Goal: Task Accomplishment & Management: Manage account settings

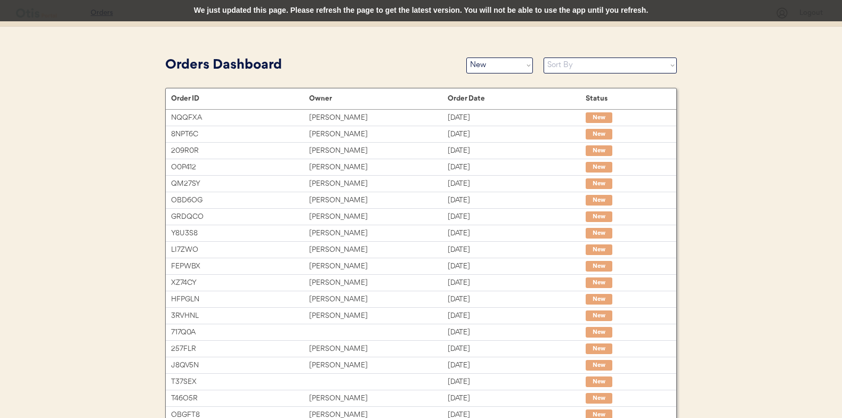
select select ""new""
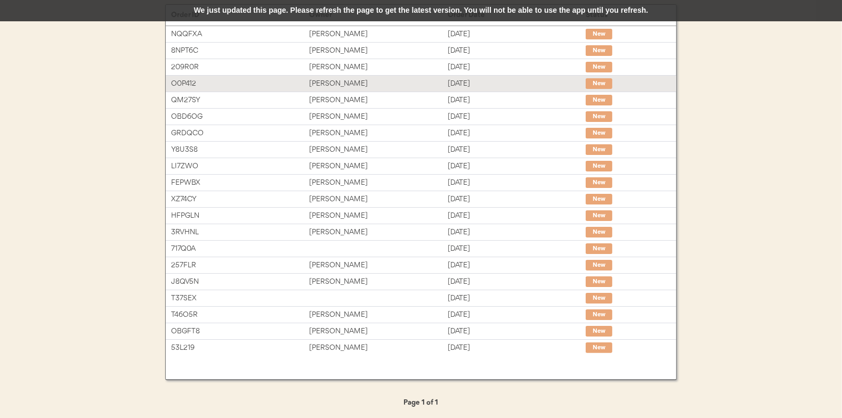
scroll to position [30, 0]
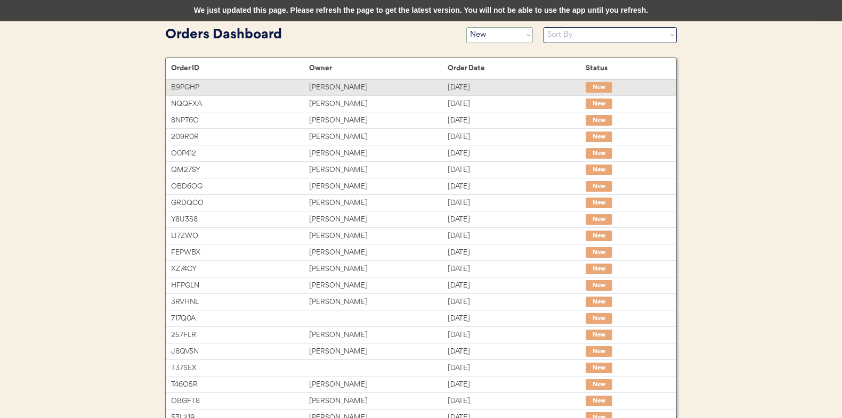
click at [288, 86] on div "B9PGHP" at bounding box center [240, 88] width 138 height 12
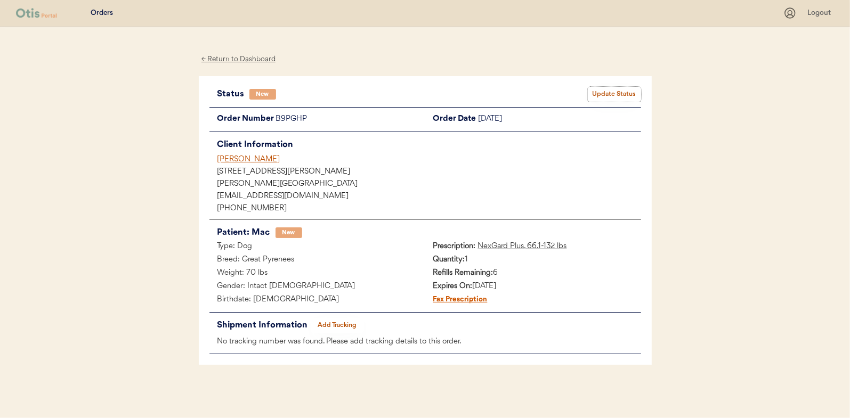
click at [606, 92] on button "Update Status" at bounding box center [614, 94] width 53 height 15
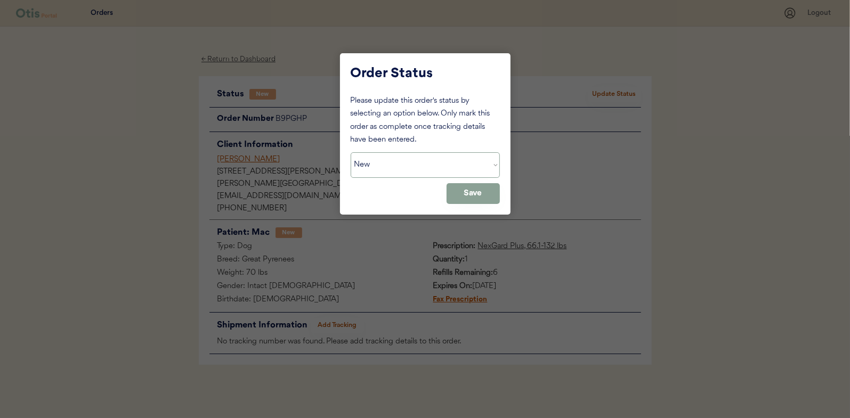
click at [406, 161] on select "Status On Hold New In Progress Complete Pending HW Consent Canceled" at bounding box center [425, 165] width 149 height 26
select select ""in_progress""
click at [351, 152] on select "Status On Hold New In Progress Complete Pending HW Consent Canceled" at bounding box center [425, 165] width 149 height 26
click at [482, 193] on button "Save" at bounding box center [473, 193] width 53 height 21
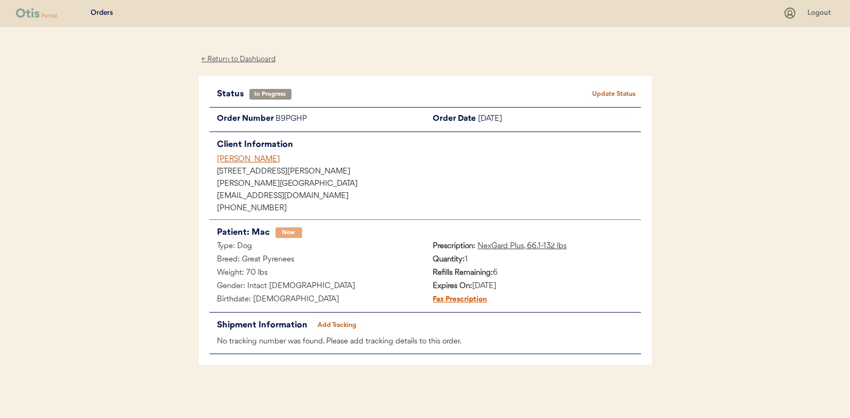
click at [233, 62] on div "← Return to Dashboard" at bounding box center [239, 59] width 80 height 12
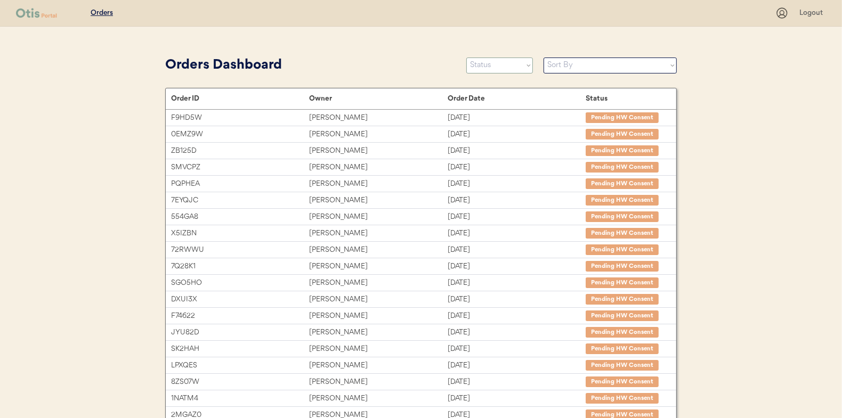
click at [529, 60] on select "Status On Hold New In Progress Complete Pending HW Consent Canceled" at bounding box center [499, 66] width 67 height 16
select select ""new""
click at [466, 58] on select "Status On Hold New In Progress Complete Pending HW Consent Canceled" at bounding box center [499, 66] width 67 height 16
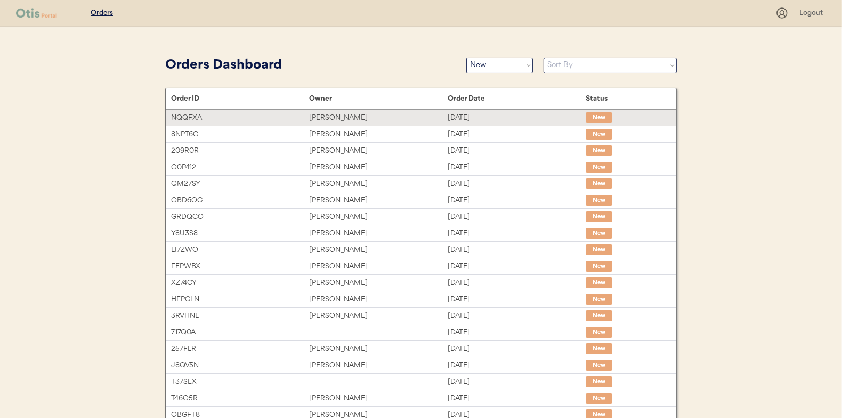
click at [347, 114] on div "Catherine Ingram" at bounding box center [378, 118] width 138 height 12
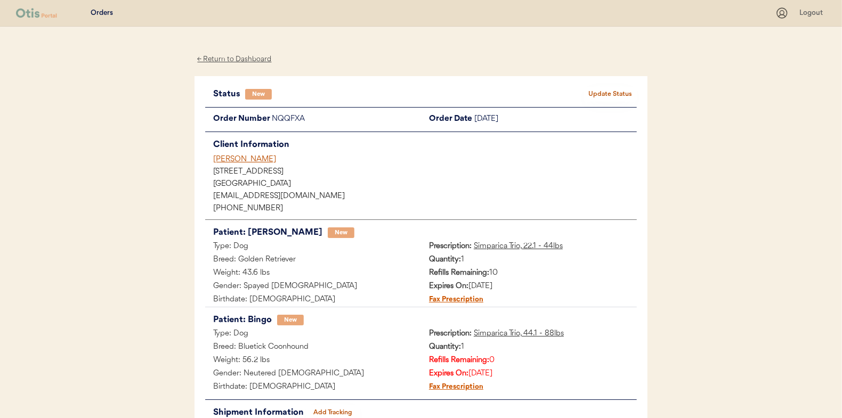
click at [620, 107] on div at bounding box center [421, 107] width 432 height 1
click at [619, 101] on button "Update Status" at bounding box center [610, 94] width 53 height 15
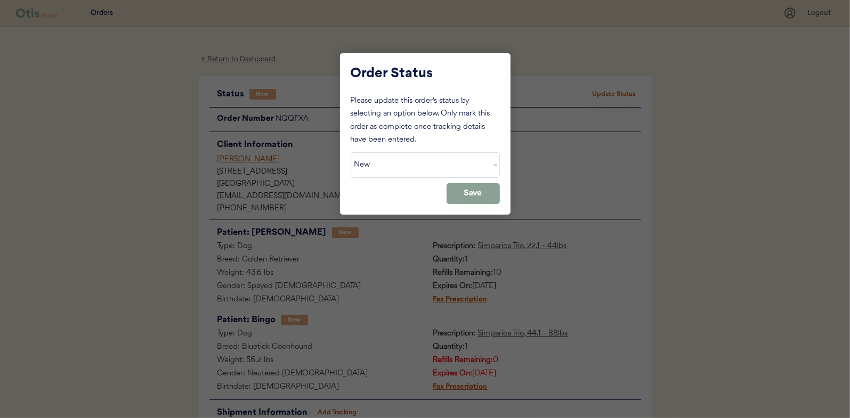
click at [409, 183] on div "Please update this order's status by selecting an option below. Only mark this …" at bounding box center [425, 149] width 149 height 109
click at [409, 169] on select "Status On Hold New In Progress Complete Pending HW Consent Canceled" at bounding box center [425, 165] width 149 height 26
select select ""in_progress""
click at [351, 152] on select "Status On Hold New In Progress Complete Pending HW Consent Canceled" at bounding box center [425, 165] width 149 height 26
click at [471, 196] on button "Save" at bounding box center [473, 193] width 53 height 21
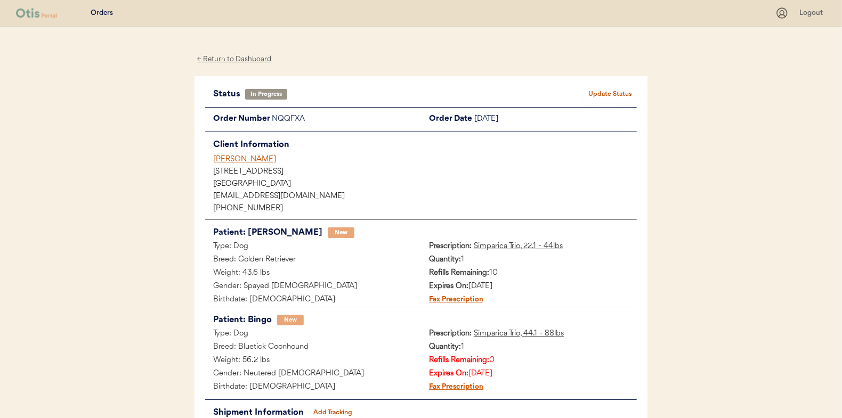
click at [207, 60] on div "← Return to Dashboard" at bounding box center [235, 59] width 80 height 12
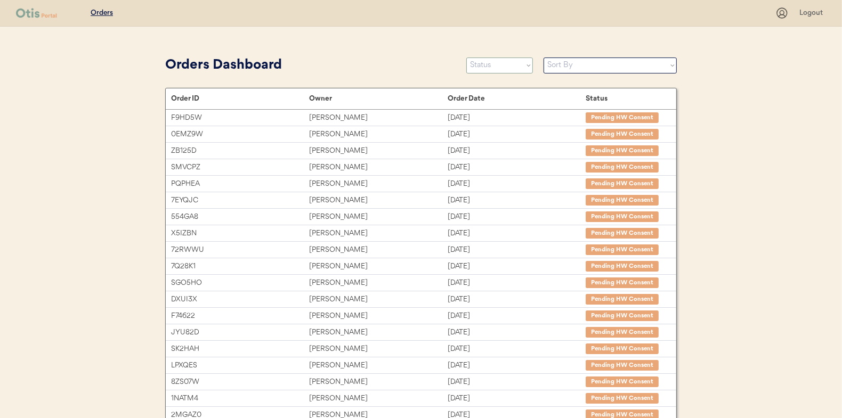
click at [484, 67] on select "Status On Hold New In Progress Complete Pending HW Consent Canceled" at bounding box center [499, 66] width 67 height 16
select select ""new""
click at [466, 58] on select "Status On Hold New In Progress Complete Pending HW Consent Canceled" at bounding box center [499, 66] width 67 height 16
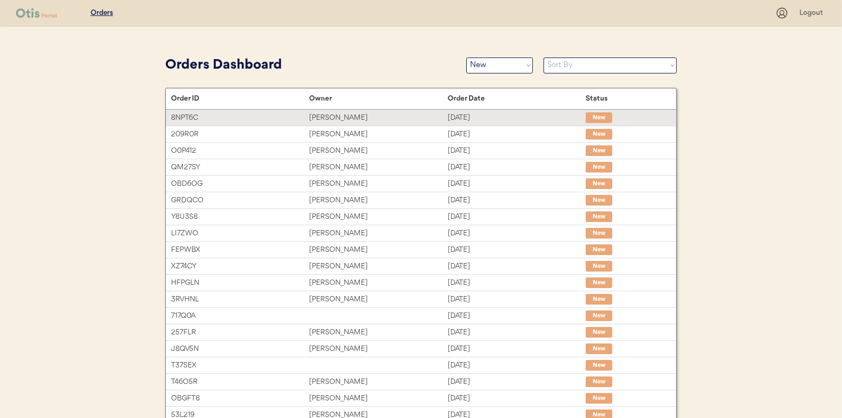
click at [313, 117] on div "Rosemary jones" at bounding box center [378, 118] width 138 height 12
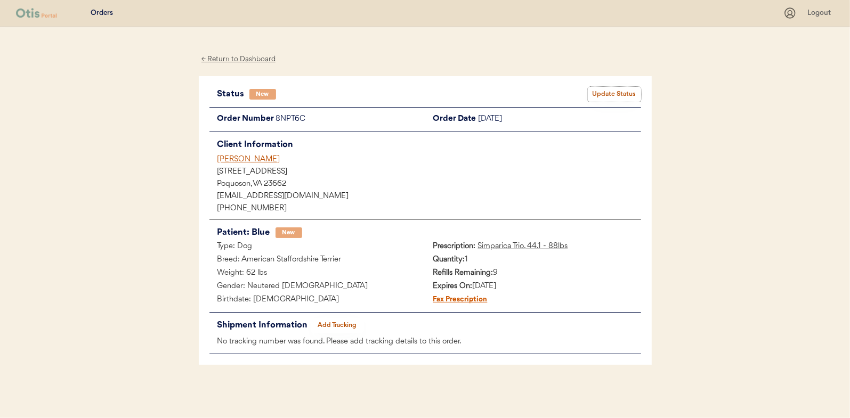
click at [621, 92] on button "Update Status" at bounding box center [614, 94] width 53 height 15
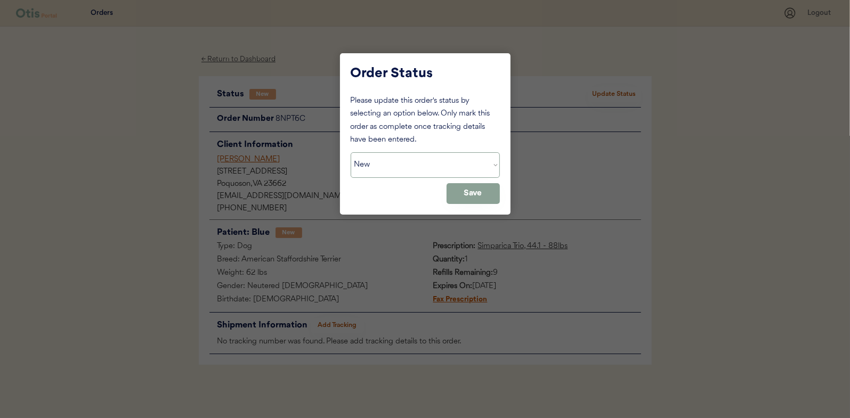
click at [455, 162] on select "Status On Hold New In Progress Complete Pending HW Consent Canceled" at bounding box center [425, 165] width 149 height 26
select select ""in_progress""
click at [351, 152] on select "Status On Hold New In Progress Complete Pending HW Consent Canceled" at bounding box center [425, 165] width 149 height 26
click at [463, 195] on button "Save" at bounding box center [473, 193] width 53 height 21
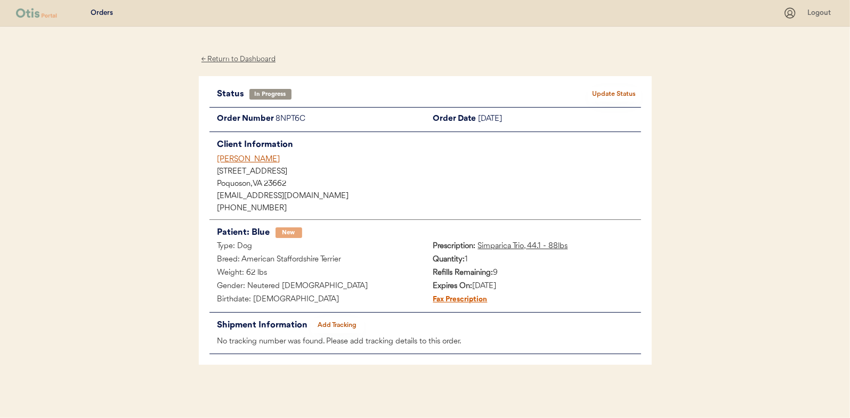
click at [231, 66] on div "← Return to Dashboard Status In Progress Update Status Order Number 8NPT6C Orde…" at bounding box center [425, 223] width 453 height 392
click at [231, 62] on div "← Return to Dashboard" at bounding box center [239, 59] width 80 height 12
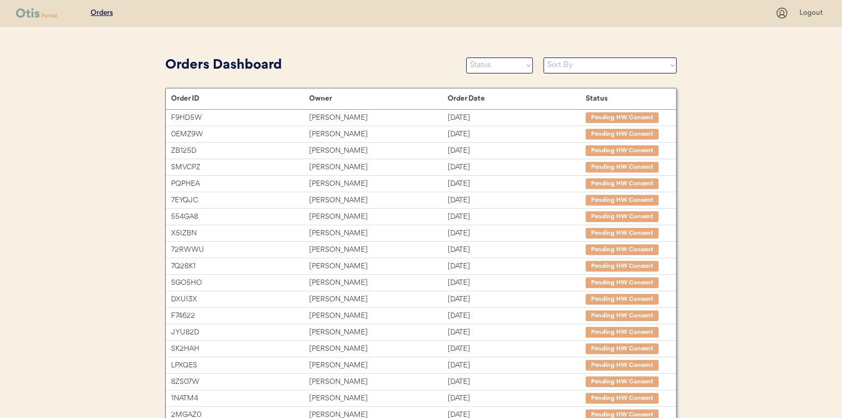
click at [496, 67] on select "Status On Hold New In Progress Complete Pending HW Consent Canceled" at bounding box center [499, 66] width 67 height 16
select select ""new""
click at [466, 58] on select "Status On Hold New In Progress Complete Pending HW Consent Canceled" at bounding box center [499, 66] width 67 height 16
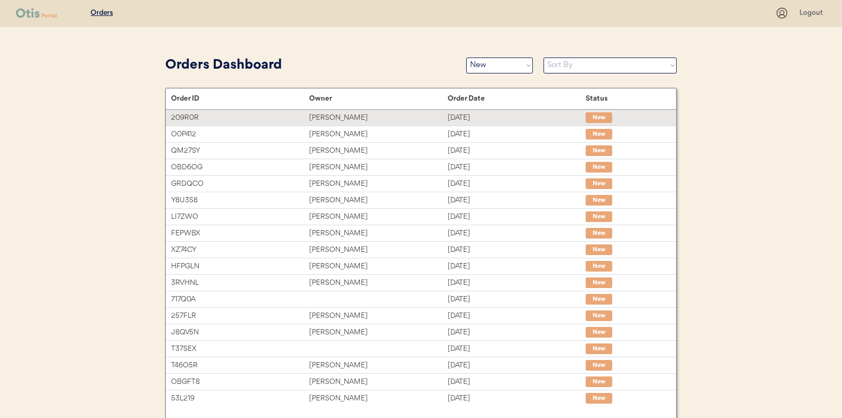
click at [347, 124] on div "209R0R [PERSON_NAME] [DATE] New" at bounding box center [421, 118] width 511 height 16
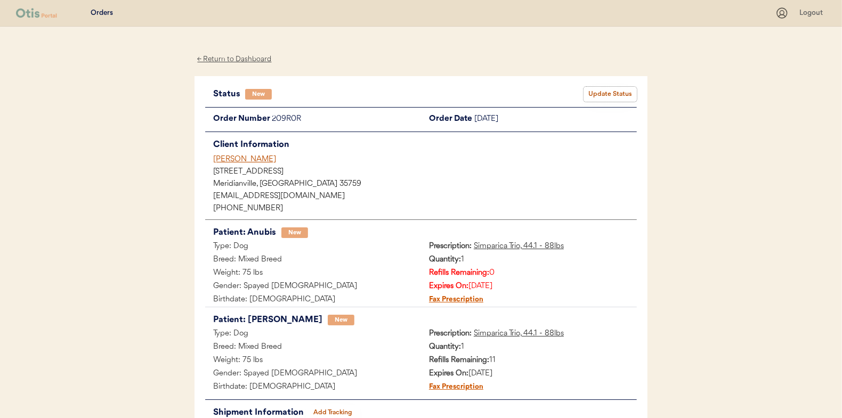
click at [602, 87] on button "Update Status" at bounding box center [610, 94] width 53 height 15
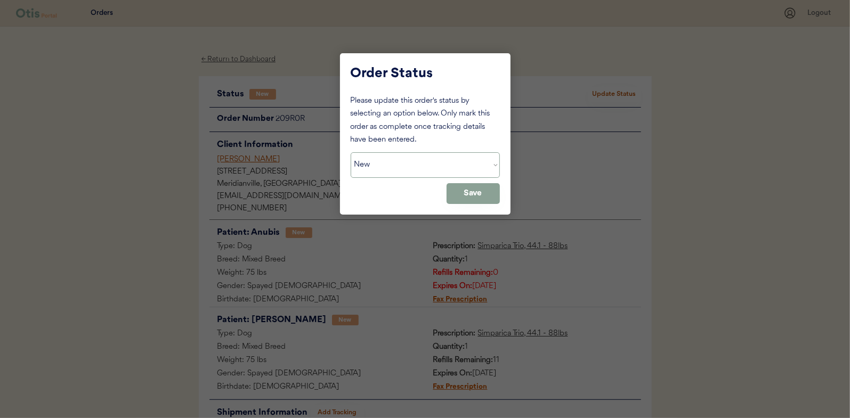
click at [408, 171] on select "Status On Hold New In Progress Complete Pending HW Consent Canceled" at bounding box center [425, 165] width 149 height 26
select select ""in_progress""
click at [351, 152] on select "Status On Hold New In Progress Complete Pending HW Consent Canceled" at bounding box center [425, 165] width 149 height 26
click at [457, 181] on div "Please update this order's status by selecting an option below. Only mark this …" at bounding box center [425, 149] width 149 height 109
click at [478, 187] on button "Save" at bounding box center [473, 193] width 53 height 21
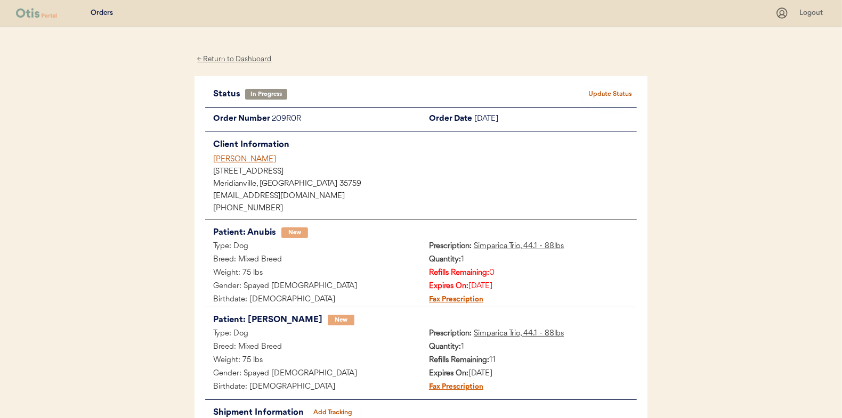
click at [241, 62] on div "← Return to Dashboard" at bounding box center [235, 59] width 80 height 12
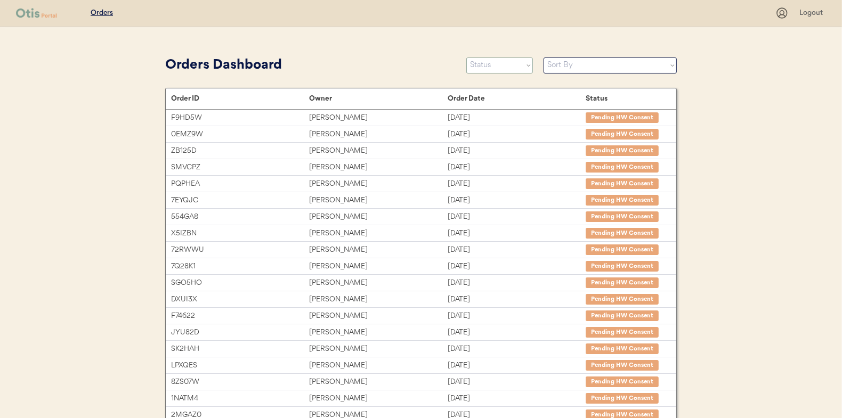
click at [496, 63] on select "Status On Hold New In Progress Complete Pending HW Consent Canceled" at bounding box center [499, 66] width 67 height 16
select select ""new""
click at [466, 58] on select "Status On Hold New In Progress Complete Pending HW Consent Canceled" at bounding box center [499, 66] width 67 height 16
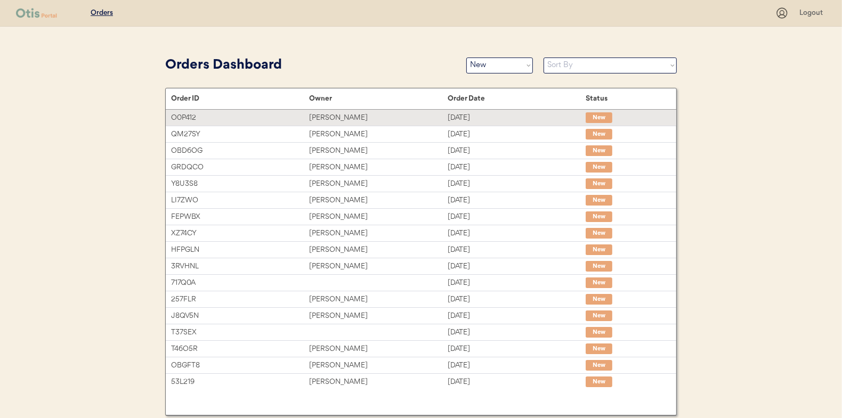
click at [388, 123] on div "Alycia Kinter" at bounding box center [378, 118] width 138 height 12
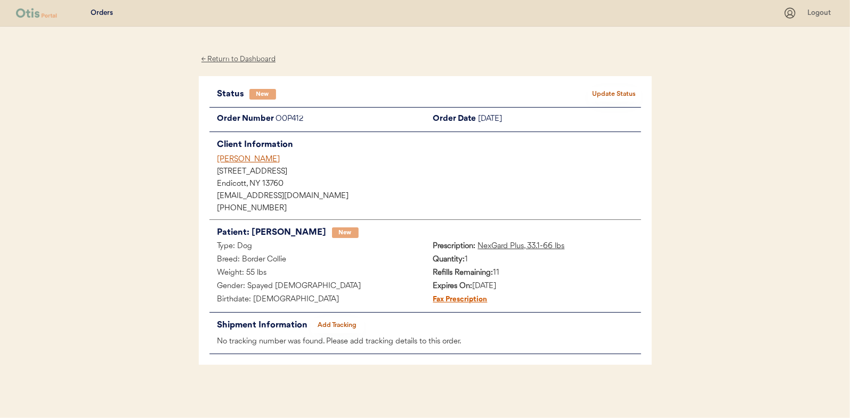
click at [614, 95] on button "Update Status" at bounding box center [614, 94] width 53 height 15
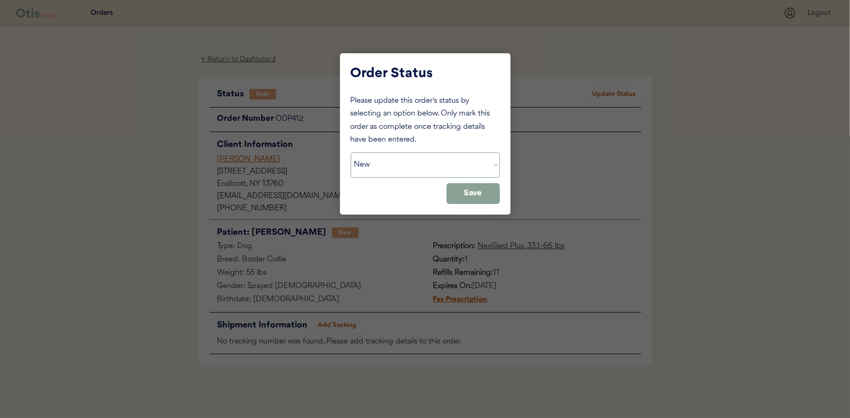
click at [399, 165] on select "Status On Hold New In Progress Complete Pending HW Consent Canceled" at bounding box center [425, 165] width 149 height 26
select select ""in_progress""
click at [351, 152] on select "Status On Hold New In Progress Complete Pending HW Consent Canceled" at bounding box center [425, 165] width 149 height 26
click at [469, 192] on button "Save" at bounding box center [473, 193] width 53 height 21
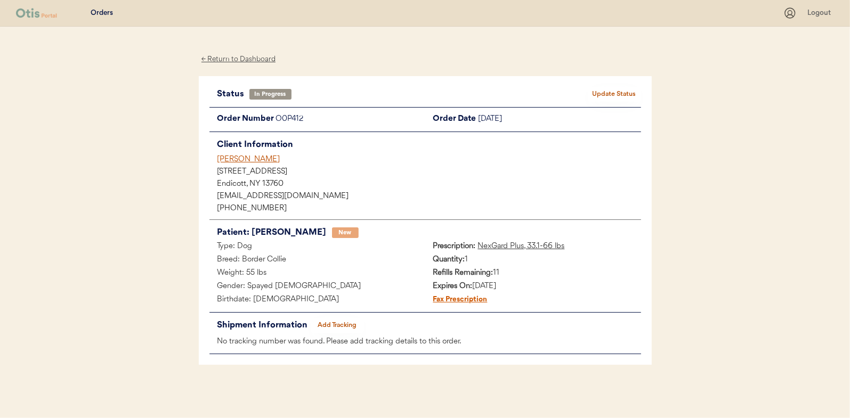
click at [233, 59] on div "← Return to Dashboard" at bounding box center [239, 59] width 80 height 12
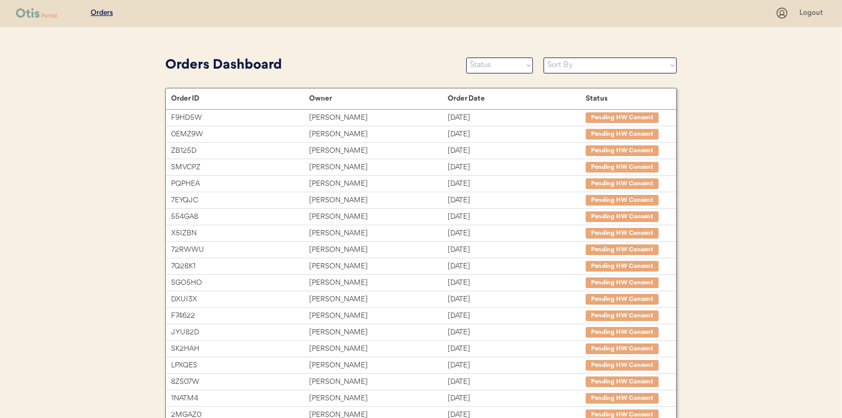
click at [496, 66] on select "Status On Hold New In Progress Complete Pending HW Consent Canceled" at bounding box center [499, 66] width 67 height 16
select select ""new""
click at [466, 58] on select "Status On Hold New In Progress Complete Pending HW Consent Canceled" at bounding box center [499, 66] width 67 height 16
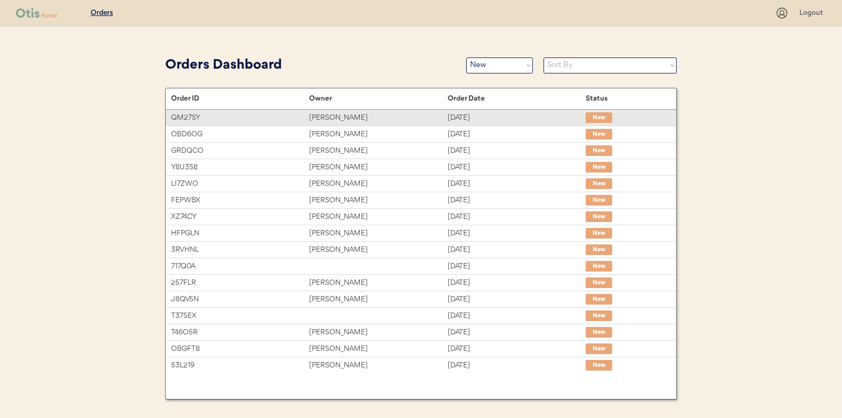
click at [444, 118] on div "[PERSON_NAME]" at bounding box center [378, 118] width 138 height 12
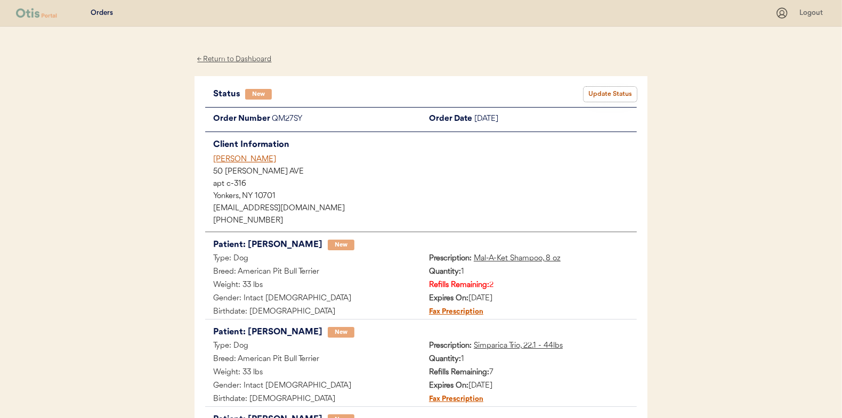
click at [614, 95] on button "Update Status" at bounding box center [610, 94] width 53 height 15
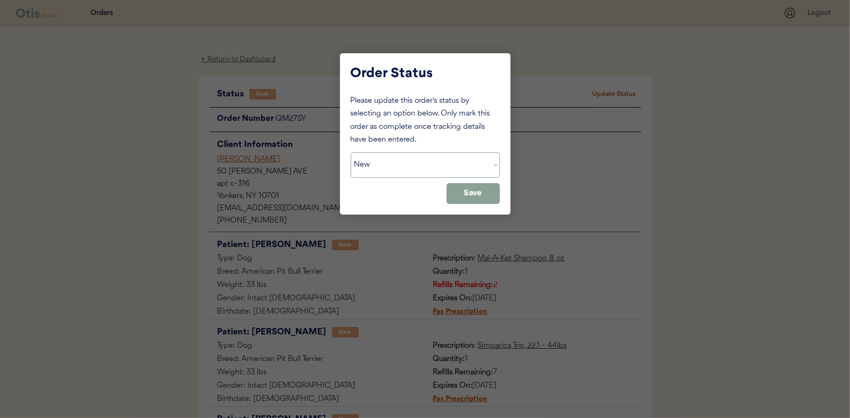
click at [443, 165] on select "Status On Hold New In Progress Complete Pending HW Consent Canceled" at bounding box center [425, 165] width 149 height 26
select select ""in_progress""
click at [351, 152] on select "Status On Hold New In Progress Complete Pending HW Consent Canceled" at bounding box center [425, 165] width 149 height 26
click at [493, 192] on button "Save" at bounding box center [473, 193] width 53 height 21
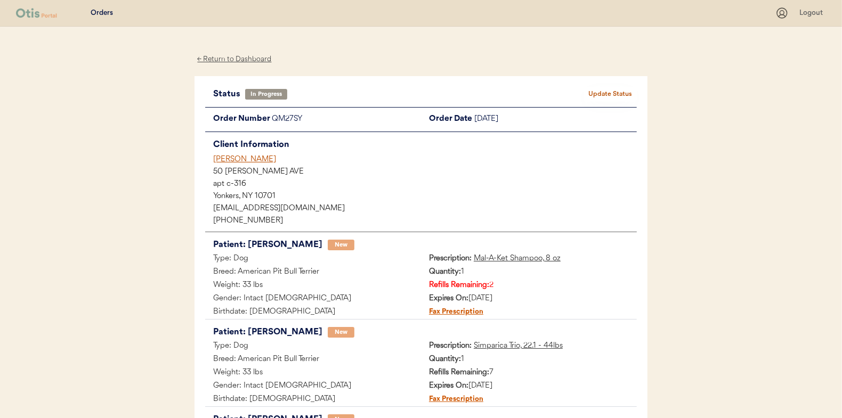
click at [220, 55] on div "← Return to Dashboard" at bounding box center [235, 59] width 80 height 12
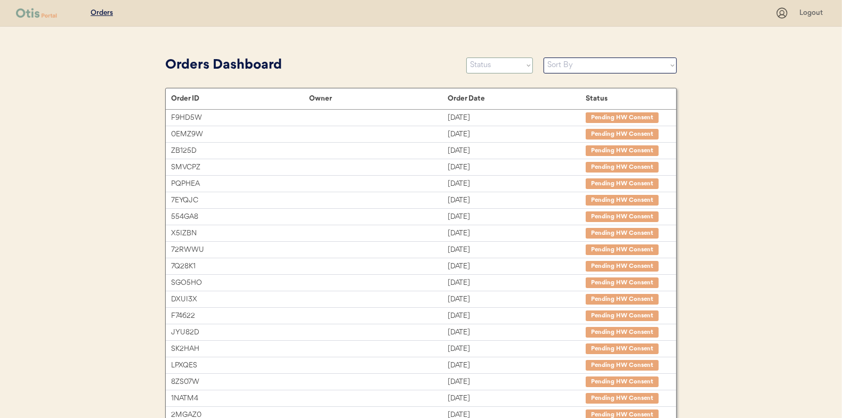
click at [490, 72] on select "Status On Hold New In Progress Complete Pending HW Consent Canceled" at bounding box center [499, 66] width 67 height 16
select select ""new""
click at [466, 58] on select "Status On Hold New In Progress Complete Pending HW Consent Canceled" at bounding box center [499, 66] width 67 height 16
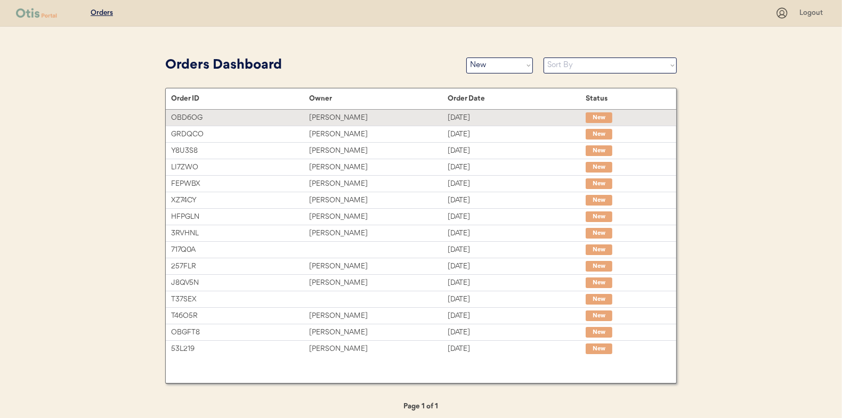
click at [409, 122] on div "[PERSON_NAME]" at bounding box center [378, 118] width 138 height 12
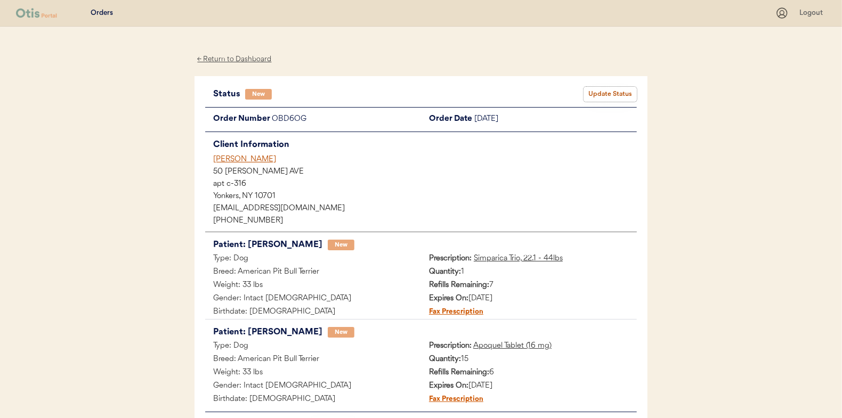
click at [609, 94] on button "Update Status" at bounding box center [610, 94] width 53 height 15
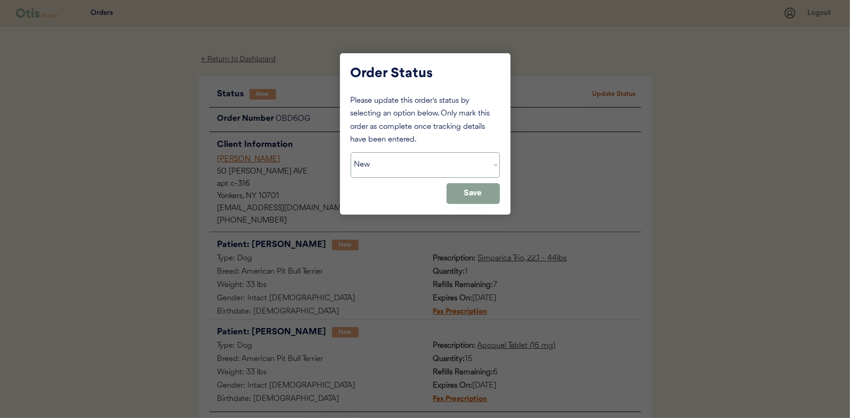
click at [382, 164] on select "Status On Hold New In Progress Complete Pending HW Consent Canceled" at bounding box center [425, 165] width 149 height 26
select select ""in_progress""
click at [351, 152] on select "Status On Hold New In Progress Complete Pending HW Consent Canceled" at bounding box center [425, 165] width 149 height 26
click at [462, 190] on button "Save" at bounding box center [473, 193] width 53 height 21
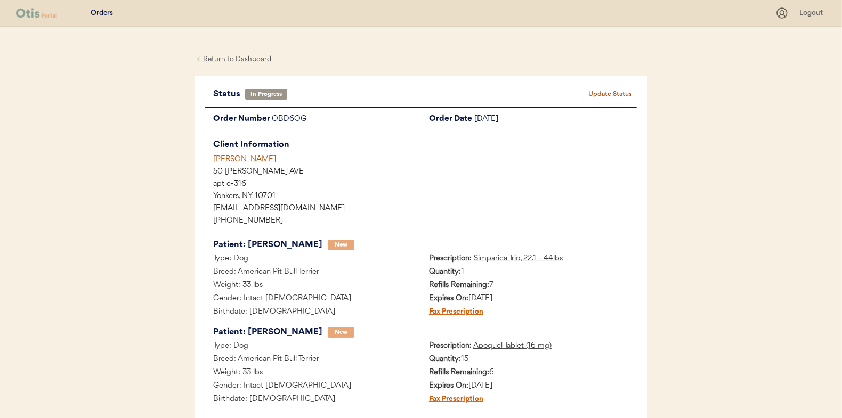
click at [224, 60] on div "← Return to Dashboard" at bounding box center [235, 59] width 80 height 12
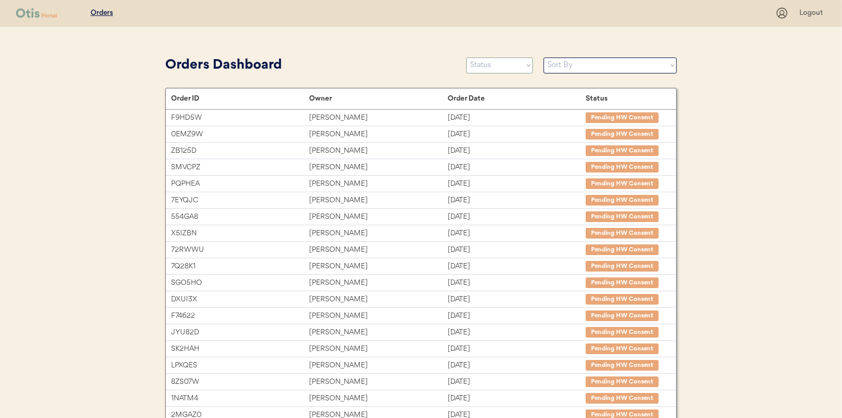
click at [490, 68] on select "Status On Hold New In Progress Complete Pending HW Consent Canceled" at bounding box center [499, 66] width 67 height 16
select select ""new""
click at [466, 58] on select "Status On Hold New In Progress Complete Pending HW Consent Canceled" at bounding box center [499, 66] width 67 height 16
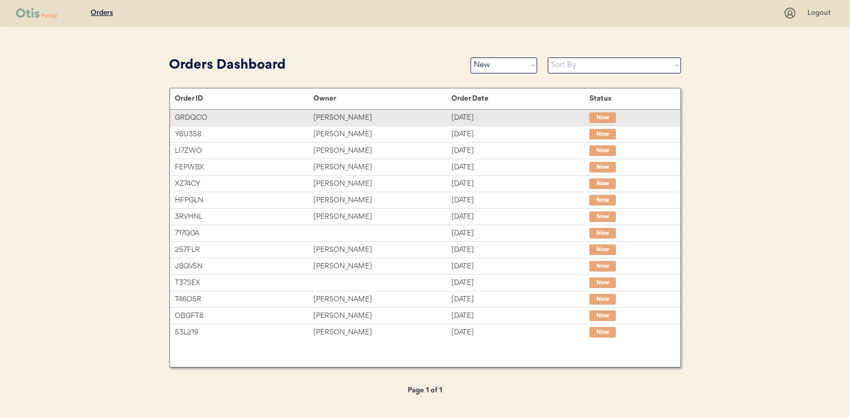
click at [359, 123] on div "[PERSON_NAME]" at bounding box center [382, 118] width 138 height 12
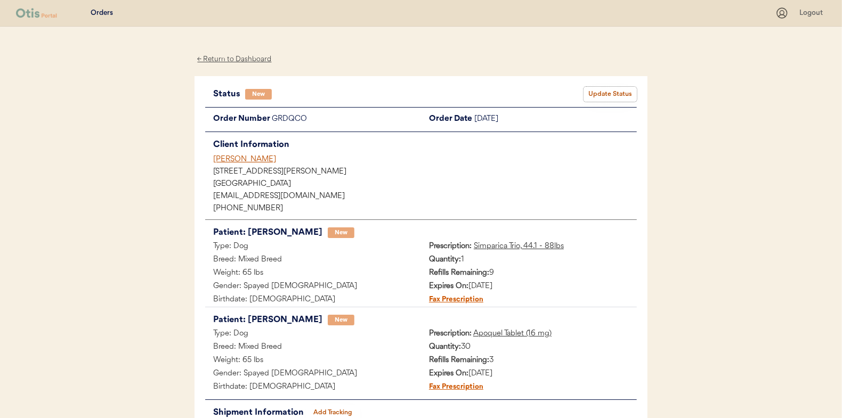
click at [606, 90] on button "Update Status" at bounding box center [610, 94] width 53 height 15
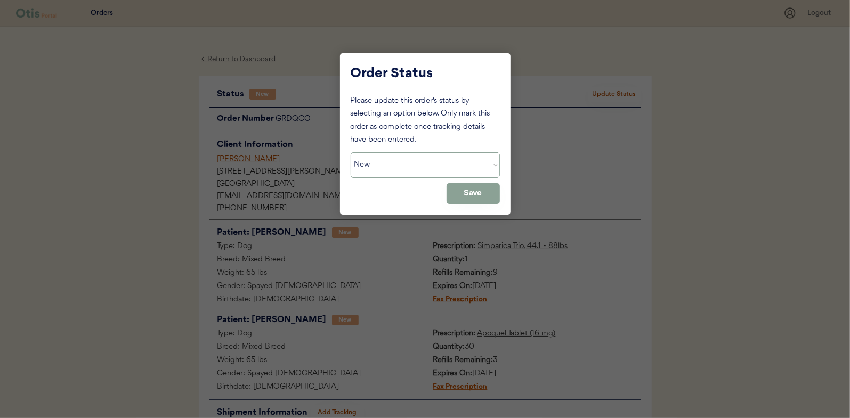
click at [438, 161] on select "Status On Hold New In Progress Complete Pending HW Consent Canceled" at bounding box center [425, 165] width 149 height 26
select select ""in_progress""
click at [351, 152] on select "Status On Hold New In Progress Complete Pending HW Consent Canceled" at bounding box center [425, 165] width 149 height 26
click at [476, 197] on button "Save" at bounding box center [473, 193] width 53 height 21
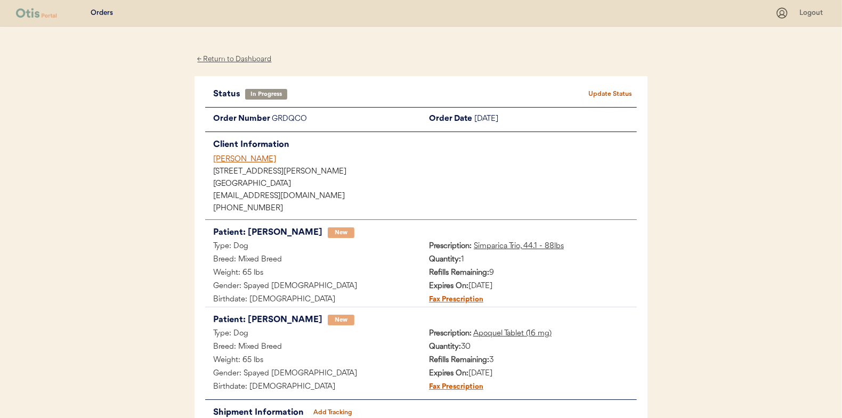
click at [247, 65] on div "← Return to Dashboard" at bounding box center [235, 59] width 80 height 12
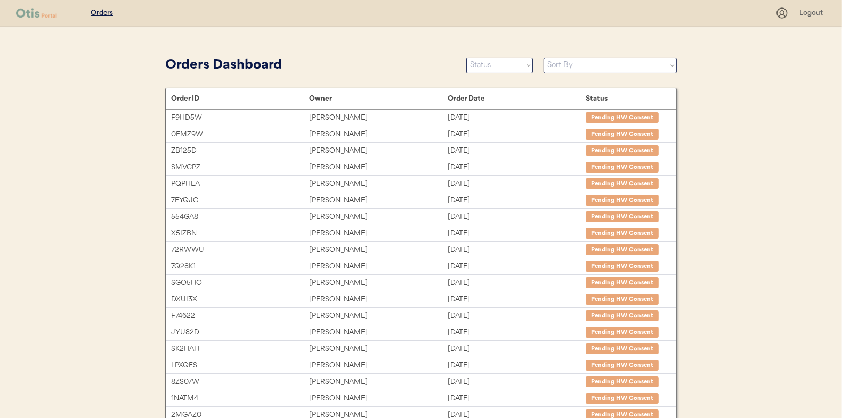
click at [506, 72] on select "Status On Hold New In Progress Complete Pending HW Consent Canceled" at bounding box center [499, 66] width 67 height 16
select select ""new""
click at [466, 58] on select "Status On Hold New In Progress Complete Pending HW Consent Canceled" at bounding box center [499, 66] width 67 height 16
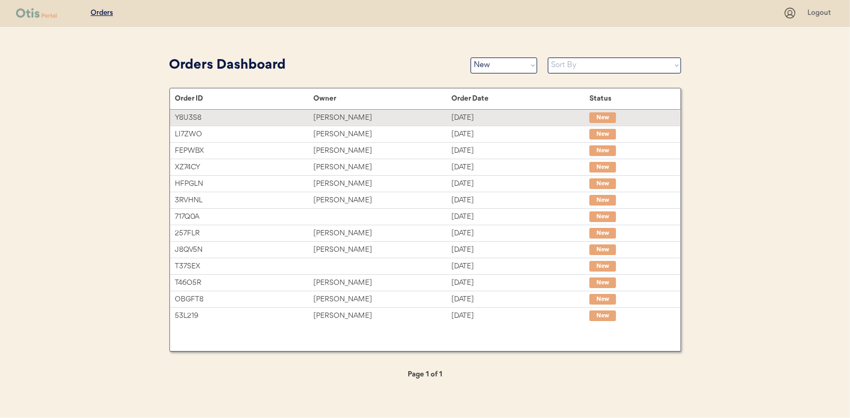
click at [444, 119] on div "[PERSON_NAME]" at bounding box center [382, 118] width 138 height 12
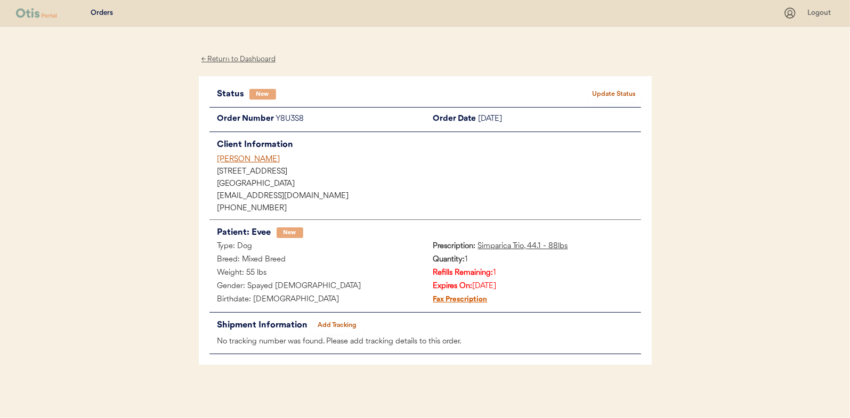
click at [617, 93] on button "Update Status" at bounding box center [614, 94] width 53 height 15
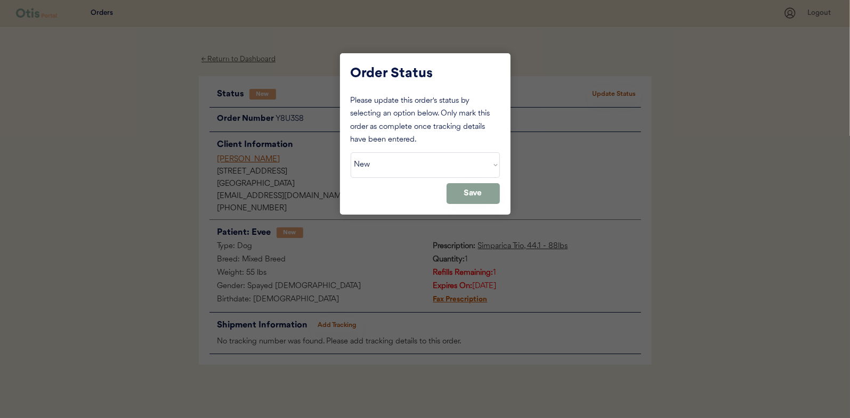
click at [426, 157] on select "Status On Hold New In Progress Complete Pending HW Consent Canceled" at bounding box center [425, 165] width 149 height 26
select select ""in_progress""
click at [351, 152] on select "Status On Hold New In Progress Complete Pending HW Consent Canceled" at bounding box center [425, 165] width 149 height 26
click at [482, 200] on button "Save" at bounding box center [473, 193] width 53 height 21
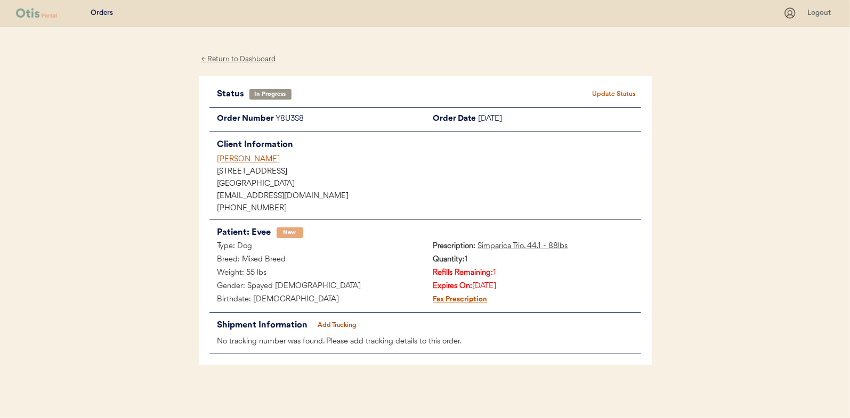
click at [215, 59] on div "← Return to Dashboard" at bounding box center [239, 59] width 80 height 12
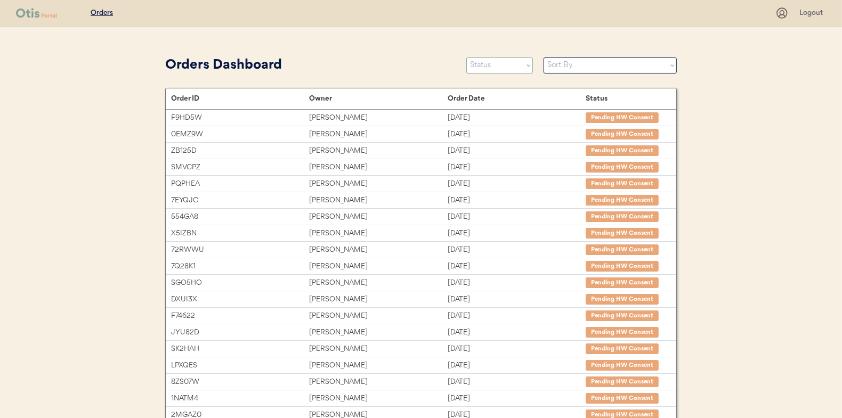
click at [496, 66] on select "Status On Hold New In Progress Complete Pending HW Consent Canceled" at bounding box center [499, 66] width 67 height 16
select select ""new""
click at [466, 58] on select "Status On Hold New In Progress Complete Pending HW Consent Canceled" at bounding box center [499, 66] width 67 height 16
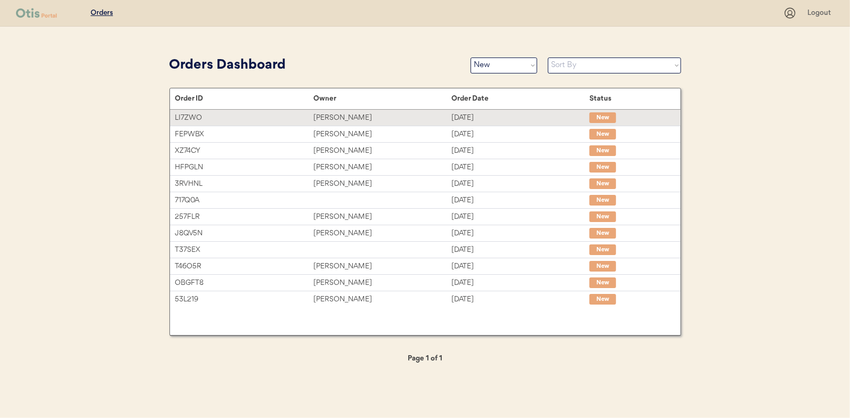
click at [313, 112] on div "LI7ZWO" at bounding box center [244, 118] width 138 height 12
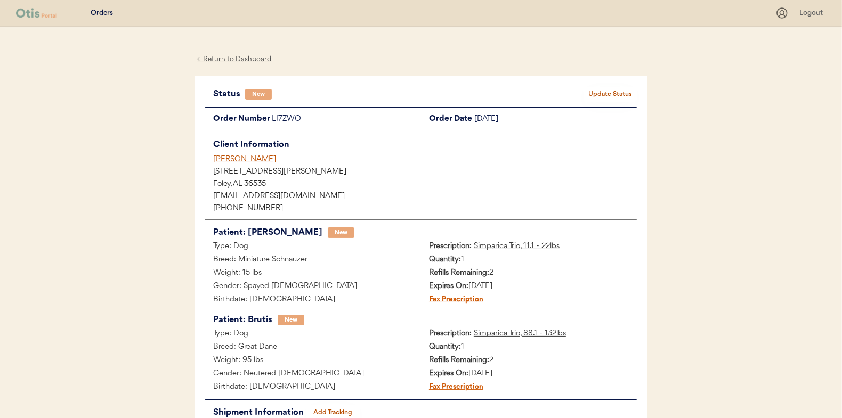
click at [620, 90] on button "Update Status" at bounding box center [610, 94] width 53 height 15
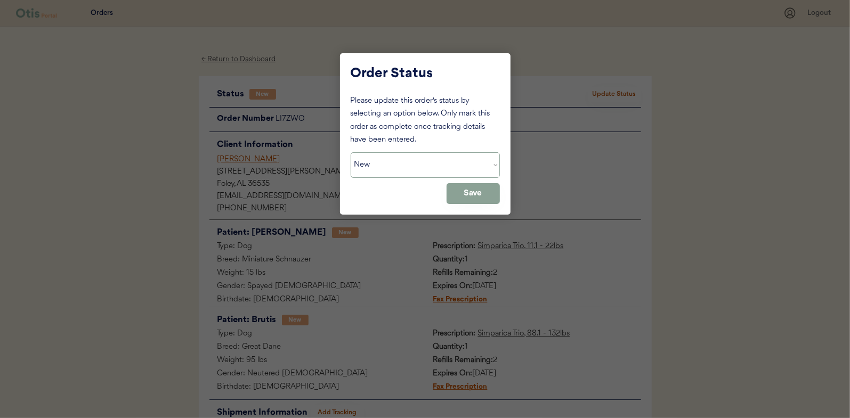
drag, startPoint x: 482, startPoint y: 166, endPoint x: 477, endPoint y: 176, distance: 10.7
click at [482, 166] on select "Status On Hold New In Progress Complete Pending HW Consent Canceled" at bounding box center [425, 165] width 149 height 26
select select ""in_progress""
click at [351, 152] on select "Status On Hold New In Progress Complete Pending HW Consent Canceled" at bounding box center [425, 165] width 149 height 26
click at [458, 195] on button "Save" at bounding box center [473, 193] width 53 height 21
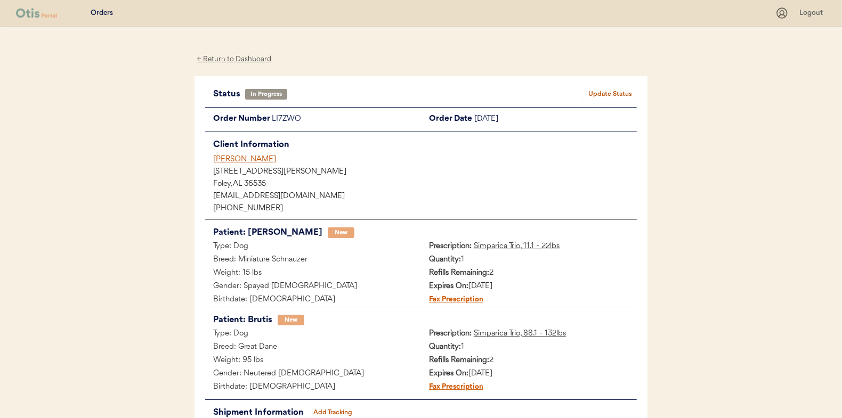
click at [260, 59] on div "← Return to Dashboard" at bounding box center [235, 59] width 80 height 12
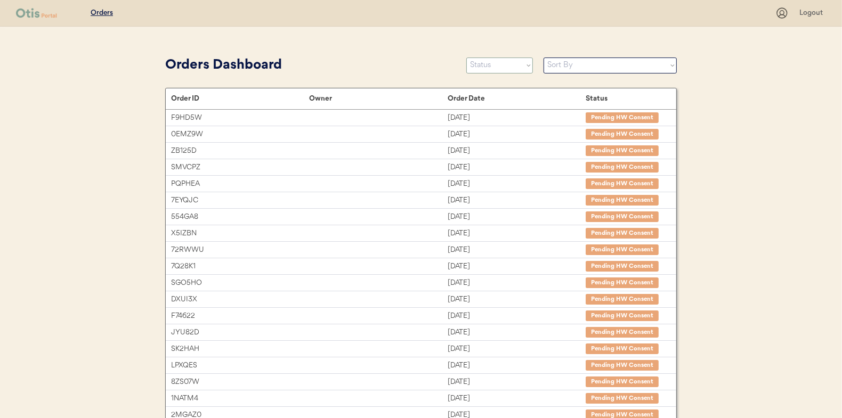
click at [505, 66] on select "Status On Hold New In Progress Complete Pending HW Consent Canceled" at bounding box center [499, 66] width 67 height 16
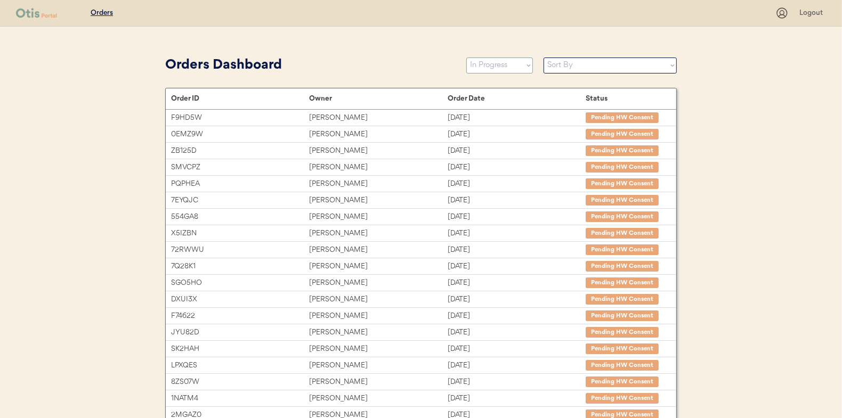
click at [466, 58] on select "Status On Hold New In Progress Complete Pending HW Consent Canceled" at bounding box center [499, 66] width 67 height 16
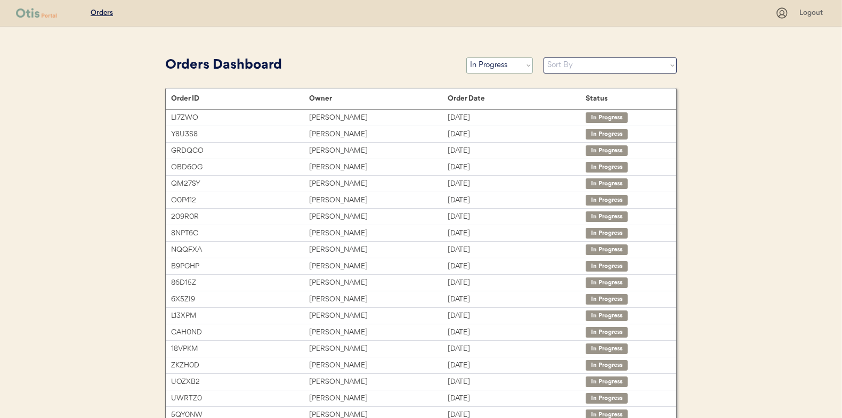
click at [479, 67] on select "Status On Hold New In Progress Complete Pending HW Consent Canceled" at bounding box center [499, 66] width 67 height 16
select select ""new""
click at [466, 58] on select "Status On Hold New In Progress Complete Pending HW Consent Canceled" at bounding box center [499, 66] width 67 height 16
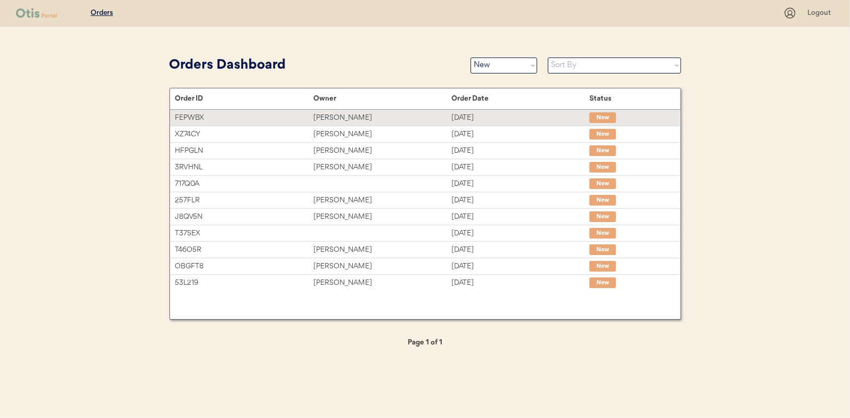
click at [290, 116] on div "FEPWBX" at bounding box center [244, 118] width 138 height 12
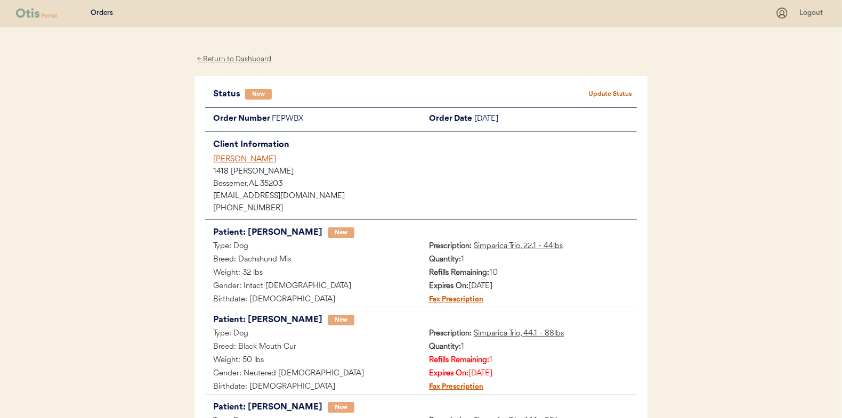
click at [595, 96] on button "Update Status" at bounding box center [610, 94] width 53 height 15
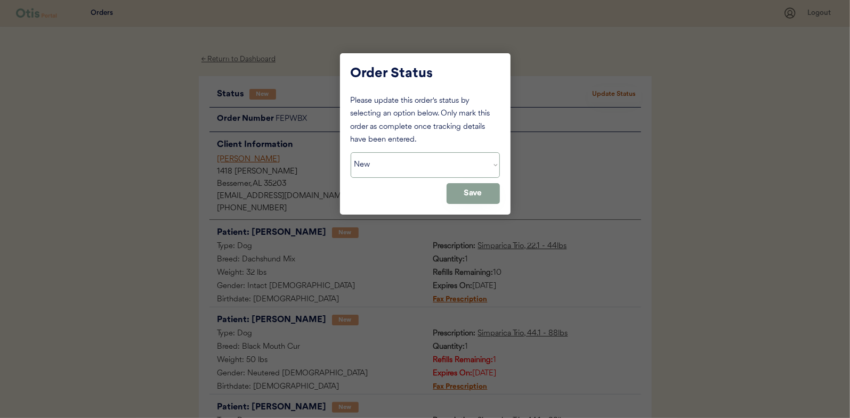
click at [442, 173] on select "Status On Hold New In Progress Complete Pending HW Consent Canceled" at bounding box center [425, 165] width 149 height 26
select select ""in_progress""
click at [351, 152] on select "Status On Hold New In Progress Complete Pending HW Consent Canceled" at bounding box center [425, 165] width 149 height 26
click at [469, 190] on button "Save" at bounding box center [473, 193] width 53 height 21
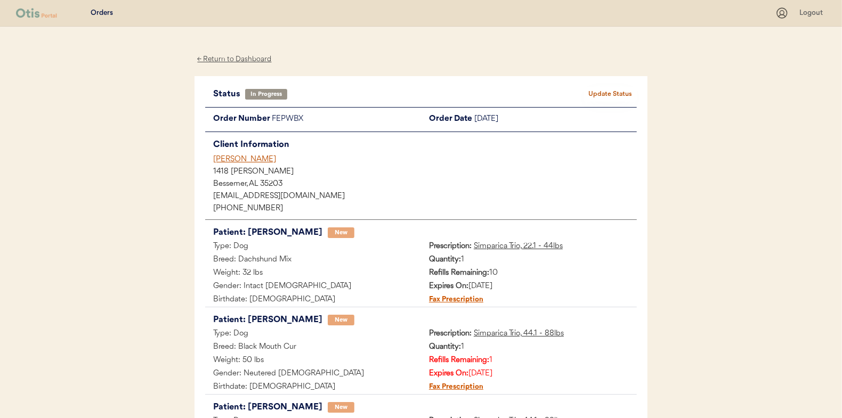
click at [216, 55] on div "← Return to Dashboard" at bounding box center [235, 59] width 80 height 12
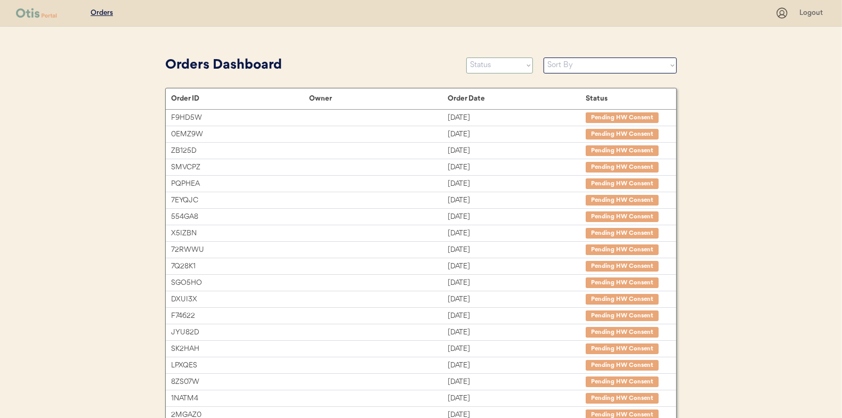
click at [492, 66] on select "Status On Hold New In Progress Complete Pending HW Consent Canceled" at bounding box center [499, 66] width 67 height 16
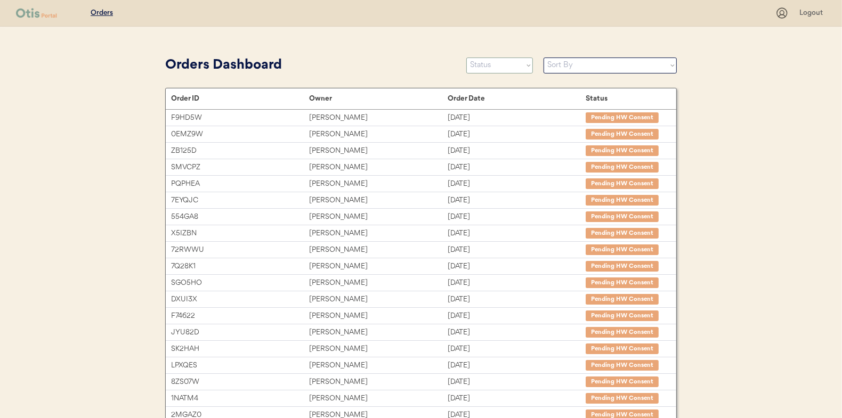
select select ""new""
click at [466, 58] on select "Status On Hold New In Progress Complete Pending HW Consent Canceled" at bounding box center [499, 66] width 67 height 16
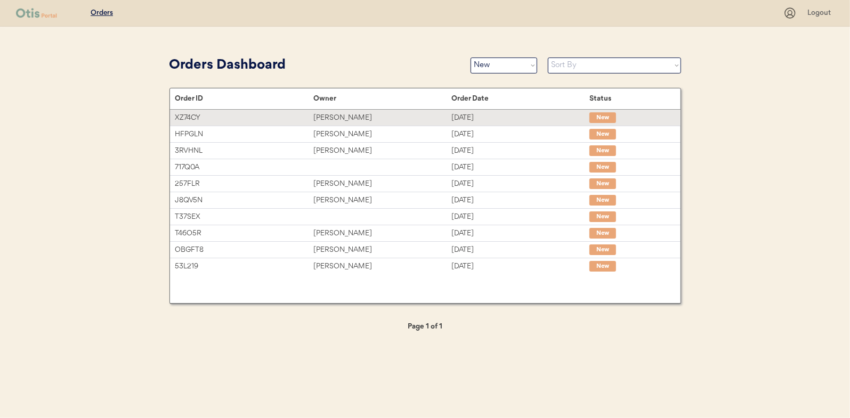
click at [346, 118] on div "Eric Wendt" at bounding box center [382, 118] width 138 height 12
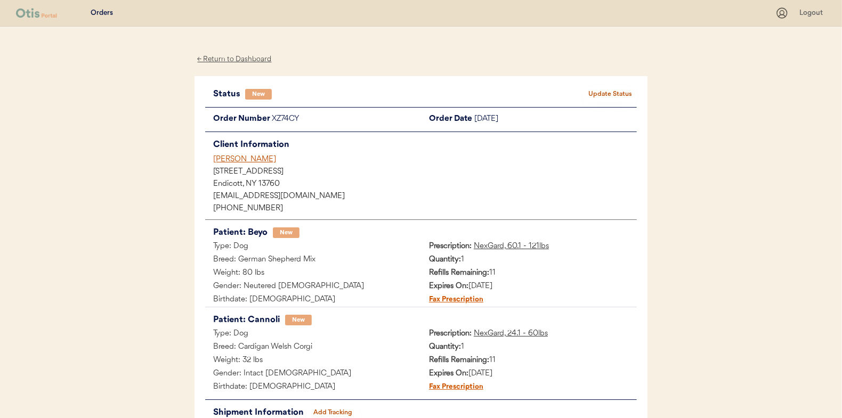
click at [619, 92] on button "Update Status" at bounding box center [610, 94] width 53 height 15
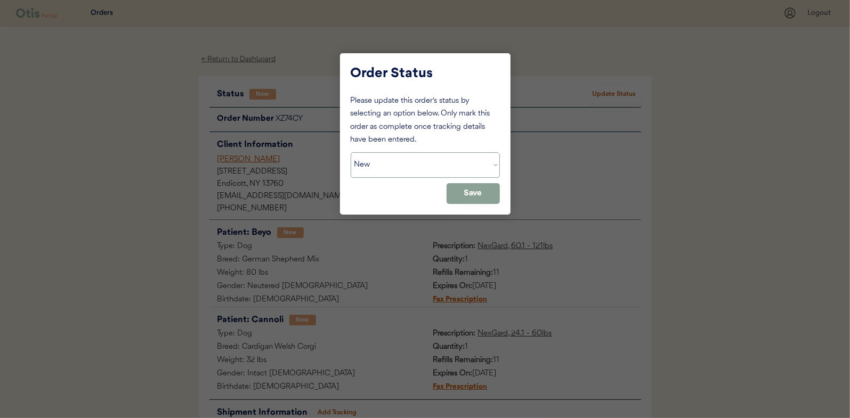
click at [386, 161] on select "Status On Hold New In Progress Complete Pending HW Consent Canceled" at bounding box center [425, 165] width 149 height 26
select select ""in_progress""
click at [351, 152] on select "Status On Hold New In Progress Complete Pending HW Consent Canceled" at bounding box center [425, 165] width 149 height 26
click at [470, 187] on button "Save" at bounding box center [473, 193] width 53 height 21
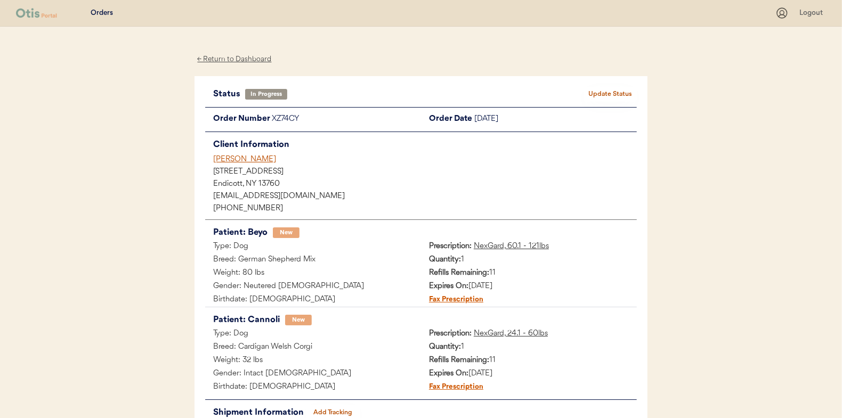
click at [250, 58] on div "← Return to Dashboard" at bounding box center [235, 59] width 80 height 12
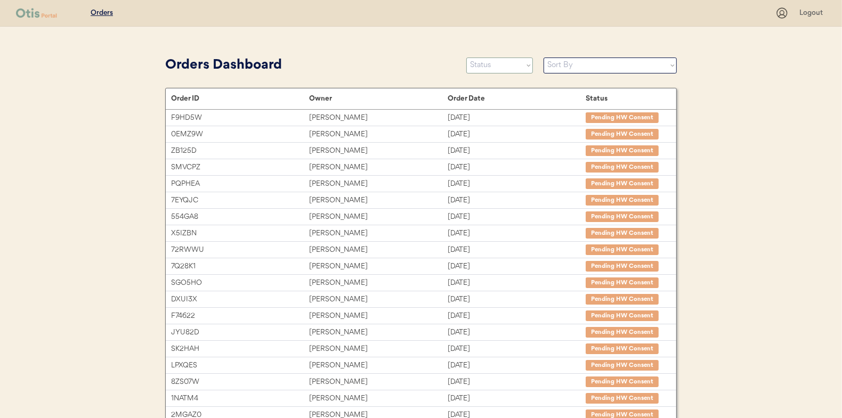
click at [485, 71] on select "Status On Hold New In Progress Complete Pending HW Consent Canceled" at bounding box center [499, 66] width 67 height 16
select select ""new""
click at [466, 58] on select "Status On Hold New In Progress Complete Pending HW Consent Canceled" at bounding box center [499, 66] width 67 height 16
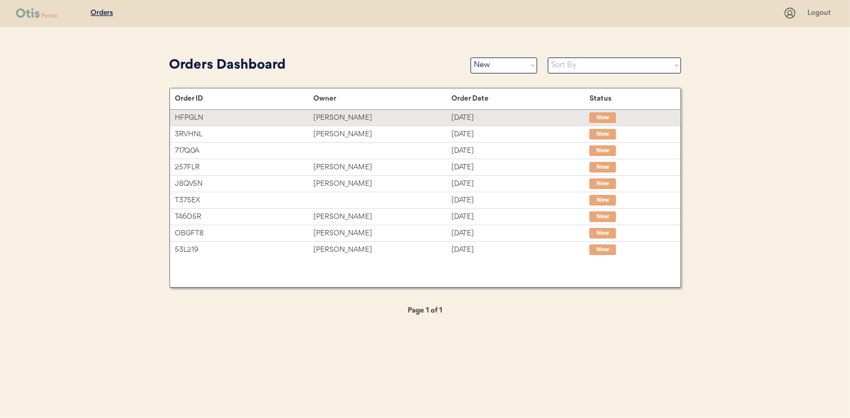
click at [384, 123] on div "Janice R Smith" at bounding box center [382, 118] width 138 height 12
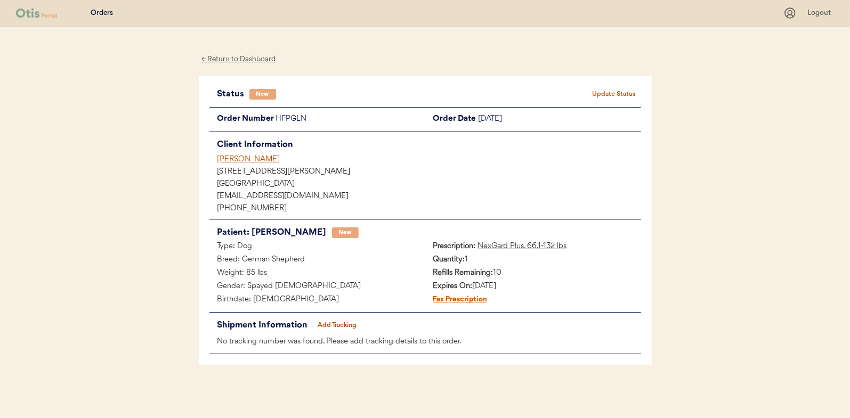
click at [612, 95] on button "Update Status" at bounding box center [614, 94] width 53 height 15
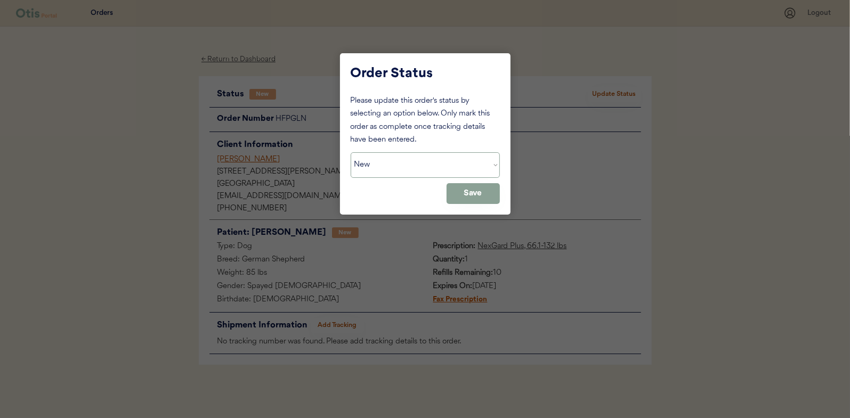
click at [402, 165] on select "Status On Hold New In Progress Complete Pending HW Consent Canceled" at bounding box center [425, 165] width 149 height 26
select select ""in_progress""
click at [351, 152] on select "Status On Hold New In Progress Complete Pending HW Consent Canceled" at bounding box center [425, 165] width 149 height 26
click at [463, 195] on button "Save" at bounding box center [473, 193] width 53 height 21
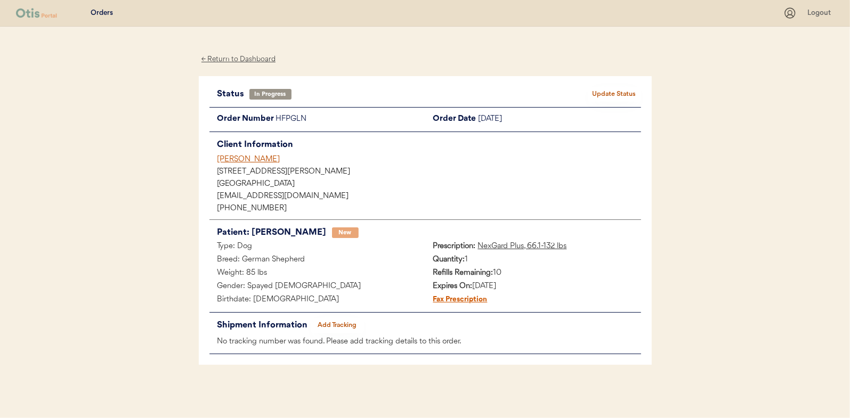
click at [251, 56] on div "← Return to Dashboard" at bounding box center [239, 59] width 80 height 12
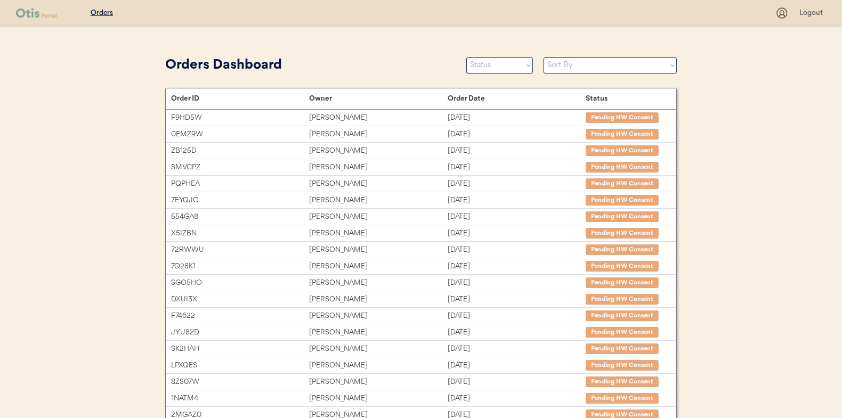
click at [515, 56] on div "Orders Dashboard Status On Hold New In Progress Complete Pending HW Consent Can…" at bounding box center [421, 65] width 512 height 24
click at [514, 63] on select "Status On Hold New In Progress Complete Pending HW Consent Canceled" at bounding box center [499, 66] width 67 height 16
select select ""new""
click at [466, 58] on select "Status On Hold New In Progress Complete Pending HW Consent Canceled" at bounding box center [499, 66] width 67 height 16
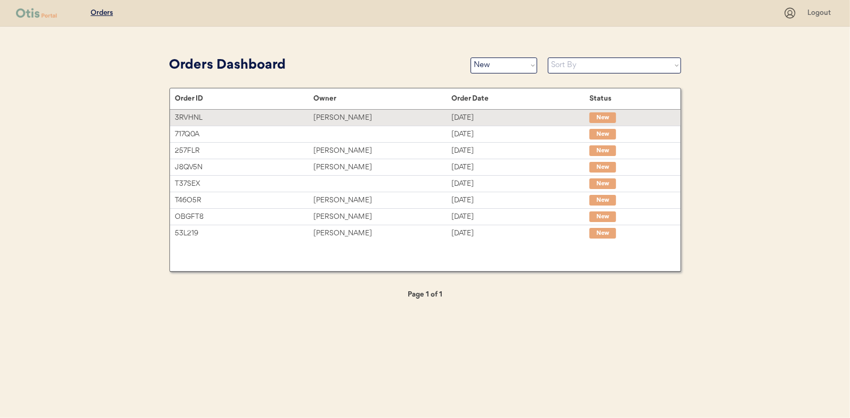
click at [432, 117] on div "[PERSON_NAME]" at bounding box center [382, 118] width 138 height 12
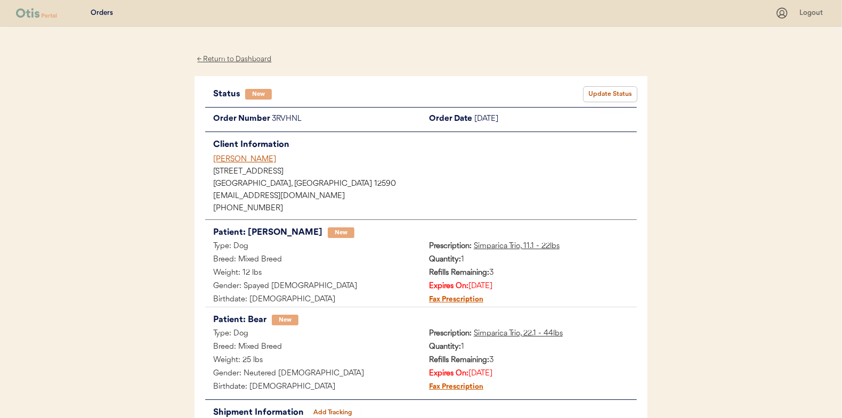
click at [629, 95] on button "Update Status" at bounding box center [610, 94] width 53 height 15
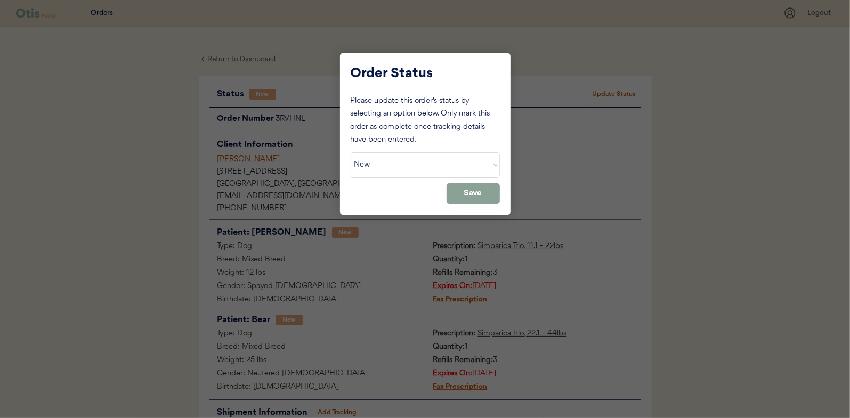
click at [393, 175] on select "Status On Hold New In Progress Complete Pending HW Consent Canceled" at bounding box center [425, 165] width 149 height 26
select select ""in_progress""
click at [351, 152] on select "Status On Hold New In Progress Complete Pending HW Consent Canceled" at bounding box center [425, 165] width 149 height 26
click at [471, 195] on button "Save" at bounding box center [473, 193] width 53 height 21
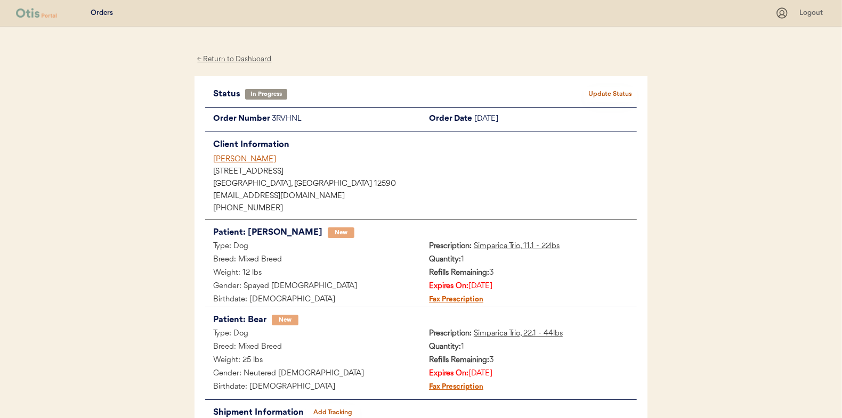
click at [256, 57] on div "← Return to Dashboard" at bounding box center [235, 59] width 80 height 12
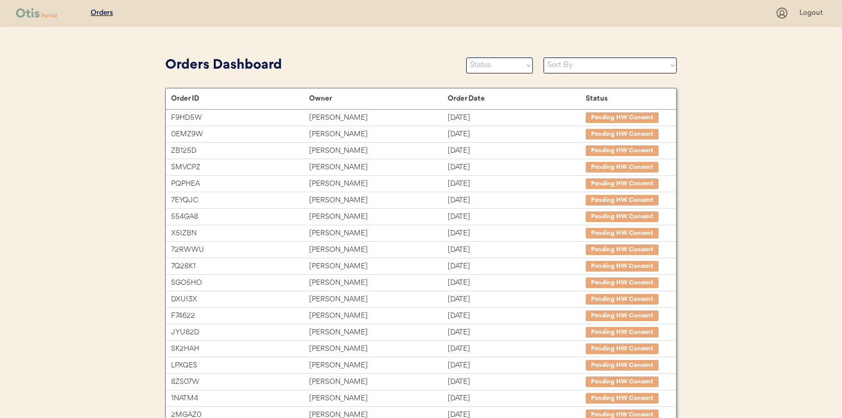
click at [504, 56] on div "Orders Dashboard Status On Hold New In Progress Complete Pending HW Consent Can…" at bounding box center [421, 65] width 512 height 24
click at [496, 63] on select "Status On Hold New In Progress Complete Pending HW Consent Canceled" at bounding box center [499, 66] width 67 height 16
select select ""new""
click at [466, 58] on select "Status On Hold New In Progress Complete Pending HW Consent Canceled" at bounding box center [499, 66] width 67 height 16
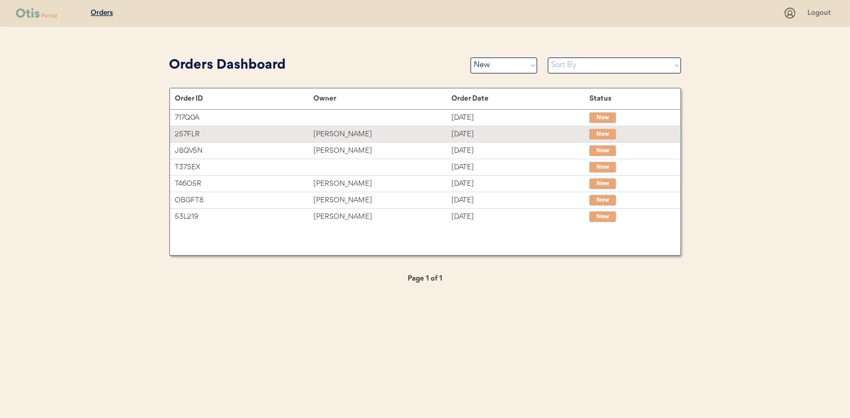
click at [330, 130] on div "Ashleigh Barber" at bounding box center [382, 134] width 138 height 12
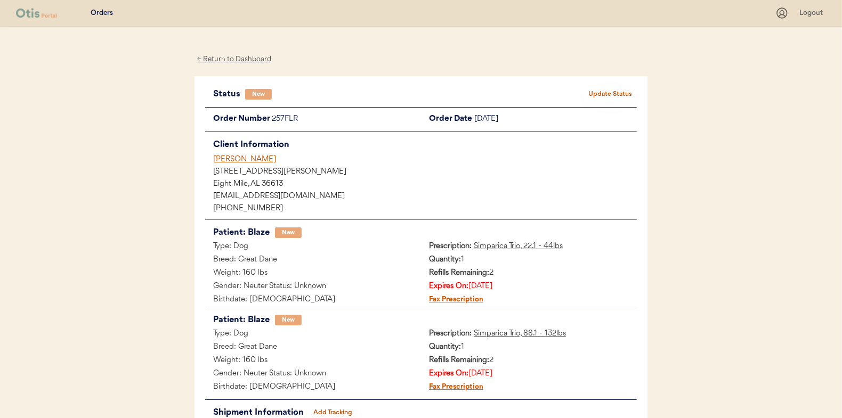
click at [612, 90] on button "Update Status" at bounding box center [610, 94] width 53 height 15
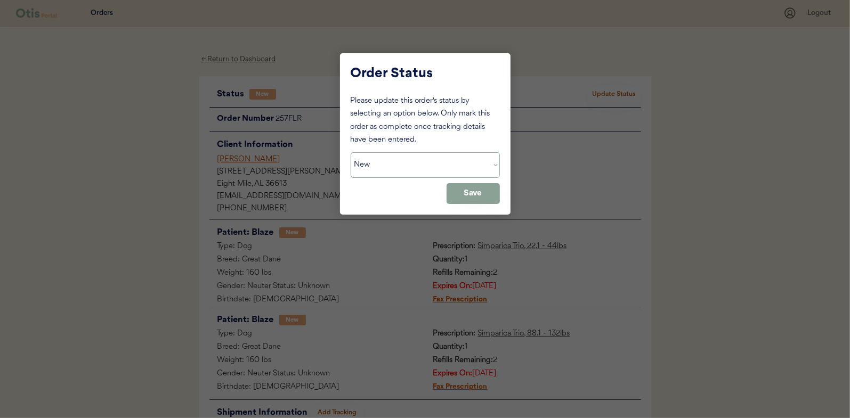
click at [452, 176] on select "Status On Hold New In Progress Complete Pending HW Consent Canceled" at bounding box center [425, 165] width 149 height 26
select select ""in_progress""
click at [351, 152] on select "Status On Hold New In Progress Complete Pending HW Consent Canceled" at bounding box center [425, 165] width 149 height 26
click at [466, 191] on button "Save" at bounding box center [473, 193] width 53 height 21
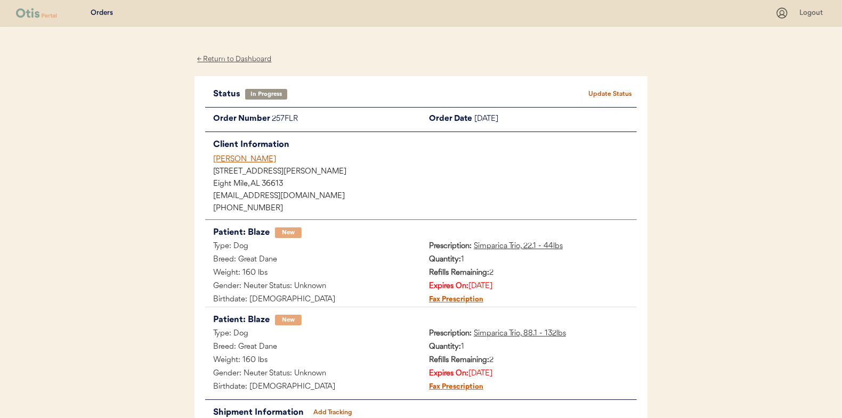
click at [240, 59] on div "← Return to Dashboard" at bounding box center [235, 59] width 80 height 12
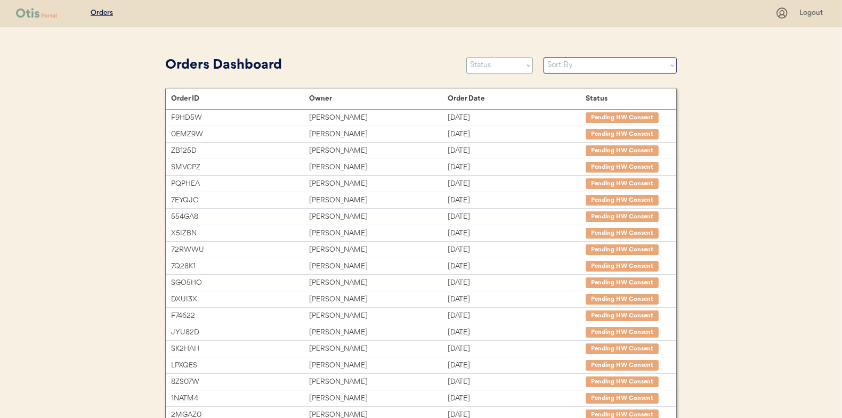
click at [500, 70] on select "Status On Hold New In Progress Complete Pending HW Consent Canceled" at bounding box center [499, 66] width 67 height 16
select select ""new""
click at [466, 58] on select "Status On Hold New In Progress Complete Pending HW Consent Canceled" at bounding box center [499, 66] width 67 height 16
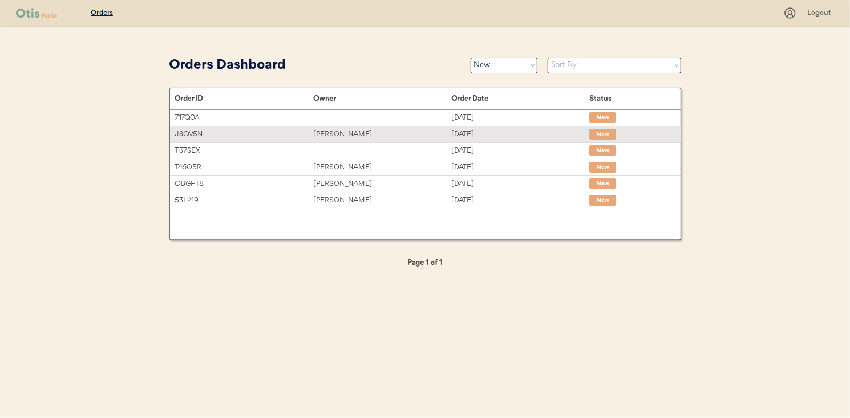
click at [393, 135] on div "Lindsey Pharr" at bounding box center [382, 134] width 138 height 12
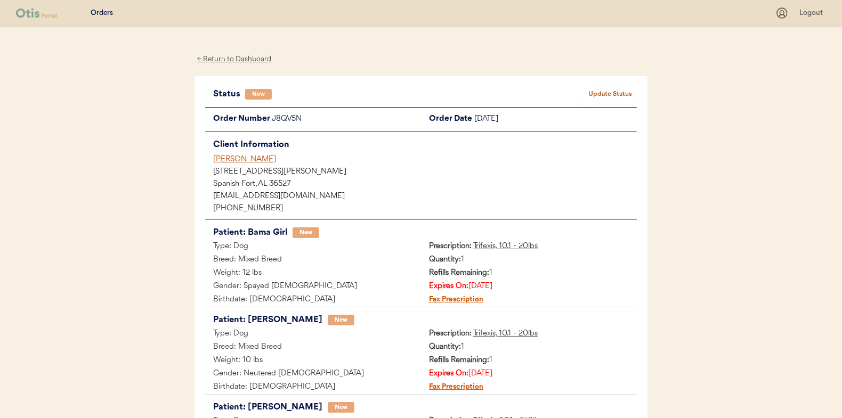
click at [598, 88] on button "Update Status" at bounding box center [610, 94] width 53 height 15
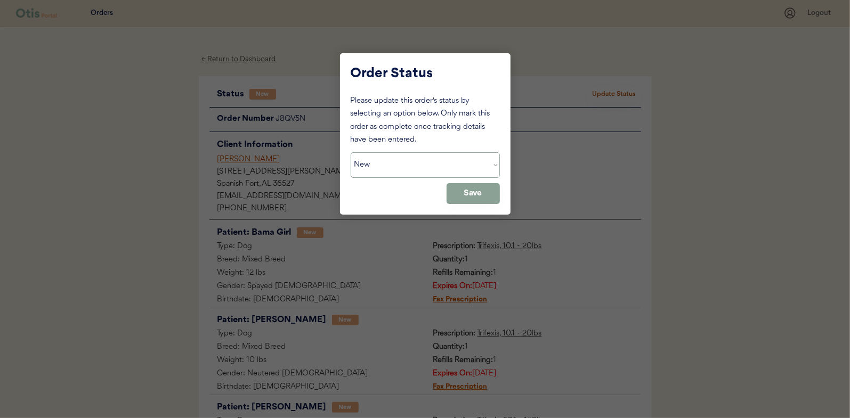
click at [444, 168] on select "Status On Hold New In Progress Complete Pending HW Consent Canceled" at bounding box center [425, 165] width 149 height 26
click at [351, 152] on select "Status On Hold New In Progress Complete Pending HW Consent Canceled" at bounding box center [425, 165] width 149 height 26
click at [431, 143] on div "Please update this order's status by selecting an option below. Only mark this …" at bounding box center [425, 121] width 149 height 52
click at [434, 167] on select "Status On Hold New In Progress Complete Pending HW Consent Canceled" at bounding box center [425, 165] width 149 height 26
select select ""in_progress""
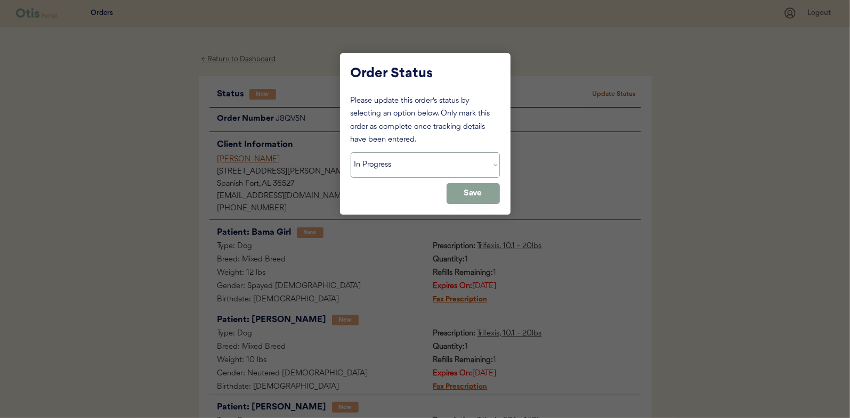
click at [351, 152] on select "Status On Hold New In Progress Complete Pending HW Consent Canceled" at bounding box center [425, 165] width 149 height 26
click at [473, 200] on button "Save" at bounding box center [473, 193] width 53 height 21
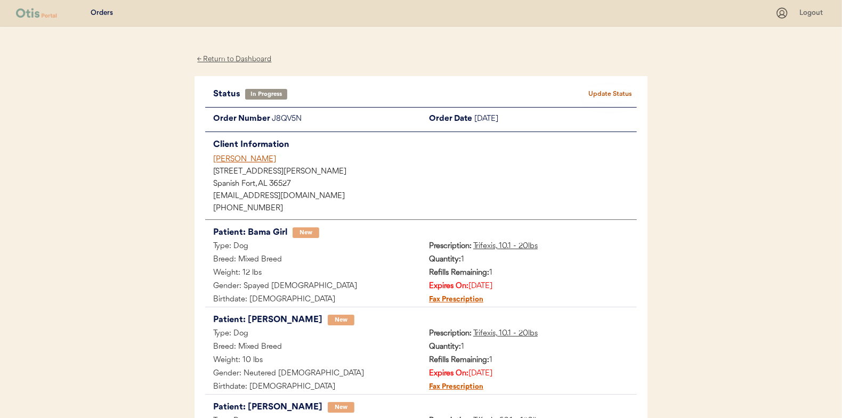
drag, startPoint x: 368, startPoint y: 153, endPoint x: 122, endPoint y: 107, distance: 250.5
click at [122, 107] on div "Patients Consults Orders Logout ← Return to Dashboard Status In Progress Update…" at bounding box center [421, 296] width 842 height 593
click at [216, 62] on div "← Return to Dashboard" at bounding box center [235, 59] width 80 height 12
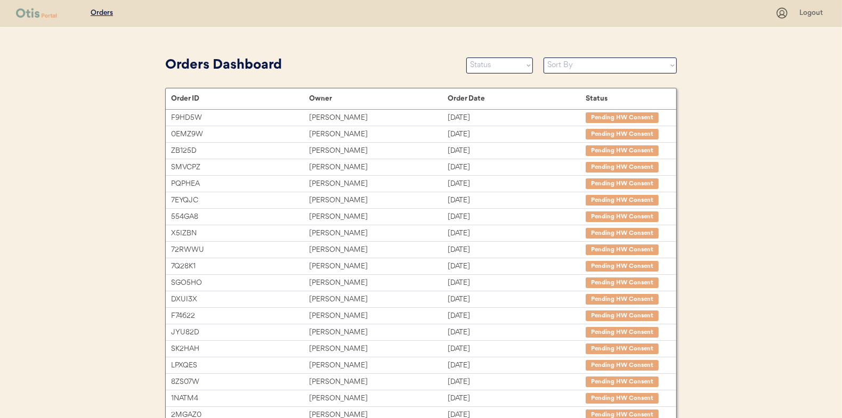
click at [510, 66] on select "Status On Hold New In Progress Complete Pending HW Consent Canceled" at bounding box center [499, 66] width 67 height 16
click at [466, 58] on select "Status On Hold New In Progress Complete Pending HW Consent Canceled" at bounding box center [499, 66] width 67 height 16
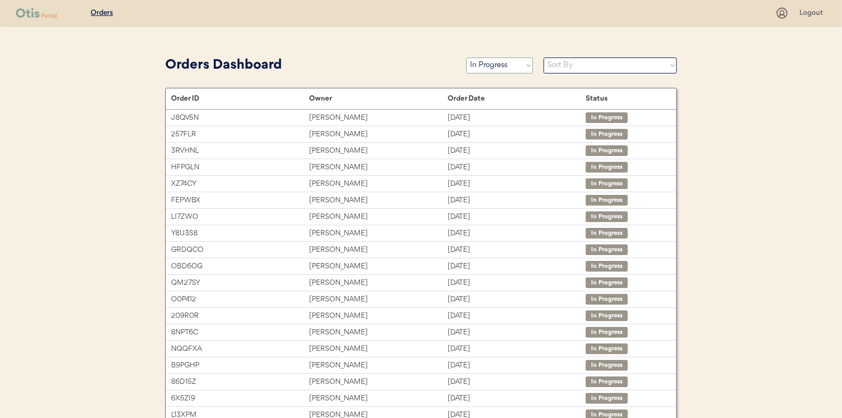
click at [498, 66] on select "Status On Hold New In Progress Complete Pending HW Consent Canceled" at bounding box center [499, 66] width 67 height 16
select select ""new""
click at [466, 58] on select "Status On Hold New In Progress Complete Pending HW Consent Canceled" at bounding box center [499, 66] width 67 height 16
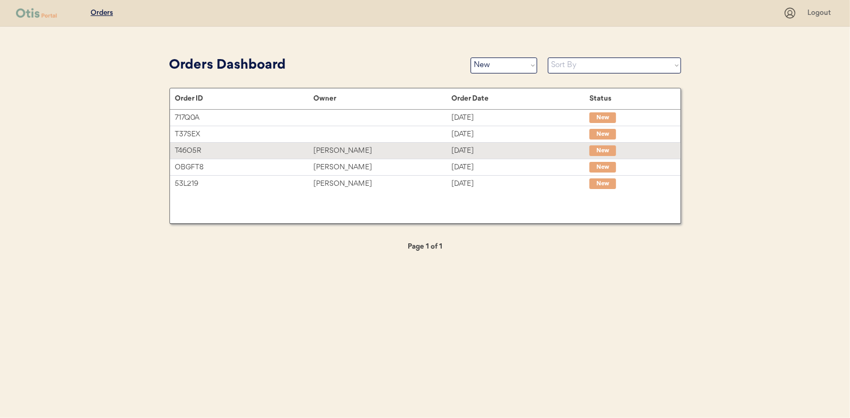
click at [410, 155] on div "[PERSON_NAME]" at bounding box center [382, 151] width 138 height 12
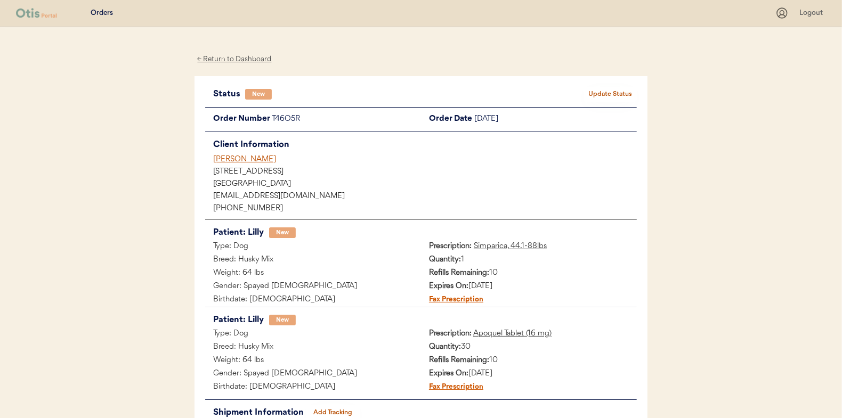
click at [618, 98] on button "Update Status" at bounding box center [610, 94] width 53 height 15
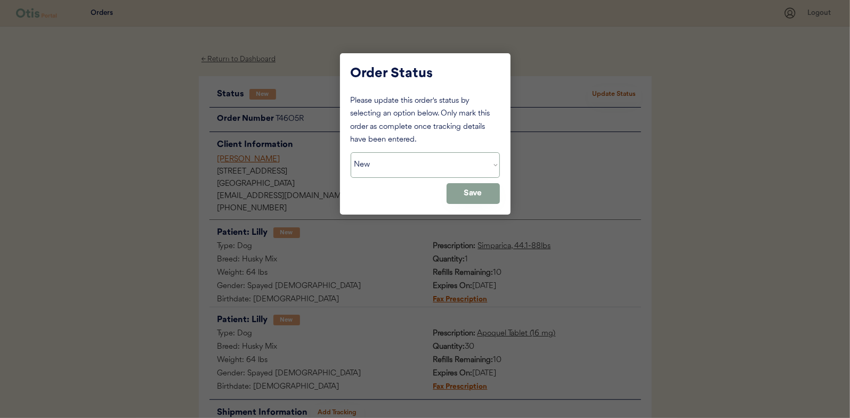
click at [418, 168] on select "Status On Hold New In Progress Complete Pending HW Consent Canceled" at bounding box center [425, 165] width 149 height 26
select select ""in_progress""
click at [351, 152] on select "Status On Hold New In Progress Complete Pending HW Consent Canceled" at bounding box center [425, 165] width 149 height 26
click at [489, 194] on button "Save" at bounding box center [473, 193] width 53 height 21
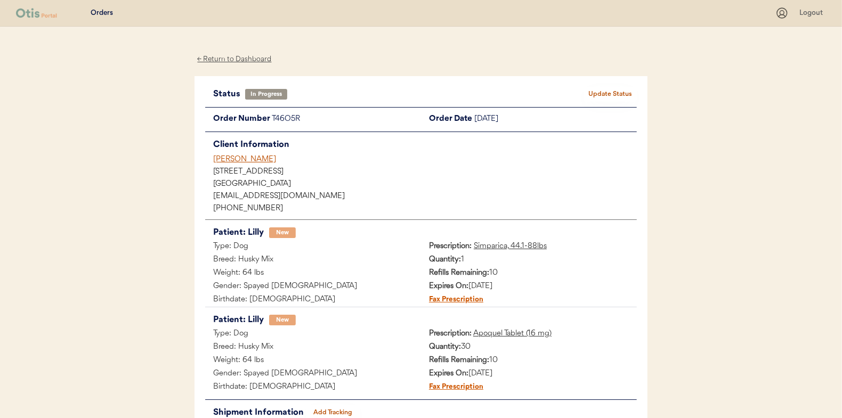
click at [224, 61] on div "← Return to Dashboard" at bounding box center [235, 59] width 80 height 12
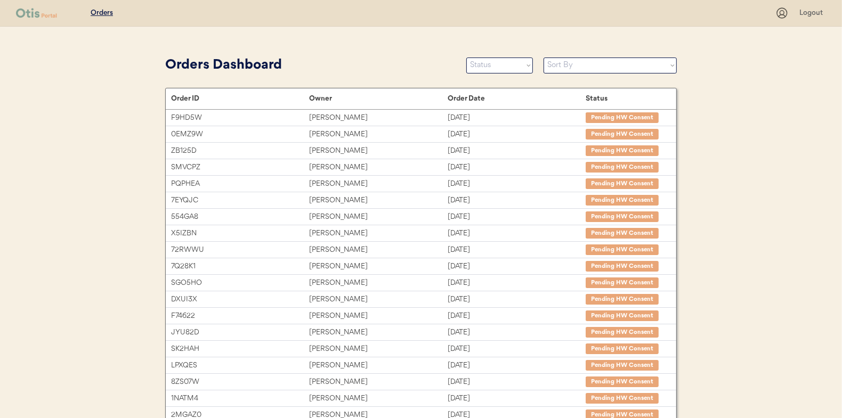
click at [492, 66] on select "Status On Hold New In Progress Complete Pending HW Consent Canceled" at bounding box center [499, 66] width 67 height 16
select select ""new""
click at [466, 58] on select "Status On Hold New In Progress Complete Pending HW Consent Canceled" at bounding box center [499, 66] width 67 height 16
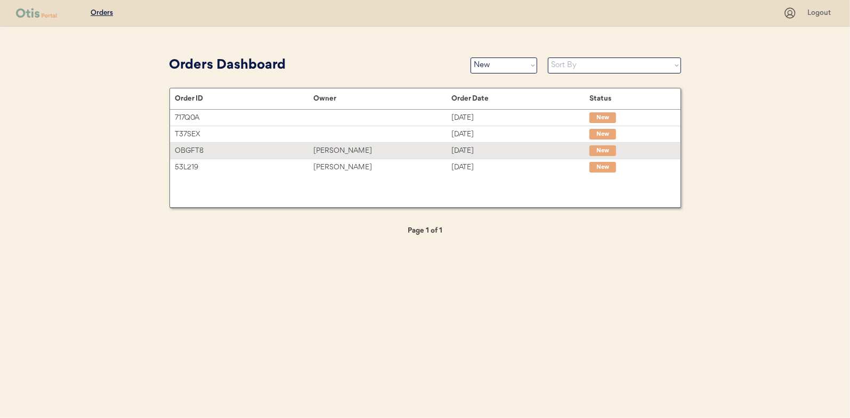
click at [356, 149] on div "[PERSON_NAME]" at bounding box center [382, 151] width 138 height 12
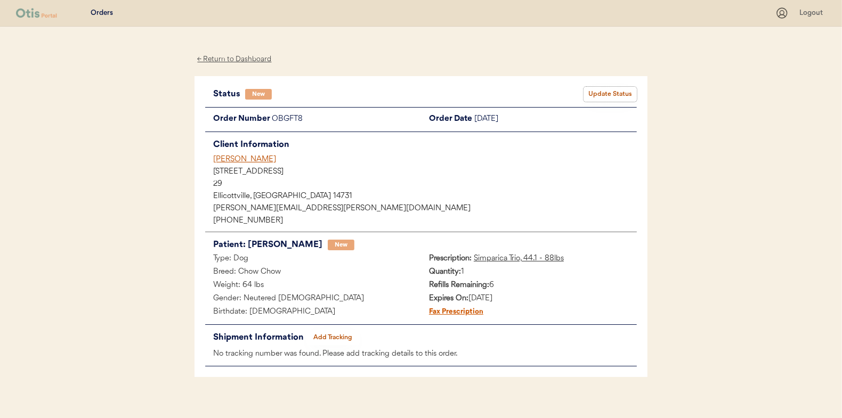
click at [622, 91] on button "Update Status" at bounding box center [610, 94] width 53 height 15
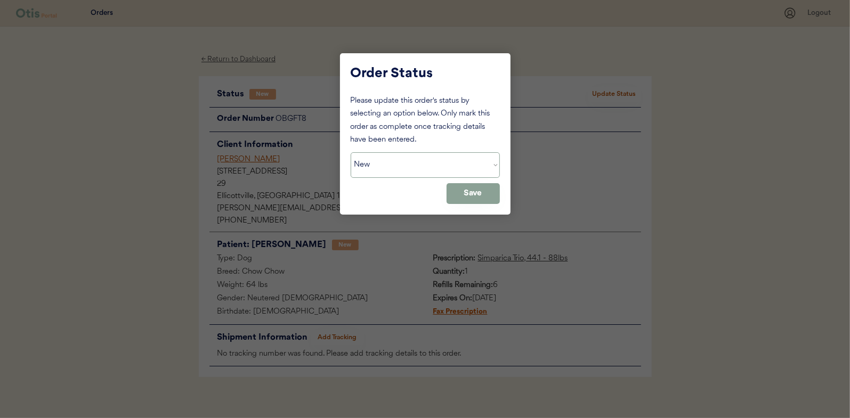
click at [428, 165] on select "Status On Hold New In Progress Complete Pending HW Consent Canceled" at bounding box center [425, 165] width 149 height 26
select select ""in_progress""
click at [351, 152] on select "Status On Hold New In Progress Complete Pending HW Consent Canceled" at bounding box center [425, 165] width 149 height 26
click at [468, 194] on button "Save" at bounding box center [473, 193] width 53 height 21
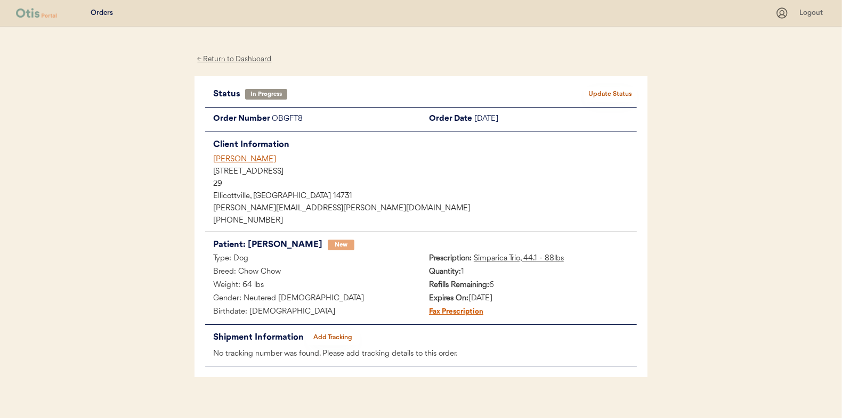
click at [222, 57] on div "← Return to Dashboard" at bounding box center [235, 59] width 80 height 12
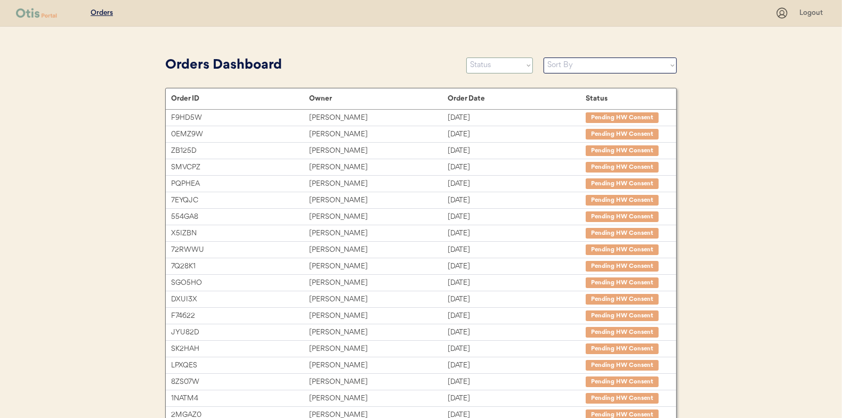
click at [497, 68] on select "Status On Hold New In Progress Complete Pending HW Consent Canceled" at bounding box center [499, 66] width 67 height 16
select select ""new""
click at [466, 58] on select "Status On Hold New In Progress Complete Pending HW Consent Canceled" at bounding box center [499, 66] width 67 height 16
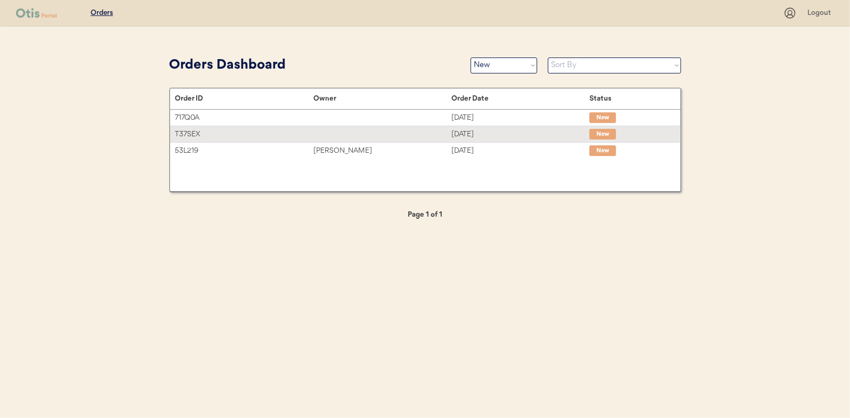
click at [372, 149] on div "Natasha Zipes" at bounding box center [382, 151] width 138 height 12
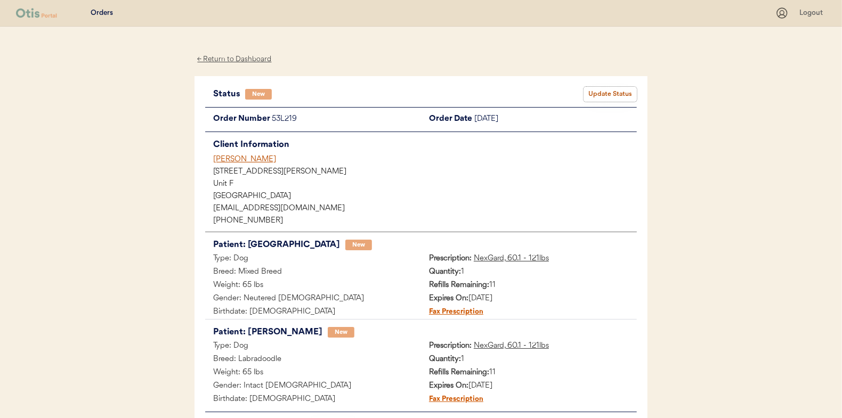
click at [606, 90] on button "Update Status" at bounding box center [610, 94] width 53 height 15
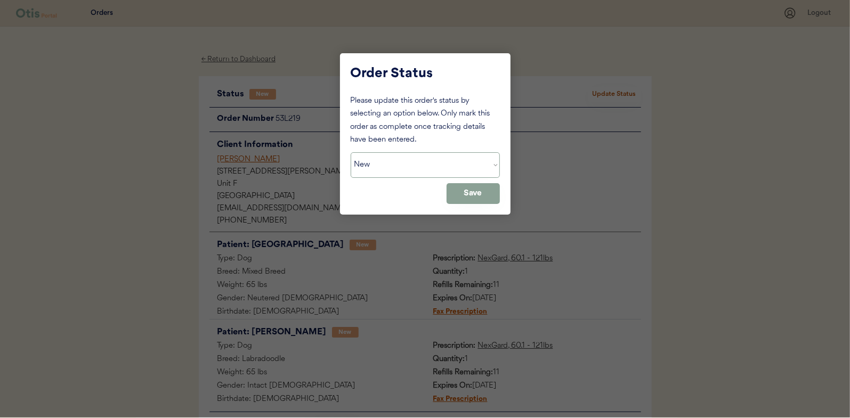
click at [410, 171] on select "Status On Hold New In Progress Complete Pending HW Consent Canceled" at bounding box center [425, 165] width 149 height 26
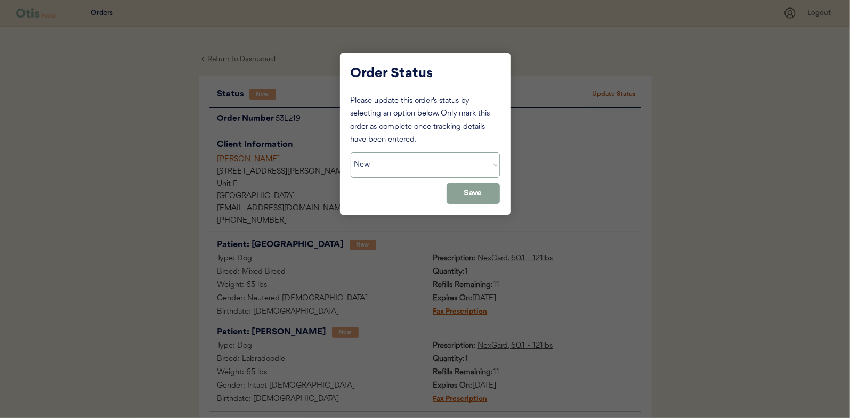
select select ""in_progress""
click at [351, 152] on select "Status On Hold New In Progress Complete Pending HW Consent Canceled" at bounding box center [425, 165] width 149 height 26
click at [477, 198] on button "Save" at bounding box center [473, 193] width 53 height 21
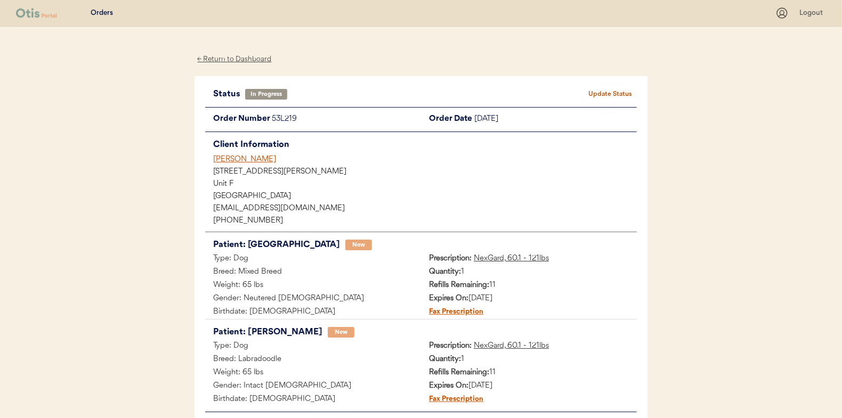
click at [242, 56] on div "← Return to Dashboard" at bounding box center [235, 59] width 80 height 12
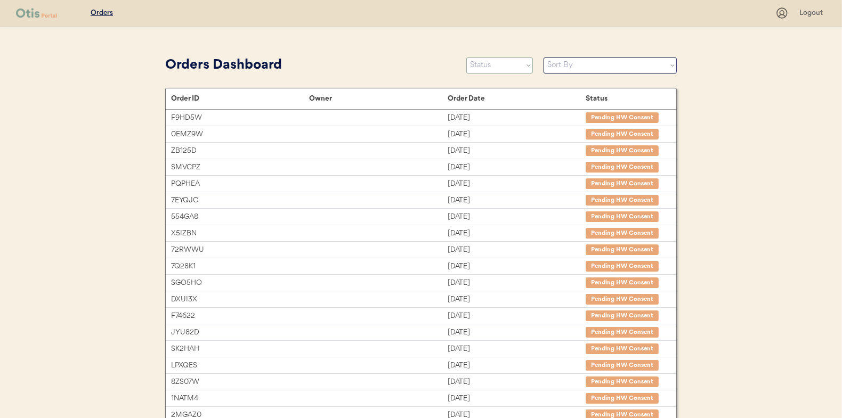
click at [520, 63] on select "Status On Hold New In Progress Complete Pending HW Consent Canceled" at bounding box center [499, 66] width 67 height 16
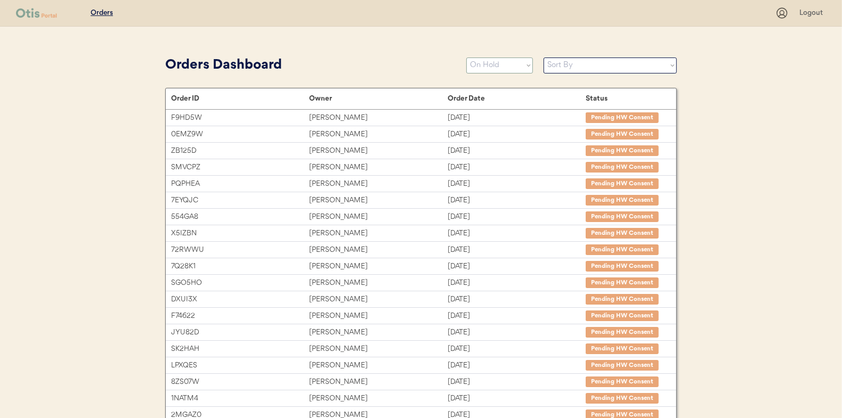
click at [466, 58] on select "Status On Hold New In Progress Complete Pending HW Consent Canceled" at bounding box center [499, 66] width 67 height 16
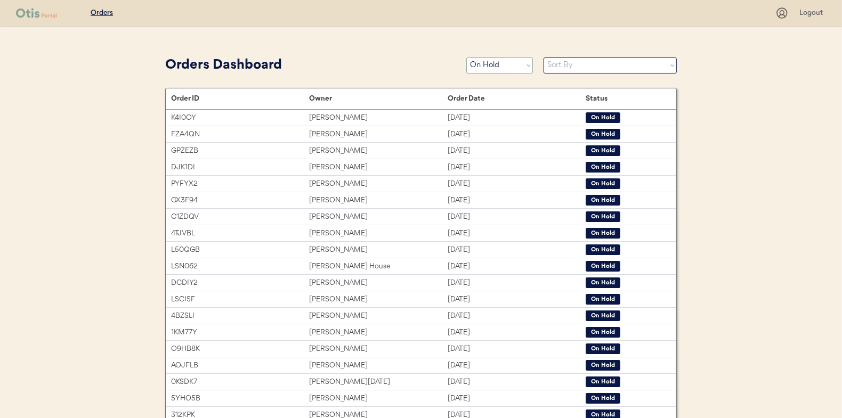
click at [509, 60] on select "Status On Hold New In Progress Complete Pending HW Consent Canceled" at bounding box center [499, 66] width 67 height 16
click at [466, 58] on select "Status On Hold New In Progress Complete Pending HW Consent Canceled" at bounding box center [499, 66] width 67 height 16
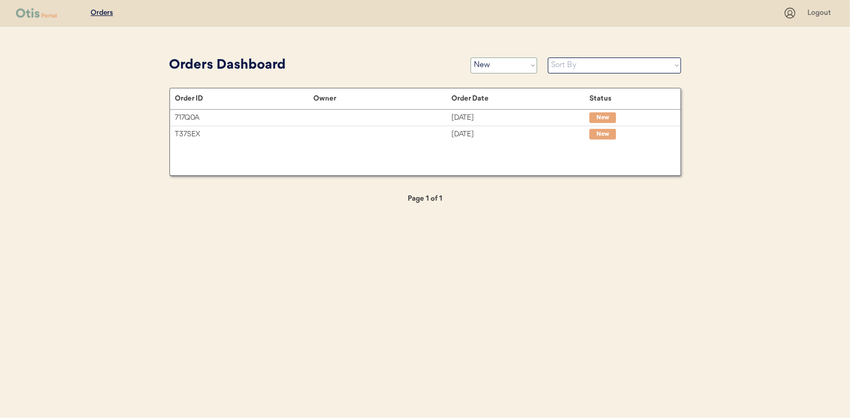
click at [519, 63] on select "Status On Hold New In Progress Complete Pending HW Consent Canceled" at bounding box center [504, 66] width 67 height 16
select select ""complete""
click at [471, 58] on select "Status On Hold New In Progress Complete Pending HW Consent Canceled" at bounding box center [504, 66] width 67 height 16
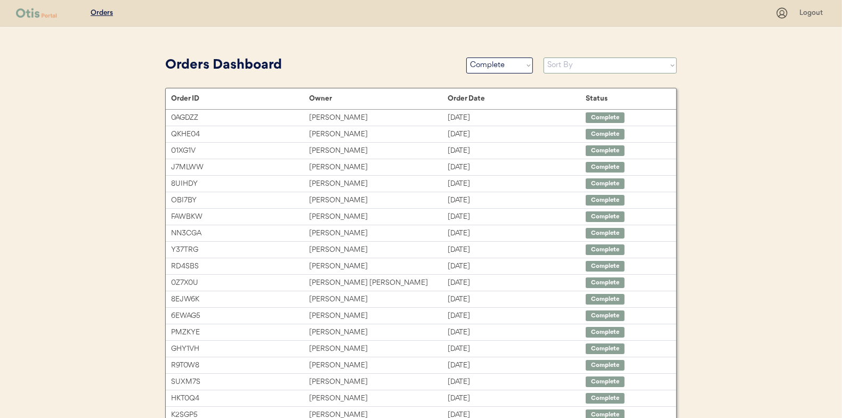
click at [579, 64] on select "Sort By Order Date (Newest → Oldest) Order Date (Oldest → Newest)" at bounding box center [610, 66] width 133 height 16
select select ""Order Date (Newest → Oldest)""
click at [544, 58] on select "Sort By Order Date (Newest → Oldest) Order Date (Oldest → Newest)" at bounding box center [610, 66] width 133 height 16
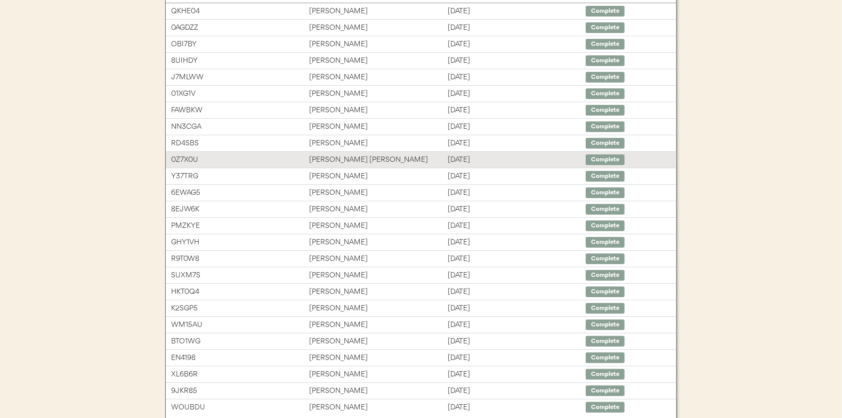
scroll to position [159, 0]
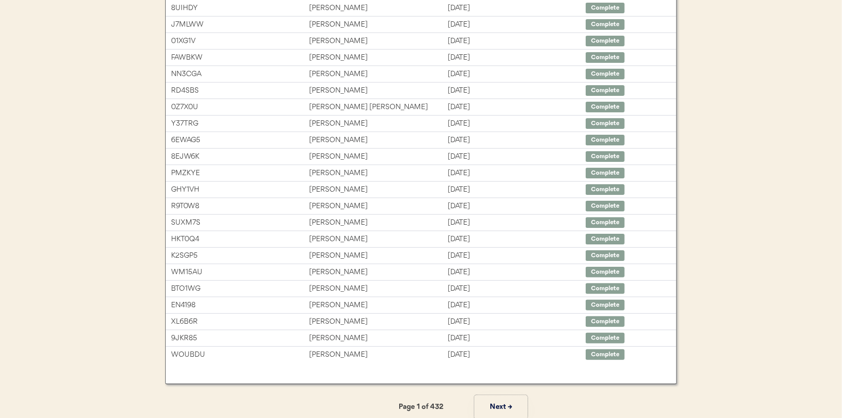
click at [500, 406] on button "Next →" at bounding box center [500, 407] width 53 height 24
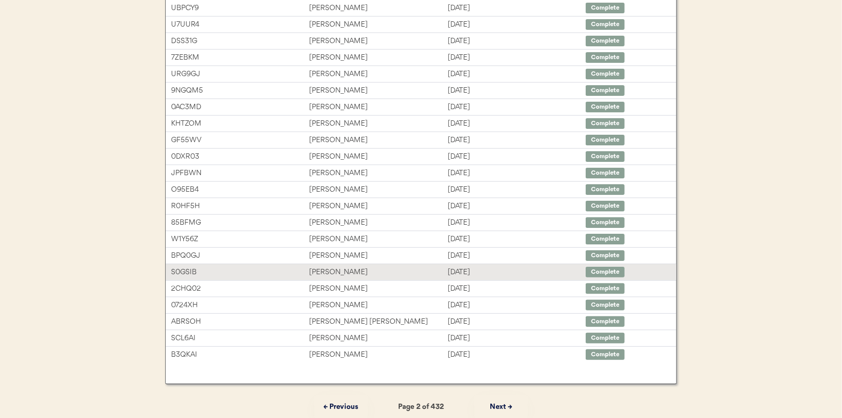
scroll to position [164, 0]
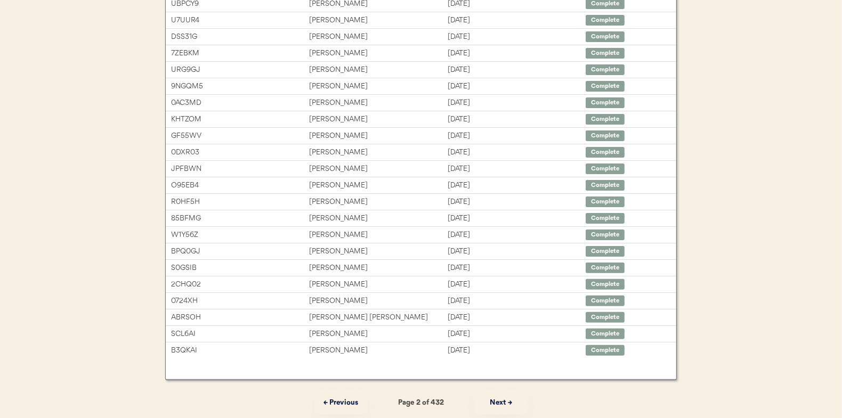
click at [504, 397] on button "Next →" at bounding box center [500, 403] width 53 height 24
click at [508, 399] on button "Next →" at bounding box center [500, 403] width 53 height 24
click at [507, 399] on button "Next →" at bounding box center [500, 403] width 53 height 24
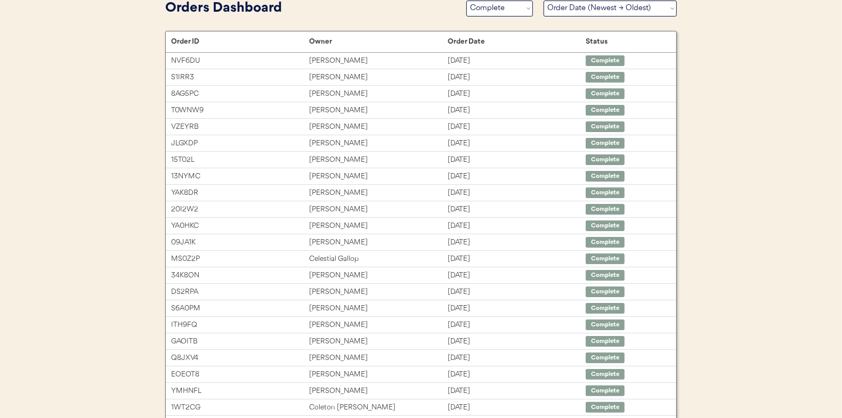
scroll to position [56, 0]
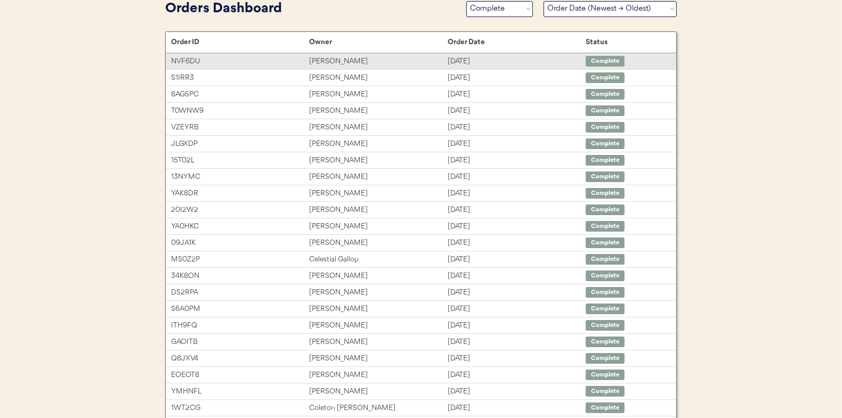
click at [461, 60] on div "Sep 13, 2025" at bounding box center [517, 61] width 138 height 12
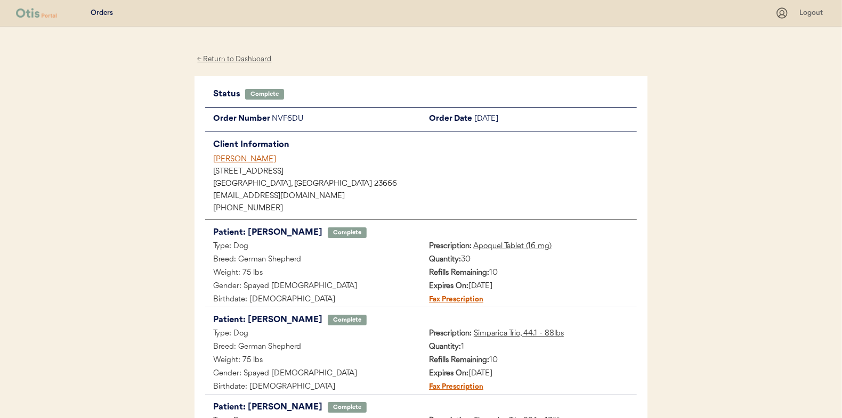
click at [264, 59] on div "← Return to Dashboard" at bounding box center [235, 59] width 80 height 12
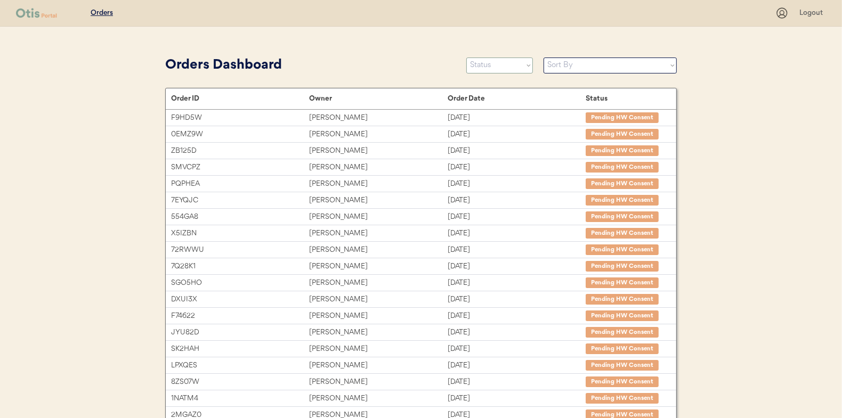
click at [493, 59] on select "Status On Hold New In Progress Complete Pending HW Consent Canceled" at bounding box center [499, 66] width 67 height 16
click at [466, 58] on select "Status On Hold New In Progress Complete Pending HW Consent Canceled" at bounding box center [499, 66] width 67 height 16
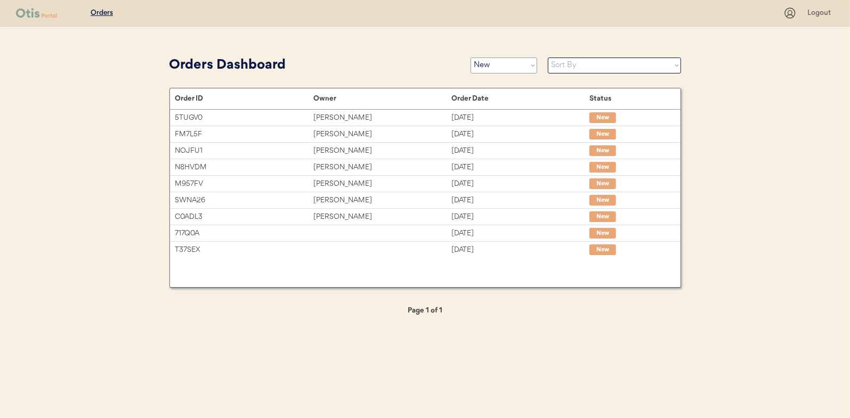
click at [498, 69] on select "Status On Hold New In Progress Complete Pending HW Consent Canceled" at bounding box center [504, 66] width 67 height 16
select select ""in_progress""
click at [471, 58] on select "Status On Hold New In Progress Complete Pending HW Consent Canceled" at bounding box center [504, 66] width 67 height 16
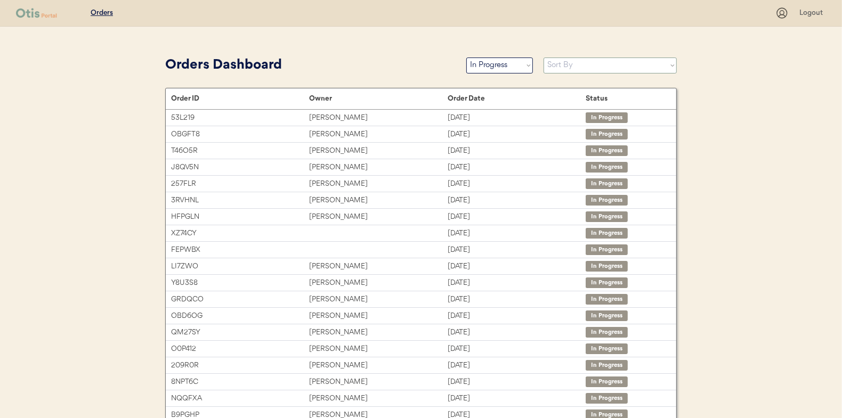
click at [559, 63] on select "Sort By Order Date (Newest → Oldest) Order Date (Oldest → Newest)" at bounding box center [610, 66] width 133 height 16
select select ""Order Date (Oldest → Newest)""
click at [544, 58] on select "Sort By Order Date (Newest → Oldest) Order Date (Oldest → Newest)" at bounding box center [610, 66] width 133 height 16
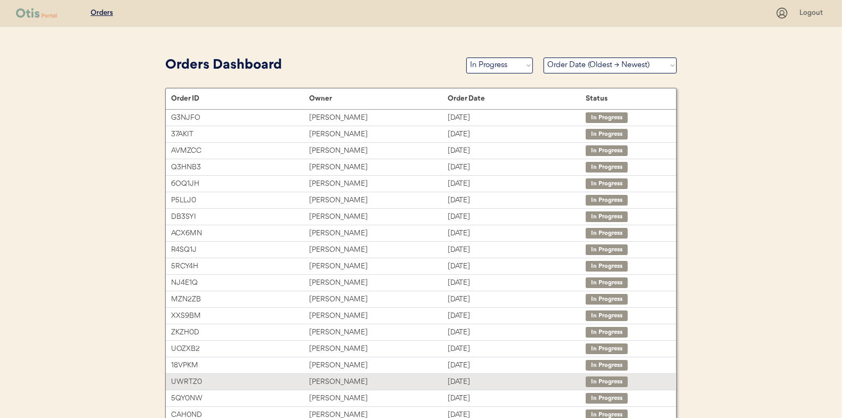
click at [352, 379] on div "Emma Lawler" at bounding box center [378, 382] width 138 height 12
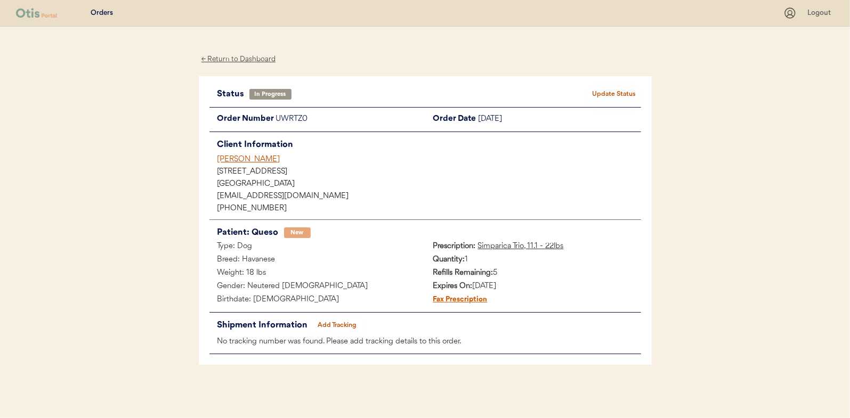
click at [339, 322] on button "Add Tracking" at bounding box center [337, 325] width 53 height 15
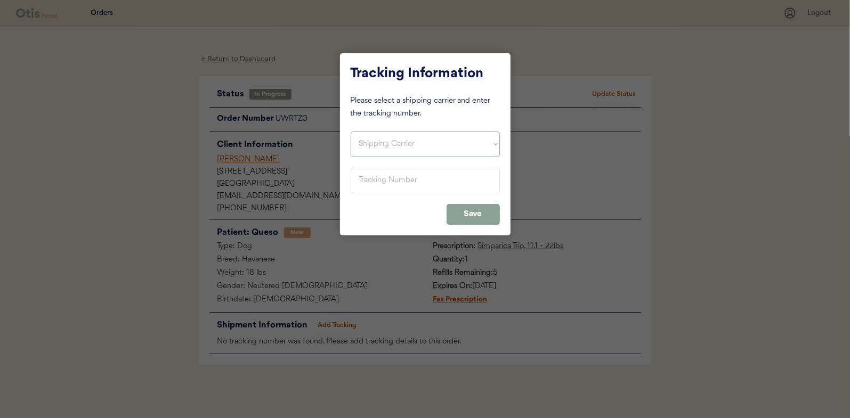
click at [412, 147] on select "Shipping Carrier FedEx FedEx Ground Economy UPS USPS" at bounding box center [425, 145] width 149 height 26
select select ""usps""
click at [351, 132] on select "Shipping Carrier FedEx FedEx Ground Economy UPS USPS" at bounding box center [425, 145] width 149 height 26
click at [399, 183] on input "input" at bounding box center [425, 181] width 149 height 26
paste input "9400150105798031988187"
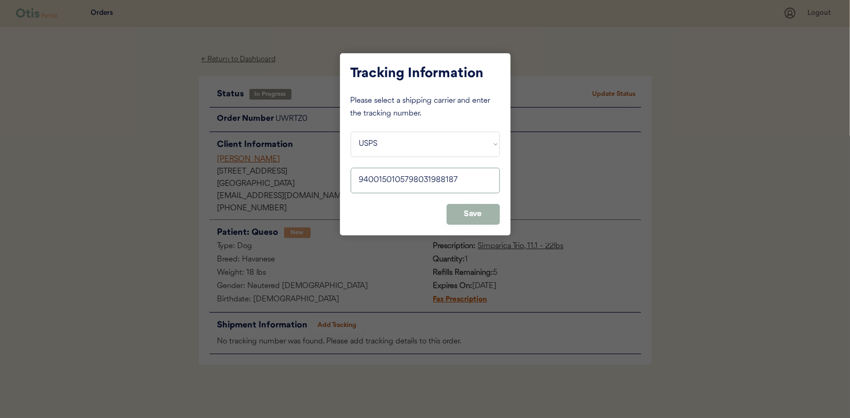
type input "9400150105798031988187"
click at [459, 214] on button "Save" at bounding box center [473, 214] width 53 height 21
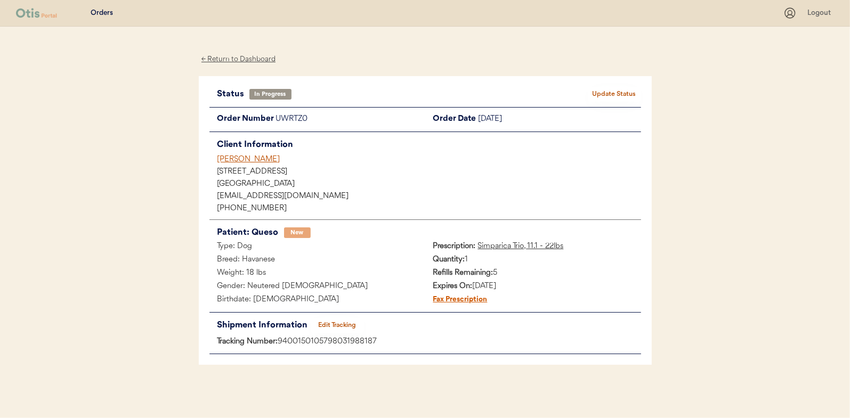
click at [621, 100] on button "Update Status" at bounding box center [614, 94] width 53 height 15
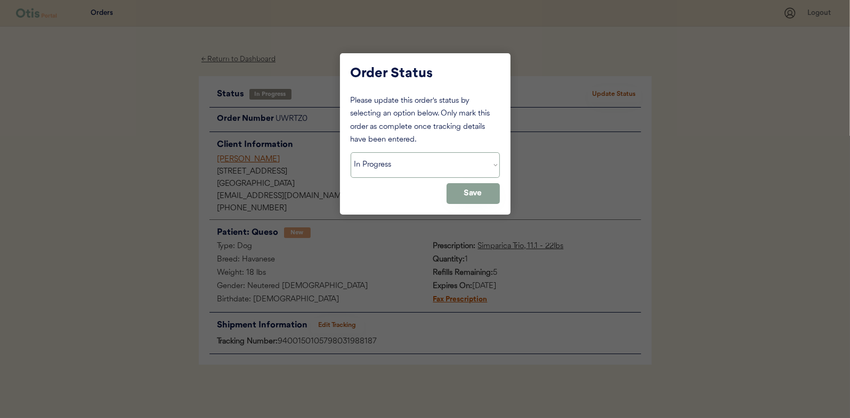
drag, startPoint x: 451, startPoint y: 160, endPoint x: 444, endPoint y: 172, distance: 13.6
click at [451, 160] on select "Status On Hold New In Progress Complete Pending HW Consent Canceled" at bounding box center [425, 165] width 149 height 26
select select ""complete""
click at [351, 152] on select "Status On Hold New In Progress Complete Pending HW Consent Canceled" at bounding box center [425, 165] width 149 height 26
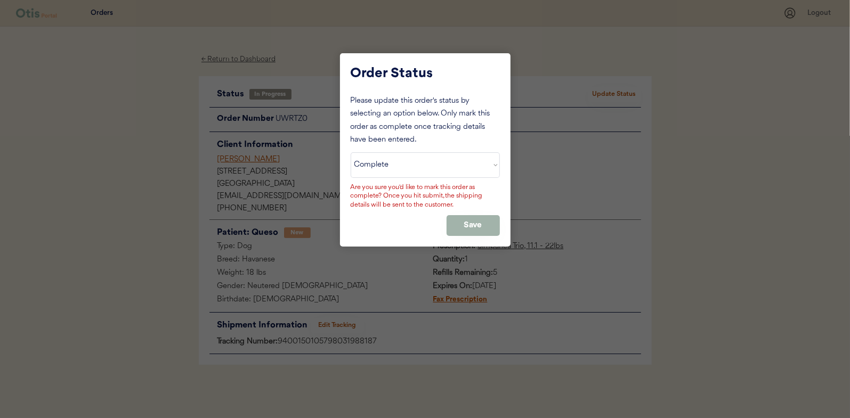
click at [472, 220] on button "Save" at bounding box center [473, 225] width 53 height 21
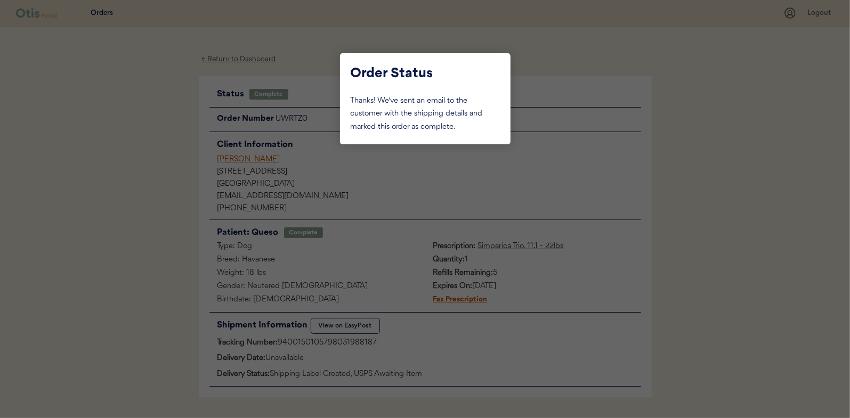
click at [70, 145] on div at bounding box center [425, 209] width 850 height 418
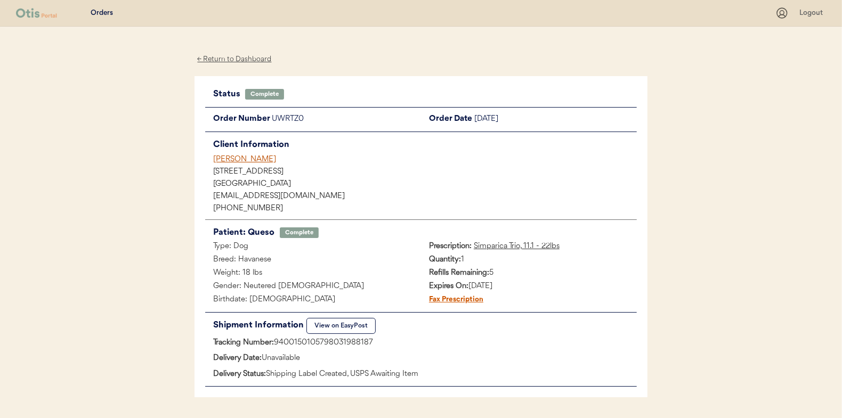
click at [227, 61] on div "← Return to Dashboard" at bounding box center [235, 59] width 80 height 12
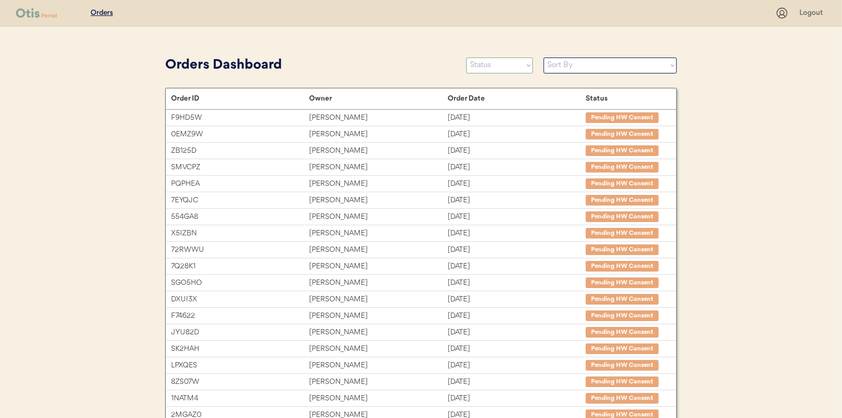
click at [504, 71] on select "Status On Hold New In Progress Complete Pending HW Consent Canceled" at bounding box center [499, 66] width 67 height 16
select select ""in_progress""
click at [466, 58] on select "Status On Hold New In Progress Complete Pending HW Consent Canceled" at bounding box center [499, 66] width 67 height 16
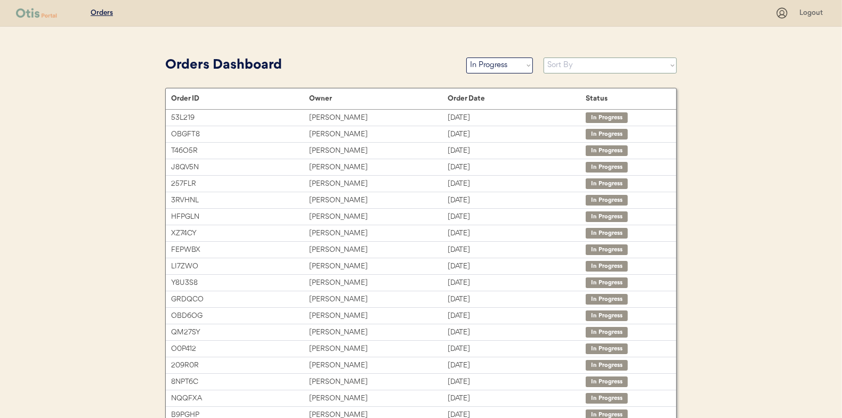
click at [556, 66] on select "Sort By Order Date (Newest → Oldest) Order Date (Oldest → Newest)" at bounding box center [610, 66] width 133 height 16
select select ""Order Date (Oldest → Newest)""
click at [544, 58] on select "Sort By Order Date (Newest → Oldest) Order Date (Oldest → Newest)" at bounding box center [610, 66] width 133 height 16
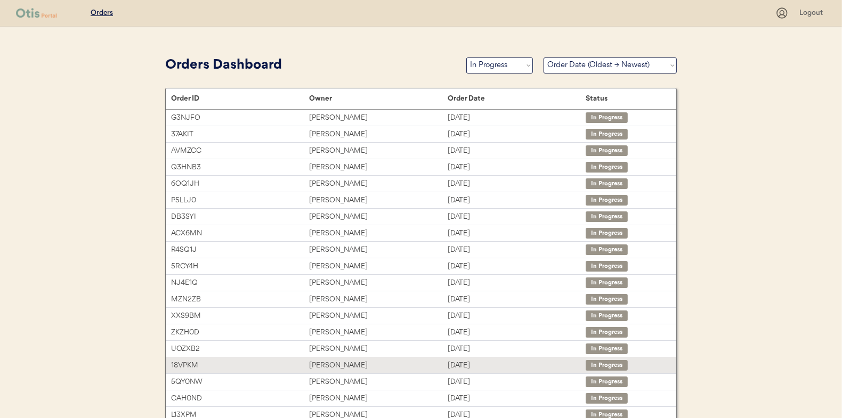
click at [377, 361] on div "[PERSON_NAME]" at bounding box center [378, 366] width 138 height 12
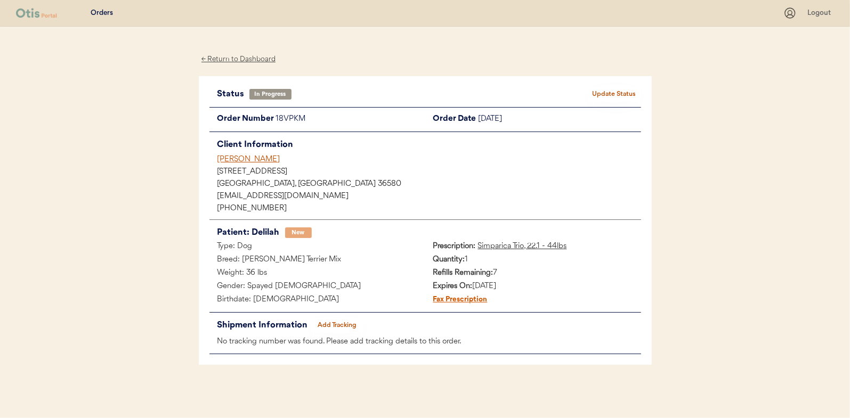
click at [339, 328] on button "Add Tracking" at bounding box center [337, 325] width 53 height 15
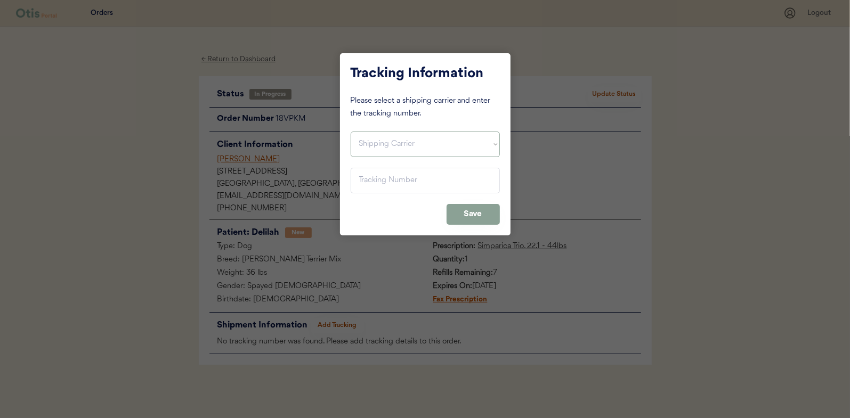
drag, startPoint x: 387, startPoint y: 149, endPoint x: 387, endPoint y: 157, distance: 7.5
click at [387, 149] on select "Shipping Carrier FedEx FedEx Ground Economy UPS USPS" at bounding box center [425, 145] width 149 height 26
select select ""usps""
click at [351, 132] on select "Shipping Carrier FedEx FedEx Ground Economy UPS USPS" at bounding box center [425, 145] width 149 height 26
click at [385, 183] on input "input" at bounding box center [425, 181] width 149 height 26
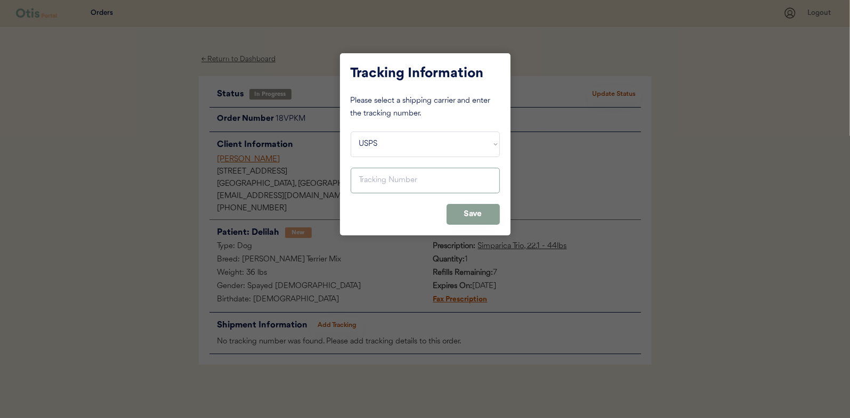
paste input "9400150105799031953021"
type input "9400150105799031953021"
click at [454, 216] on button "Save" at bounding box center [473, 214] width 53 height 21
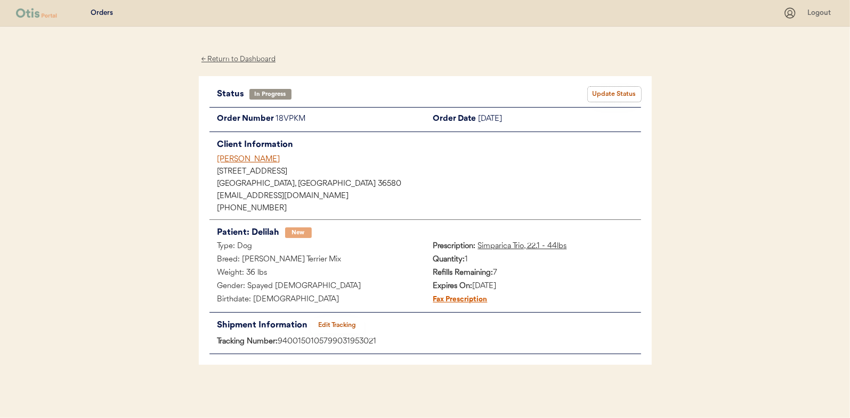
click at [590, 91] on button "Update Status" at bounding box center [614, 94] width 53 height 15
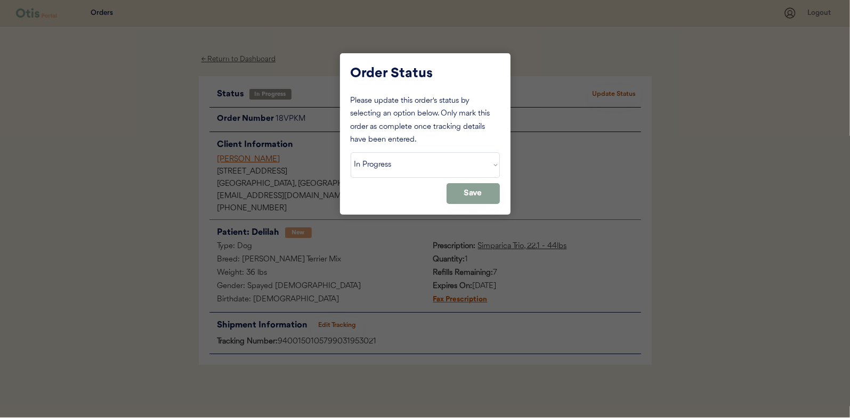
click at [452, 167] on select "Status On Hold New In Progress Complete Pending HW Consent Canceled" at bounding box center [425, 165] width 149 height 26
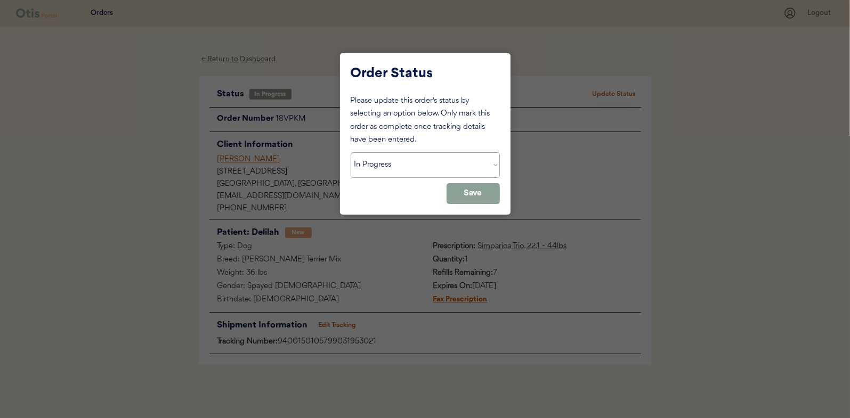
select select ""complete""
click at [351, 152] on select "Status On Hold New In Progress Complete Pending HW Consent Canceled" at bounding box center [425, 165] width 149 height 26
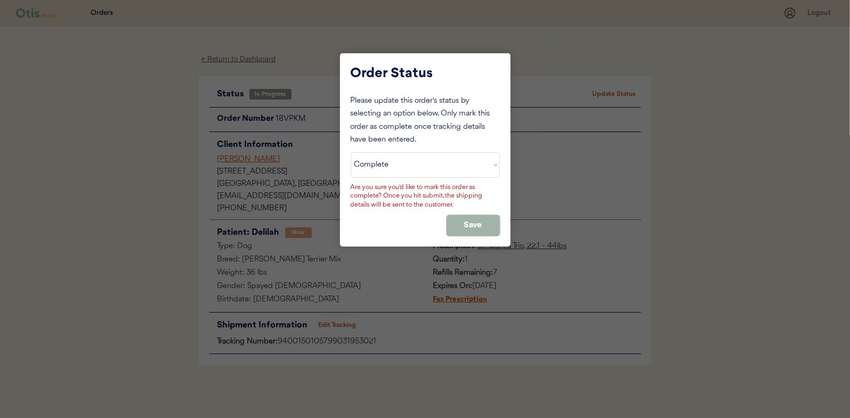
click at [462, 223] on button "Save" at bounding box center [473, 225] width 53 height 21
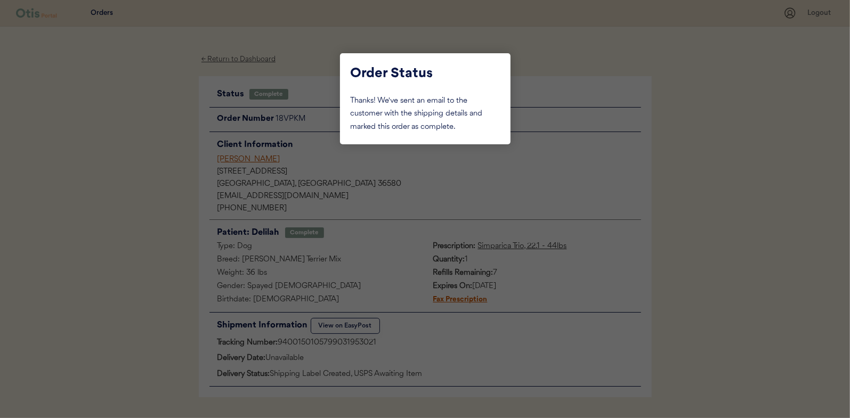
click at [250, 60] on div at bounding box center [425, 209] width 850 height 418
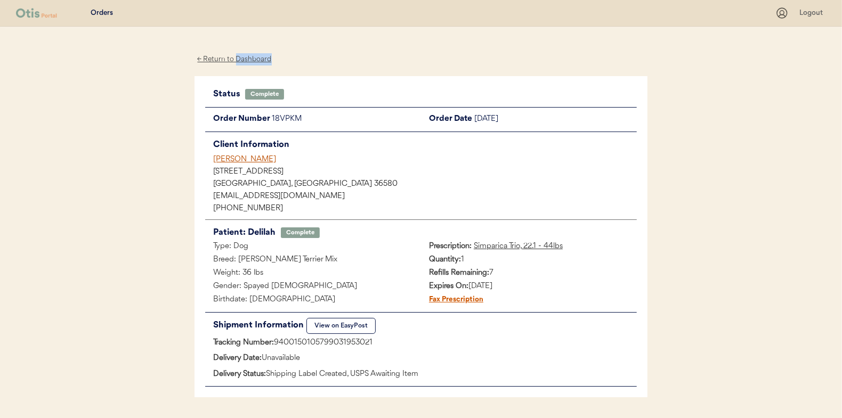
click at [250, 60] on div "← Return to Dashboard" at bounding box center [235, 59] width 80 height 12
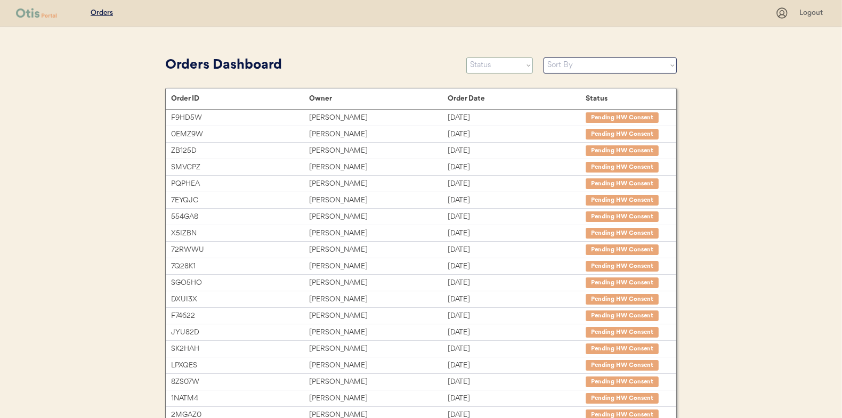
drag, startPoint x: 496, startPoint y: 63, endPoint x: 493, endPoint y: 72, distance: 9.3
click at [496, 63] on select "Status On Hold New In Progress Complete Pending HW Consent Canceled" at bounding box center [499, 66] width 67 height 16
select select ""in_progress""
click at [466, 58] on select "Status On Hold New In Progress Complete Pending HW Consent Canceled" at bounding box center [499, 66] width 67 height 16
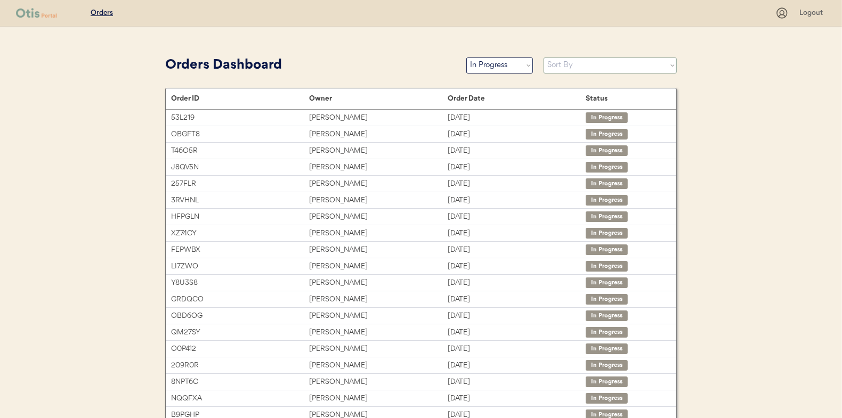
click at [566, 69] on select "Sort By Order Date (Newest → Oldest) Order Date (Oldest → Newest)" at bounding box center [610, 66] width 133 height 16
select select ""Order Date (Oldest → Newest)""
click at [544, 58] on select "Sort By Order Date (Newest → Oldest) Order Date (Oldest → Newest)" at bounding box center [610, 66] width 133 height 16
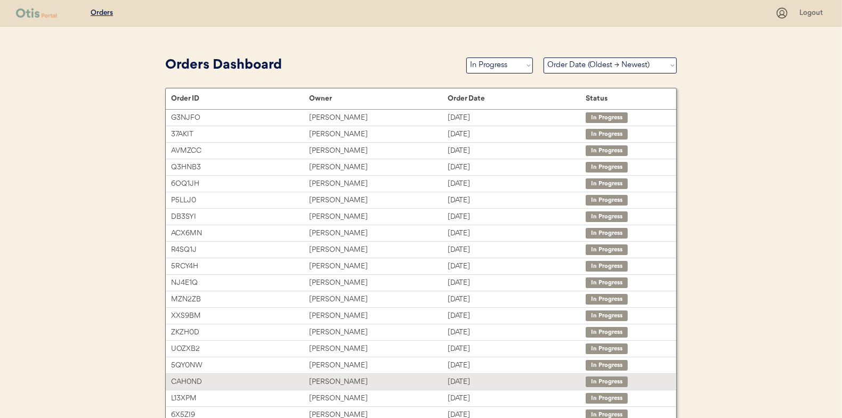
click at [367, 376] on div "[PERSON_NAME]" at bounding box center [378, 382] width 138 height 12
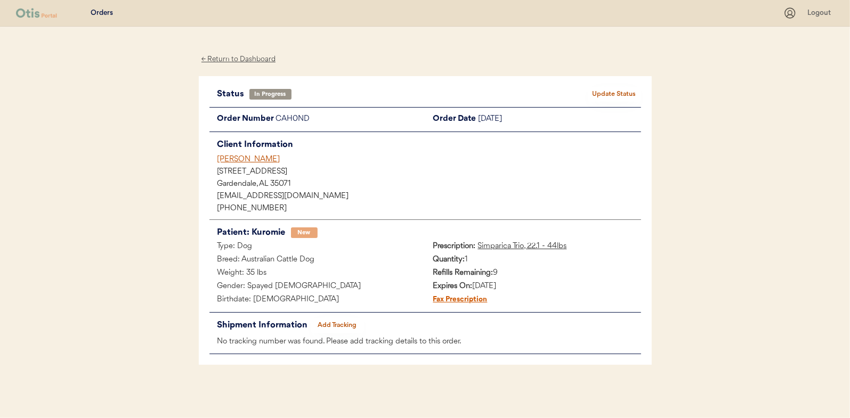
click at [228, 161] on div "[PERSON_NAME]" at bounding box center [429, 159] width 424 height 11
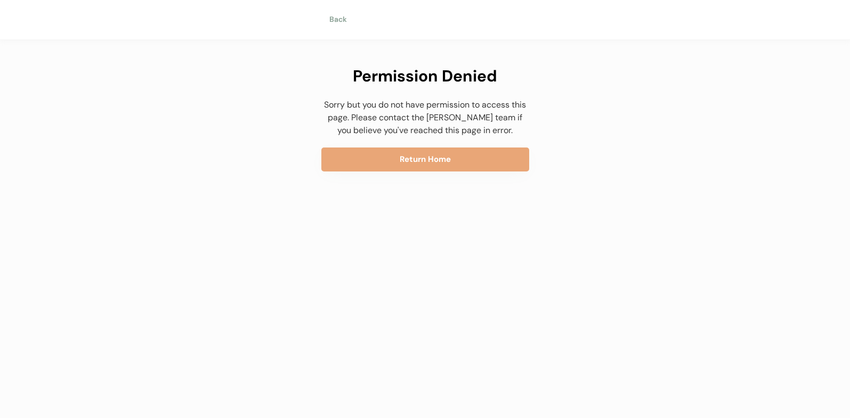
click at [327, 319] on div "Back Permission Denied Sorry but you do not have permission to access this page…" at bounding box center [425, 209] width 850 height 418
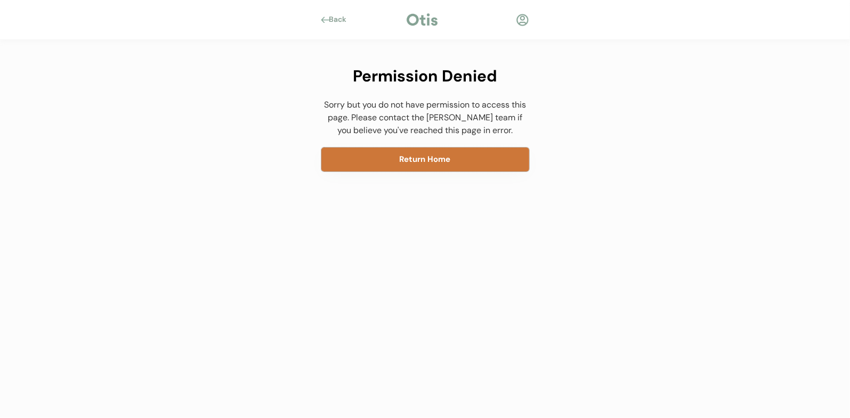
click at [387, 162] on button "Return Home" at bounding box center [425, 160] width 208 height 24
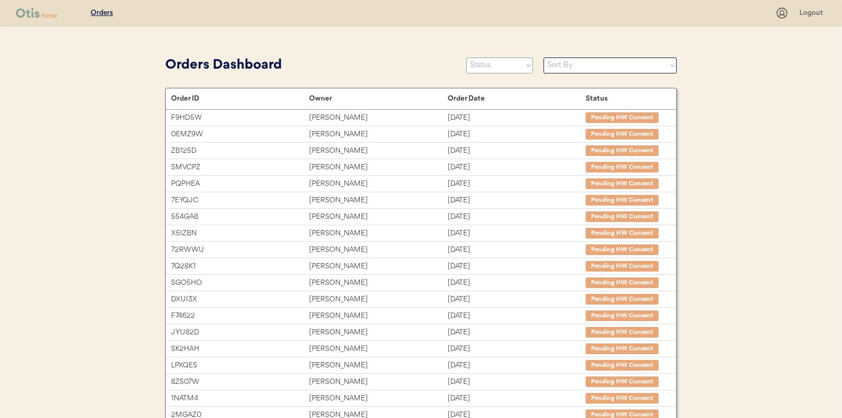
click at [485, 67] on select "Status On Hold New In Progress Complete Pending HW Consent Canceled" at bounding box center [499, 66] width 67 height 16
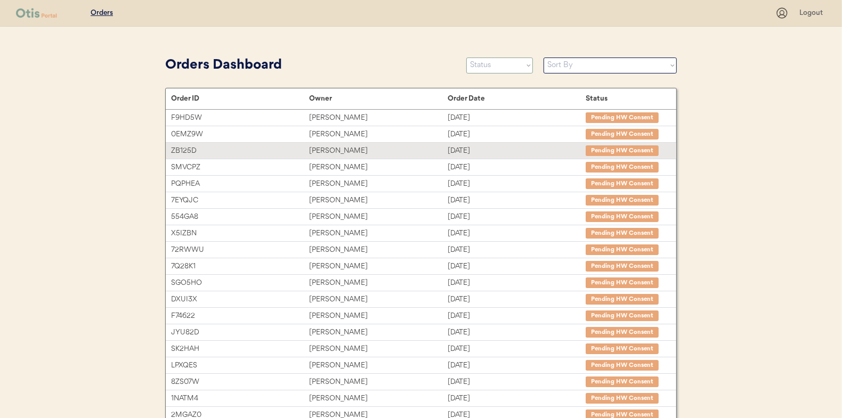
select select ""in_progress""
click at [466, 58] on select "Status On Hold New In Progress Complete Pending HW Consent Canceled" at bounding box center [499, 66] width 67 height 16
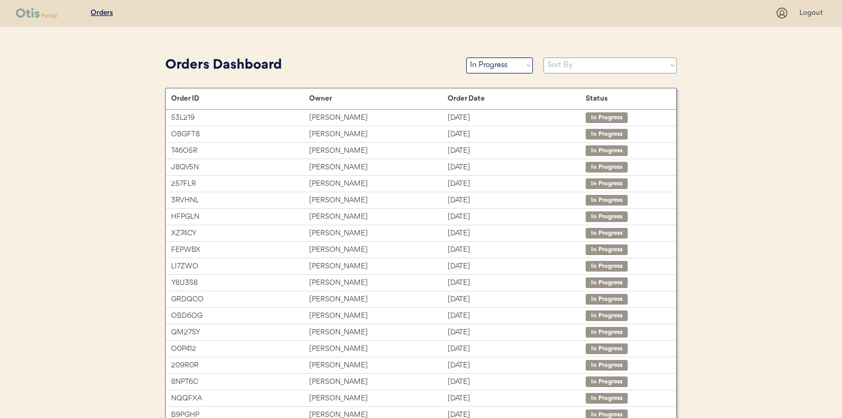
click at [568, 60] on select "Sort By Order Date (Newest → Oldest) Order Date (Oldest → Newest)" at bounding box center [610, 66] width 133 height 16
click at [544, 58] on select "Sort By Order Date (Newest → Oldest) Order Date (Oldest → Newest)" at bounding box center [610, 66] width 133 height 16
click at [562, 66] on select "Sort By Order Date (Newest → Oldest) Order Date (Oldest → Newest)" at bounding box center [610, 66] width 133 height 16
select select ""Order Date (Oldest → Newest)""
click at [544, 58] on select "Sort By Order Date (Newest → Oldest) Order Date (Oldest → Newest)" at bounding box center [610, 66] width 133 height 16
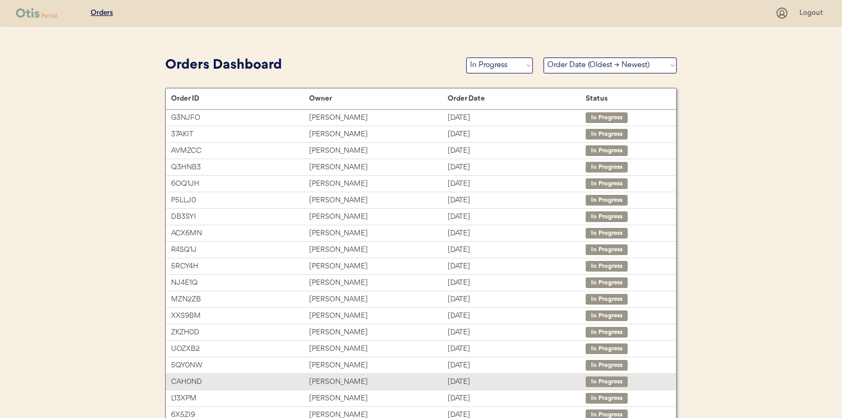
click at [336, 381] on div "Linda Tingle" at bounding box center [378, 382] width 138 height 12
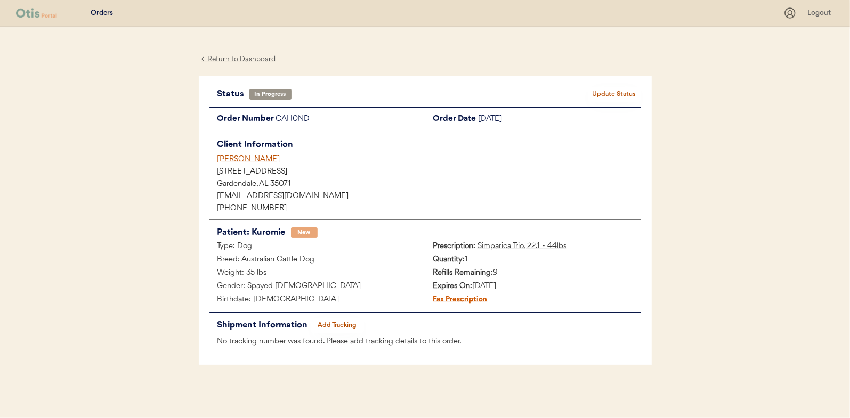
click at [326, 323] on button "Add Tracking" at bounding box center [337, 325] width 53 height 15
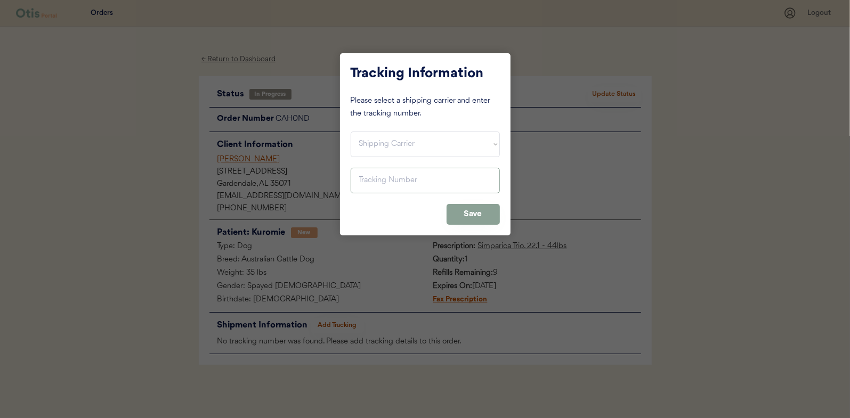
click at [376, 158] on div "Tracking Information Please select a shipping carrier and enter the tracking nu…" at bounding box center [425, 144] width 171 height 182
click at [378, 150] on select "Shipping Carrier FedEx FedEx Ground Economy UPS USPS" at bounding box center [425, 145] width 149 height 26
select select ""usps""
click at [351, 132] on select "Shipping Carrier FedEx FedEx Ground Economy UPS USPS" at bounding box center [425, 145] width 149 height 26
click at [385, 183] on input "input" at bounding box center [425, 181] width 149 height 26
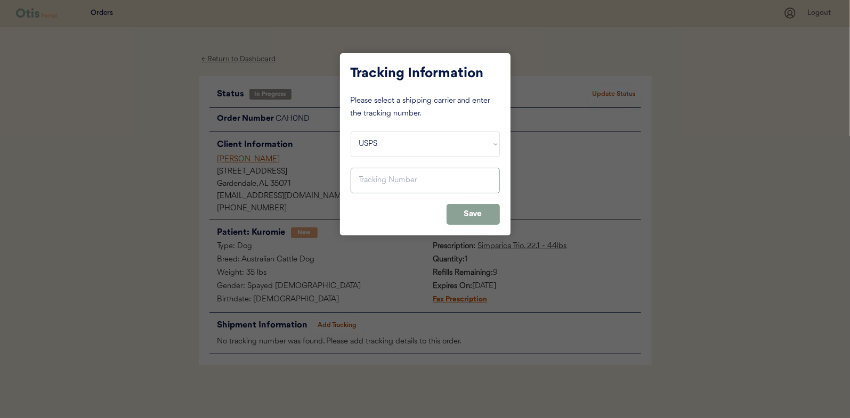
paste input "9400150105798031982864"
type input "9400150105798031982864"
click at [468, 212] on button "Save" at bounding box center [473, 214] width 53 height 21
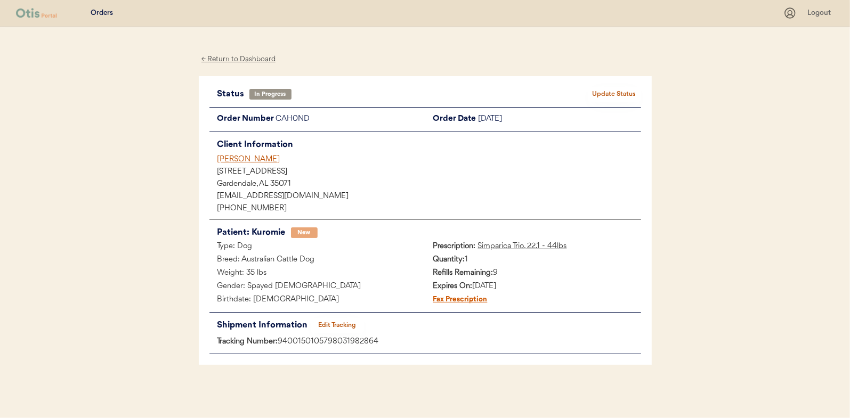
click at [635, 91] on button "Update Status" at bounding box center [614, 94] width 53 height 15
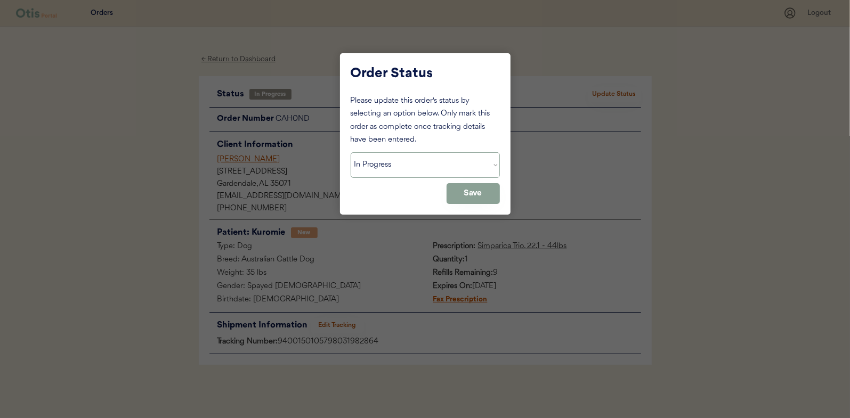
drag, startPoint x: 462, startPoint y: 169, endPoint x: 458, endPoint y: 177, distance: 8.1
click at [462, 169] on select "Status On Hold New In Progress Complete Pending HW Consent Canceled" at bounding box center [425, 165] width 149 height 26
select select ""complete""
click at [351, 152] on select "Status On Hold New In Progress Complete Pending HW Consent Canceled" at bounding box center [425, 165] width 149 height 26
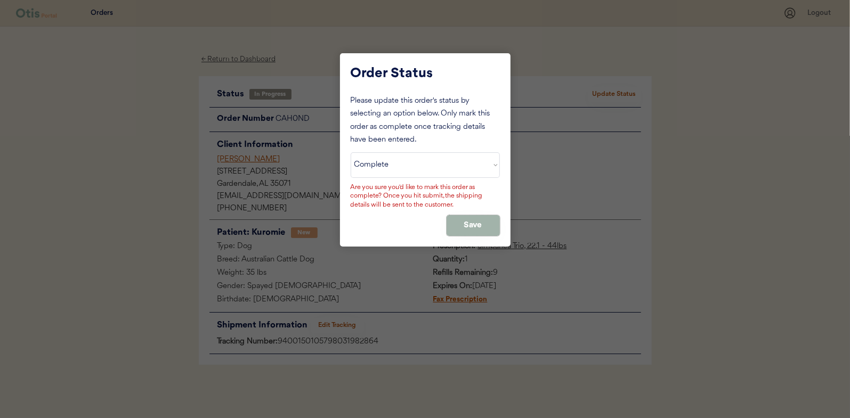
click at [463, 224] on button "Save" at bounding box center [473, 225] width 53 height 21
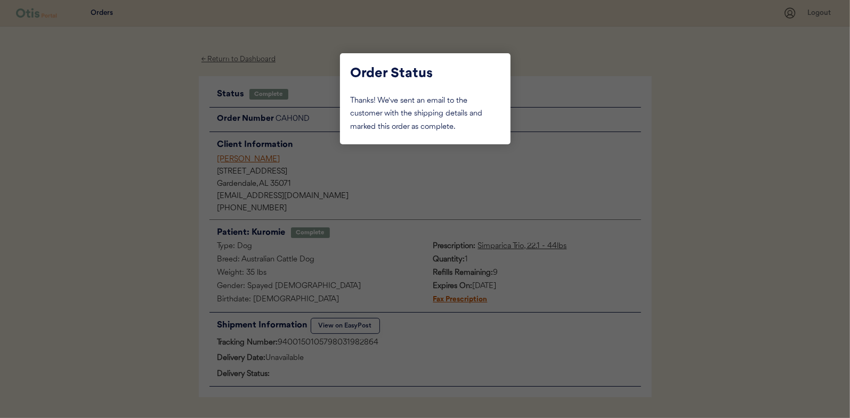
click at [141, 138] on div at bounding box center [425, 209] width 850 height 418
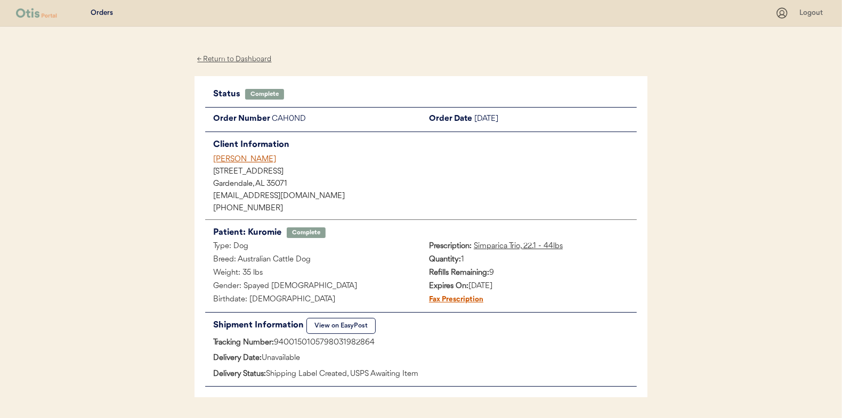
click at [259, 59] on div "← Return to Dashboard" at bounding box center [235, 59] width 80 height 12
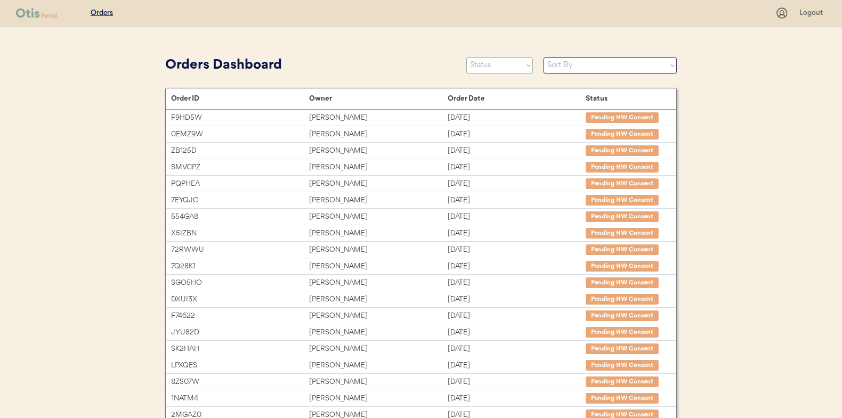
click at [499, 63] on select "Status On Hold New In Progress Complete Pending HW Consent Canceled" at bounding box center [499, 66] width 67 height 16
select select ""in_progress""
click at [466, 58] on select "Status On Hold New In Progress Complete Pending HW Consent Canceled" at bounding box center [499, 66] width 67 height 16
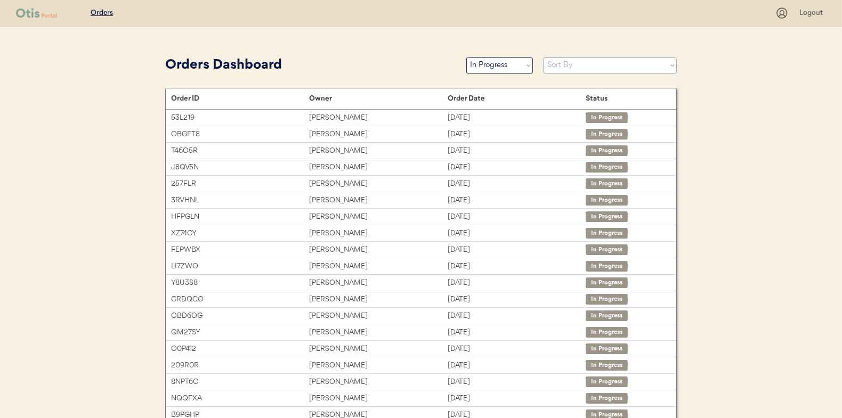
click at [594, 60] on select "Sort By Order Date (Newest → Oldest) Order Date (Oldest → Newest)" at bounding box center [610, 66] width 133 height 16
select select ""Order Date (Oldest → Newest)""
click at [544, 58] on select "Sort By Order Date (Newest → Oldest) Order Date (Oldest → Newest)" at bounding box center [610, 66] width 133 height 16
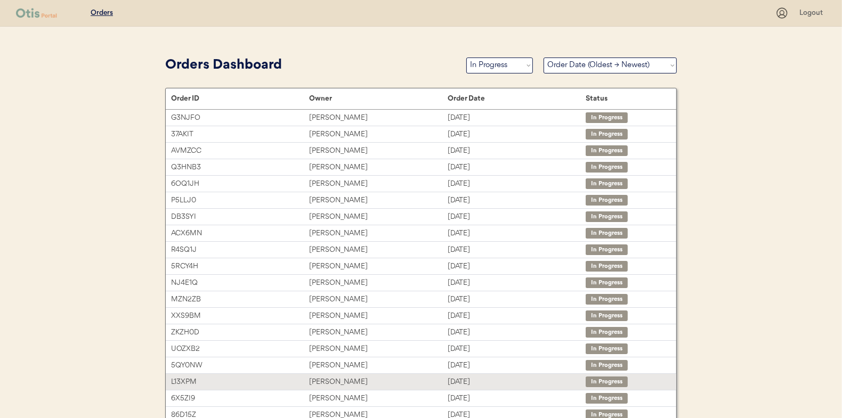
click at [353, 378] on div "[PERSON_NAME]" at bounding box center [378, 382] width 138 height 12
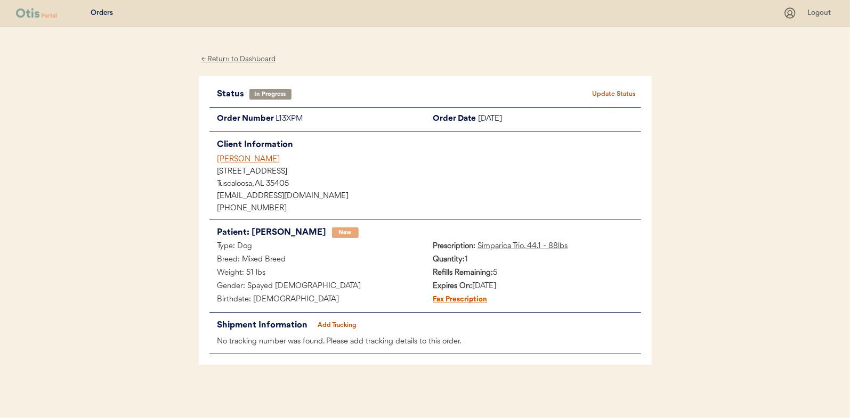
click at [327, 319] on button "Add Tracking" at bounding box center [337, 325] width 53 height 15
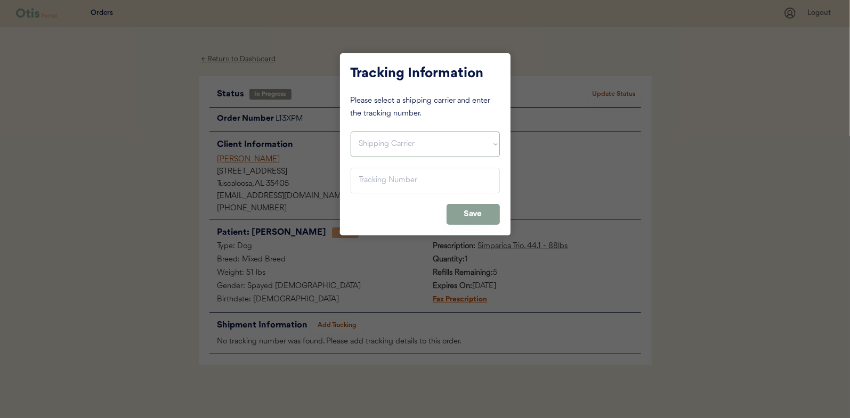
click at [385, 151] on select "Shipping Carrier FedEx FedEx Ground Economy UPS USPS" at bounding box center [425, 145] width 149 height 26
select select ""usps""
click at [351, 132] on select "Shipping Carrier FedEx FedEx Ground Economy UPS USPS" at bounding box center [425, 145] width 149 height 26
click at [387, 179] on input "input" at bounding box center [425, 181] width 149 height 26
paste input "9400150105798031985537"
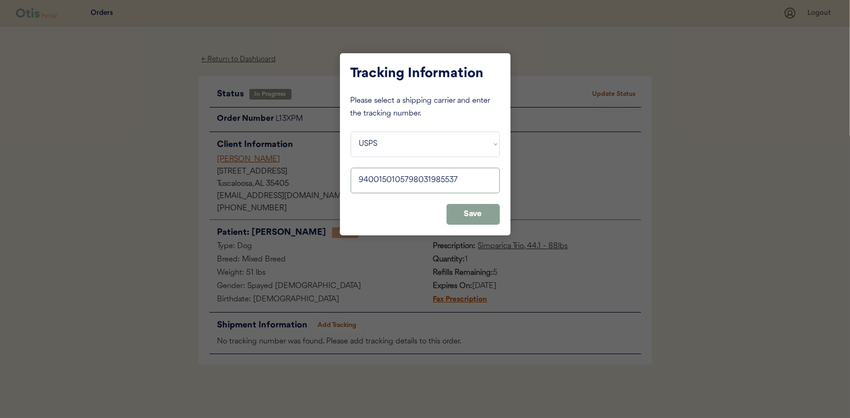
type input "9400150105798031985537"
click at [457, 217] on button "Save" at bounding box center [473, 214] width 53 height 21
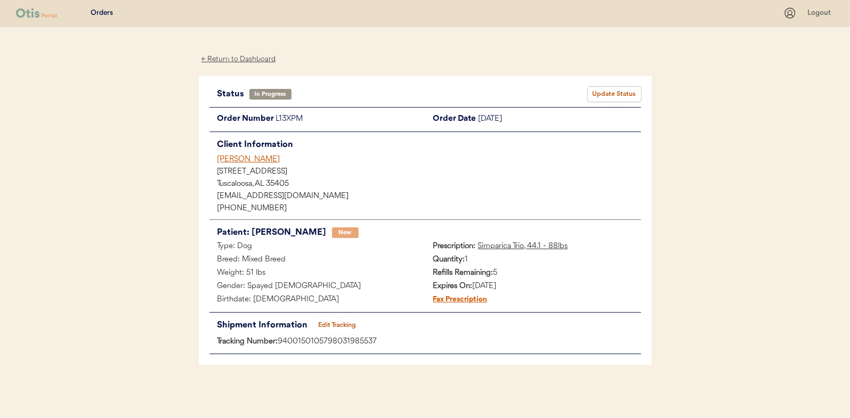
click at [605, 87] on button "Update Status" at bounding box center [614, 94] width 53 height 15
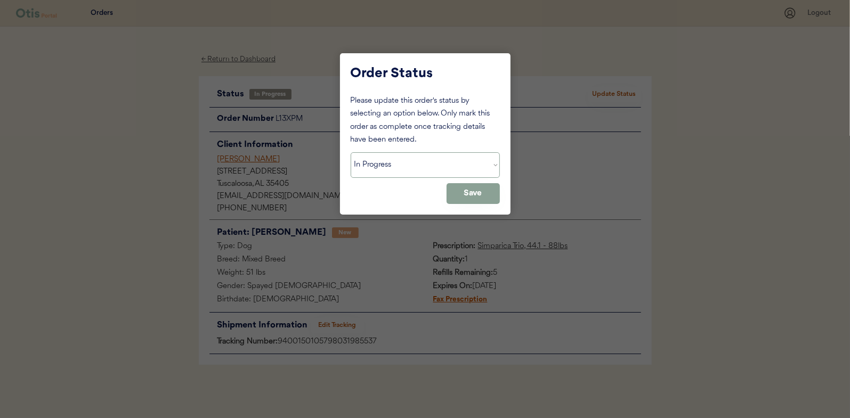
click at [418, 166] on select "Status On Hold New In Progress Complete Pending HW Consent Canceled" at bounding box center [425, 165] width 149 height 26
select select ""complete""
click at [351, 152] on select "Status On Hold New In Progress Complete Pending HW Consent Canceled" at bounding box center [425, 165] width 149 height 26
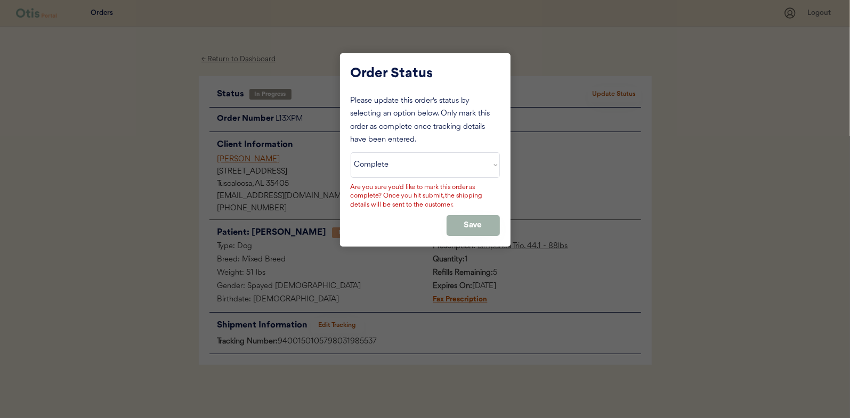
click at [478, 217] on button "Save" at bounding box center [473, 225] width 53 height 21
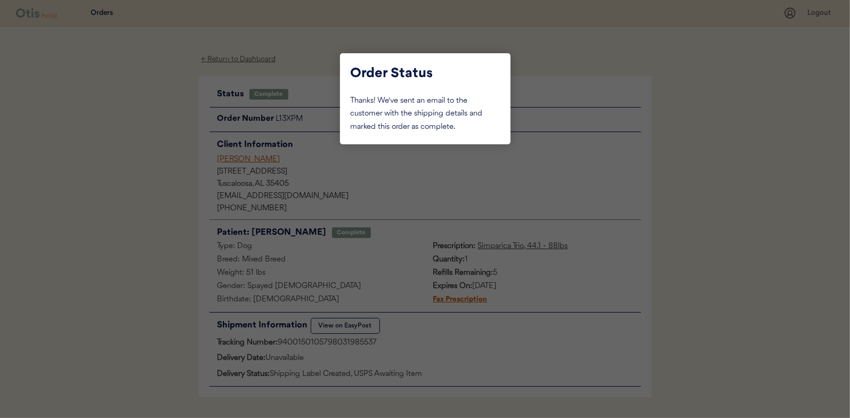
click at [162, 110] on div at bounding box center [425, 209] width 850 height 418
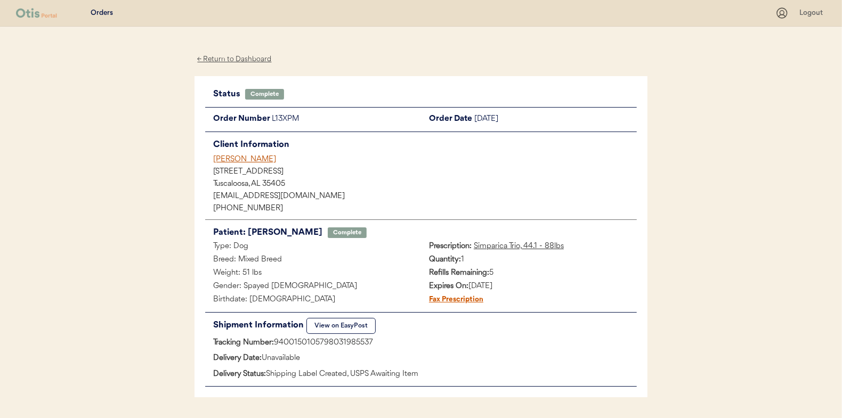
click at [228, 61] on div "← Return to Dashboard" at bounding box center [235, 59] width 80 height 12
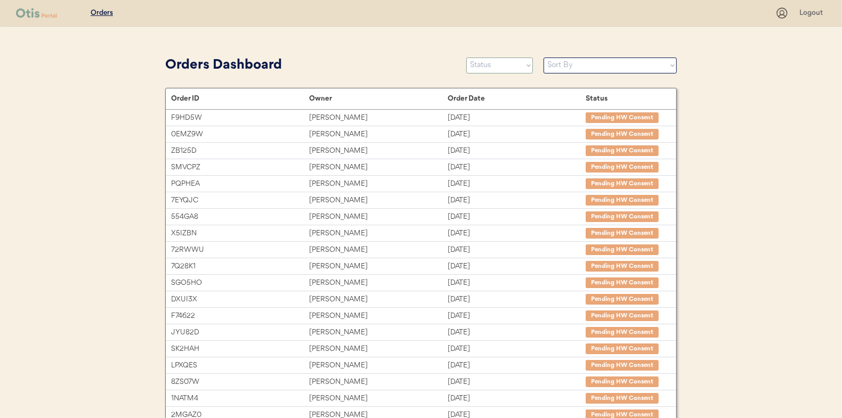
click at [518, 67] on select "Status On Hold New In Progress Complete Pending HW Consent Canceled" at bounding box center [499, 66] width 67 height 16
select select ""in_progress""
click at [466, 58] on select "Status On Hold New In Progress Complete Pending HW Consent Canceled" at bounding box center [499, 66] width 67 height 16
click at [568, 64] on select "Sort By Order Date (Newest → Oldest) Order Date (Oldest → Newest)" at bounding box center [610, 66] width 133 height 16
select select ""Order Date (Oldest → Newest)""
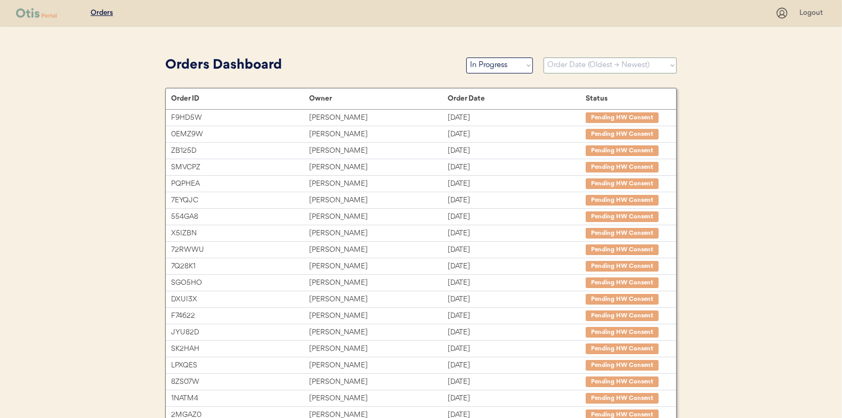
click at [544, 58] on select "Sort By Order Date (Newest → Oldest) Order Date (Oldest → Newest)" at bounding box center [610, 66] width 133 height 16
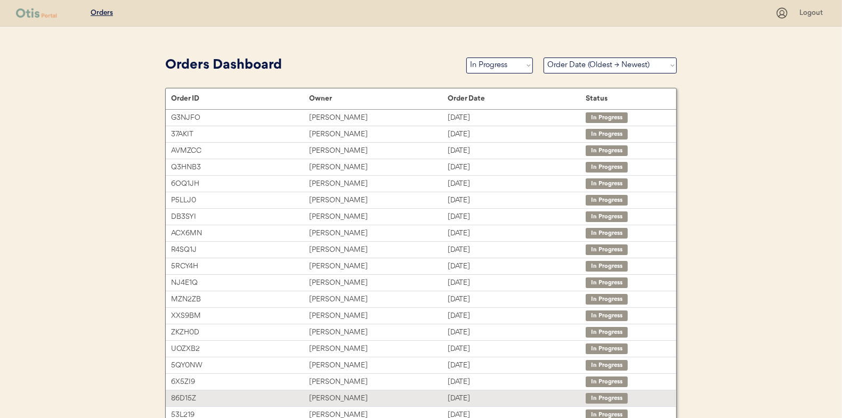
click at [347, 394] on div "[PERSON_NAME]" at bounding box center [378, 399] width 138 height 12
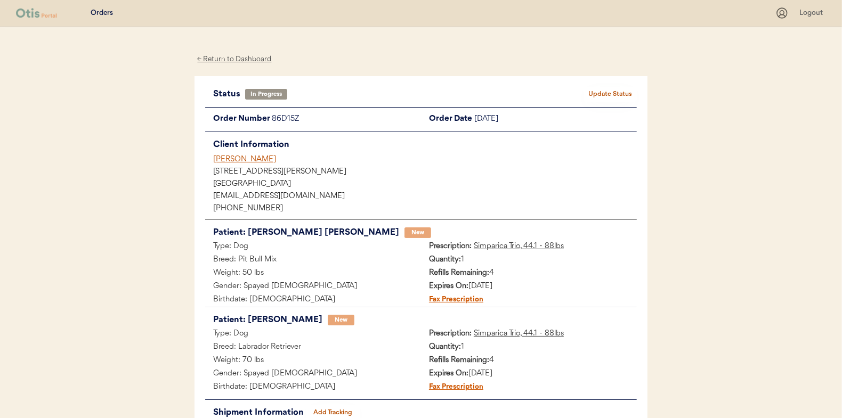
click at [350, 412] on button "Add Tracking" at bounding box center [332, 413] width 53 height 15
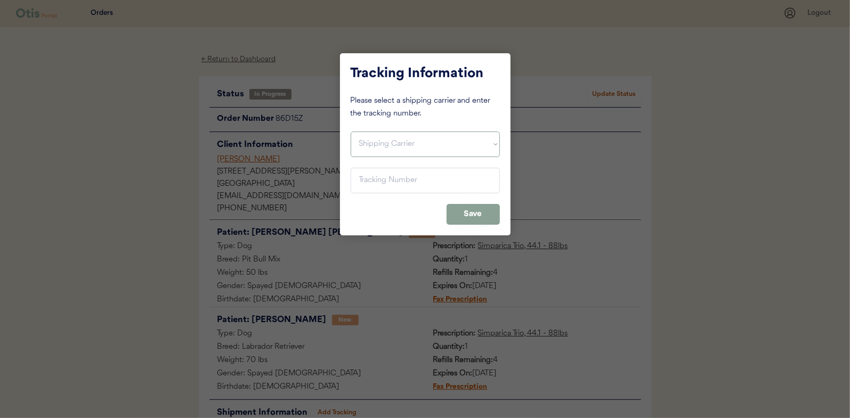
drag, startPoint x: 387, startPoint y: 150, endPoint x: 387, endPoint y: 158, distance: 7.5
click at [387, 150] on select "Shipping Carrier FedEx FedEx Ground Economy UPS USPS" at bounding box center [425, 145] width 149 height 26
select select ""usps""
click at [351, 132] on select "Shipping Carrier FedEx FedEx Ground Economy UPS USPS" at bounding box center [425, 145] width 149 height 26
click at [394, 179] on input "input" at bounding box center [425, 181] width 149 height 26
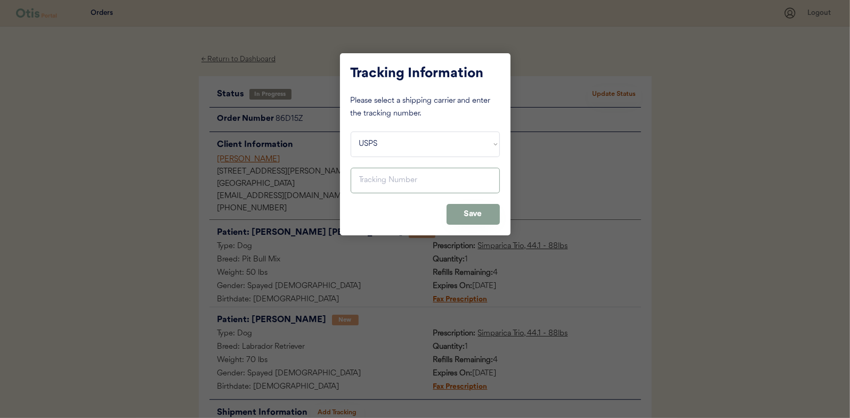
paste input "9400150105798031984851"
type input "9400150105798031984851"
click at [467, 216] on button "Save" at bounding box center [473, 214] width 53 height 21
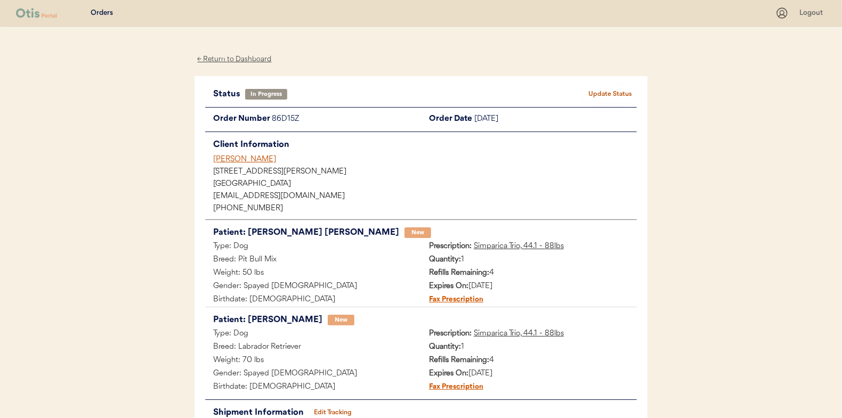
click at [614, 80] on div "Status In Progress Update Status Order Number 86D15Z Order Date [DATE] Client I…" at bounding box center [421, 264] width 453 height 377
click at [611, 87] on button "Update Status" at bounding box center [610, 94] width 53 height 15
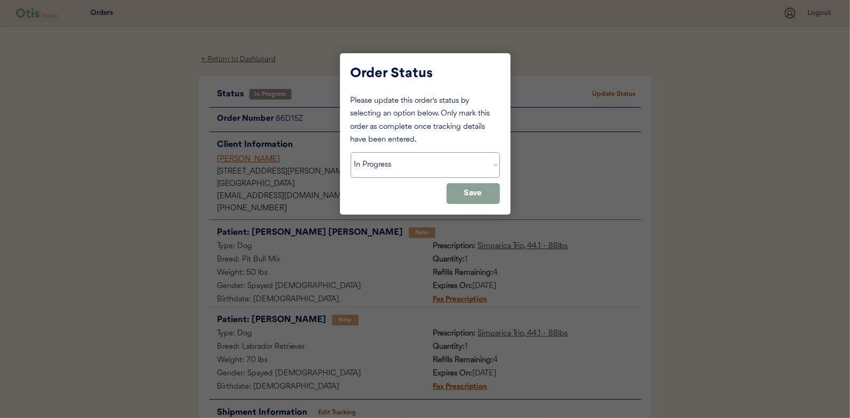
click at [439, 169] on select "Status On Hold New In Progress Complete Pending HW Consent Canceled" at bounding box center [425, 165] width 149 height 26
select select ""complete""
click at [351, 152] on select "Status On Hold New In Progress Complete Pending HW Consent Canceled" at bounding box center [425, 165] width 149 height 26
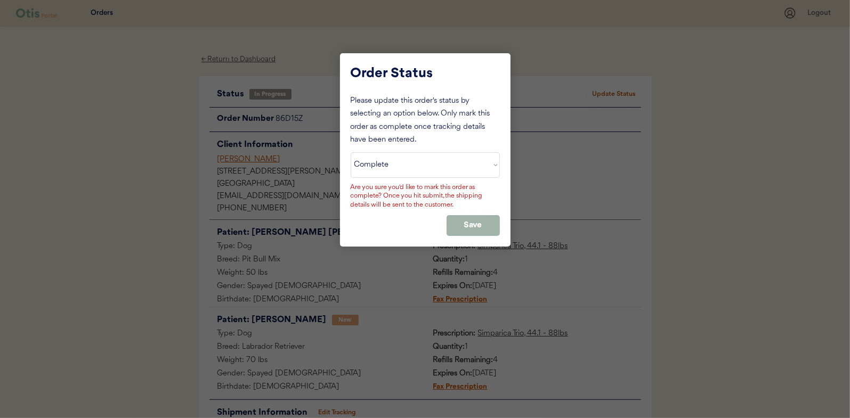
click at [466, 221] on button "Save" at bounding box center [473, 225] width 53 height 21
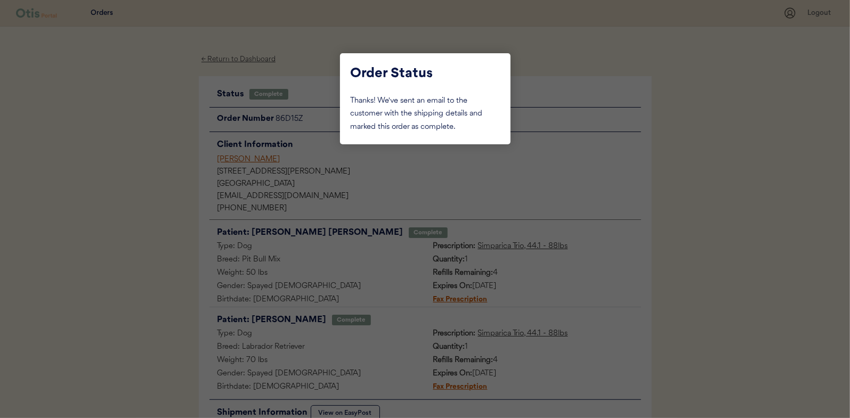
drag, startPoint x: 139, startPoint y: 123, endPoint x: 147, endPoint y: 119, distance: 8.3
click at [139, 123] on div at bounding box center [425, 209] width 850 height 418
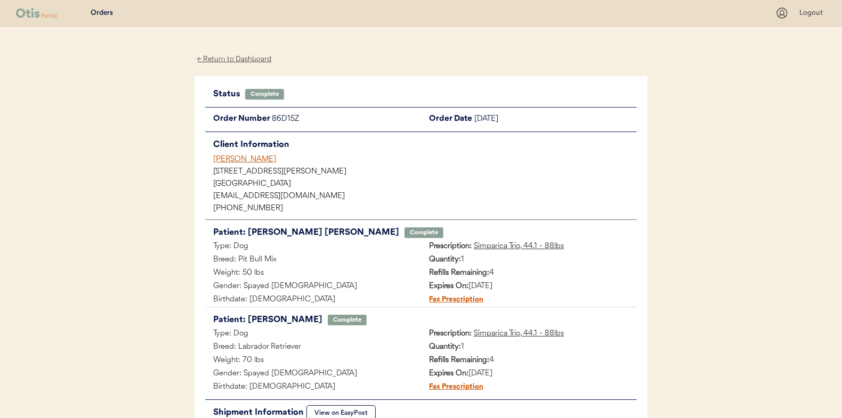
click at [214, 61] on div "← Return to Dashboard" at bounding box center [235, 59] width 80 height 12
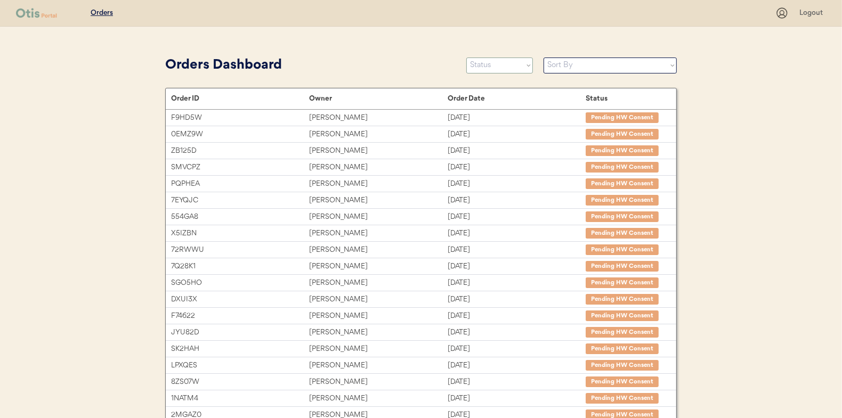
click at [477, 71] on select "Status On Hold New In Progress Complete Pending HW Consent Canceled" at bounding box center [499, 66] width 67 height 16
select select ""in_progress""
click at [466, 58] on select "Status On Hold New In Progress Complete Pending HW Consent Canceled" at bounding box center [499, 66] width 67 height 16
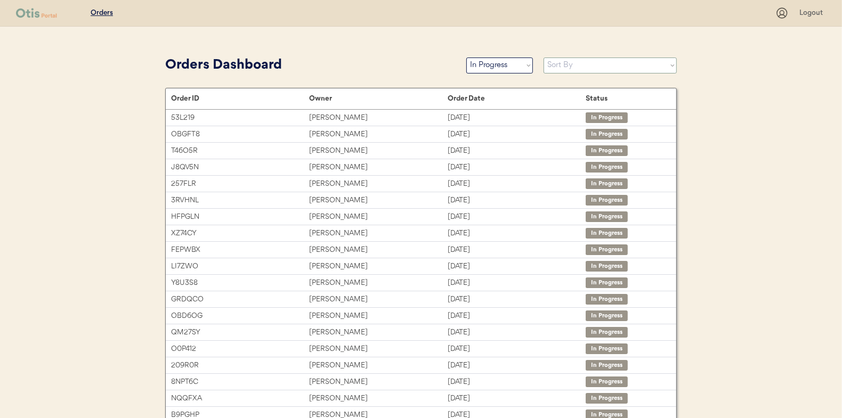
click at [585, 70] on select "Sort By Order Date (Newest → Oldest) Order Date (Oldest → Newest)" at bounding box center [610, 66] width 133 height 16
select select ""Order Date (Oldest → Newest)""
click at [544, 58] on select "Sort By Order Date (Newest → Oldest) Order Date (Oldest → Newest)" at bounding box center [610, 66] width 133 height 16
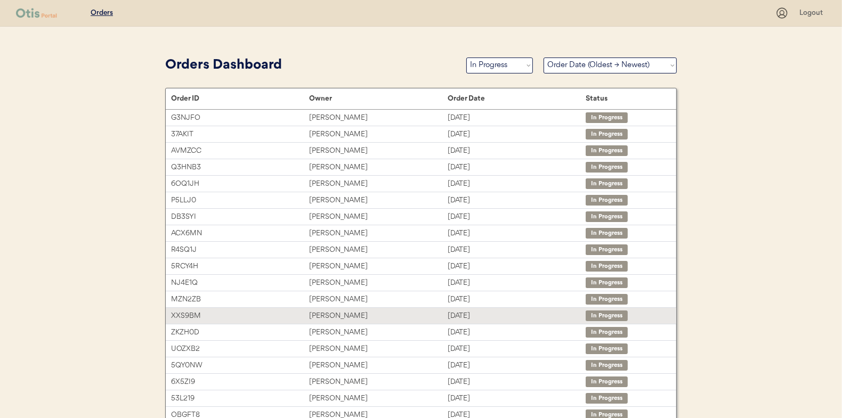
click at [399, 319] on div "[PERSON_NAME]" at bounding box center [378, 316] width 138 height 12
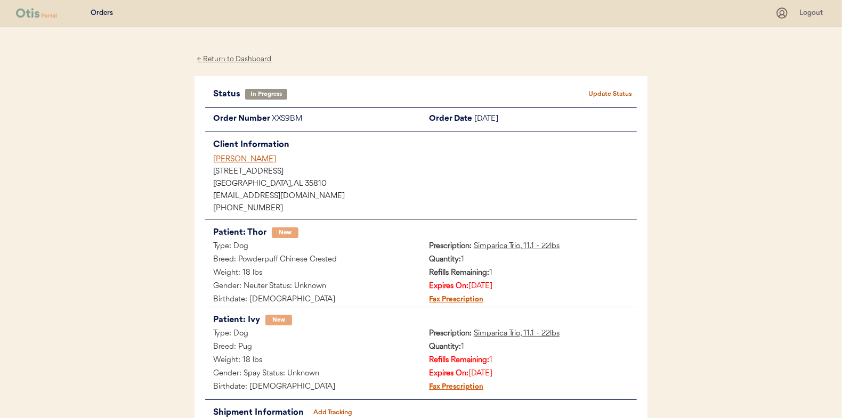
scroll to position [53, 0]
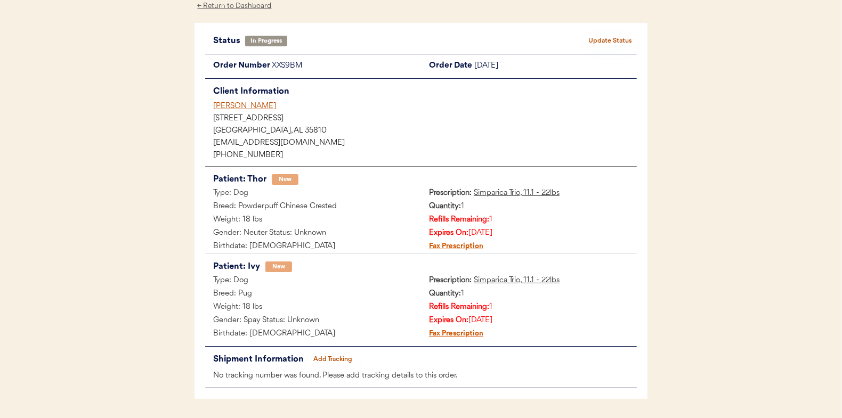
click at [330, 361] on button "Add Tracking" at bounding box center [332, 359] width 53 height 15
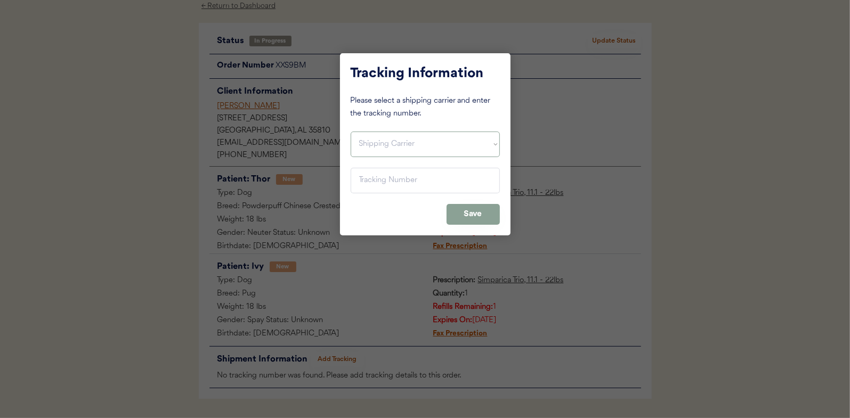
click at [372, 138] on select "Shipping Carrier FedEx FedEx Ground Economy UPS USPS" at bounding box center [425, 145] width 149 height 26
select select ""usps""
click at [351, 132] on select "Shipping Carrier FedEx FedEx Ground Economy UPS USPS" at bounding box center [425, 145] width 149 height 26
click at [386, 184] on input "input" at bounding box center [425, 181] width 149 height 26
paste input "9400150105497032155290"
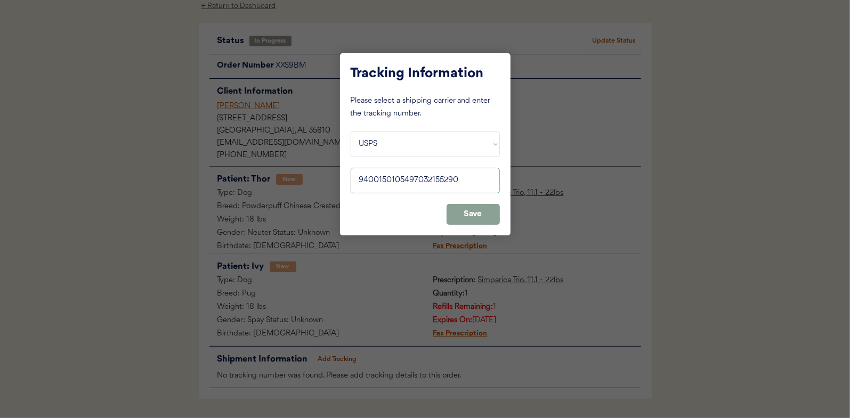
type input "9400150105497032155290"
click at [464, 213] on button "Save" at bounding box center [473, 214] width 53 height 21
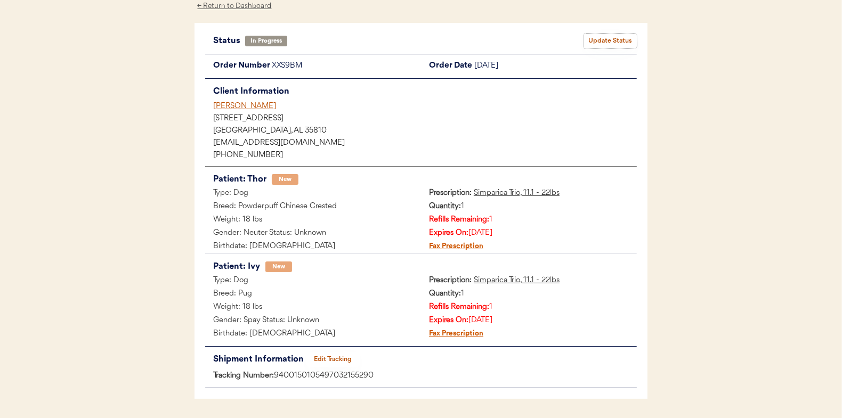
click at [588, 42] on button "Update Status" at bounding box center [610, 41] width 53 height 15
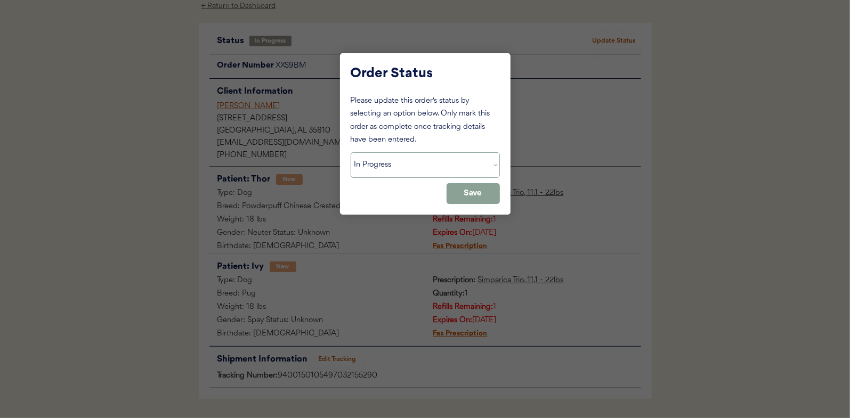
drag, startPoint x: 397, startPoint y: 173, endPoint x: 395, endPoint y: 179, distance: 5.6
click at [397, 173] on select "Status On Hold New In Progress Complete Pending HW Consent Canceled" at bounding box center [425, 165] width 149 height 26
select select ""complete""
click at [351, 152] on select "Status On Hold New In Progress Complete Pending HW Consent Canceled" at bounding box center [425, 165] width 149 height 26
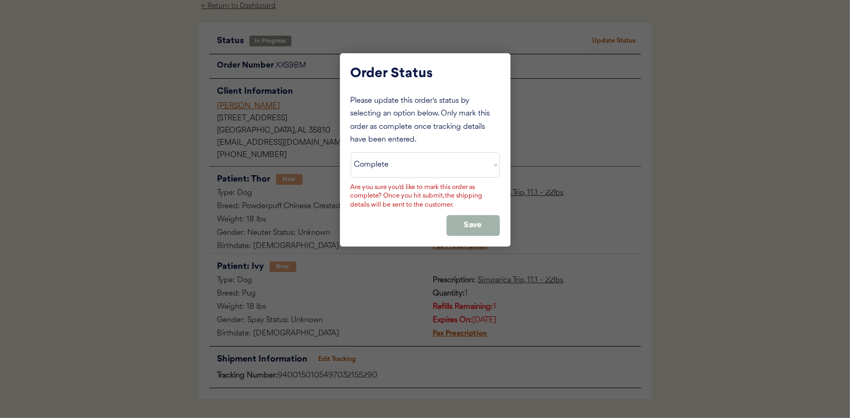
drag, startPoint x: 447, startPoint y: 222, endPoint x: 458, endPoint y: 224, distance: 11.9
click at [447, 222] on button "Save" at bounding box center [473, 225] width 53 height 21
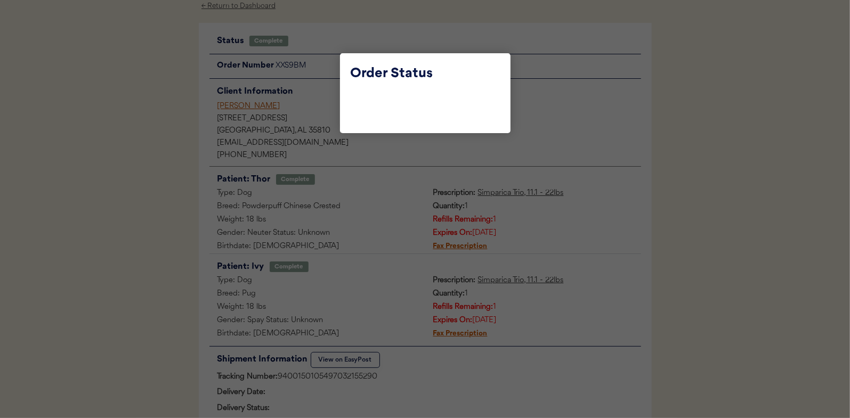
drag, startPoint x: 169, startPoint y: 123, endPoint x: 173, endPoint y: 77, distance: 45.9
click at [168, 122] on div at bounding box center [425, 209] width 850 height 418
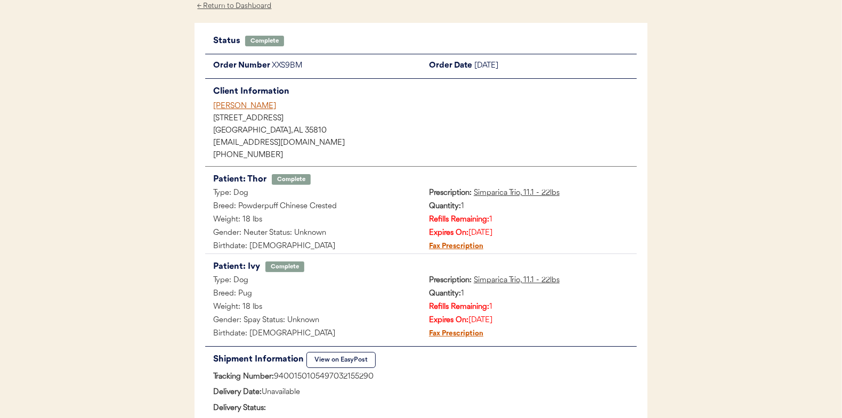
click at [226, 6] on div "← Return to Dashboard" at bounding box center [235, 6] width 80 height 12
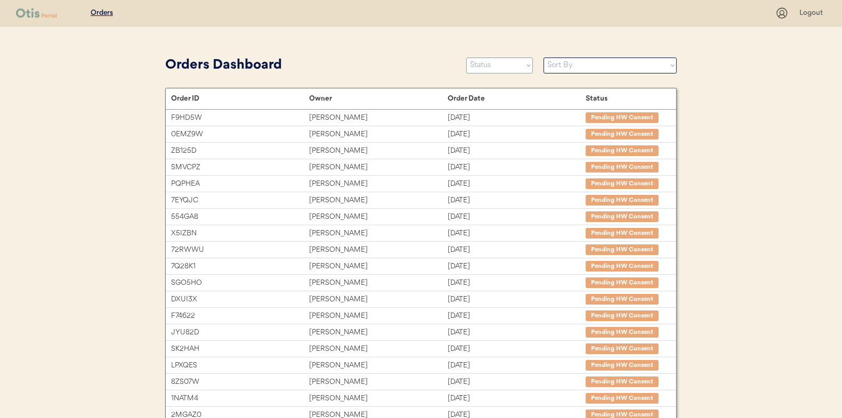
click at [500, 70] on select "Status On Hold New In Progress Complete Pending HW Consent Canceled" at bounding box center [499, 66] width 67 height 16
select select ""new""
click at [466, 58] on select "Status On Hold New In Progress Complete Pending HW Consent Canceled" at bounding box center [499, 66] width 67 height 16
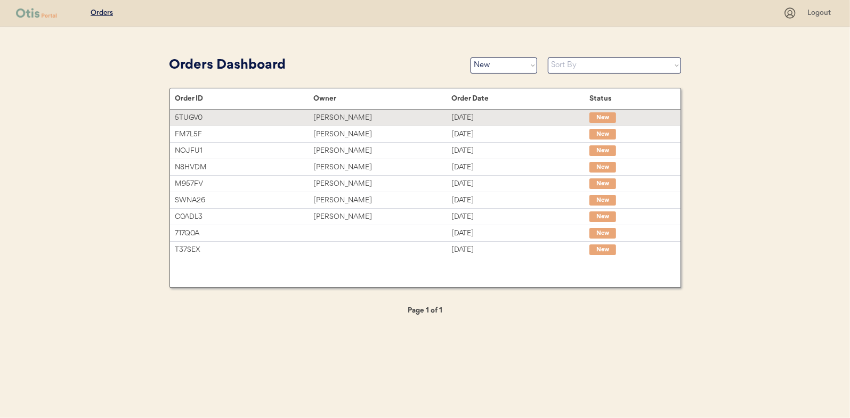
click at [488, 121] on div "Sep 18, 2025" at bounding box center [520, 118] width 138 height 12
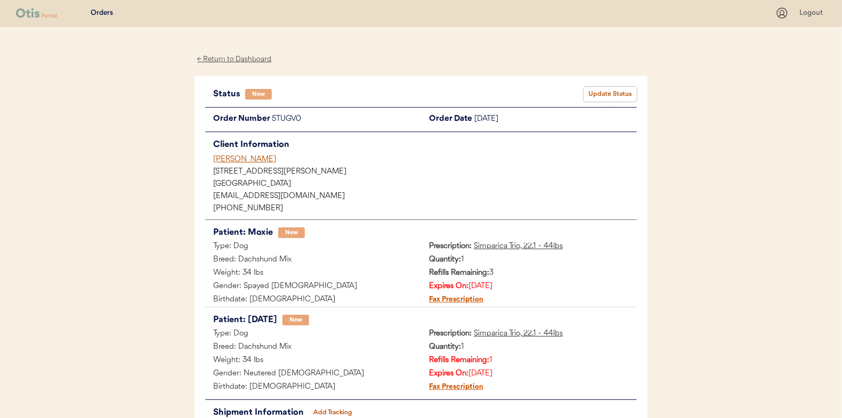
click at [597, 98] on button "Update Status" at bounding box center [610, 94] width 53 height 15
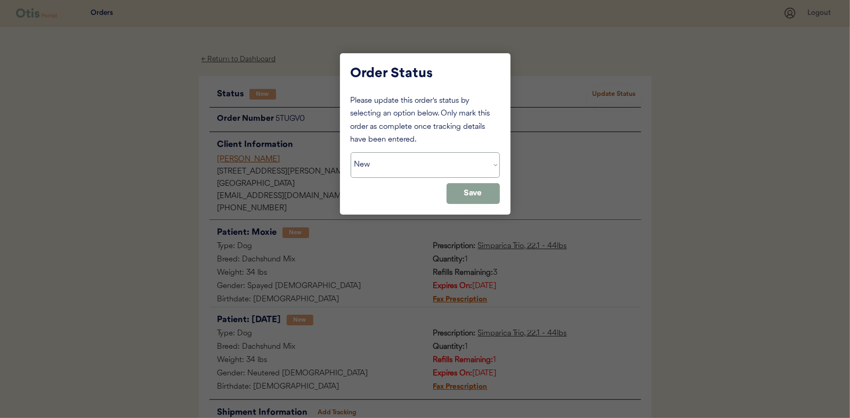
click at [413, 174] on select "Status On Hold New In Progress Complete Pending HW Consent Canceled" at bounding box center [425, 165] width 149 height 26
select select ""in_progress""
click at [351, 152] on select "Status On Hold New In Progress Complete Pending HW Consent Canceled" at bounding box center [425, 165] width 149 height 26
click at [484, 197] on button "Save" at bounding box center [473, 193] width 53 height 21
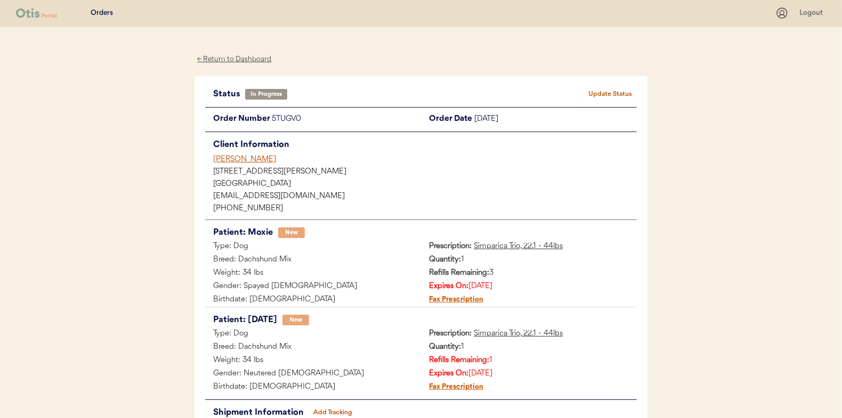
click at [212, 56] on div "← Return to Dashboard" at bounding box center [235, 59] width 80 height 12
click at [264, 58] on div "← Return to Dashboard" at bounding box center [235, 59] width 80 height 12
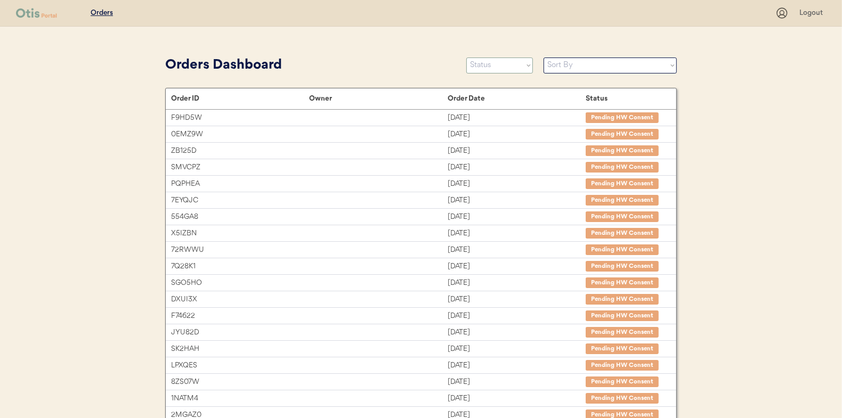
click at [496, 64] on select "Status On Hold New In Progress Complete Pending HW Consent Canceled" at bounding box center [499, 66] width 67 height 16
select select ""new""
click at [466, 58] on select "Status On Hold New In Progress Complete Pending HW Consent Canceled" at bounding box center [499, 66] width 67 height 16
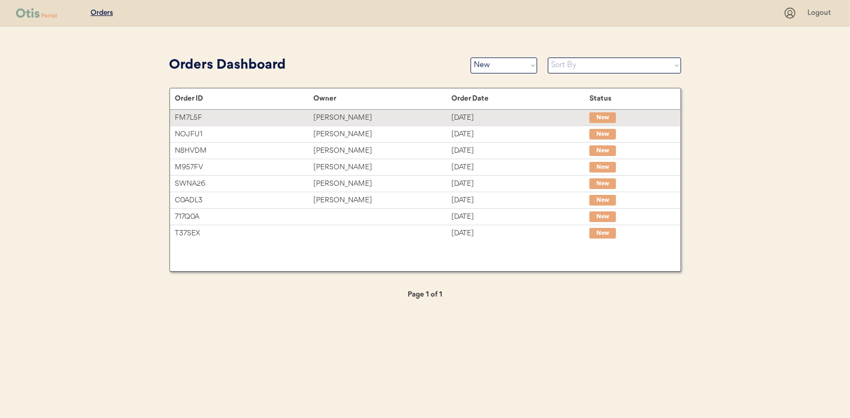
click at [371, 122] on div "Danny Brasher" at bounding box center [382, 118] width 138 height 12
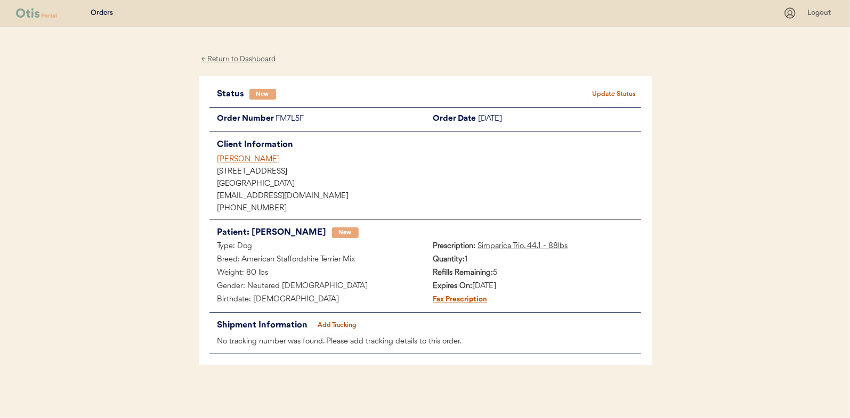
click at [617, 89] on button "Update Status" at bounding box center [614, 94] width 53 height 15
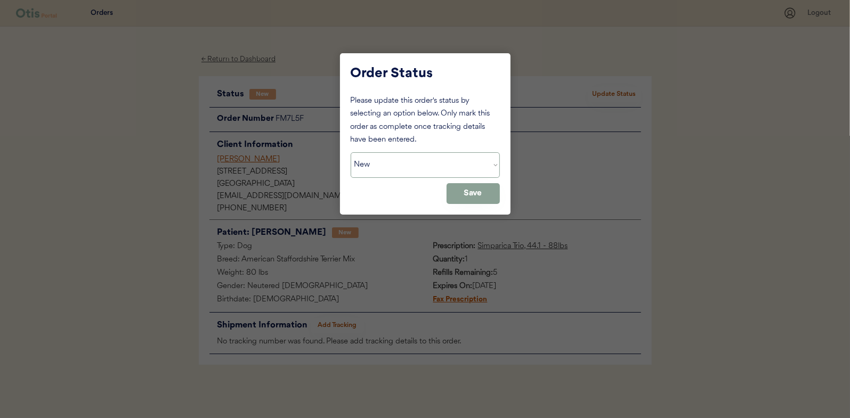
click at [439, 166] on select "Status On Hold New In Progress Complete Pending HW Consent Canceled" at bounding box center [425, 165] width 149 height 26
select select ""in_progress""
click at [351, 152] on select "Status On Hold New In Progress Complete Pending HW Consent Canceled" at bounding box center [425, 165] width 149 height 26
click at [491, 197] on button "Save" at bounding box center [473, 193] width 53 height 21
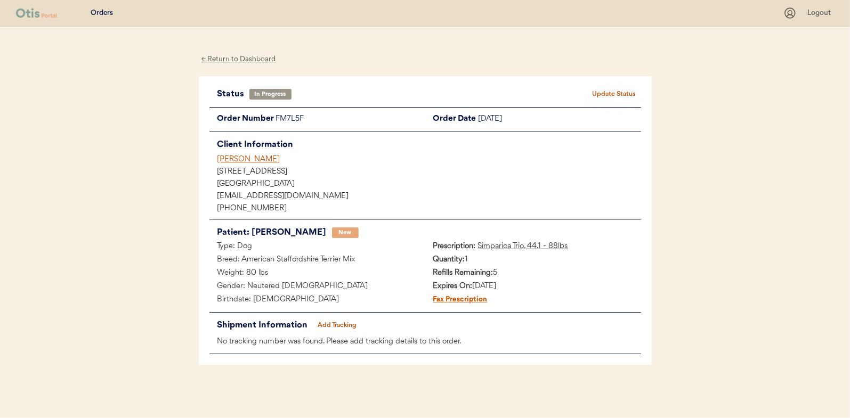
click at [256, 60] on div "← Return to Dashboard" at bounding box center [239, 59] width 80 height 12
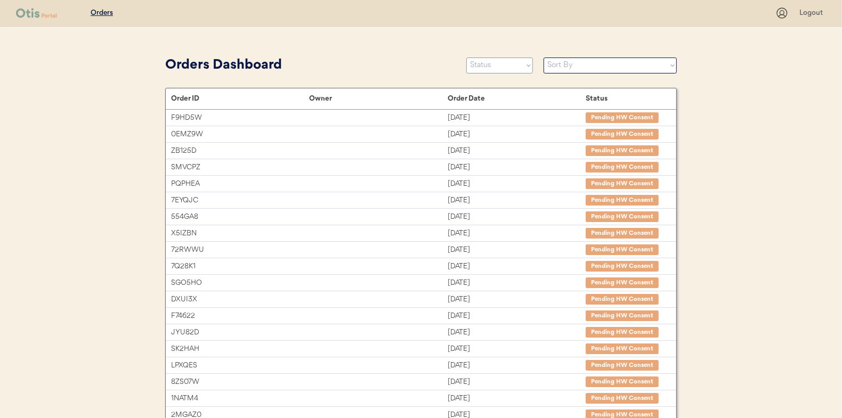
click at [507, 63] on select "Status On Hold New In Progress Complete Pending HW Consent Canceled" at bounding box center [499, 66] width 67 height 16
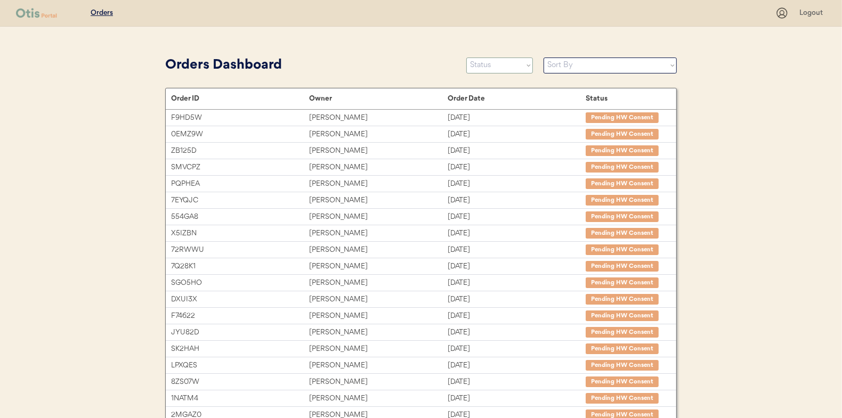
select select ""new""
click at [466, 58] on select "Status On Hold New In Progress Complete Pending HW Consent Canceled" at bounding box center [499, 66] width 67 height 16
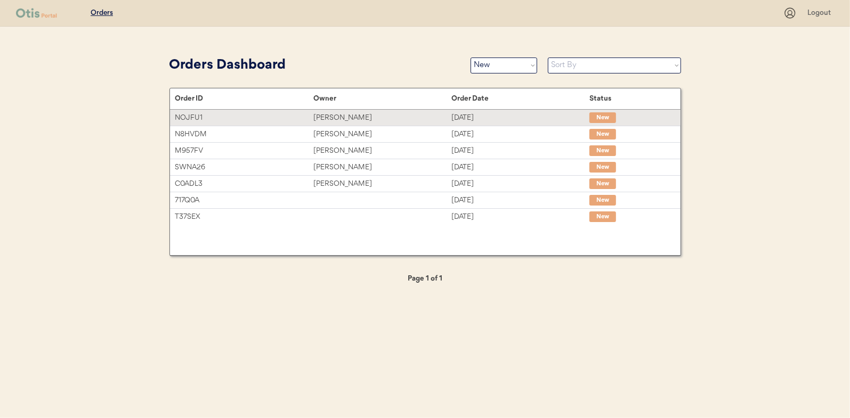
click at [497, 114] on div "Sep 18, 2025" at bounding box center [520, 118] width 138 height 12
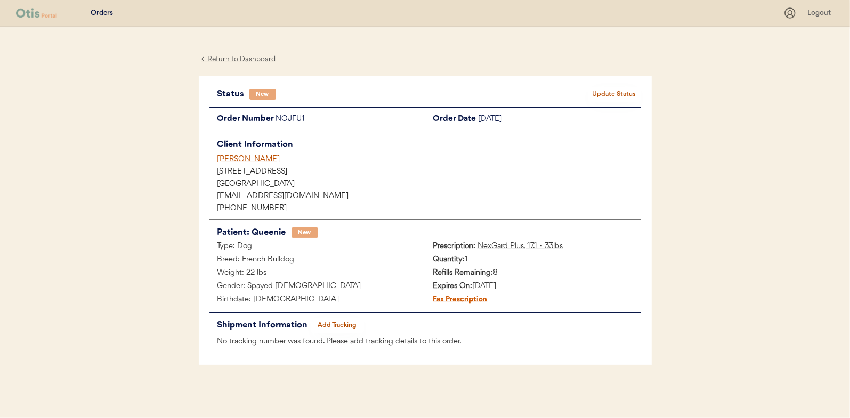
click at [601, 99] on button "Update Status" at bounding box center [614, 94] width 53 height 15
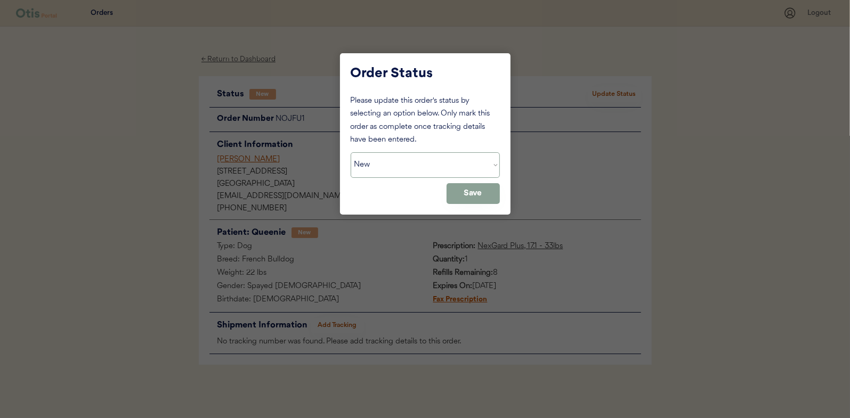
click at [373, 165] on select "Status On Hold New In Progress Complete Pending HW Consent Canceled" at bounding box center [425, 165] width 149 height 26
select select ""in_progress""
click at [351, 152] on select "Status On Hold New In Progress Complete Pending HW Consent Canceled" at bounding box center [425, 165] width 149 height 26
click at [460, 193] on button "Save" at bounding box center [473, 193] width 53 height 21
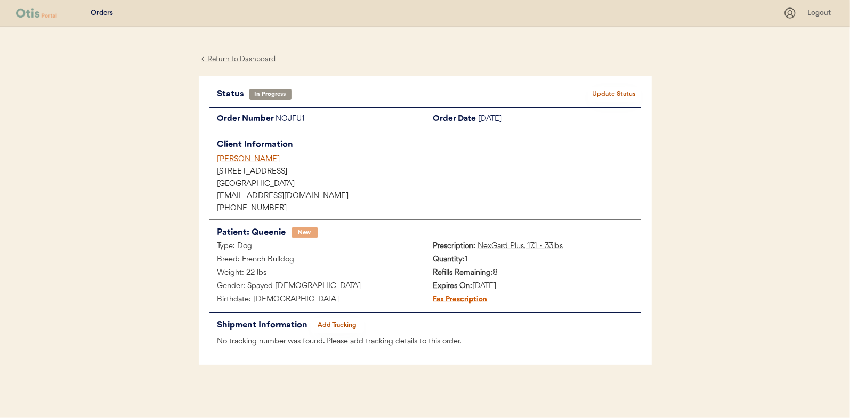
click at [221, 55] on div "← Return to Dashboard" at bounding box center [239, 59] width 80 height 12
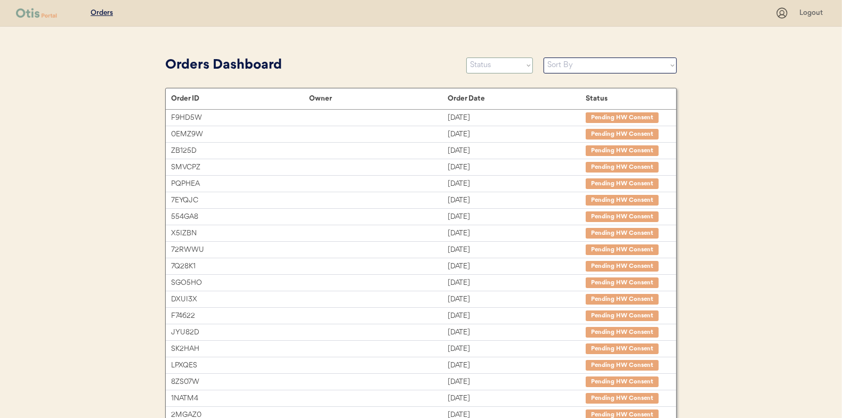
click at [505, 63] on select "Status On Hold New In Progress Complete Pending HW Consent Canceled" at bounding box center [499, 66] width 67 height 16
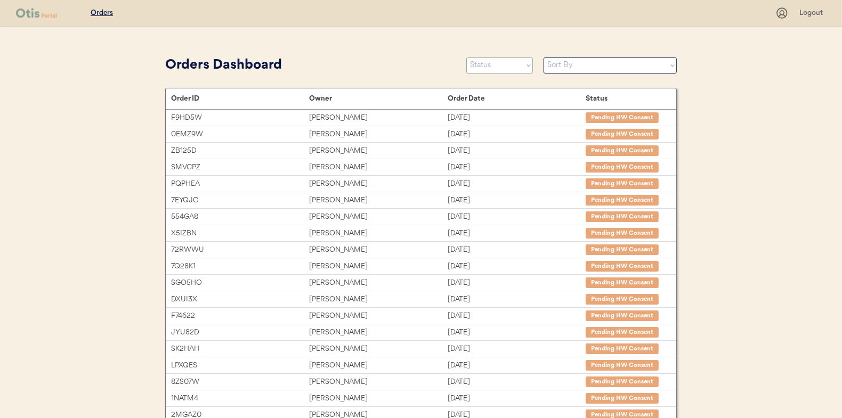
select select ""new""
click at [466, 58] on select "Status On Hold New In Progress Complete Pending HW Consent Canceled" at bounding box center [499, 66] width 67 height 16
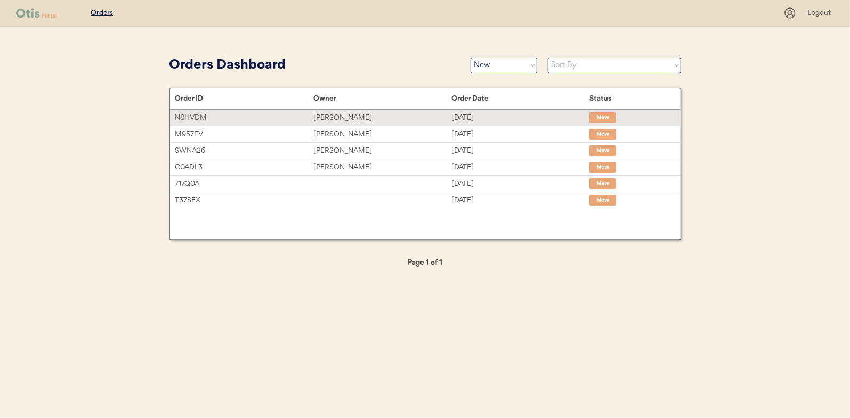
click at [347, 123] on div "Joseph Vinson" at bounding box center [382, 118] width 138 height 12
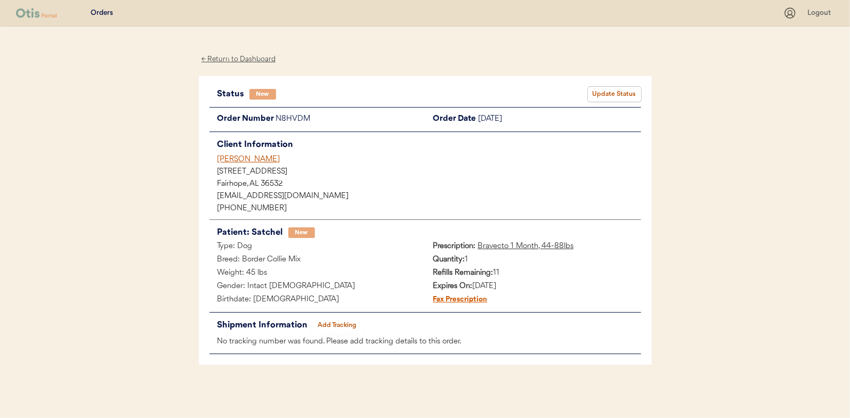
click at [590, 90] on button "Update Status" at bounding box center [614, 94] width 53 height 15
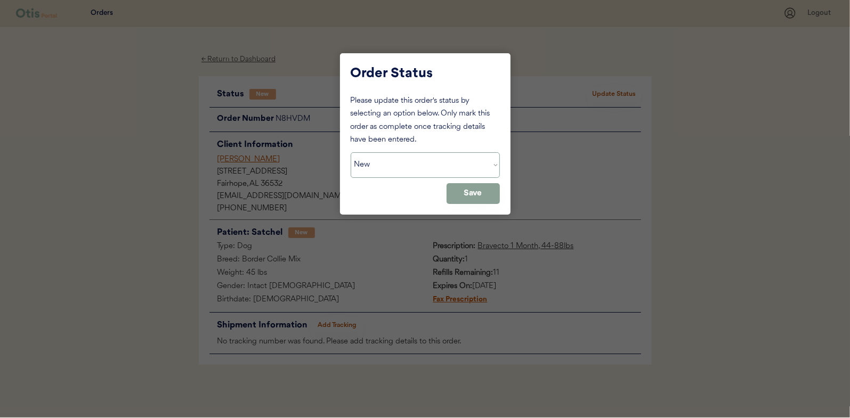
click at [409, 165] on select "Status On Hold New In Progress Complete Pending HW Consent Canceled" at bounding box center [425, 165] width 149 height 26
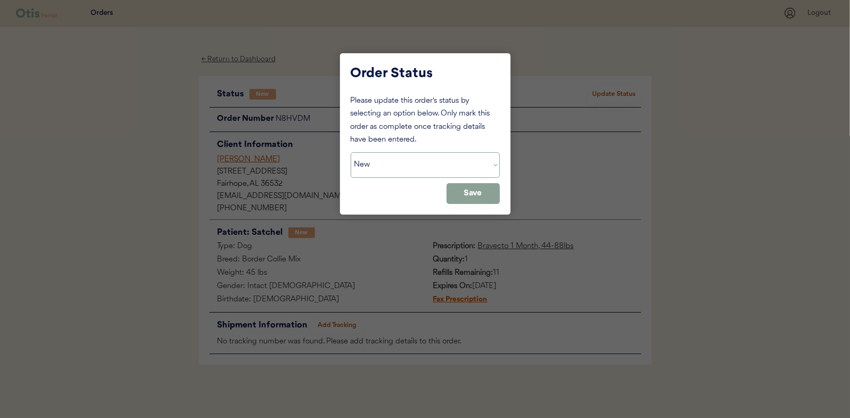
select select ""in_progress""
click at [351, 152] on select "Status On Hold New In Progress Complete Pending HW Consent Canceled" at bounding box center [425, 165] width 149 height 26
click at [482, 199] on button "Save" at bounding box center [473, 193] width 53 height 21
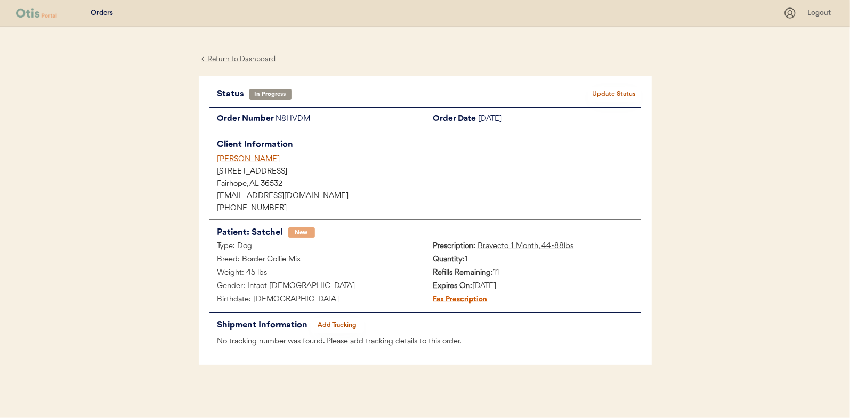
click at [221, 57] on div "← Return to Dashboard" at bounding box center [239, 59] width 80 height 12
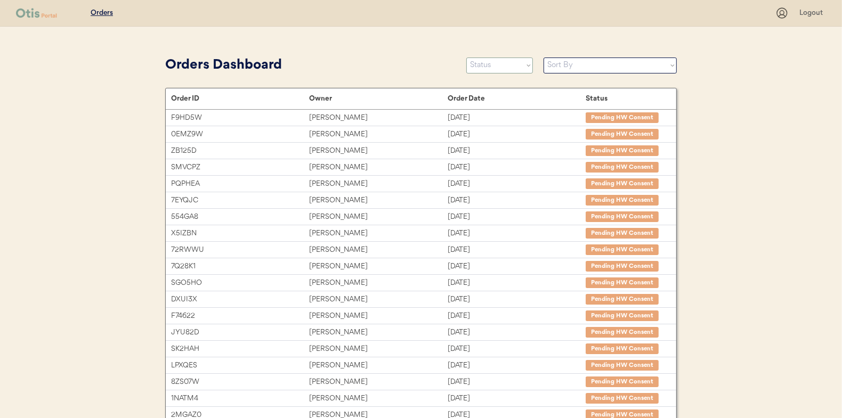
drag, startPoint x: 498, startPoint y: 62, endPoint x: 496, endPoint y: 67, distance: 5.7
click at [498, 62] on select "Status On Hold New In Progress Complete Pending HW Consent Canceled" at bounding box center [499, 66] width 67 height 16
select select ""new""
click at [466, 58] on select "Status On Hold New In Progress Complete Pending HW Consent Canceled" at bounding box center [499, 66] width 67 height 16
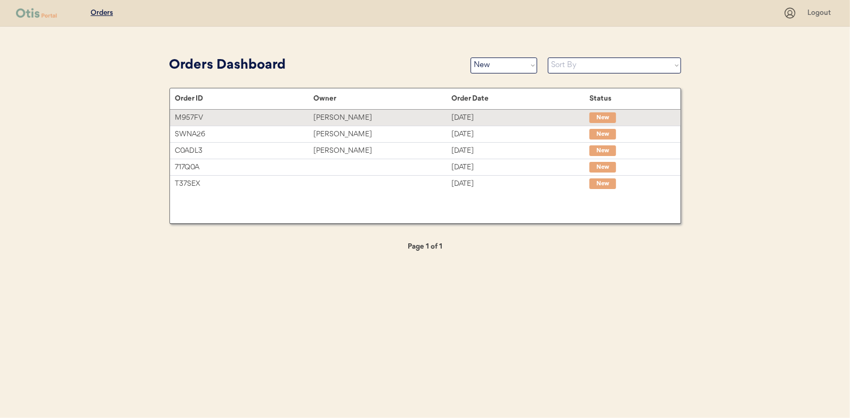
click at [296, 117] on div "M957FV" at bounding box center [244, 118] width 138 height 12
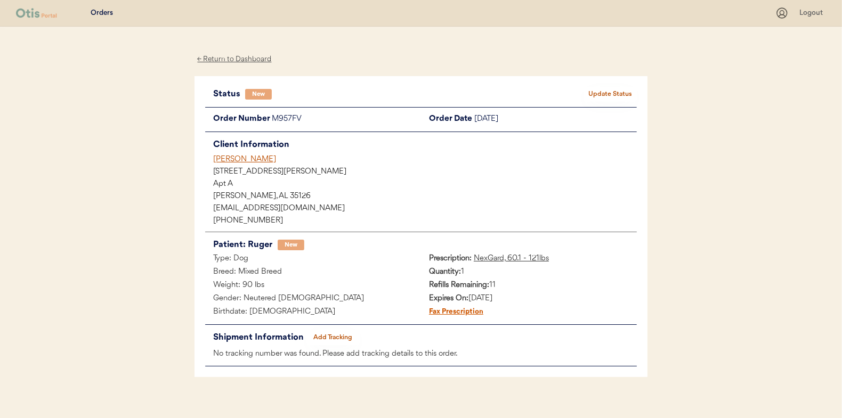
click at [596, 86] on div "Status New Update Status Order Number M957FV Order Date [DATE] Client Informati…" at bounding box center [421, 227] width 453 height 302
click at [606, 97] on button "Update Status" at bounding box center [610, 94] width 53 height 15
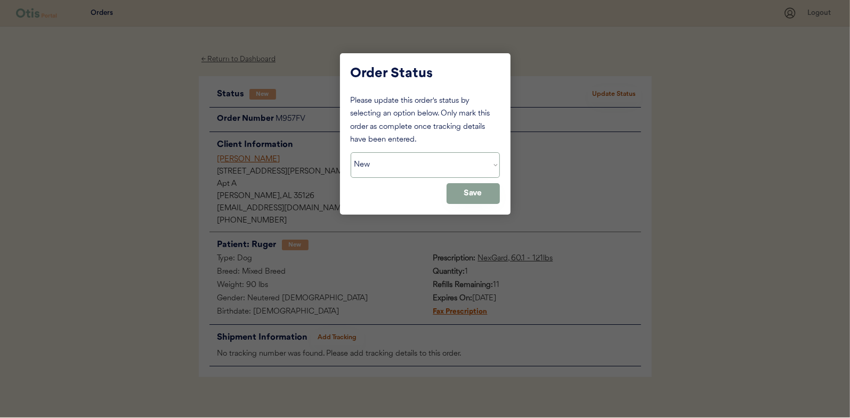
click at [387, 166] on select "Status On Hold New In Progress Complete Pending HW Consent Canceled" at bounding box center [425, 165] width 149 height 26
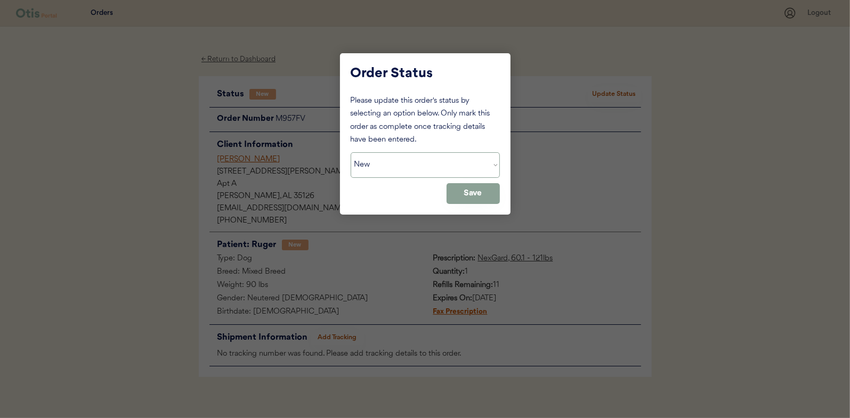
select select ""in_progress""
click at [351, 152] on select "Status On Hold New In Progress Complete Pending HW Consent Canceled" at bounding box center [425, 165] width 149 height 26
click at [457, 196] on button "Save" at bounding box center [473, 193] width 53 height 21
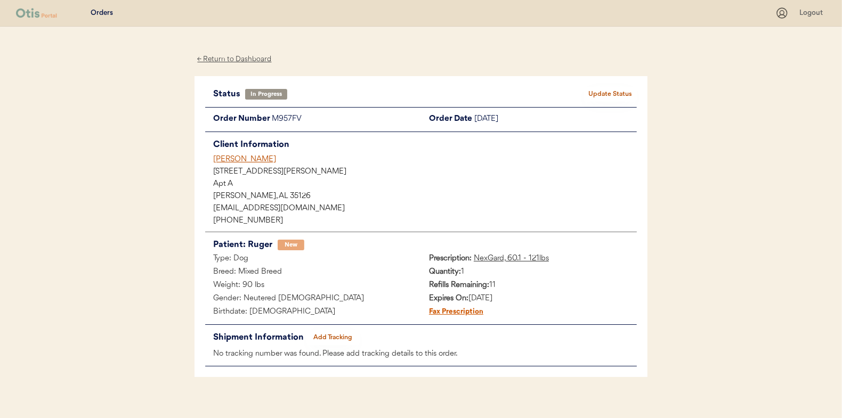
click at [259, 62] on div "← Return to Dashboard" at bounding box center [235, 59] width 80 height 12
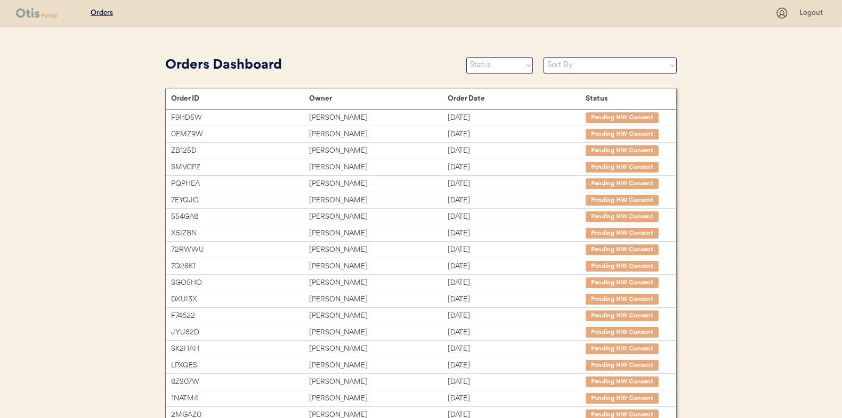
click at [485, 64] on select "Status On Hold New In Progress Complete Pending HW Consent Canceled" at bounding box center [499, 66] width 67 height 16
select select ""new""
click at [466, 58] on select "Status On Hold New In Progress Complete Pending HW Consent Canceled" at bounding box center [499, 66] width 67 height 16
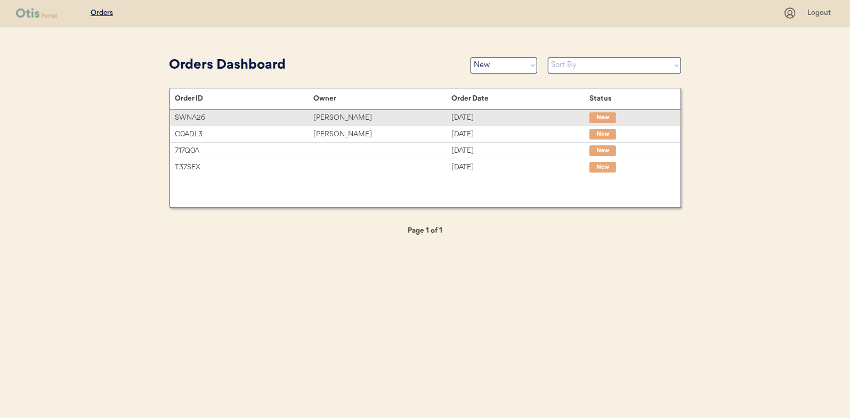
click at [347, 122] on div "[PERSON_NAME]" at bounding box center [382, 118] width 138 height 12
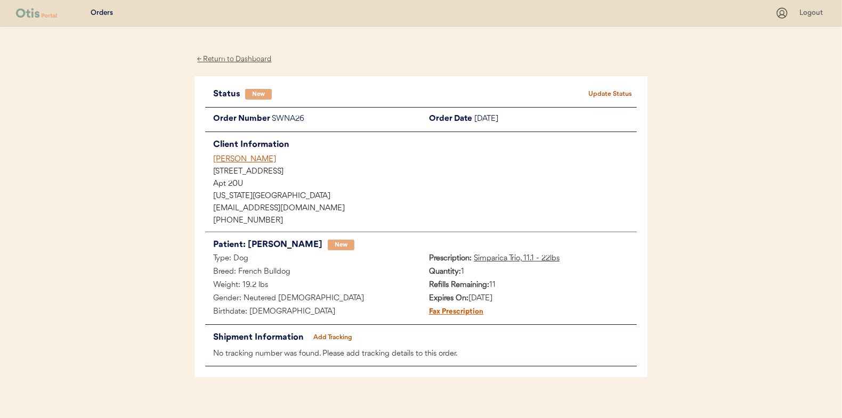
click at [598, 92] on button "Update Status" at bounding box center [610, 94] width 53 height 15
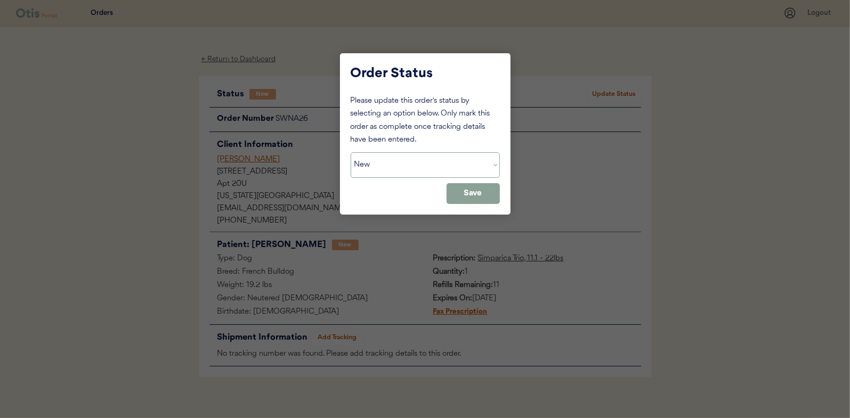
click at [387, 168] on select "Status On Hold New In Progress Complete Pending HW Consent Canceled" at bounding box center [425, 165] width 149 height 26
select select ""in_progress""
click at [351, 152] on select "Status On Hold New In Progress Complete Pending HW Consent Canceled" at bounding box center [425, 165] width 149 height 26
click at [470, 198] on button "Save" at bounding box center [473, 193] width 53 height 21
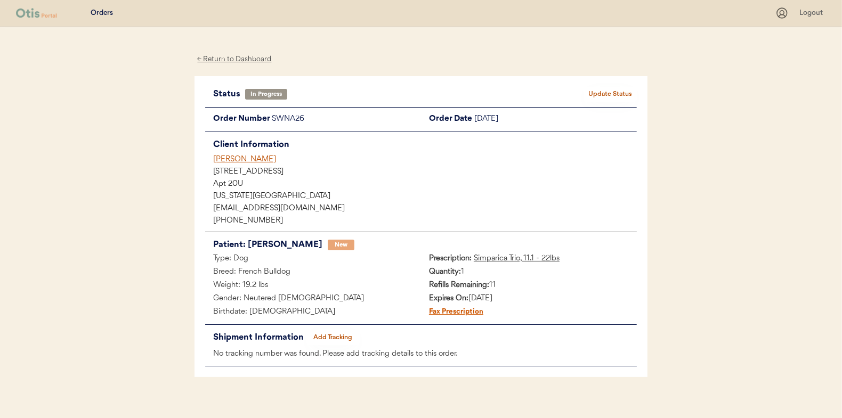
click at [213, 57] on div "← Return to Dashboard" at bounding box center [235, 59] width 80 height 12
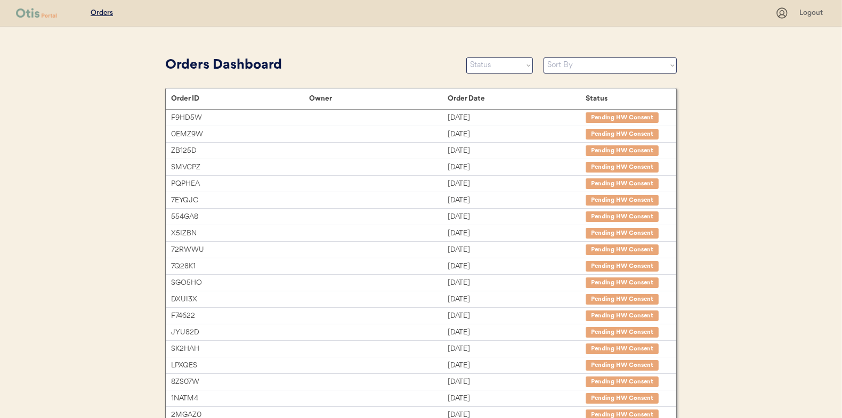
click at [506, 71] on select "Status On Hold New In Progress Complete Pending HW Consent Canceled" at bounding box center [499, 66] width 67 height 16
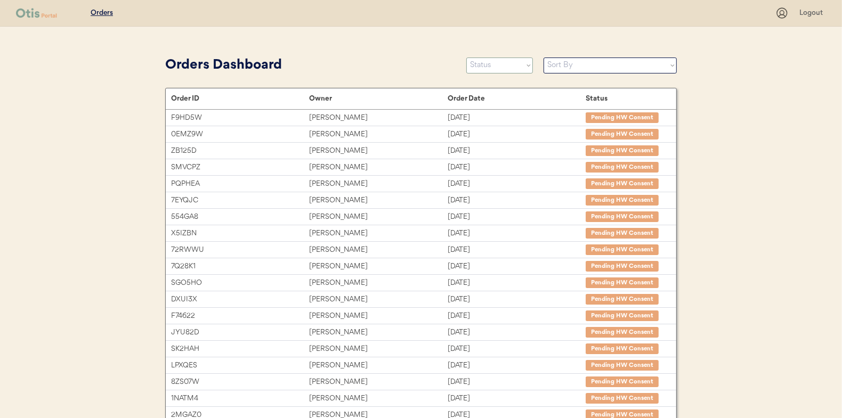
select select ""new""
click at [466, 58] on select "Status On Hold New In Progress Complete Pending HW Consent Canceled" at bounding box center [499, 66] width 67 height 16
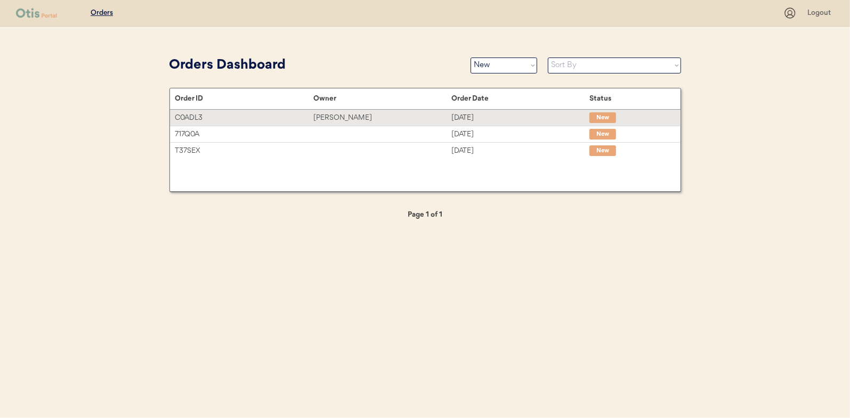
click at [380, 122] on div "Kaisy Laureles" at bounding box center [382, 118] width 138 height 12
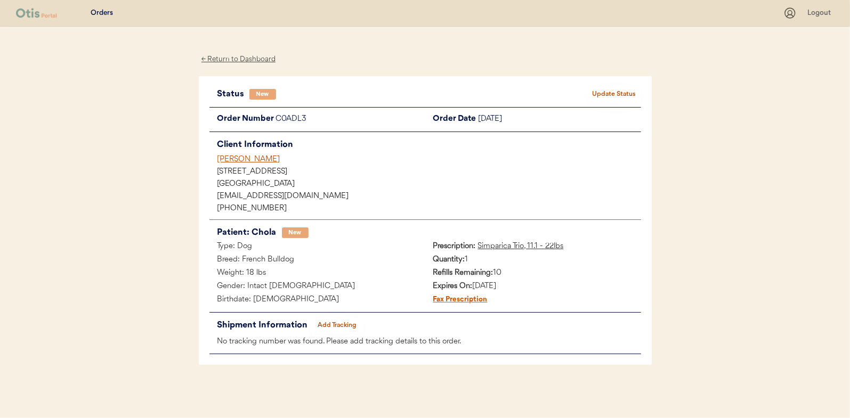
click at [606, 92] on button "Update Status" at bounding box center [614, 94] width 53 height 15
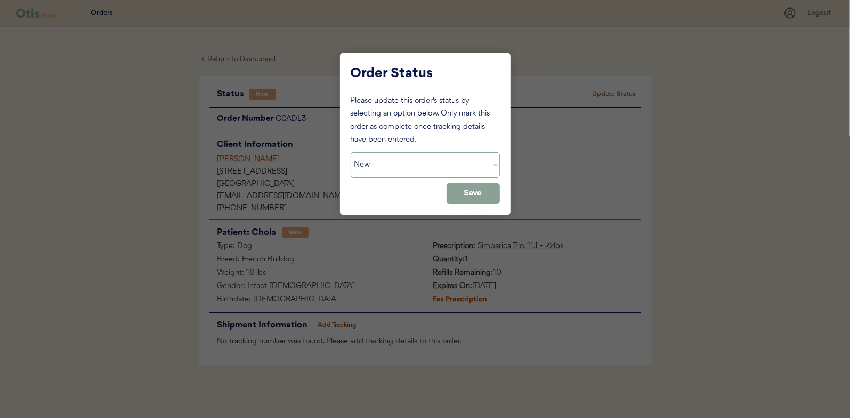
click at [395, 163] on select "Status On Hold New In Progress Complete Pending HW Consent Canceled" at bounding box center [425, 165] width 149 height 26
select select ""in_progress""
click at [351, 152] on select "Status On Hold New In Progress Complete Pending HW Consent Canceled" at bounding box center [425, 165] width 149 height 26
click at [487, 193] on button "Save" at bounding box center [473, 193] width 53 height 21
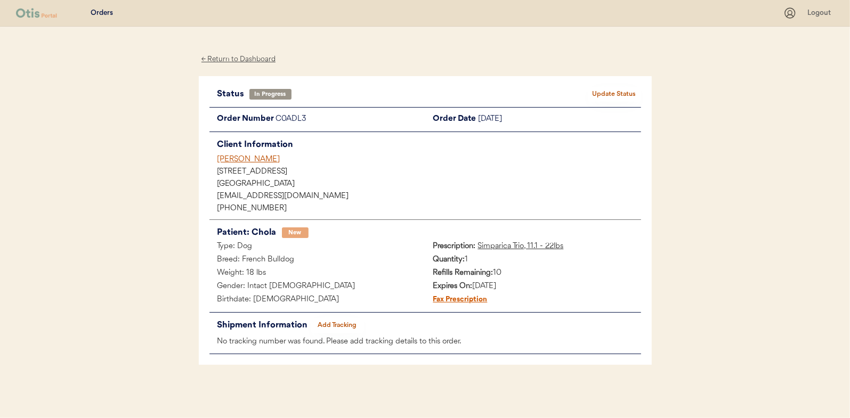
click at [257, 63] on div "← Return to Dashboard" at bounding box center [239, 59] width 80 height 12
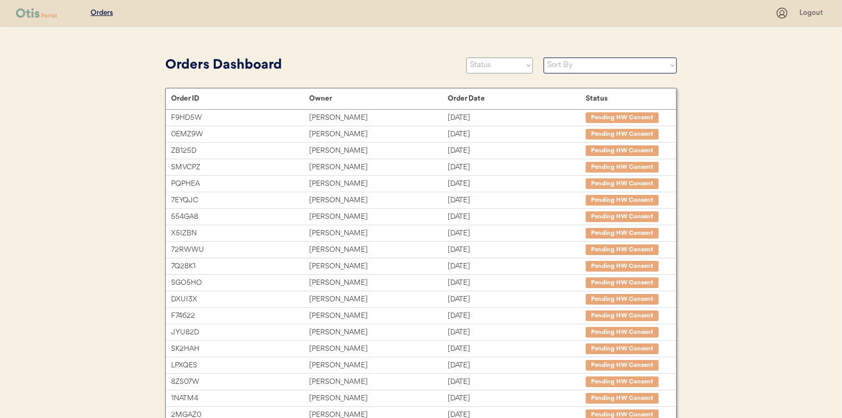
click at [532, 71] on select "Status On Hold New In Progress Complete Pending HW Consent Canceled" at bounding box center [499, 66] width 67 height 16
select select ""new""
click at [466, 58] on select "Status On Hold New In Progress Complete Pending HW Consent Canceled" at bounding box center [499, 66] width 67 height 16
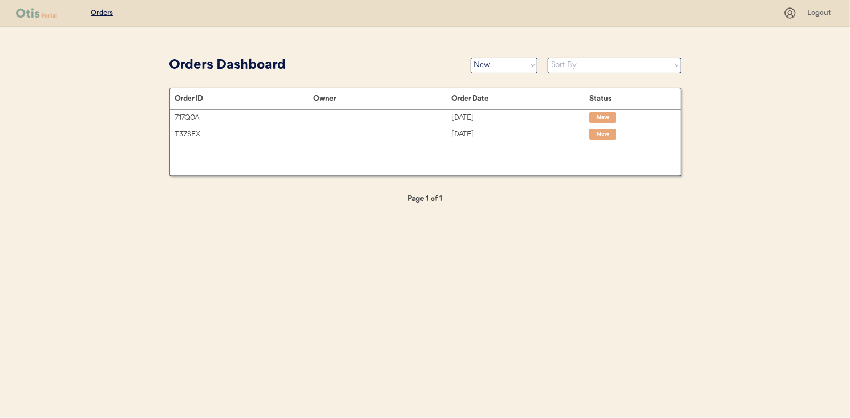
click at [391, 64] on div "Orders Dashboard" at bounding box center [314, 65] width 290 height 20
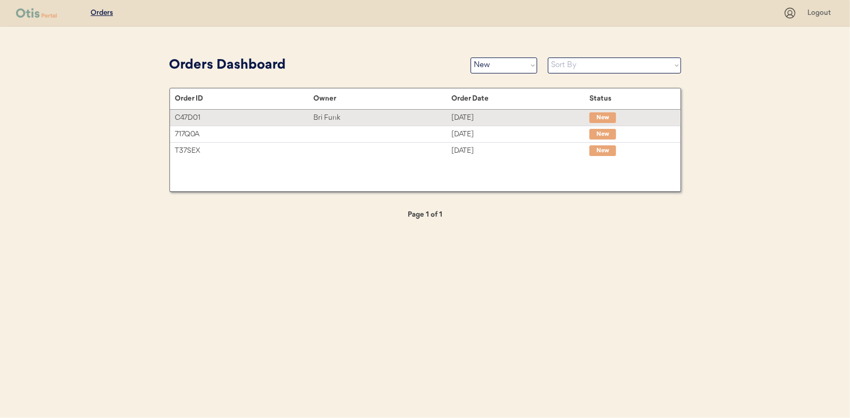
click at [399, 120] on div "Bri Funk" at bounding box center [382, 118] width 138 height 12
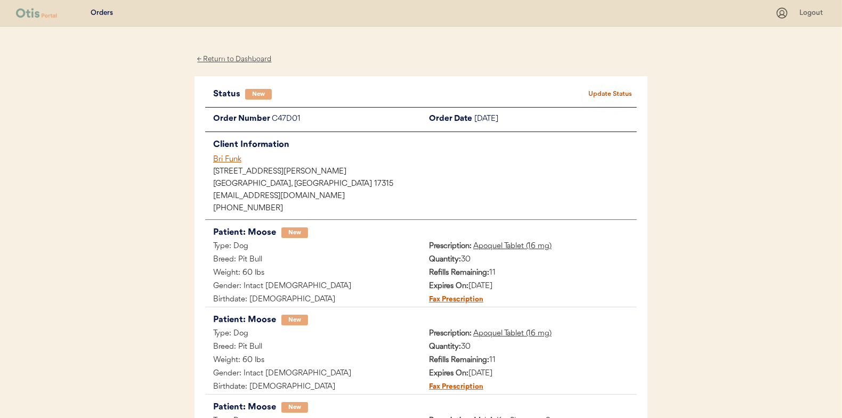
click at [611, 97] on button "Update Status" at bounding box center [610, 94] width 53 height 15
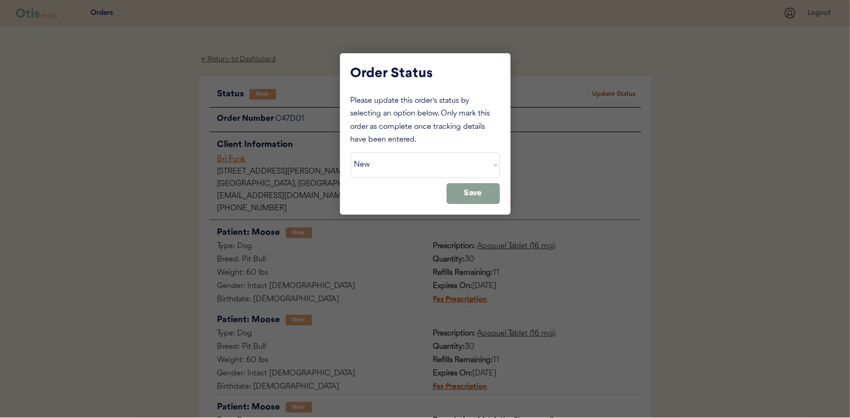
click at [410, 174] on select "Status On Hold New In Progress Complete Pending HW Consent Canceled" at bounding box center [425, 165] width 149 height 26
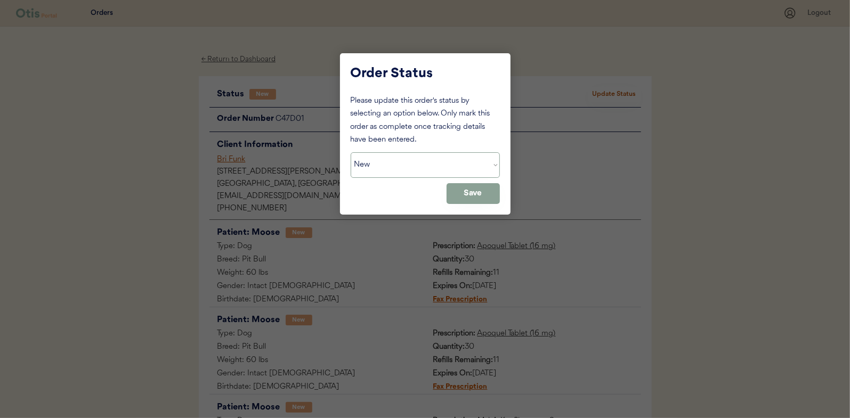
select select ""in_progress""
click at [351, 152] on select "Status On Hold New In Progress Complete Pending HW Consent Canceled" at bounding box center [425, 165] width 149 height 26
click at [471, 199] on button "Save" at bounding box center [473, 193] width 53 height 21
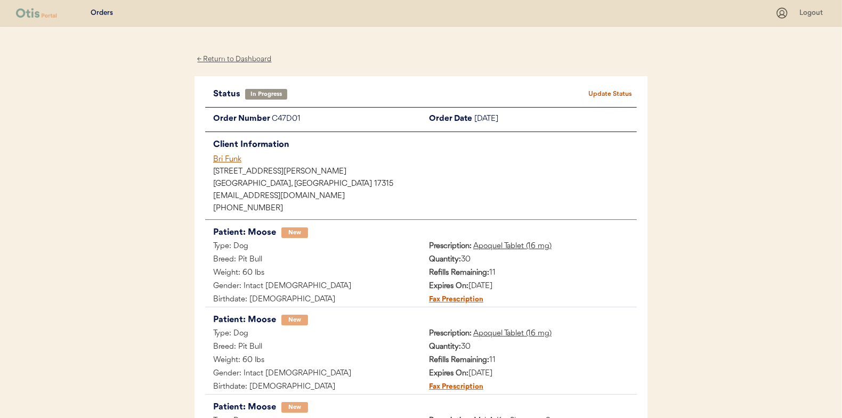
click at [223, 61] on div "← Return to Dashboard" at bounding box center [235, 59] width 80 height 12
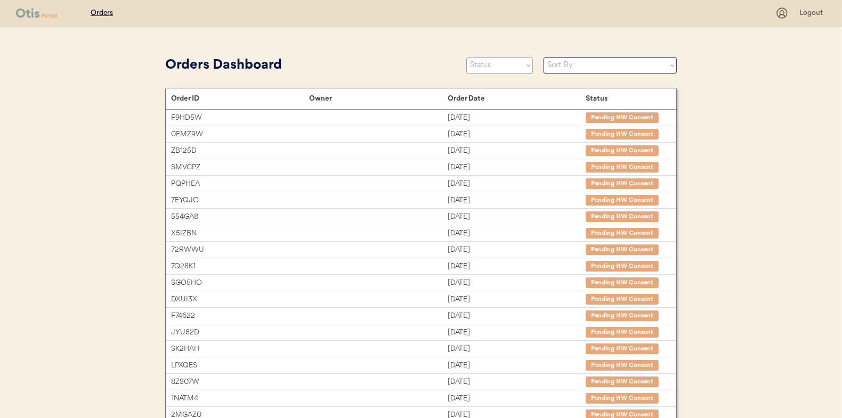
click at [496, 67] on select "Status On Hold New In Progress Complete Pending HW Consent Canceled" at bounding box center [499, 66] width 67 height 16
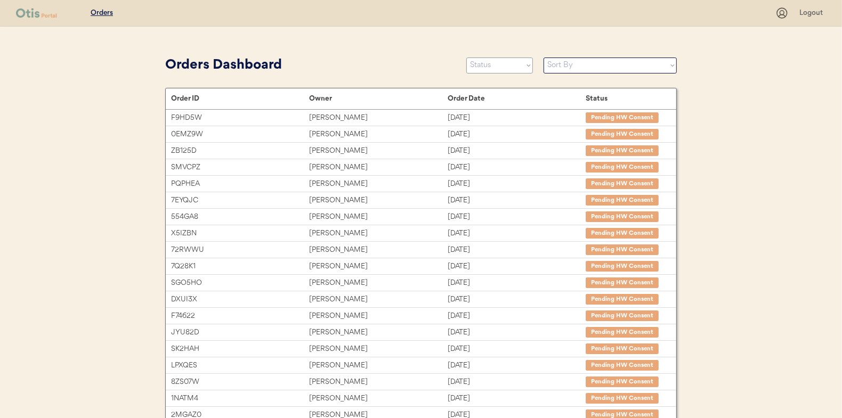
select select ""in_progress""
click at [466, 58] on select "Status On Hold New In Progress Complete Pending HW Consent Canceled" at bounding box center [499, 66] width 67 height 16
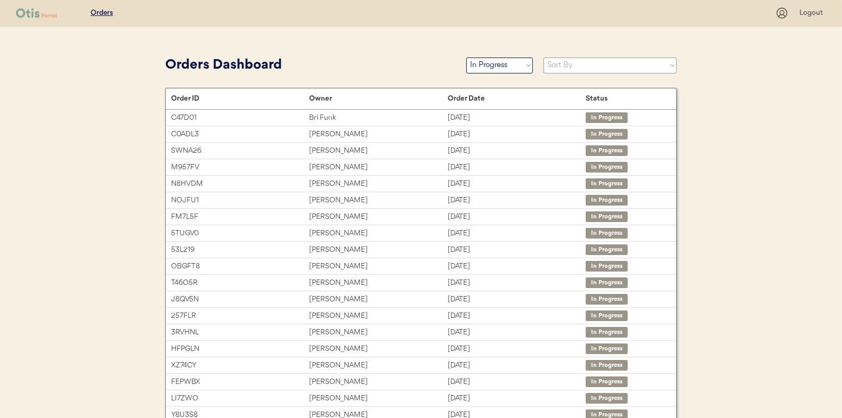
click at [576, 69] on select "Sort By Order Date (Newest → Oldest) Order Date (Oldest → Newest)" at bounding box center [610, 66] width 133 height 16
select select ""Order Date (Oldest → Newest)""
click at [544, 58] on select "Sort By Order Date (Newest → Oldest) Order Date (Oldest → Newest)" at bounding box center [610, 66] width 133 height 16
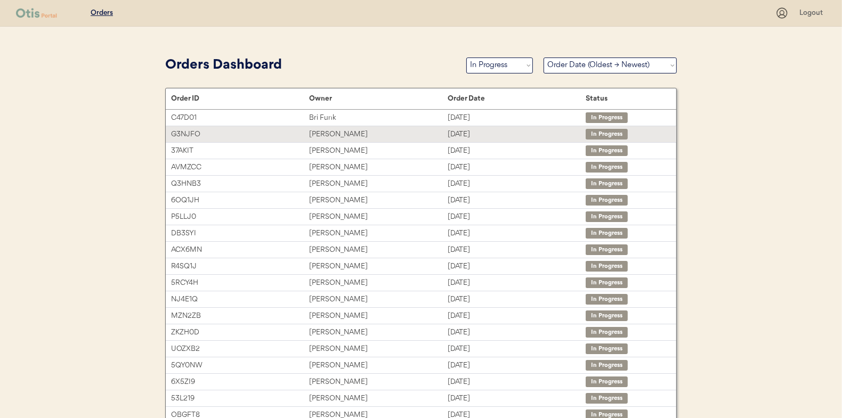
click at [354, 129] on div "[PERSON_NAME]" at bounding box center [378, 134] width 138 height 12
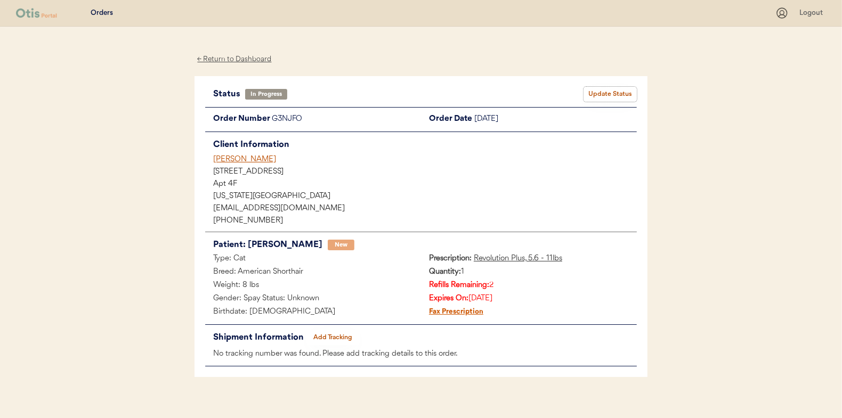
click at [611, 98] on button "Update Status" at bounding box center [610, 94] width 53 height 15
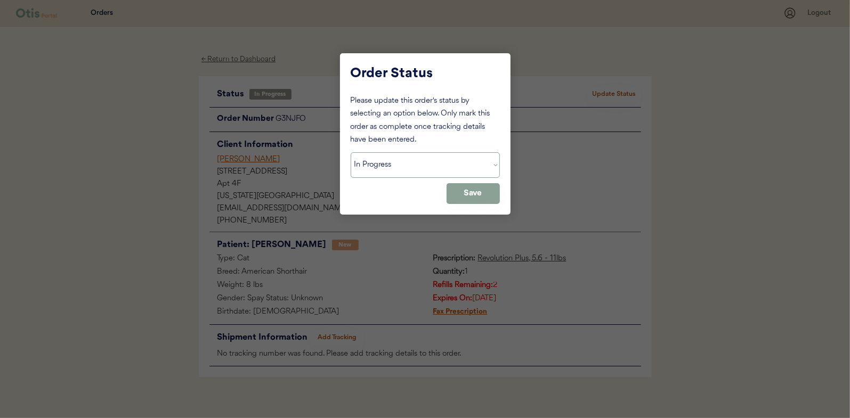
click at [431, 161] on select "Status On Hold New In Progress Complete Pending HW Consent Canceled" at bounding box center [425, 165] width 149 height 26
select select ""on_hold""
click at [351, 152] on select "Status On Hold New In Progress Complete Pending HW Consent Canceled" at bounding box center [425, 165] width 149 height 26
click at [488, 193] on button "Save" at bounding box center [473, 193] width 53 height 21
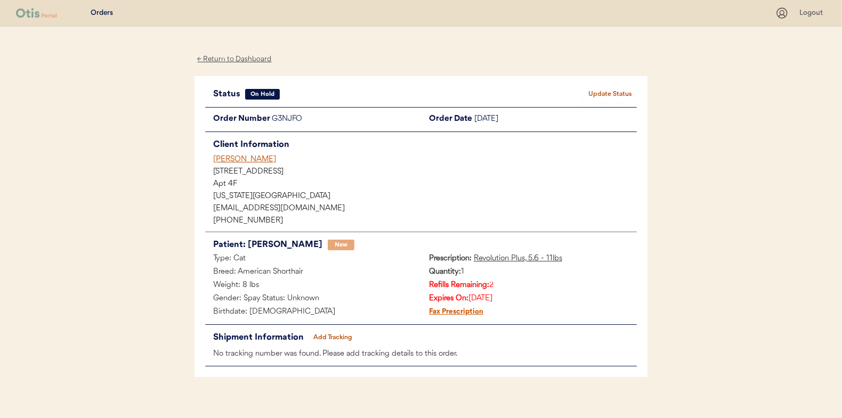
click at [254, 58] on div "← Return to Dashboard" at bounding box center [235, 59] width 80 height 12
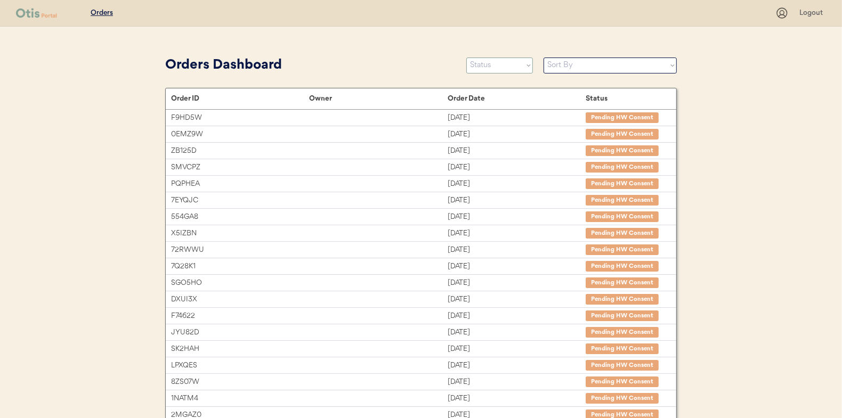
click at [479, 70] on select "Status On Hold New In Progress Complete Pending HW Consent Canceled" at bounding box center [499, 66] width 67 height 16
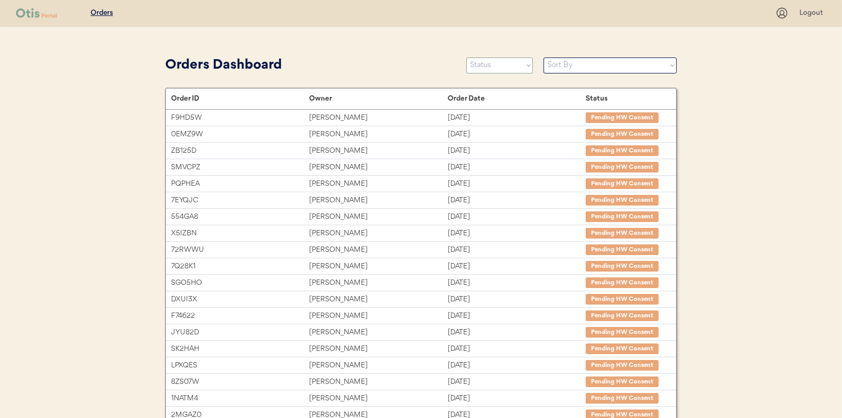
select select ""in_progress""
click at [466, 58] on select "Status On Hold New In Progress Complete Pending HW Consent Canceled" at bounding box center [499, 66] width 67 height 16
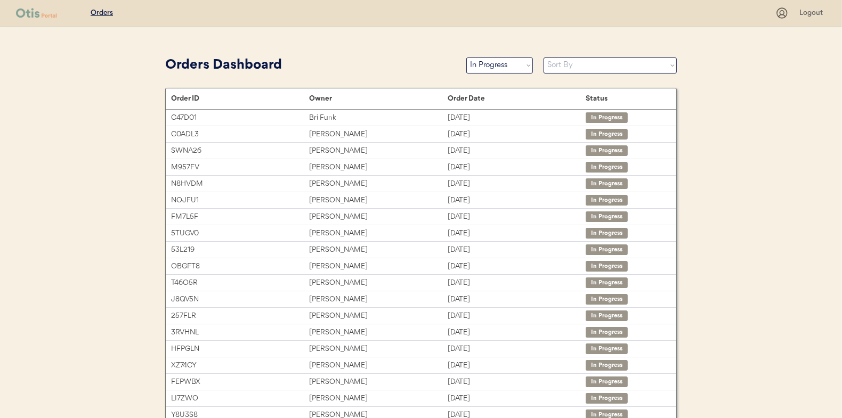
click at [624, 67] on select "Sort By Order Date (Newest → Oldest) Order Date (Oldest → Newest)" at bounding box center [610, 66] width 133 height 16
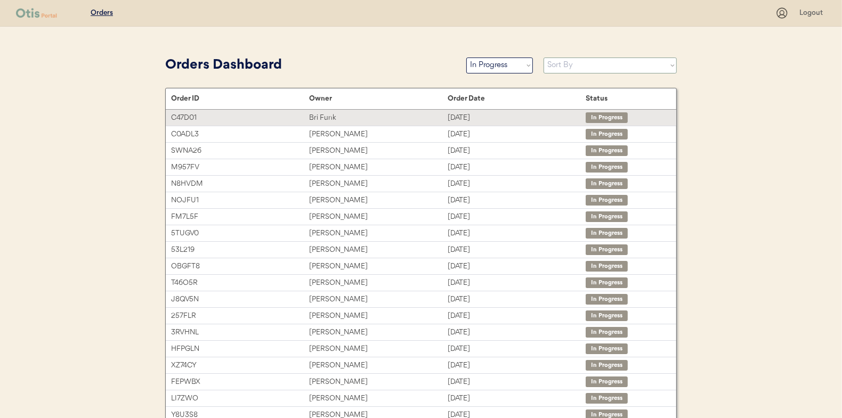
select select ""Order Date (Oldest → Newest)""
click at [544, 58] on select "Sort By Order Date (Newest → Oldest) Order Date (Oldest → Newest)" at bounding box center [610, 66] width 133 height 16
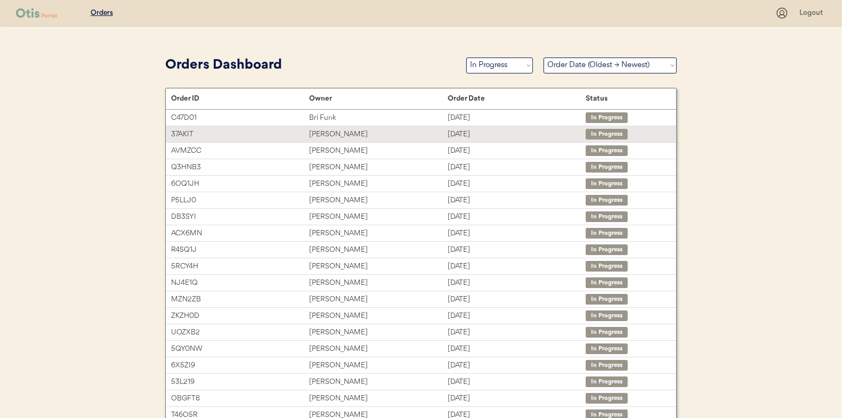
click at [368, 135] on div "[PERSON_NAME]" at bounding box center [378, 134] width 138 height 12
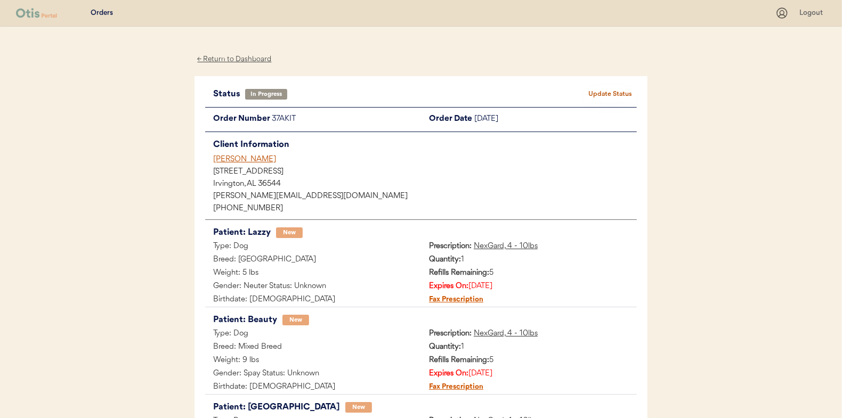
click at [612, 90] on button "Update Status" at bounding box center [610, 94] width 53 height 15
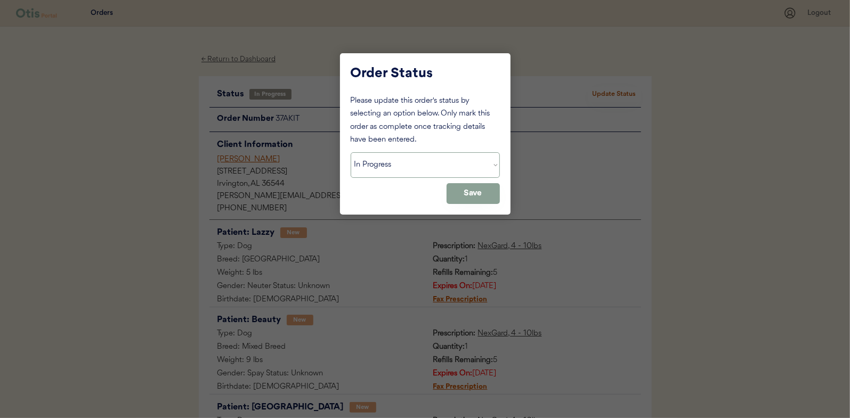
click at [438, 159] on select "Status On Hold New In Progress Complete Pending HW Consent Canceled" at bounding box center [425, 165] width 149 height 26
select select ""on_hold""
click at [351, 152] on select "Status On Hold New In Progress Complete Pending HW Consent Canceled" at bounding box center [425, 165] width 149 height 26
click at [501, 196] on div "Order Status Please update this order's status by selecting an option below. On…" at bounding box center [425, 133] width 171 height 161
click at [495, 196] on button "Save" at bounding box center [473, 193] width 53 height 21
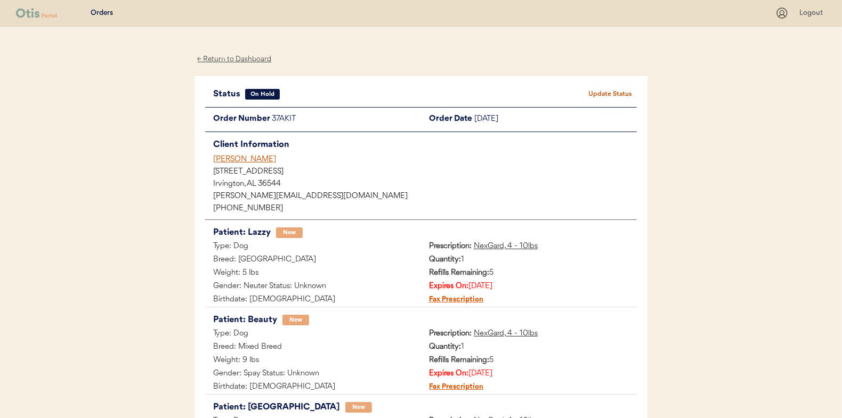
click at [231, 63] on div "← Return to Dashboard" at bounding box center [235, 59] width 80 height 12
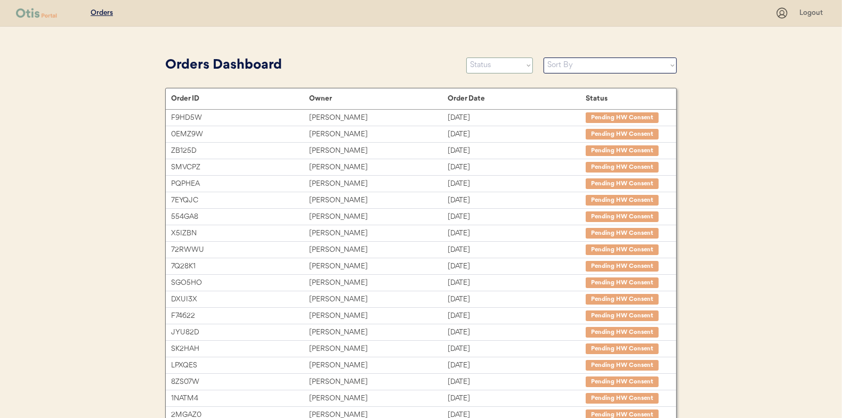
click at [508, 65] on select "Status On Hold New In Progress Complete Pending HW Consent Canceled" at bounding box center [499, 66] width 67 height 16
select select ""in_progress""
click at [466, 58] on select "Status On Hold New In Progress Complete Pending HW Consent Canceled" at bounding box center [499, 66] width 67 height 16
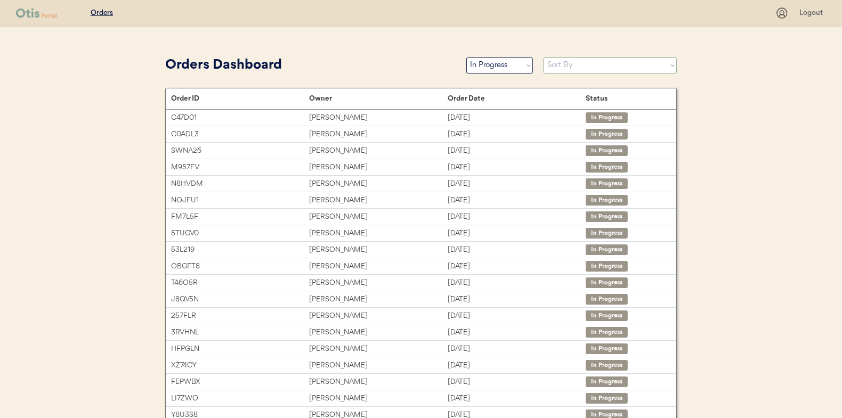
drag, startPoint x: 572, startPoint y: 66, endPoint x: 574, endPoint y: 72, distance: 6.6
click at [572, 66] on select "Sort By Order Date (Newest → Oldest) Order Date (Oldest → Newest)" at bounding box center [610, 66] width 133 height 16
select select ""Order Date (Oldest → Newest)""
click at [544, 58] on select "Sort By Order Date (Newest → Oldest) Order Date (Oldest → Newest)" at bounding box center [610, 66] width 133 height 16
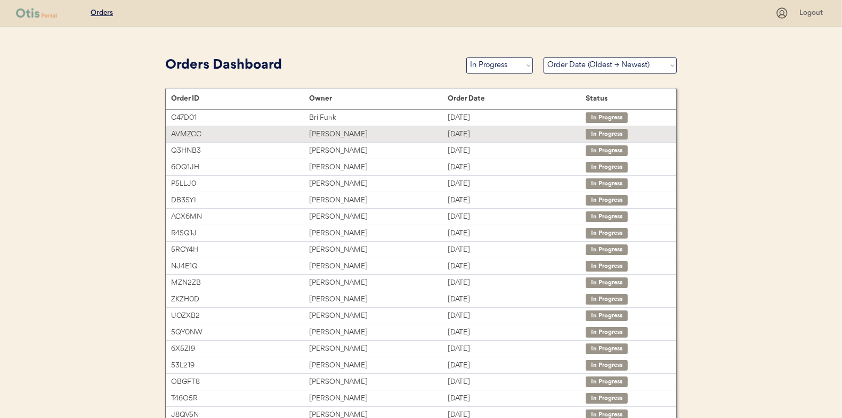
click at [393, 132] on div "[PERSON_NAME]" at bounding box center [378, 134] width 138 height 12
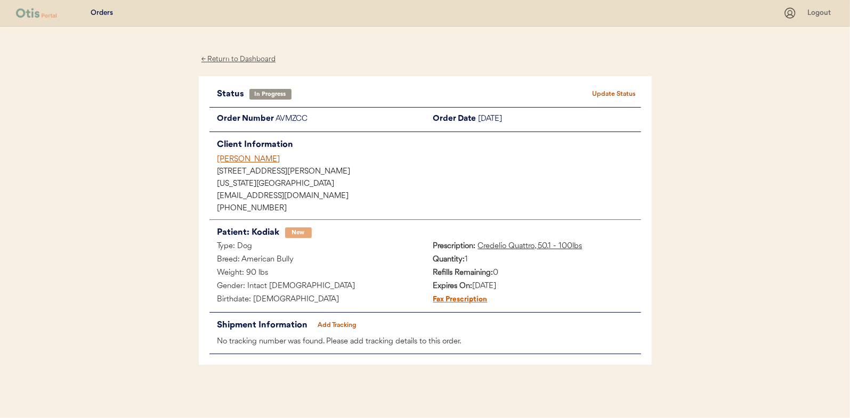
drag, startPoint x: 455, startPoint y: 165, endPoint x: 603, endPoint y: 96, distance: 163.1
click at [603, 96] on button "Update Status" at bounding box center [614, 94] width 53 height 15
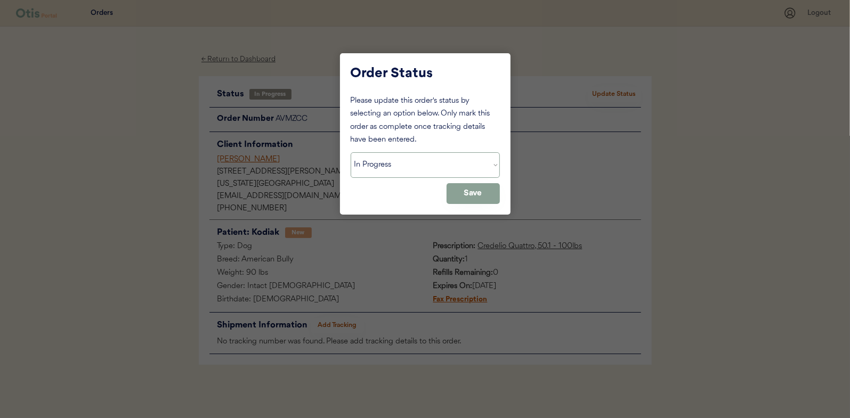
click at [436, 174] on select "Status On Hold New In Progress Complete Pending HW Consent Canceled" at bounding box center [425, 165] width 149 height 26
select select ""on_hold""
click at [351, 152] on select "Status On Hold New In Progress Complete Pending HW Consent Canceled" at bounding box center [425, 165] width 149 height 26
click at [480, 188] on button "Save" at bounding box center [473, 193] width 53 height 21
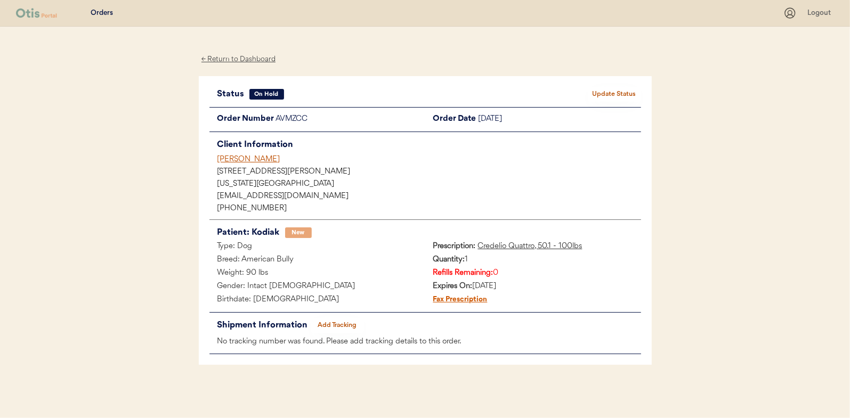
click at [255, 60] on div "← Return to Dashboard" at bounding box center [239, 59] width 80 height 12
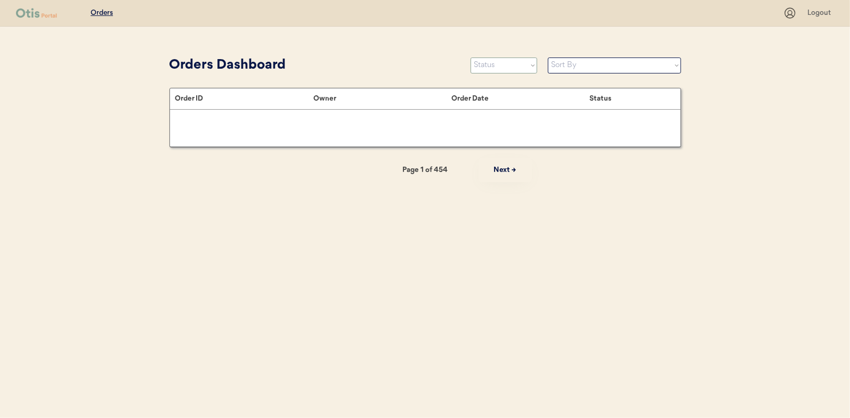
click at [498, 70] on select "Status On Hold New In Progress Complete Pending HW Consent Canceled" at bounding box center [504, 66] width 67 height 16
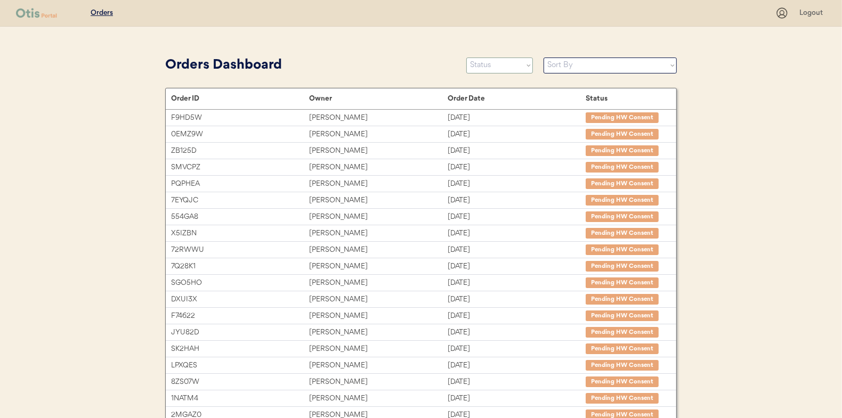
select select ""in_progress""
click at [466, 58] on select "Status On Hold New In Progress Complete Pending HW Consent Canceled" at bounding box center [499, 66] width 67 height 16
click at [581, 66] on select "Sort By Order Date (Newest → Oldest) Order Date (Oldest → Newest)" at bounding box center [610, 66] width 133 height 16
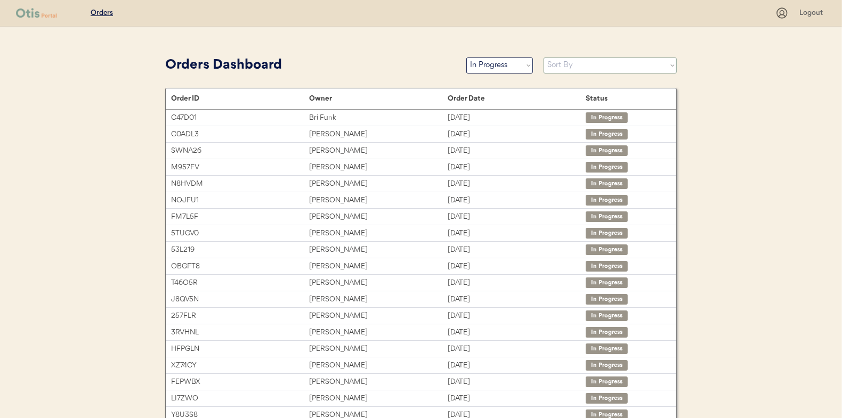
select select ""Order Date (Oldest → Newest)""
click at [544, 58] on select "Sort By Order Date (Newest → Oldest) Order Date (Oldest → Newest)" at bounding box center [610, 66] width 133 height 16
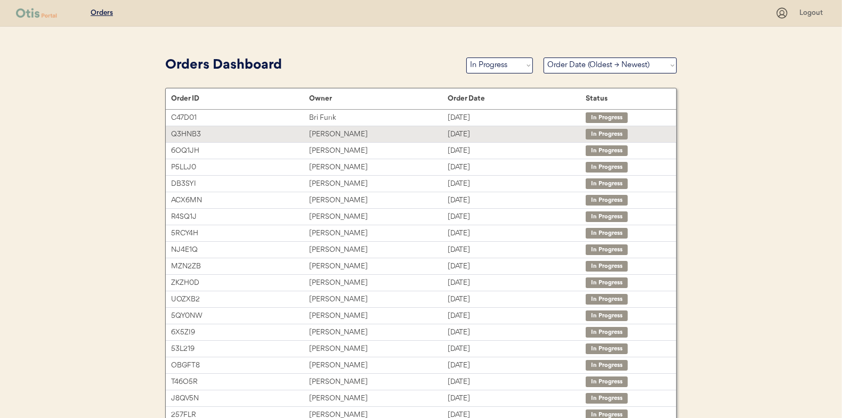
click at [367, 139] on div "[PERSON_NAME]" at bounding box center [378, 134] width 138 height 12
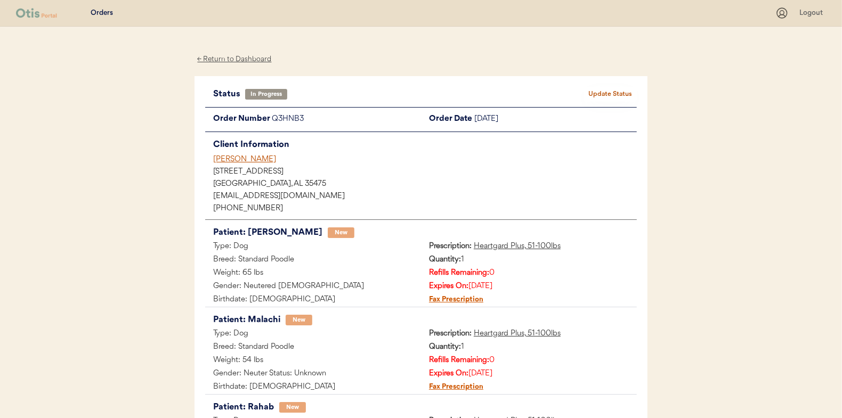
click at [622, 88] on button "Update Status" at bounding box center [610, 94] width 53 height 15
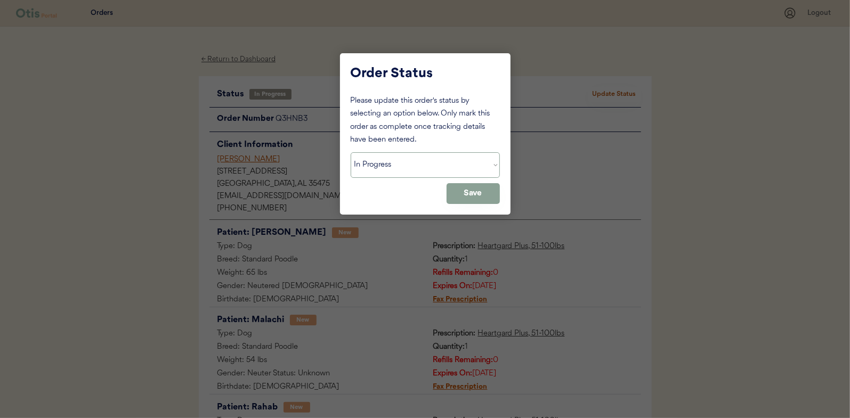
click at [424, 153] on select "Status On Hold New In Progress Complete Pending HW Consent Canceled" at bounding box center [425, 165] width 149 height 26
select select ""on_hold""
click at [351, 152] on select "Status On Hold New In Progress Complete Pending HW Consent Canceled" at bounding box center [425, 165] width 149 height 26
click at [472, 197] on button "Save" at bounding box center [473, 193] width 53 height 21
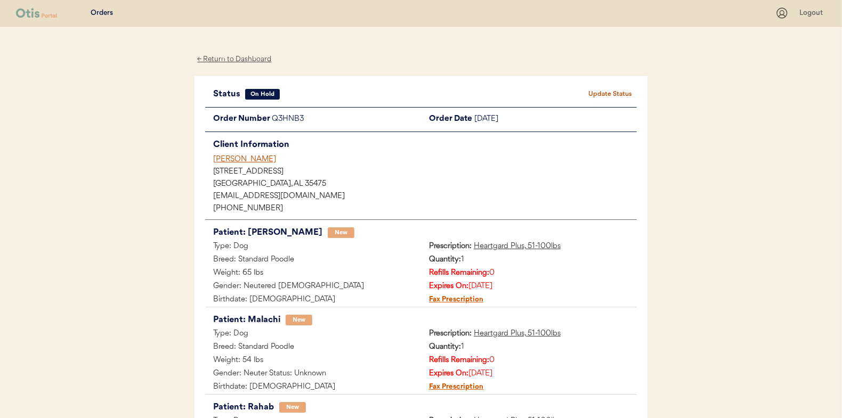
click at [262, 58] on div "← Return to Dashboard" at bounding box center [235, 59] width 80 height 12
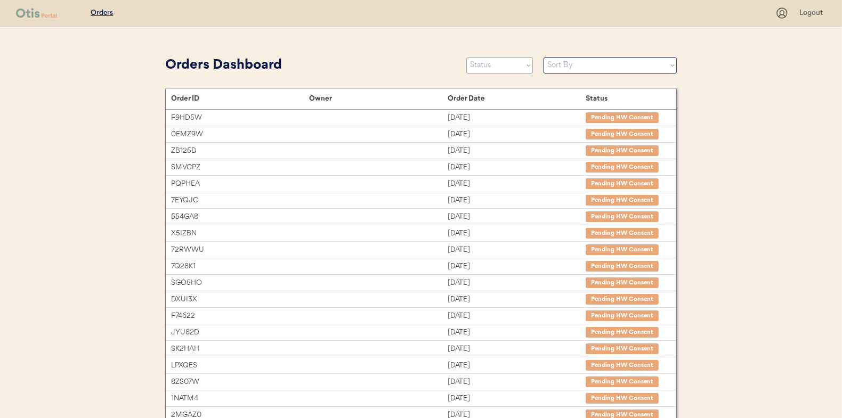
click at [504, 62] on select "Status On Hold New In Progress Complete Pending HW Consent Canceled" at bounding box center [499, 66] width 67 height 16
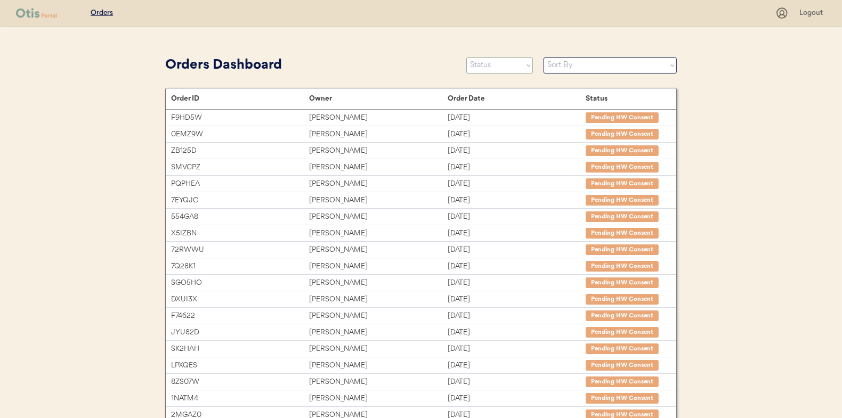
select select ""in_progress""
click at [466, 58] on select "Status On Hold New In Progress Complete Pending HW Consent Canceled" at bounding box center [499, 66] width 67 height 16
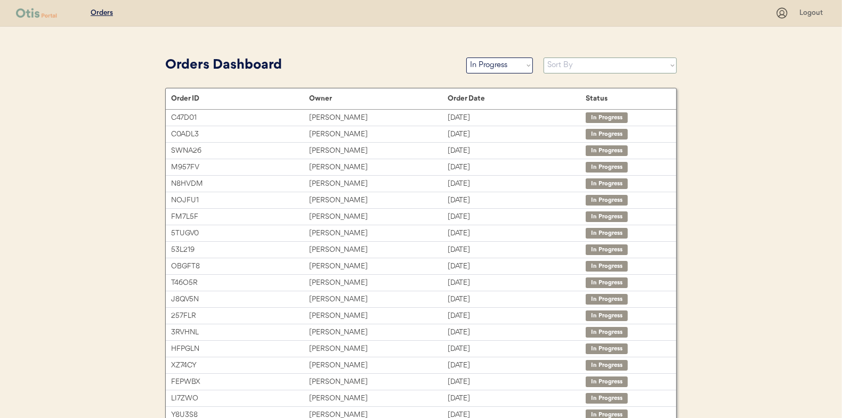
click at [557, 65] on select "Sort By Order Date (Newest → Oldest) Order Date (Oldest → Newest)" at bounding box center [610, 66] width 133 height 16
select select ""Order Date (Oldest → Newest)""
click at [544, 58] on select "Sort By Order Date (Newest → Oldest) Order Date (Oldest → Newest)" at bounding box center [610, 66] width 133 height 16
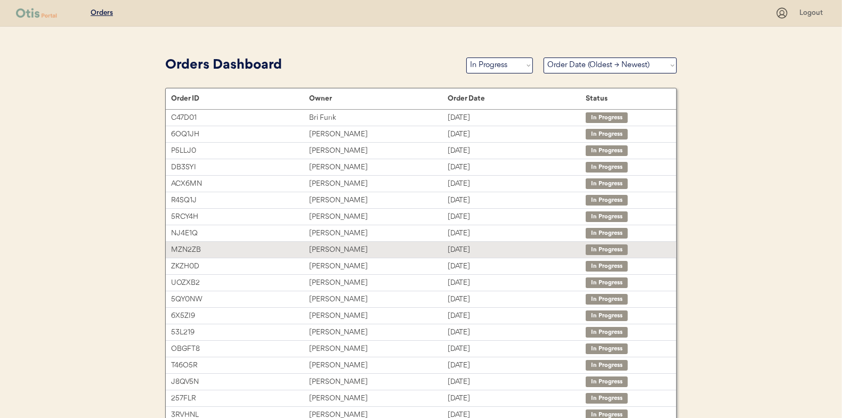
click at [353, 251] on div "Matthew Sheaffer" at bounding box center [378, 250] width 138 height 12
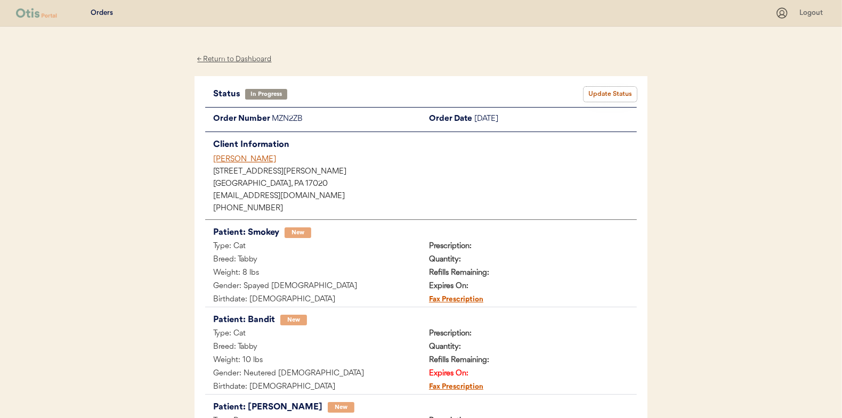
click at [600, 94] on button "Update Status" at bounding box center [610, 94] width 53 height 15
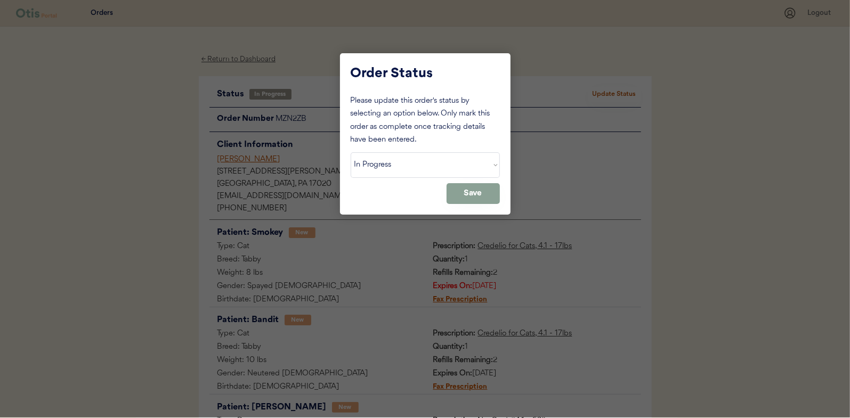
click at [415, 153] on select "Status On Hold New In Progress Complete Pending HW Consent Canceled" at bounding box center [425, 165] width 149 height 26
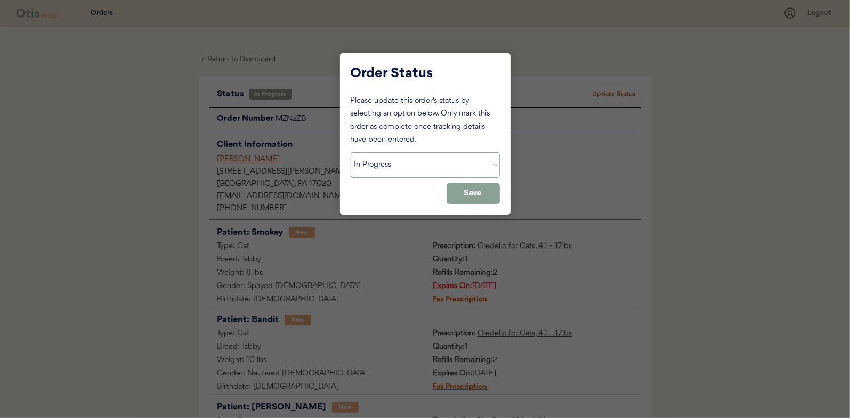
select select ""on_hold""
click at [351, 152] on select "Status On Hold New In Progress Complete Pending HW Consent Canceled" at bounding box center [425, 165] width 149 height 26
click at [492, 189] on button "Save" at bounding box center [473, 193] width 53 height 21
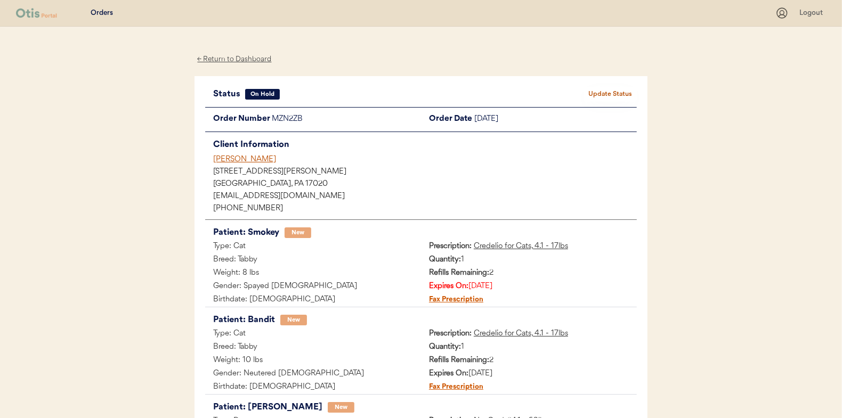
click at [252, 58] on div "← Return to Dashboard" at bounding box center [235, 59] width 80 height 12
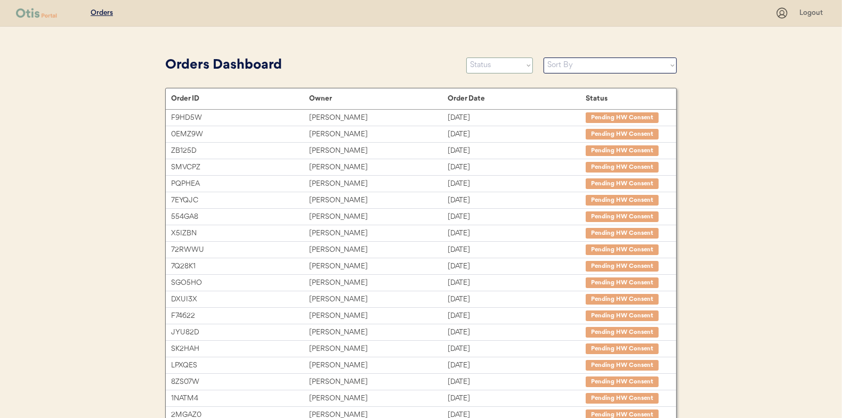
click at [498, 65] on select "Status On Hold New In Progress Complete Pending HW Consent Canceled" at bounding box center [499, 66] width 67 height 16
select select ""in_progress""
click at [466, 58] on select "Status On Hold New In Progress Complete Pending HW Consent Canceled" at bounding box center [499, 66] width 67 height 16
click at [572, 66] on select "Sort By Order Date (Newest → Oldest) Order Date (Oldest → Newest)" at bounding box center [610, 66] width 133 height 16
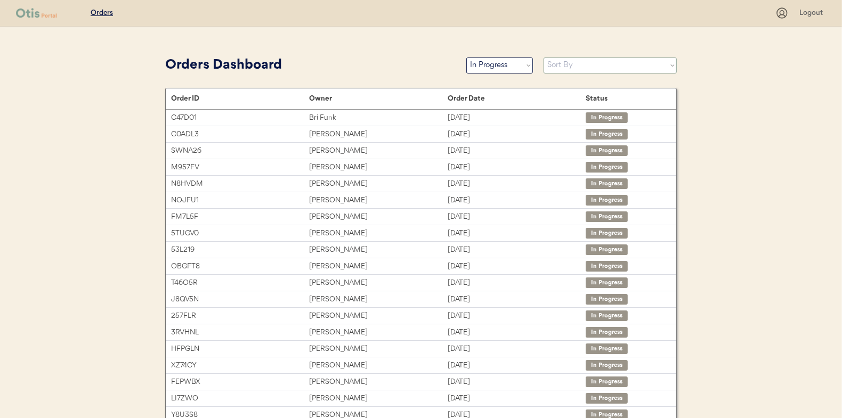
select select ""Order Date (Oldest → Newest)""
click at [544, 58] on select "Sort By Order Date (Newest → Oldest) Order Date (Oldest → Newest)" at bounding box center [610, 66] width 133 height 16
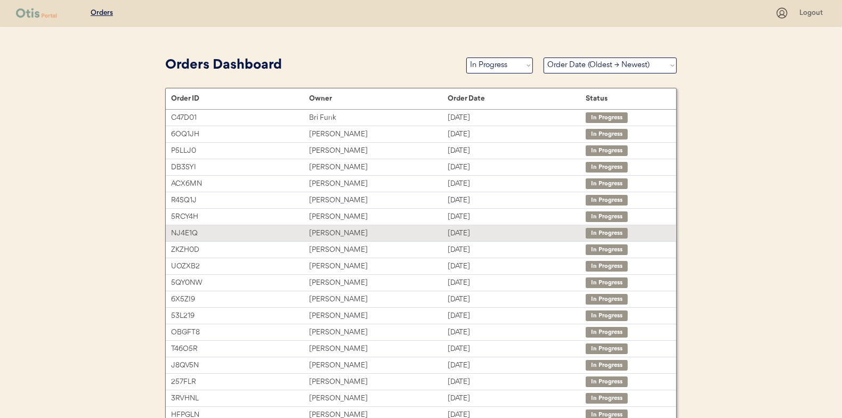
click at [352, 232] on div "[PERSON_NAME]" at bounding box center [378, 234] width 138 height 12
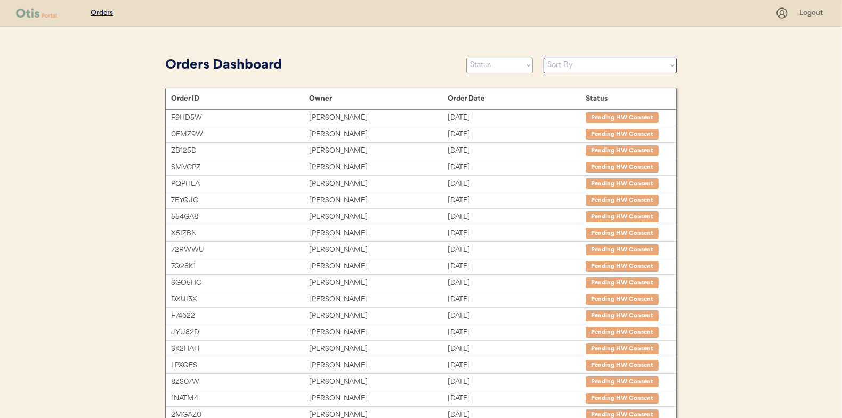
click at [506, 69] on select "Status On Hold New In Progress Complete Pending HW Consent Canceled" at bounding box center [499, 66] width 67 height 16
select select ""in_progress""
click at [466, 58] on select "Status On Hold New In Progress Complete Pending HW Consent Canceled" at bounding box center [499, 66] width 67 height 16
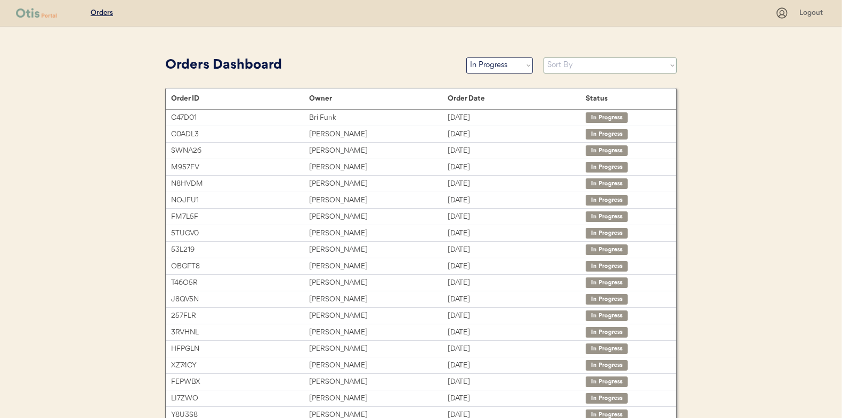
click at [561, 65] on select "Sort By Order Date (Newest → Oldest) Order Date (Oldest → Newest)" at bounding box center [610, 66] width 133 height 16
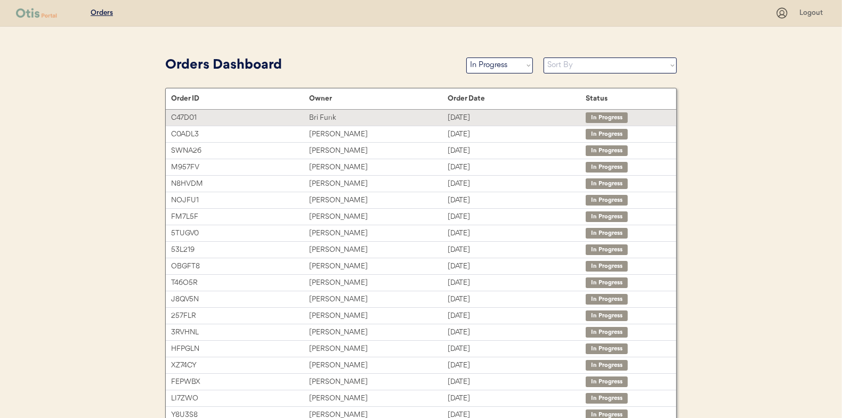
click at [323, 119] on div "Bri Funk" at bounding box center [378, 118] width 138 height 12
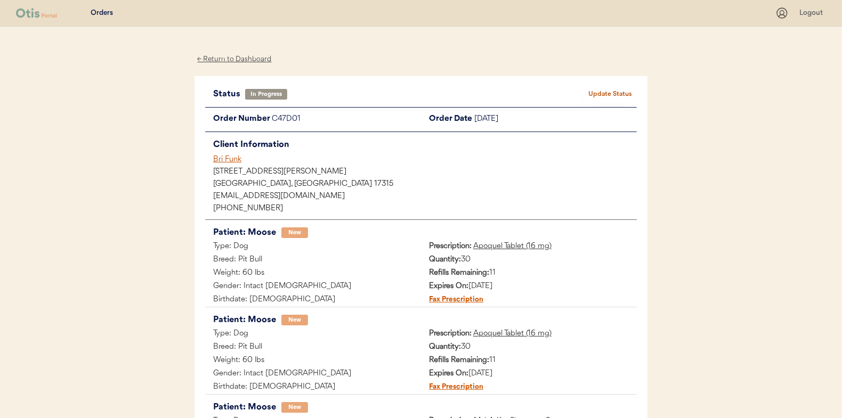
click at [252, 54] on div "← Return to Dashboard" at bounding box center [235, 59] width 80 height 12
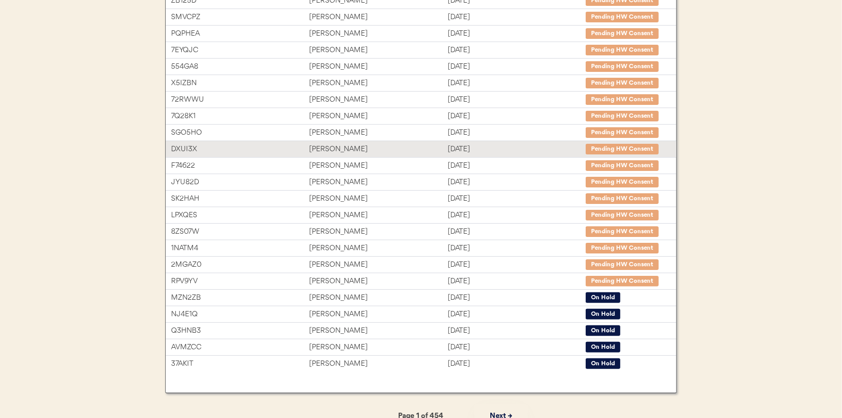
scroll to position [159, 0]
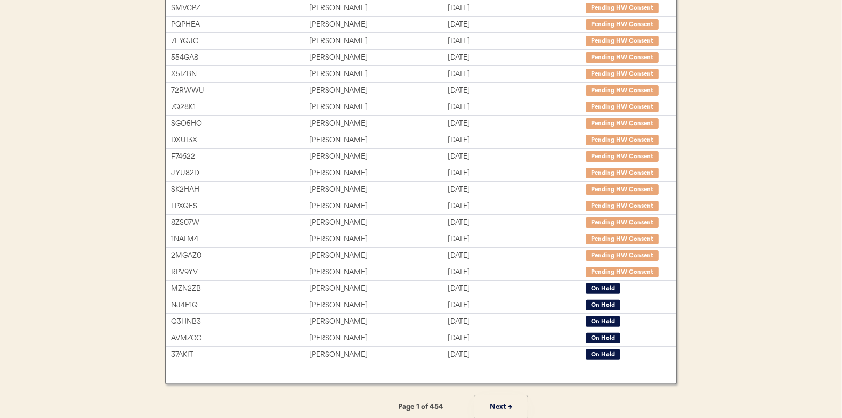
click at [493, 407] on button "Next →" at bounding box center [500, 407] width 53 height 24
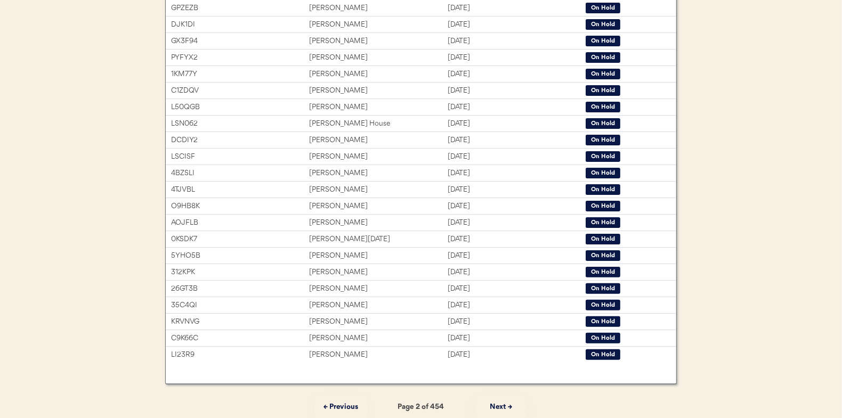
click at [495, 405] on button "Next →" at bounding box center [500, 407] width 53 height 24
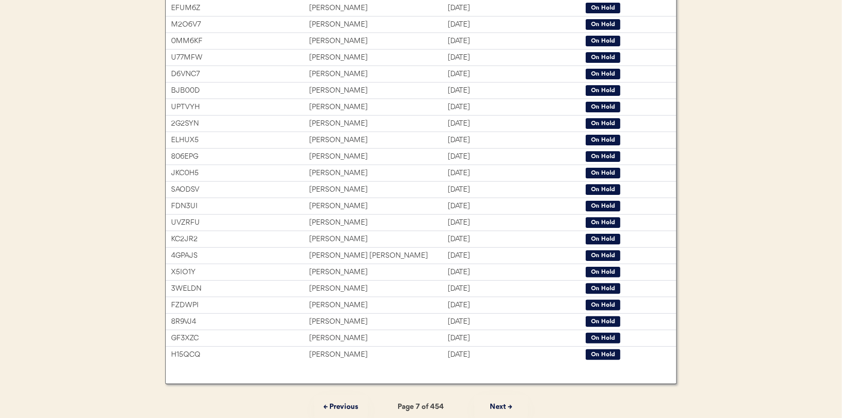
click at [332, 398] on button "← Previous" at bounding box center [340, 407] width 53 height 24
click at [331, 401] on button "← Previous" at bounding box center [340, 407] width 53 height 24
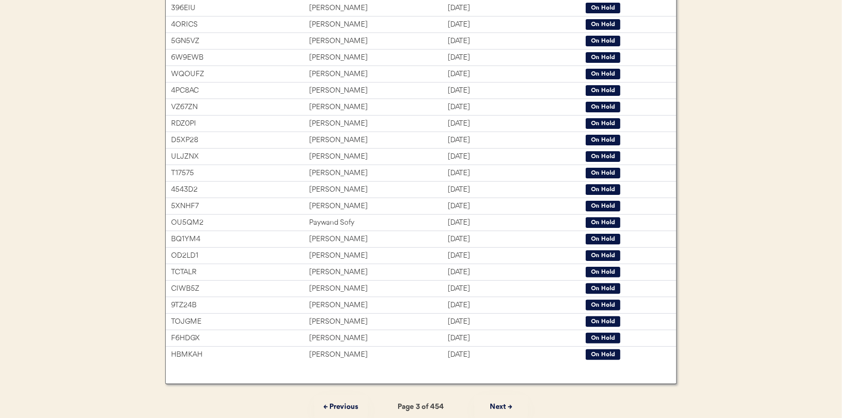
click at [331, 401] on button "← Previous" at bounding box center [340, 407] width 53 height 24
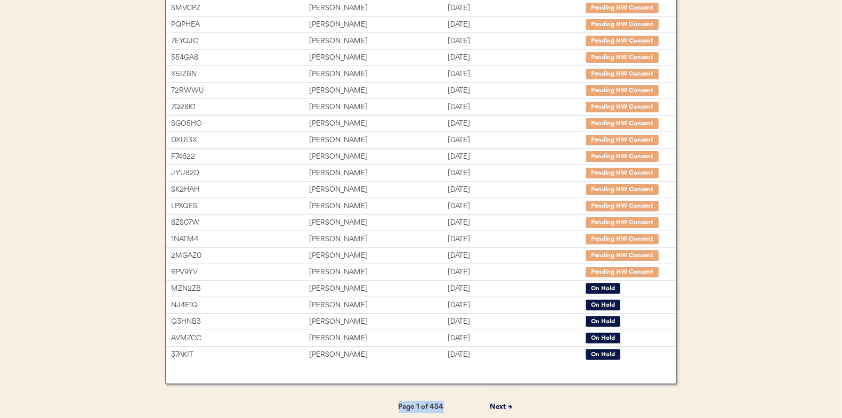
click at [331, 401] on div "← Previous Page 1 of 454 Next →" at bounding box center [421, 407] width 512 height 24
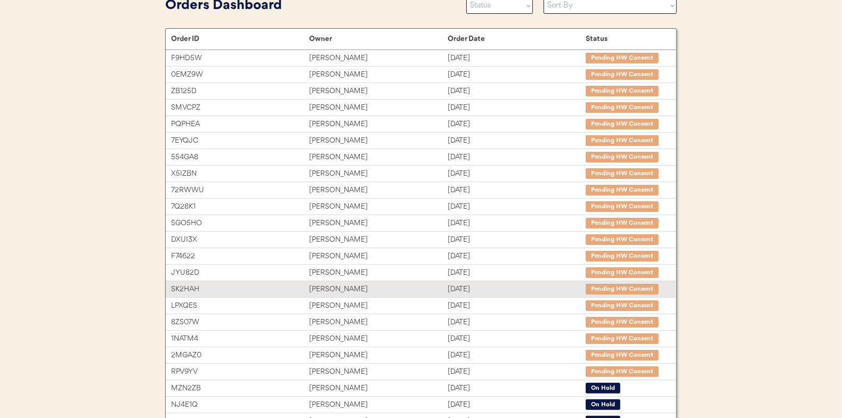
scroll to position [0, 0]
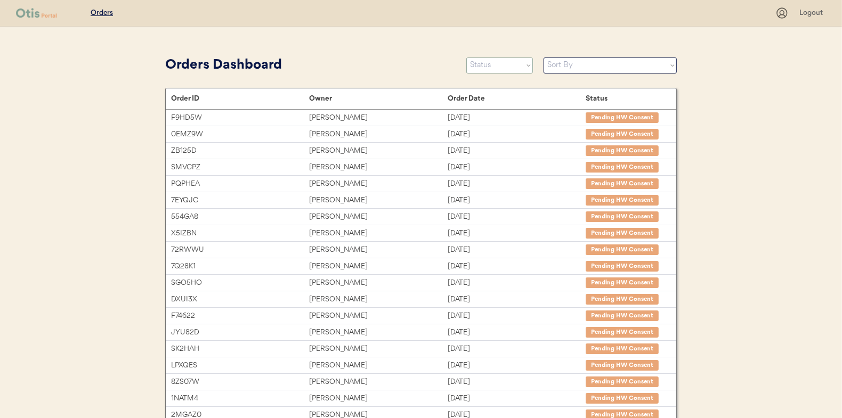
click at [483, 66] on select "Status On Hold New In Progress Complete Pending HW Consent Canceled" at bounding box center [499, 66] width 67 height 16
select select ""in_progress""
click at [466, 58] on select "Status On Hold New In Progress Complete Pending HW Consent Canceled" at bounding box center [499, 66] width 67 height 16
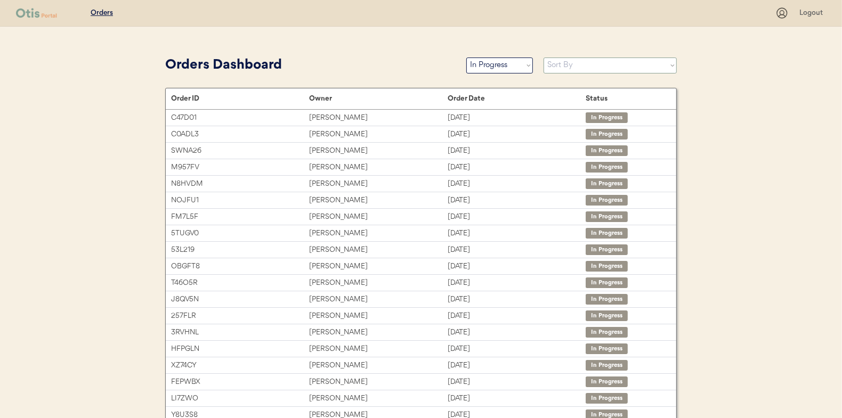
click at [555, 64] on select "Sort By Order Date (Newest → Oldest) Order Date (Oldest → Newest)" at bounding box center [610, 66] width 133 height 16
select select ""Order Date (Oldest → Newest)""
click at [544, 58] on select "Sort By Order Date (Newest → Oldest) Order Date (Oldest → Newest)" at bounding box center [610, 66] width 133 height 16
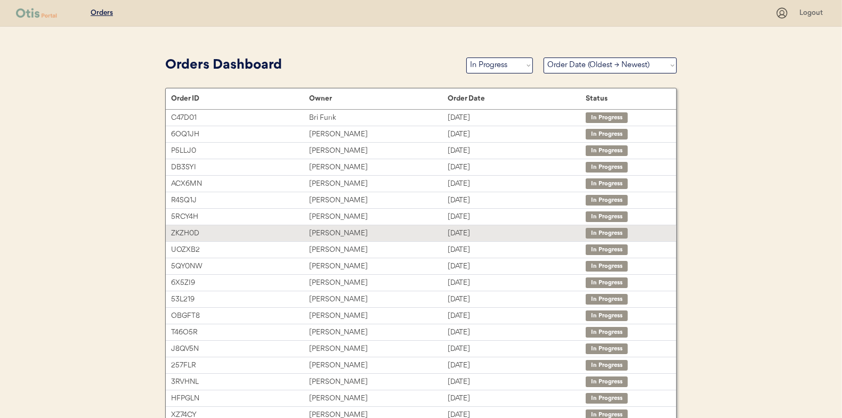
click at [369, 234] on div "Robin Spear" at bounding box center [378, 234] width 138 height 12
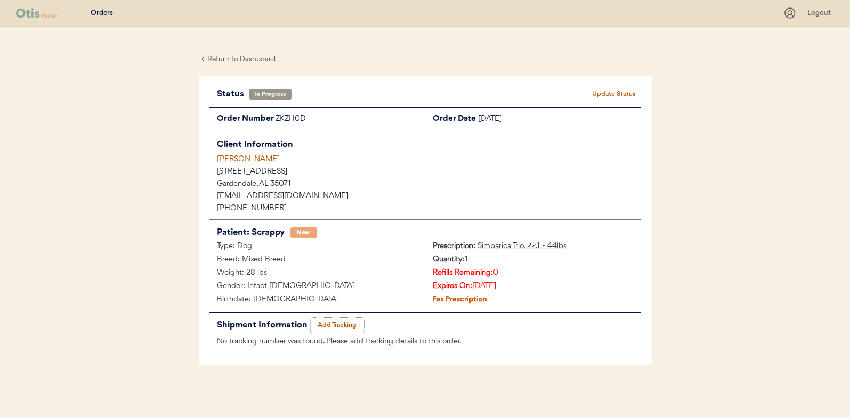
click at [337, 320] on button "Add Tracking" at bounding box center [337, 325] width 53 height 15
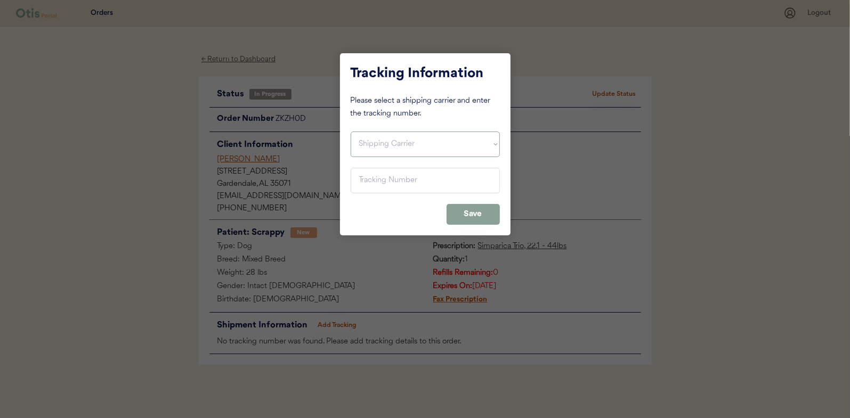
click at [399, 138] on select "Shipping Carrier FedEx FedEx Ground Economy UPS USPS" at bounding box center [425, 145] width 149 height 26
select select ""usps""
click at [351, 132] on select "Shipping Carrier FedEx FedEx Ground Economy UPS USPS" at bounding box center [425, 145] width 149 height 26
click at [386, 177] on input "input" at bounding box center [425, 181] width 149 height 26
paste input "9400150105798031989092"
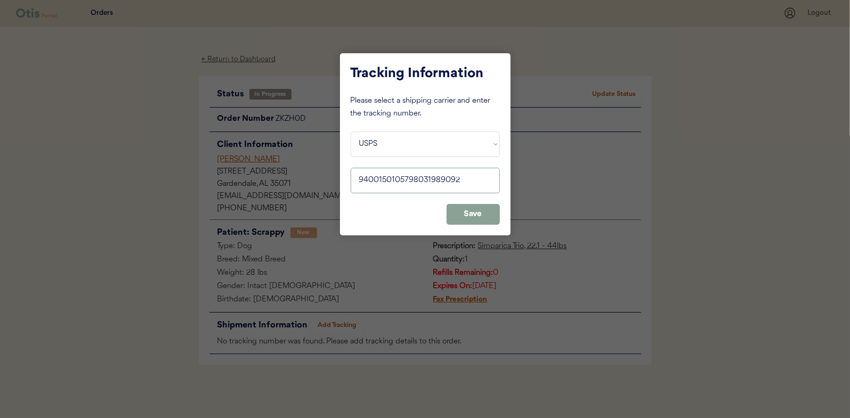
type input "9400150105798031989092"
click at [464, 221] on button "Save" at bounding box center [473, 214] width 53 height 21
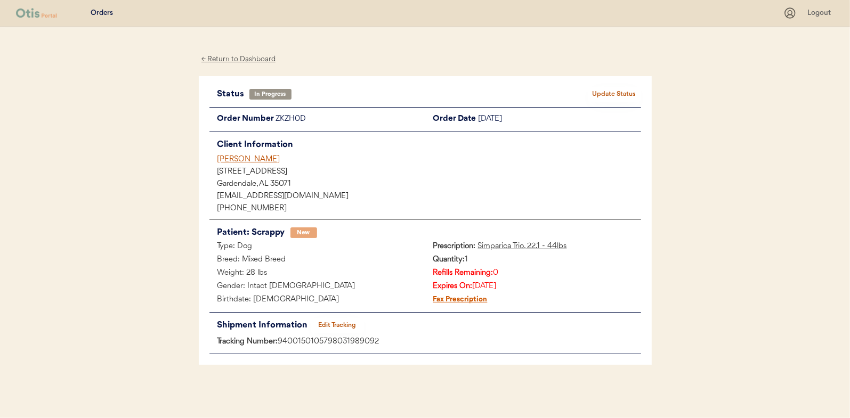
click at [621, 91] on button "Update Status" at bounding box center [614, 94] width 53 height 15
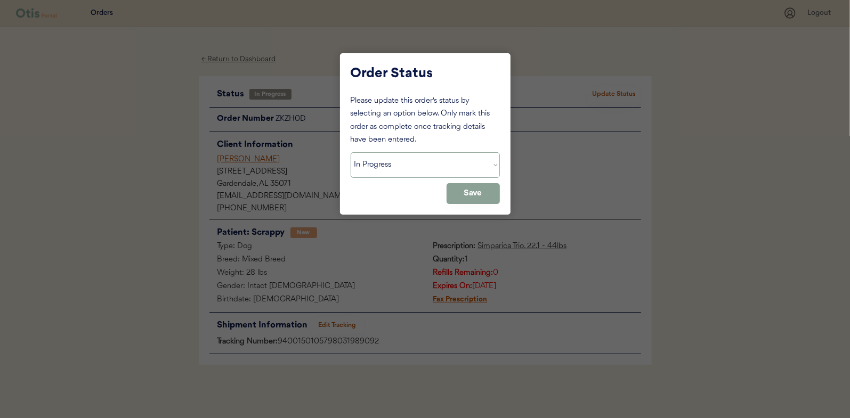
click at [424, 166] on select "Status On Hold New In Progress Complete Pending HW Consent Canceled" at bounding box center [425, 165] width 149 height 26
select select ""complete""
click at [351, 152] on select "Status On Hold New In Progress Complete Pending HW Consent Canceled" at bounding box center [425, 165] width 149 height 26
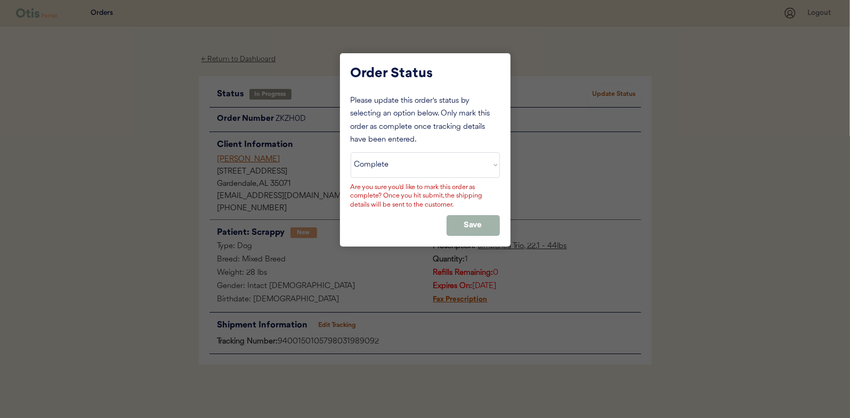
click at [463, 219] on button "Save" at bounding box center [473, 225] width 53 height 21
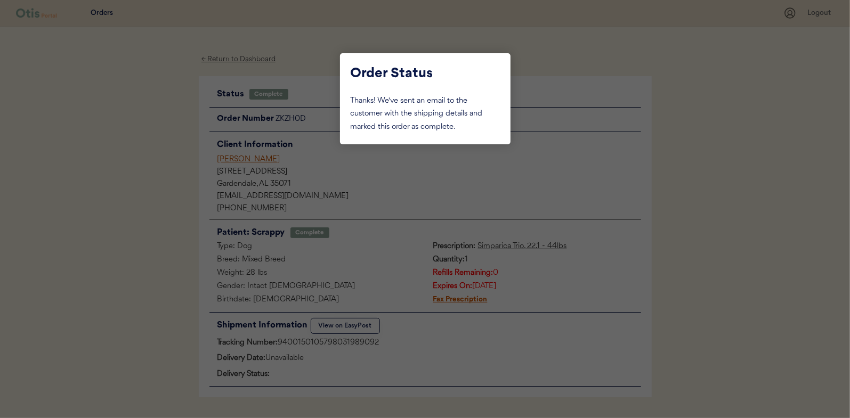
click at [239, 60] on div at bounding box center [425, 209] width 850 height 418
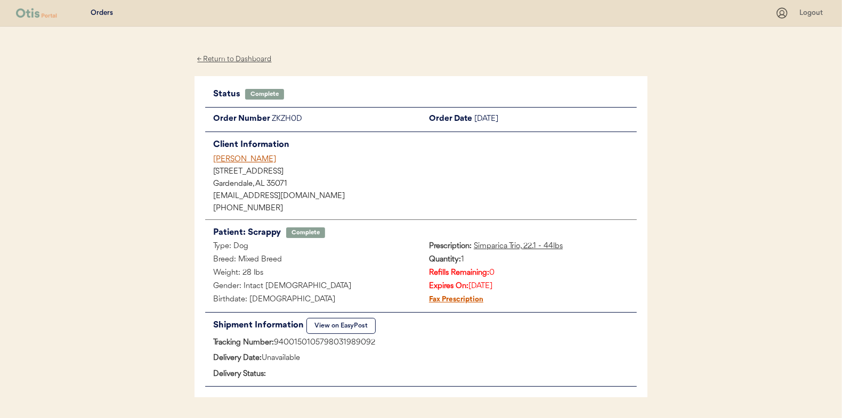
click at [244, 58] on div "← Return to Dashboard" at bounding box center [235, 59] width 80 height 12
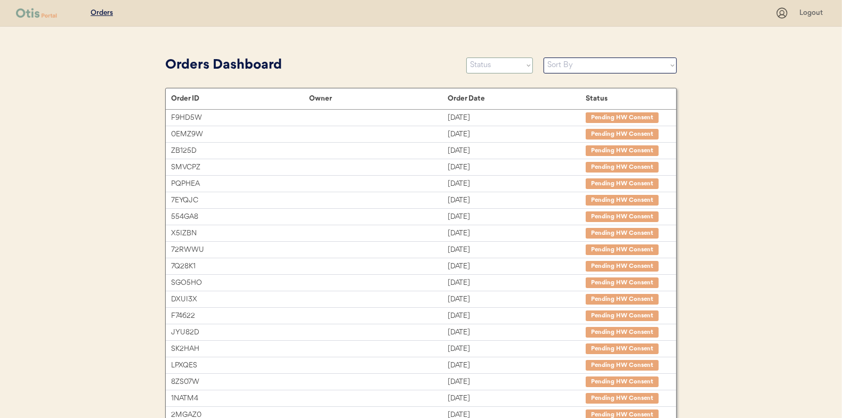
click at [492, 66] on select "Status On Hold New In Progress Complete Pending HW Consent Canceled" at bounding box center [499, 66] width 67 height 16
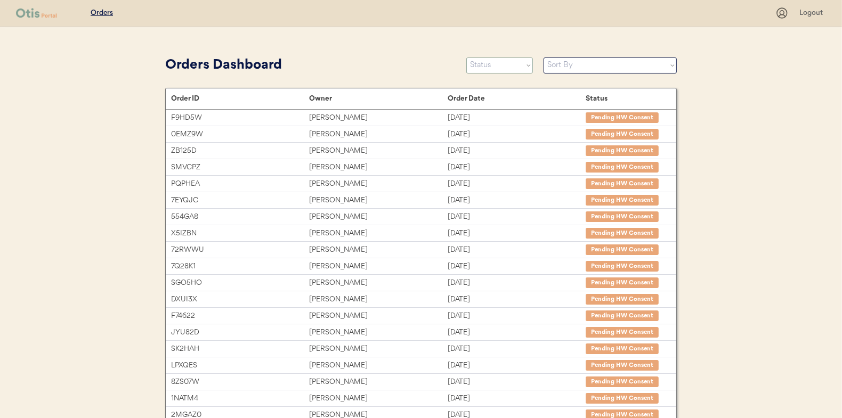
select select ""in_progress""
click at [466, 58] on select "Status On Hold New In Progress Complete Pending HW Consent Canceled" at bounding box center [499, 66] width 67 height 16
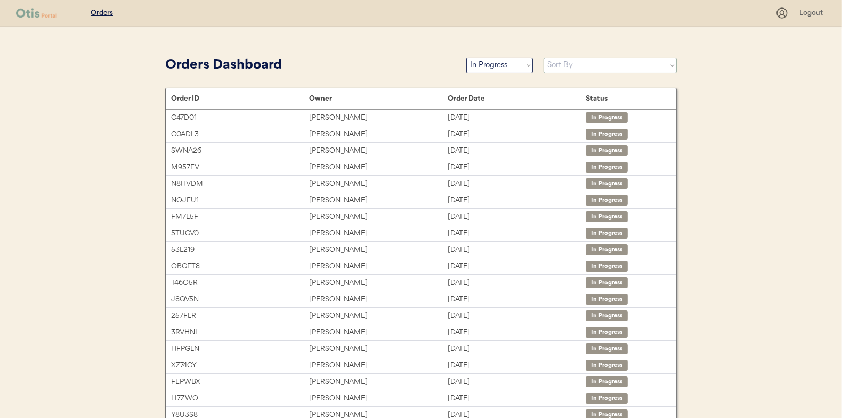
drag, startPoint x: 565, startPoint y: 67, endPoint x: 565, endPoint y: 73, distance: 5.9
click at [565, 67] on select "Sort By Order Date (Newest → Oldest) Order Date (Oldest → Newest)" at bounding box center [610, 66] width 133 height 16
select select ""Order Date (Oldest → Newest)""
click at [544, 58] on select "Sort By Order Date (Newest → Oldest) Order Date (Oldest → Newest)" at bounding box center [610, 66] width 133 height 16
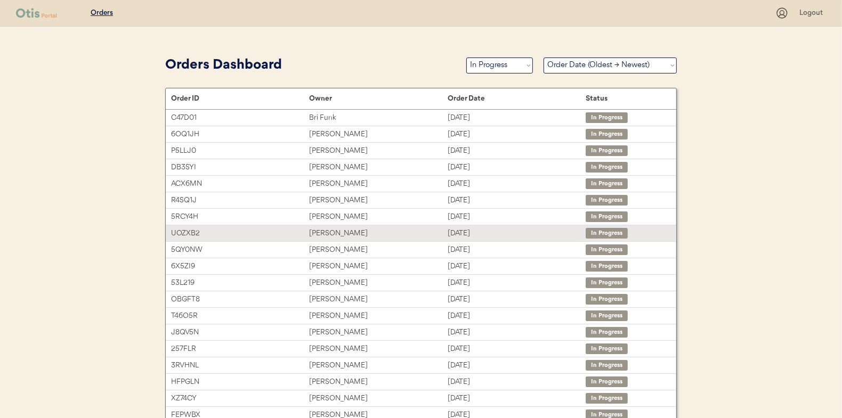
click at [368, 232] on div "[PERSON_NAME]" at bounding box center [378, 234] width 138 height 12
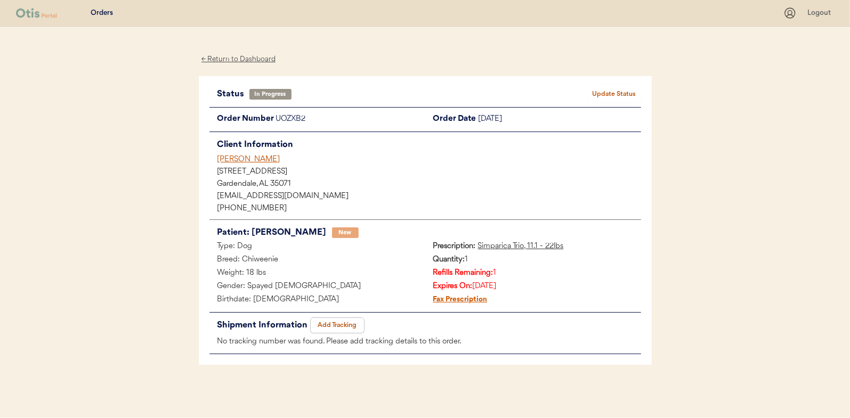
click at [339, 327] on button "Add Tracking" at bounding box center [337, 325] width 53 height 15
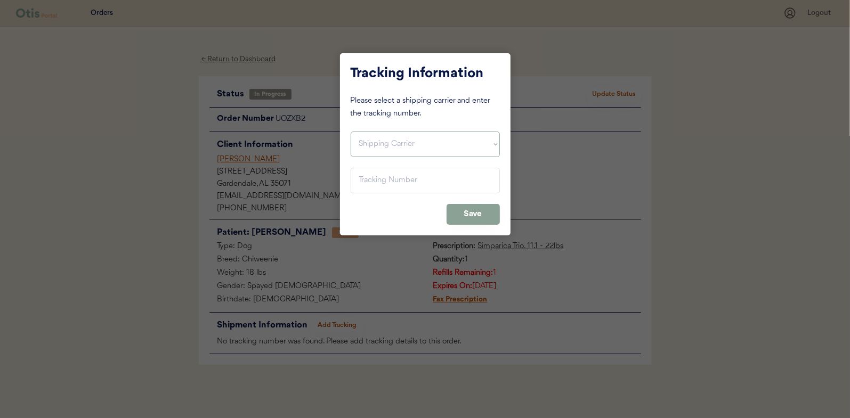
click at [397, 135] on select "Shipping Carrier FedEx FedEx Ground Economy UPS USPS" at bounding box center [425, 145] width 149 height 26
select select ""usps""
click at [351, 132] on select "Shipping Carrier FedEx FedEx Ground Economy UPS USPS" at bounding box center [425, 145] width 149 height 26
click at [395, 181] on input "input" at bounding box center [425, 181] width 149 height 26
paste input "9400150105798031989092"
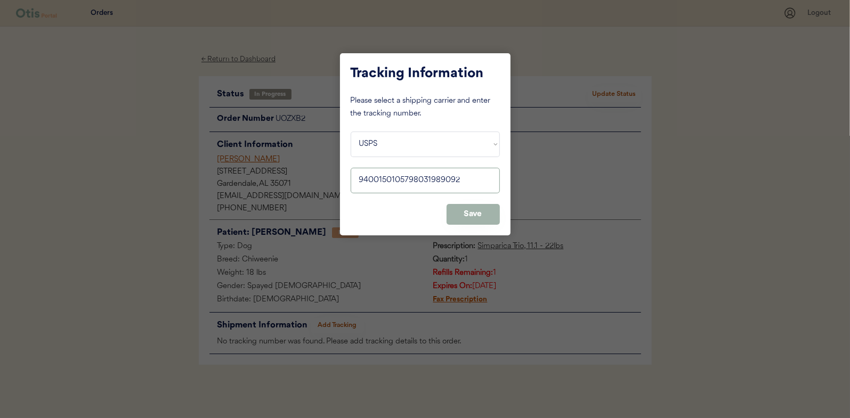
type input "9400150105798031989092"
click at [485, 220] on button "Save" at bounding box center [473, 214] width 53 height 21
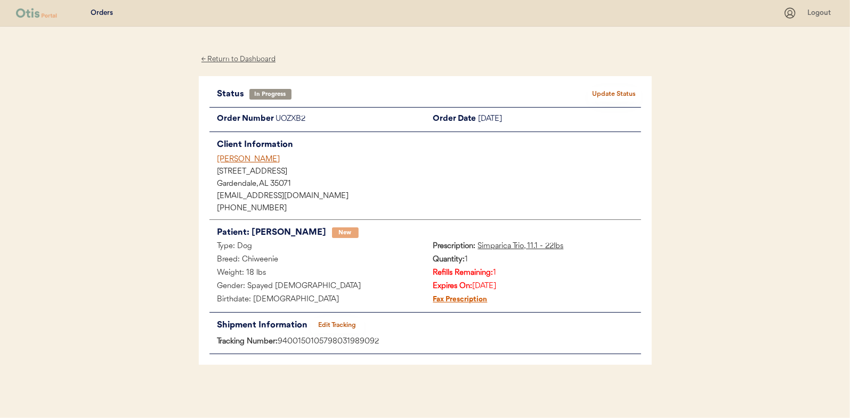
click at [608, 89] on button "Update Status" at bounding box center [614, 94] width 53 height 15
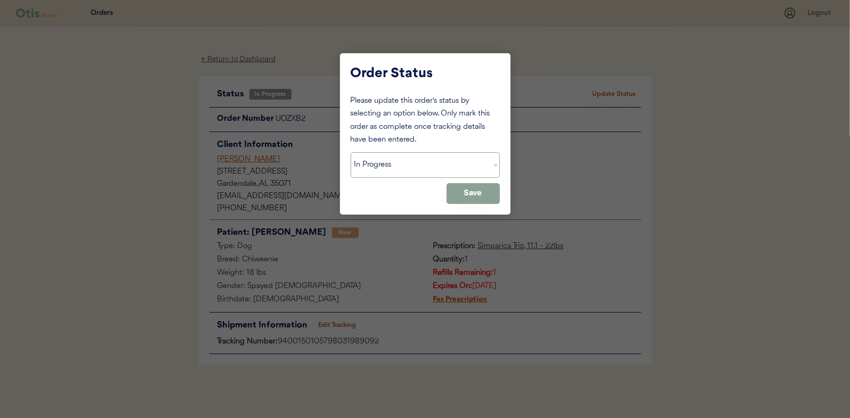
click at [375, 169] on select "Status On Hold New In Progress Complete Pending HW Consent Canceled" at bounding box center [425, 165] width 149 height 26
select select ""complete""
click at [351, 152] on select "Status On Hold New In Progress Complete Pending HW Consent Canceled" at bounding box center [425, 165] width 149 height 26
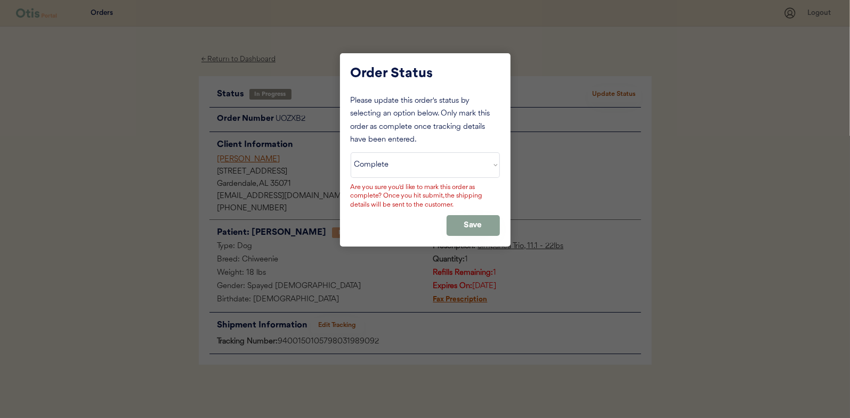
click at [461, 213] on div "Please update this order's status by selecting an option below. Only mark this …" at bounding box center [425, 165] width 149 height 141
click at [461, 221] on button "Save" at bounding box center [473, 225] width 53 height 21
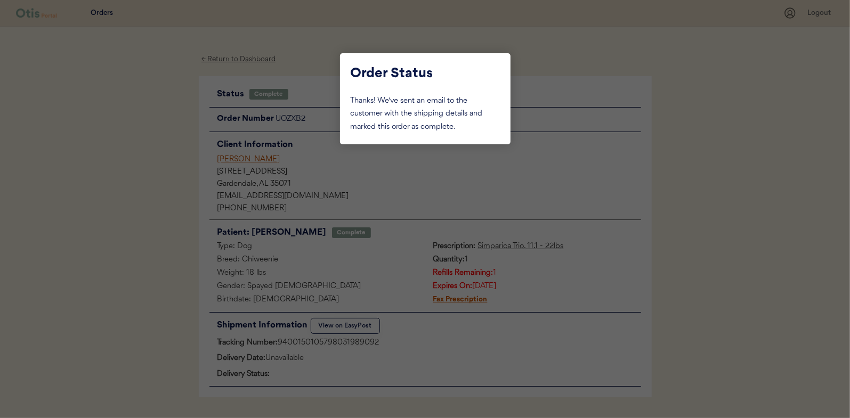
click at [165, 87] on div at bounding box center [425, 209] width 850 height 418
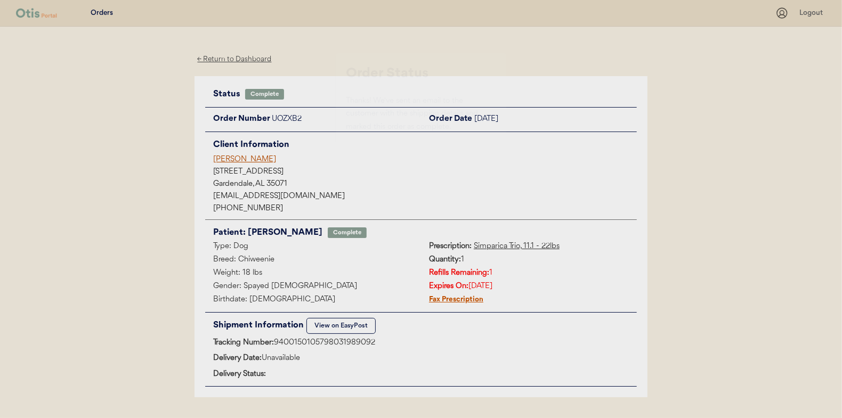
click at [224, 59] on div "← Return to Dashboard" at bounding box center [235, 59] width 80 height 12
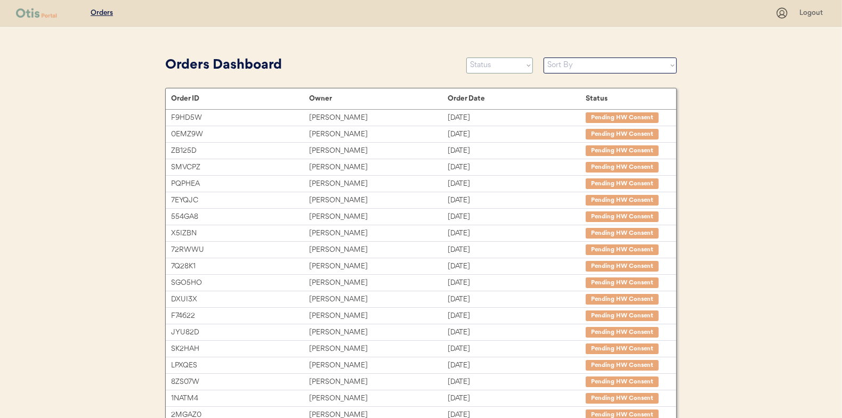
click at [518, 60] on select "Status On Hold New In Progress Complete Pending HW Consent Canceled" at bounding box center [499, 66] width 67 height 16
select select ""in_progress""
click at [466, 58] on select "Status On Hold New In Progress Complete Pending HW Consent Canceled" at bounding box center [499, 66] width 67 height 16
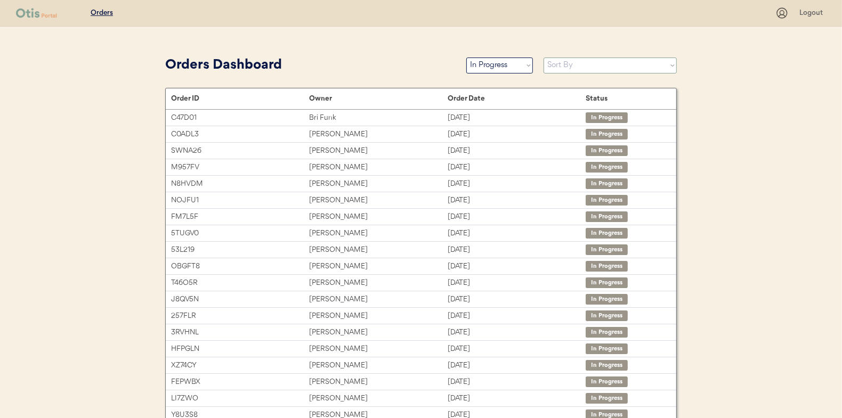
click at [571, 66] on select "Sort By Order Date (Newest → Oldest) Order Date (Oldest → Newest)" at bounding box center [610, 66] width 133 height 16
select select ""Order Date (Oldest → Newest)""
click at [544, 58] on select "Sort By Order Date (Newest → Oldest) Order Date (Oldest → Newest)" at bounding box center [610, 66] width 133 height 16
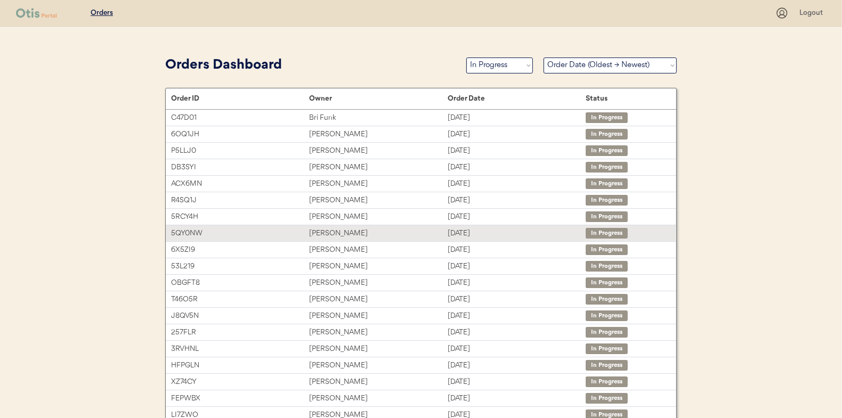
click at [345, 234] on div "[PERSON_NAME]" at bounding box center [378, 234] width 138 height 12
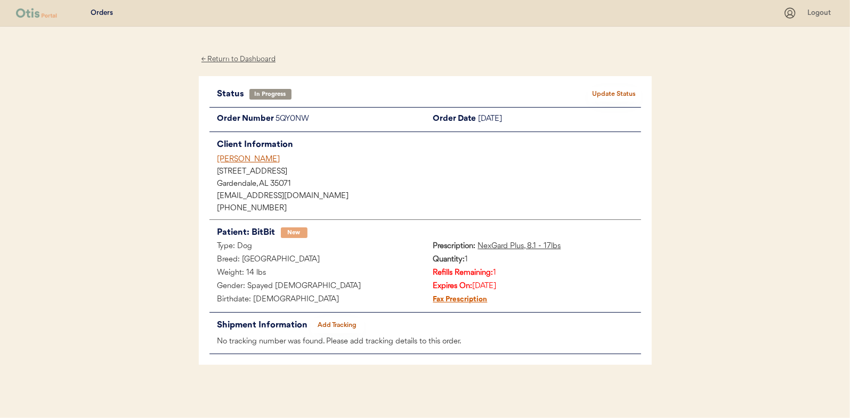
click at [255, 94] on div "In Progress" at bounding box center [270, 94] width 31 height 0
click at [352, 325] on button "Add Tracking" at bounding box center [337, 325] width 53 height 15
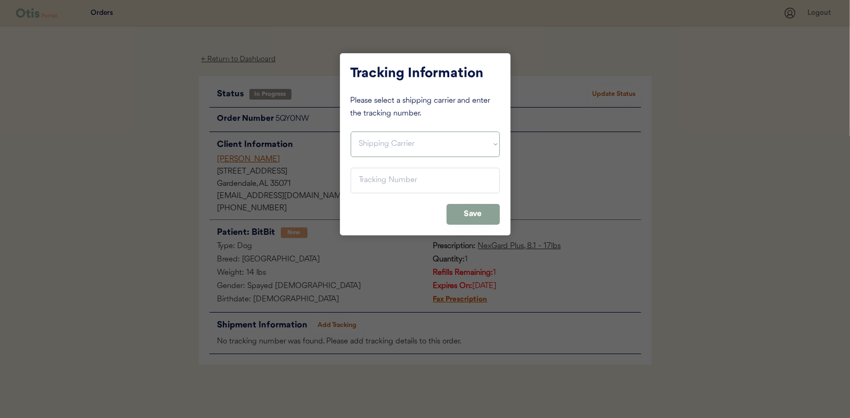
click at [394, 143] on select "Shipping Carrier FedEx FedEx Ground Economy UPS USPS" at bounding box center [425, 145] width 149 height 26
select select ""usps""
click at [351, 132] on select "Shipping Carrier FedEx FedEx Ground Economy UPS USPS" at bounding box center [425, 145] width 149 height 26
click at [397, 181] on input "input" at bounding box center [425, 181] width 149 height 26
paste input "9400150105798031989092"
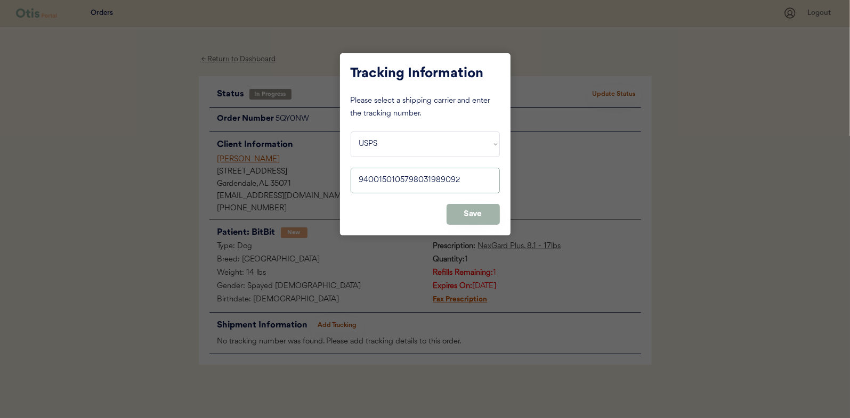
type input "9400150105798031989092"
click at [472, 215] on button "Save" at bounding box center [473, 214] width 53 height 21
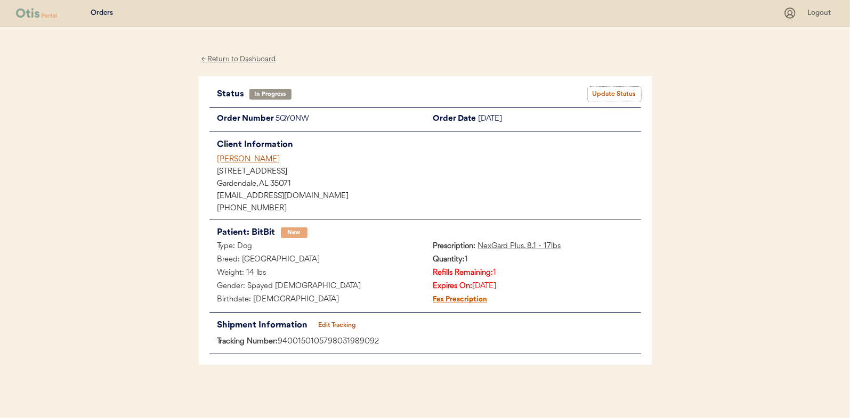
click at [605, 98] on button "Update Status" at bounding box center [614, 94] width 53 height 15
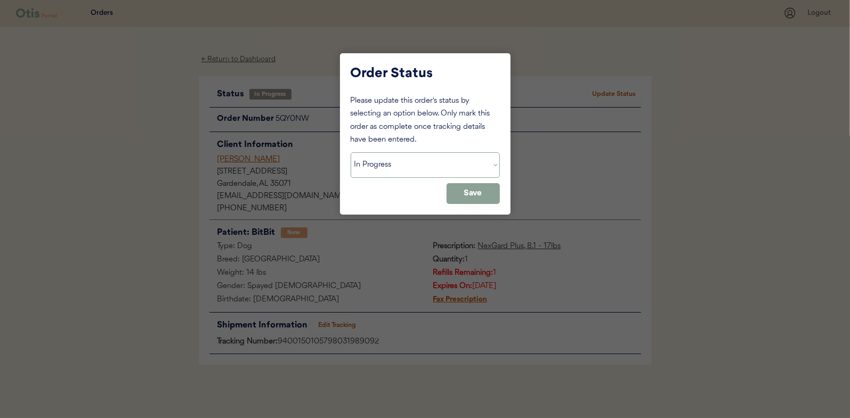
click at [427, 171] on select "Status On Hold New In Progress Complete Pending HW Consent Canceled" at bounding box center [425, 165] width 149 height 26
select select ""complete""
click at [351, 152] on select "Status On Hold New In Progress Complete Pending HW Consent Canceled" at bounding box center [425, 165] width 149 height 26
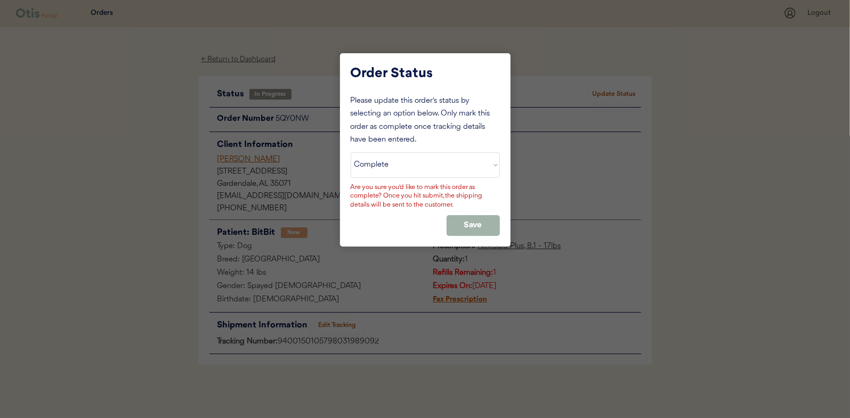
click at [461, 226] on button "Save" at bounding box center [473, 225] width 53 height 21
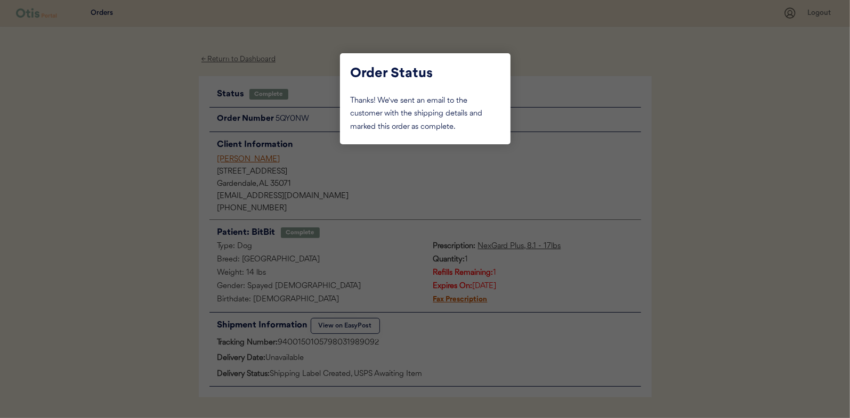
click at [56, 234] on div at bounding box center [425, 209] width 850 height 418
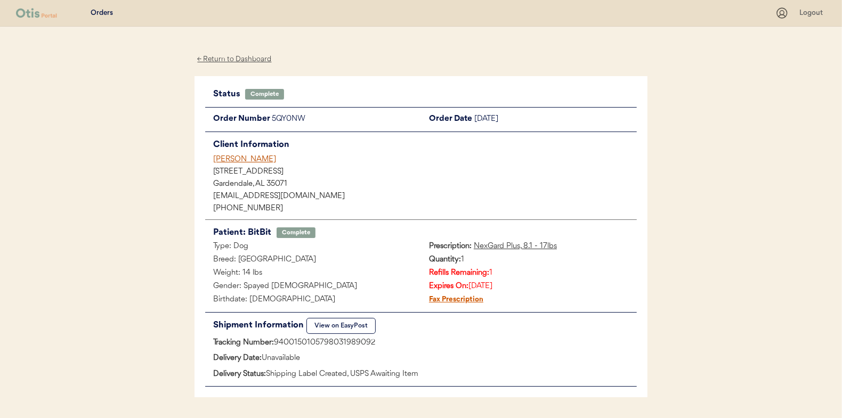
click at [254, 59] on div "← Return to Dashboard" at bounding box center [235, 59] width 80 height 12
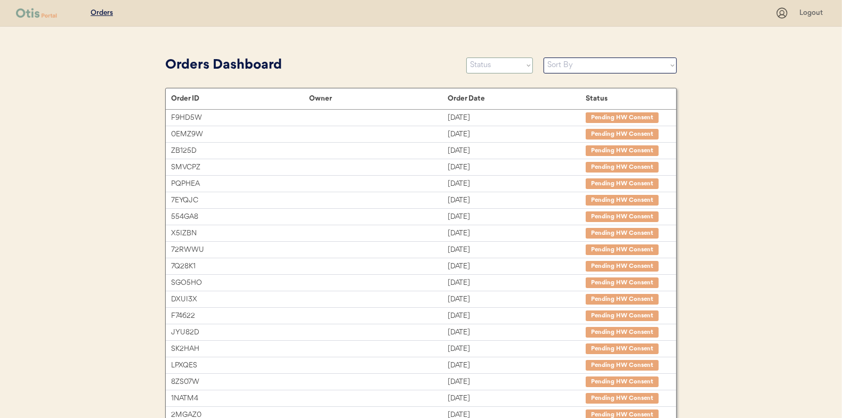
click at [505, 62] on select "Status On Hold New In Progress Complete Pending HW Consent Canceled" at bounding box center [499, 66] width 67 height 16
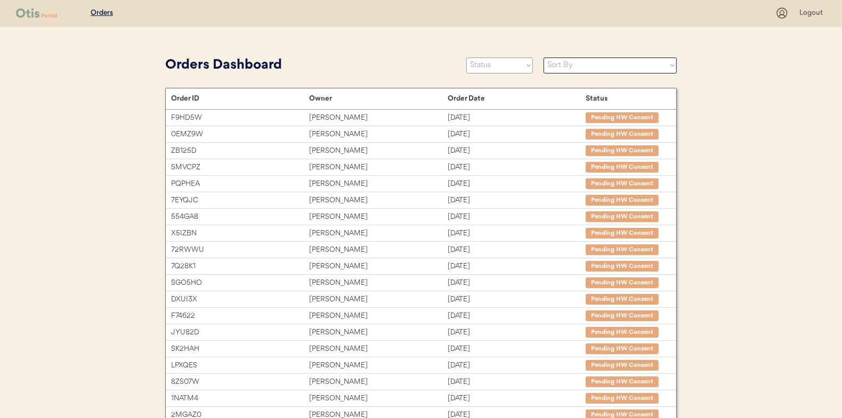
select select ""in_progress""
click at [466, 58] on select "Status On Hold New In Progress Complete Pending HW Consent Canceled" at bounding box center [499, 66] width 67 height 16
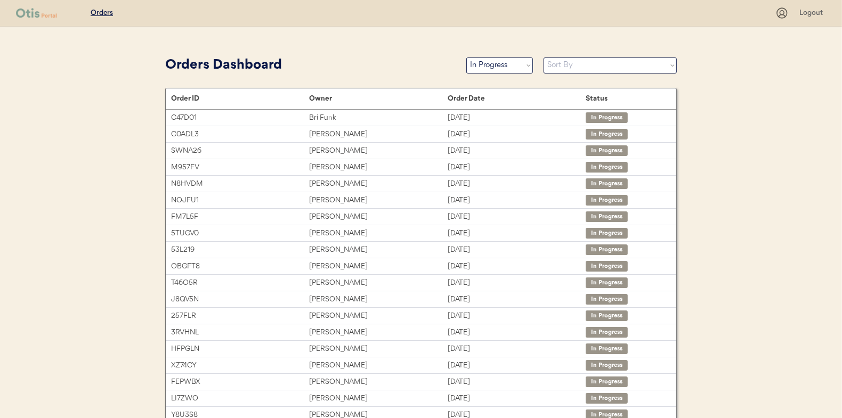
click at [575, 70] on select "Sort By Order Date (Newest → Oldest) Order Date (Oldest → Newest)" at bounding box center [610, 66] width 133 height 16
select select ""Order Date (Oldest → Newest)""
click at [544, 58] on select "Sort By Order Date (Newest → Oldest) Order Date (Oldest → Newest)" at bounding box center [610, 66] width 133 height 16
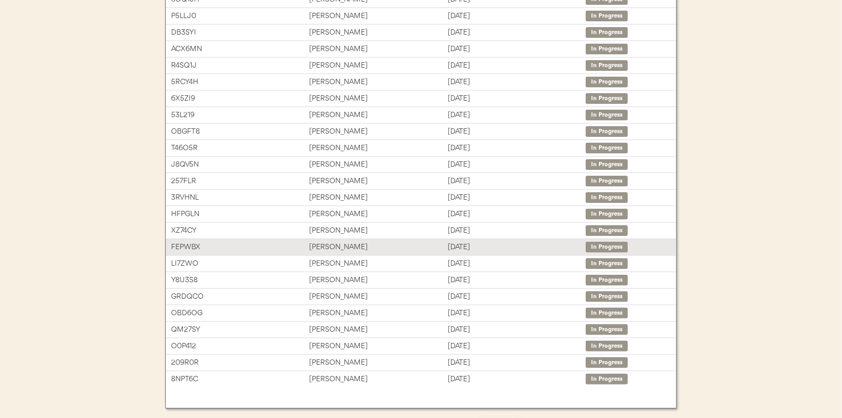
scroll to position [159, 0]
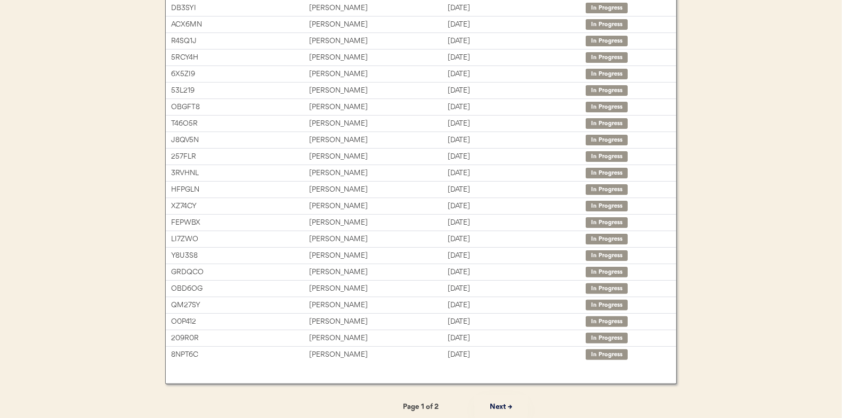
click at [494, 404] on button "Next →" at bounding box center [500, 407] width 53 height 24
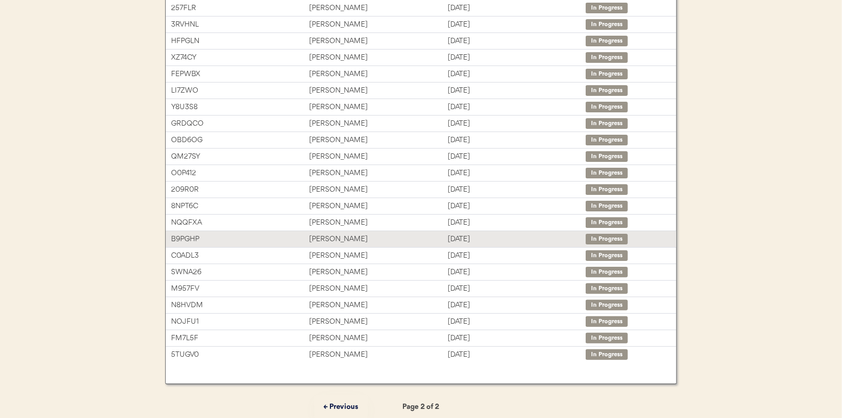
click at [388, 239] on div "[PERSON_NAME]" at bounding box center [378, 239] width 138 height 12
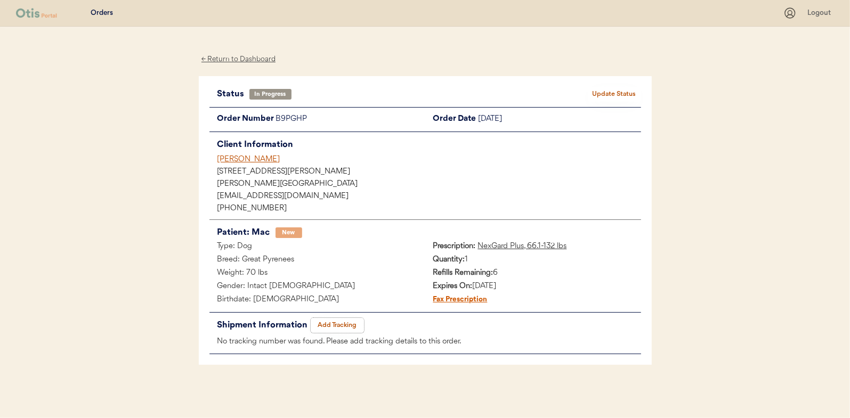
click at [331, 325] on button "Add Tracking" at bounding box center [337, 325] width 53 height 15
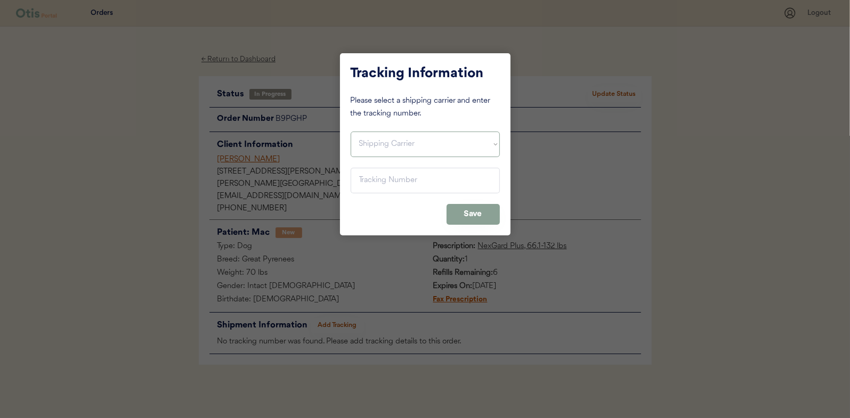
drag, startPoint x: 382, startPoint y: 150, endPoint x: 380, endPoint y: 156, distance: 6.2
click at [382, 150] on select "Shipping Carrier FedEx FedEx Ground Economy UPS USPS" at bounding box center [425, 145] width 149 height 26
select select ""usps""
click at [351, 132] on select "Shipping Carrier FedEx FedEx Ground Economy UPS USPS" at bounding box center [425, 145] width 149 height 26
click at [384, 175] on input "input" at bounding box center [425, 181] width 149 height 26
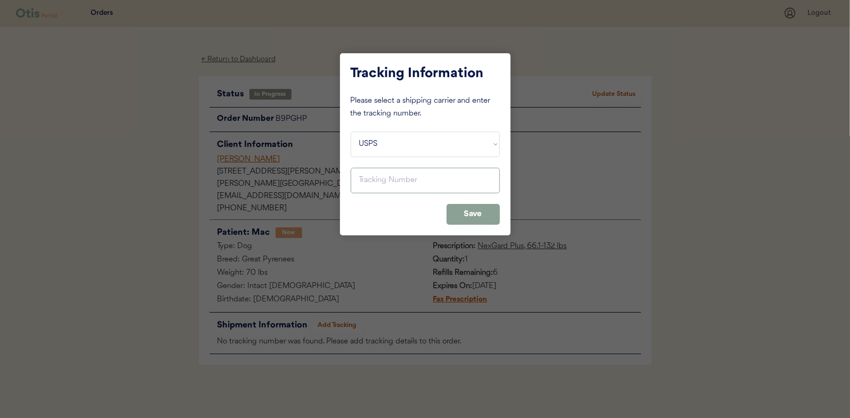
paste input "9400150105496033662134"
type input "9400150105496033662134"
click at [452, 216] on button "Save" at bounding box center [473, 214] width 53 height 21
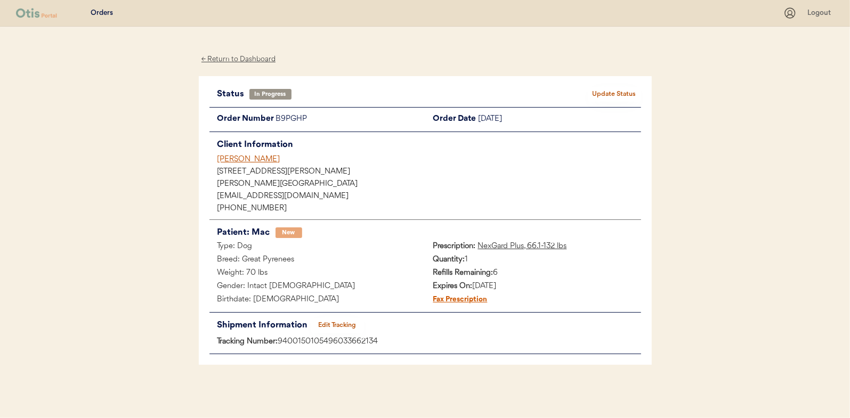
click at [627, 92] on button "Update Status" at bounding box center [614, 94] width 53 height 15
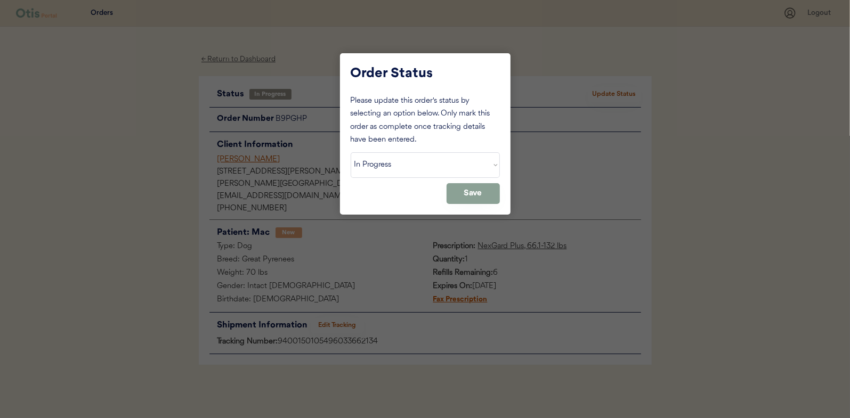
click at [376, 163] on select "Status On Hold New In Progress Complete Pending HW Consent Canceled" at bounding box center [425, 165] width 149 height 26
select select ""complete""
click at [351, 152] on select "Status On Hold New In Progress Complete Pending HW Consent Canceled" at bounding box center [425, 165] width 149 height 26
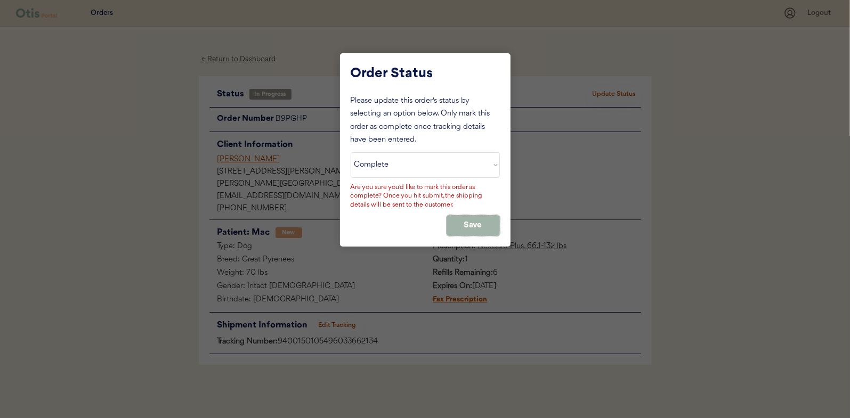
click at [469, 235] on button "Save" at bounding box center [473, 225] width 53 height 21
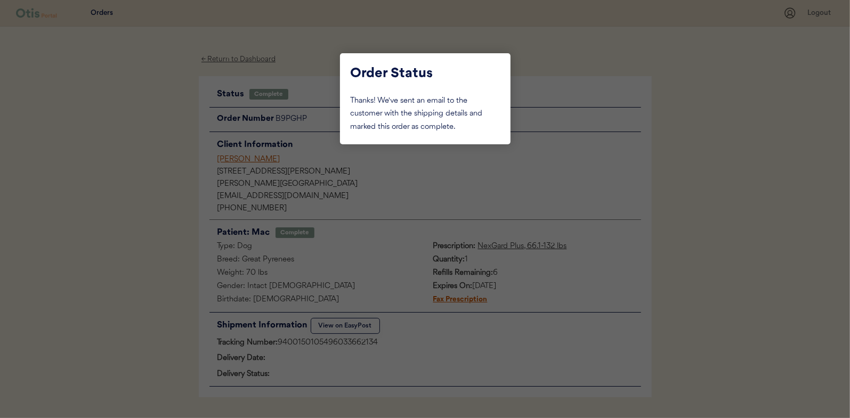
click at [255, 59] on div at bounding box center [425, 209] width 850 height 418
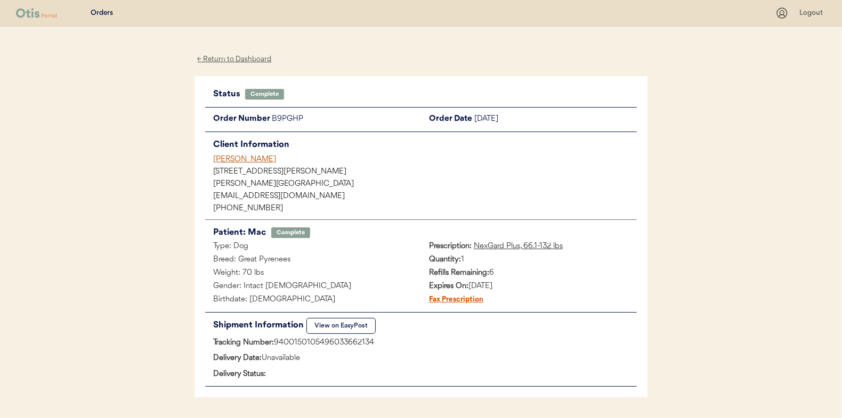
click at [255, 59] on div "← Return to Dashboard" at bounding box center [235, 59] width 80 height 12
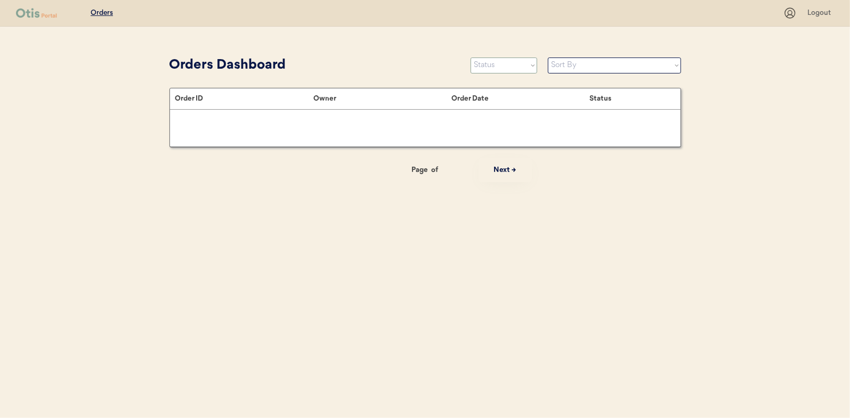
click at [520, 64] on select "Status On Hold New In Progress Complete Pending HW Consent Canceled" at bounding box center [504, 66] width 67 height 16
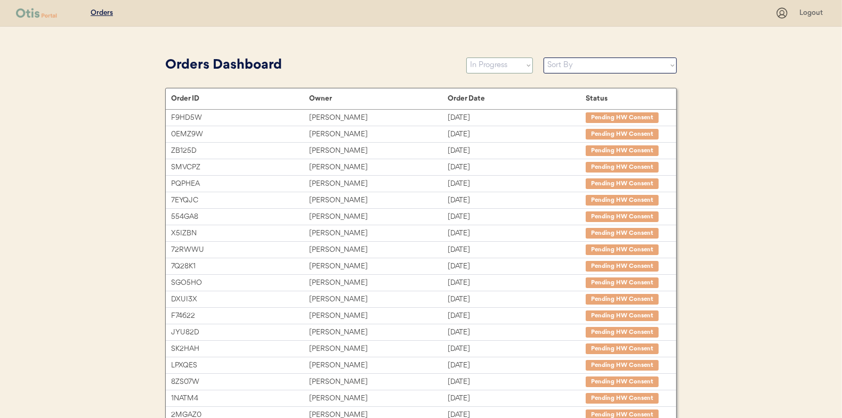
click at [466, 58] on select "Status On Hold New In Progress Complete Pending HW Consent Canceled" at bounding box center [499, 66] width 67 height 16
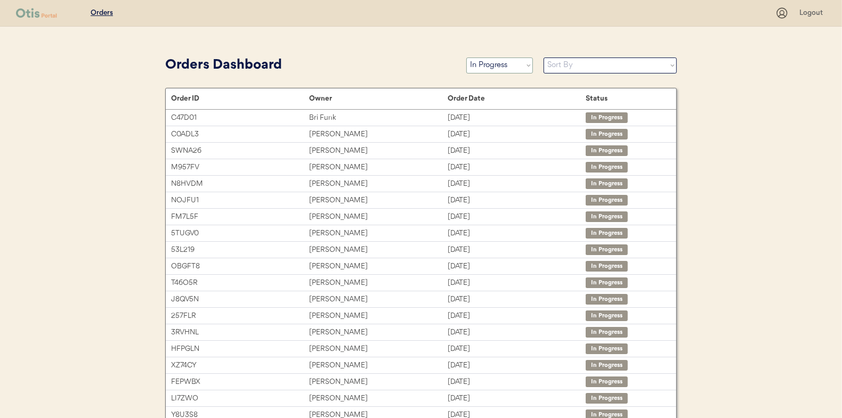
click at [503, 69] on select "Status On Hold New In Progress Complete Pending HW Consent Canceled" at bounding box center [499, 66] width 67 height 16
select select ""new""
click at [466, 58] on select "Status On Hold New In Progress Complete Pending HW Consent Canceled" at bounding box center [499, 66] width 67 height 16
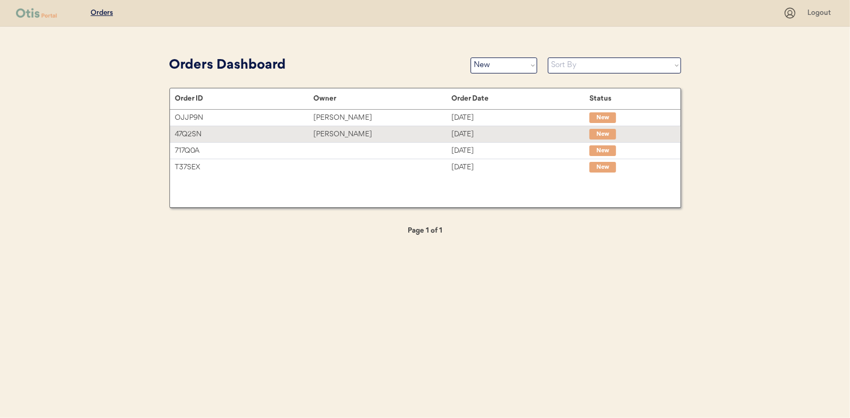
click at [399, 137] on div "[PERSON_NAME]" at bounding box center [382, 134] width 138 height 12
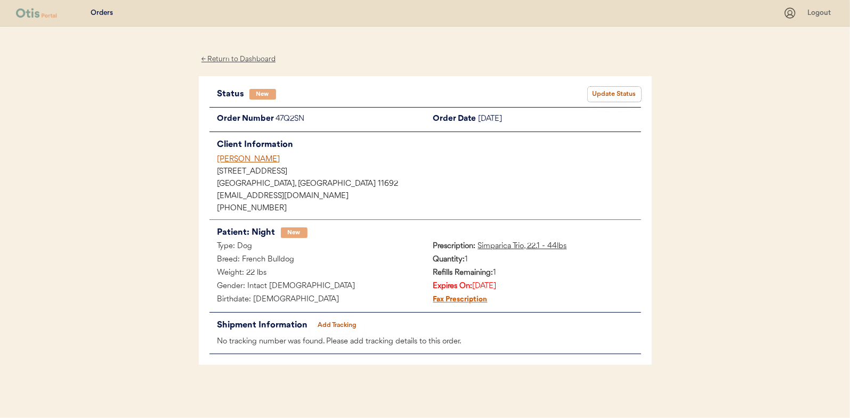
click at [601, 95] on button "Update Status" at bounding box center [614, 94] width 53 height 15
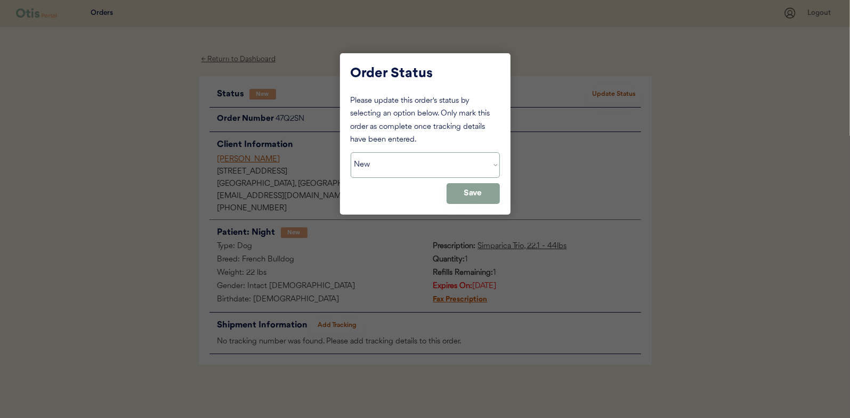
drag, startPoint x: 457, startPoint y: 163, endPoint x: 447, endPoint y: 176, distance: 16.7
click at [457, 163] on select "Status On Hold New In Progress Complete Pending HW Consent Canceled" at bounding box center [425, 165] width 149 height 26
select select ""in_progress""
click at [351, 152] on select "Status On Hold New In Progress Complete Pending HW Consent Canceled" at bounding box center [425, 165] width 149 height 26
click at [463, 193] on button "Save" at bounding box center [473, 193] width 53 height 21
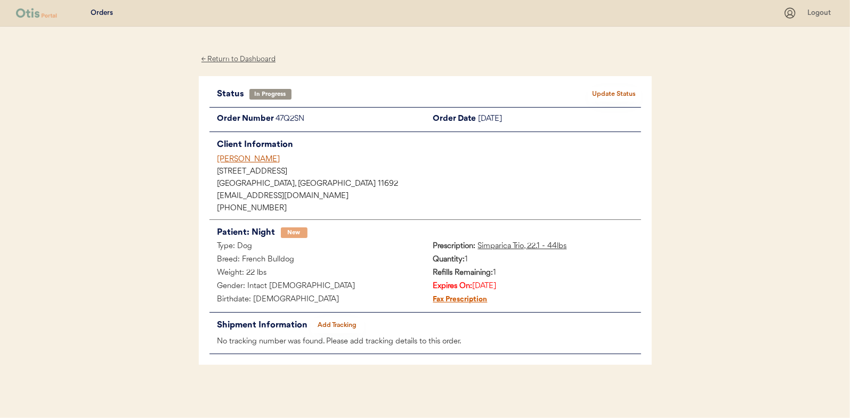
click at [246, 59] on div "← Return to Dashboard" at bounding box center [239, 59] width 80 height 12
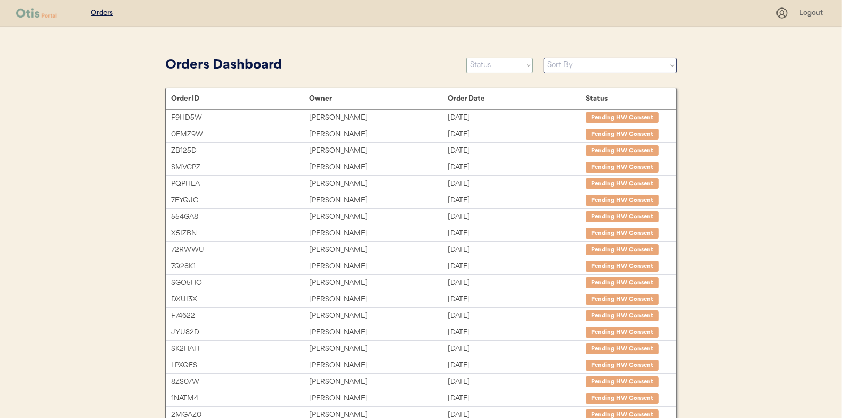
click at [500, 63] on select "Status On Hold New In Progress Complete Pending HW Consent Canceled" at bounding box center [499, 66] width 67 height 16
select select ""new""
click at [466, 58] on select "Status On Hold New In Progress Complete Pending HW Consent Canceled" at bounding box center [499, 66] width 67 height 16
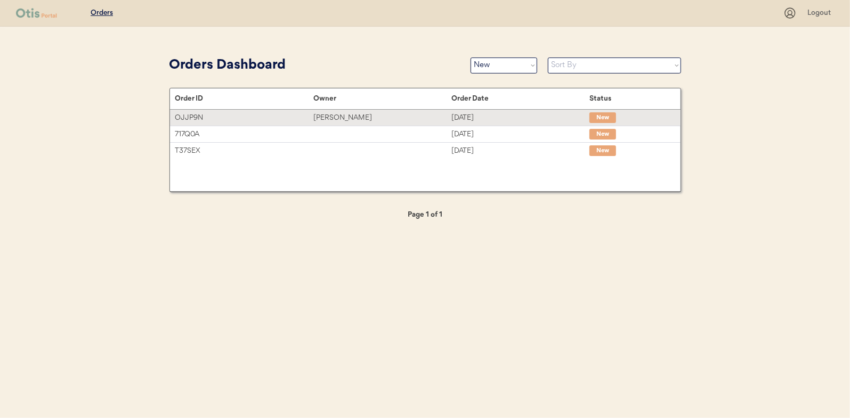
click at [442, 120] on div "[PERSON_NAME]" at bounding box center [382, 118] width 138 height 12
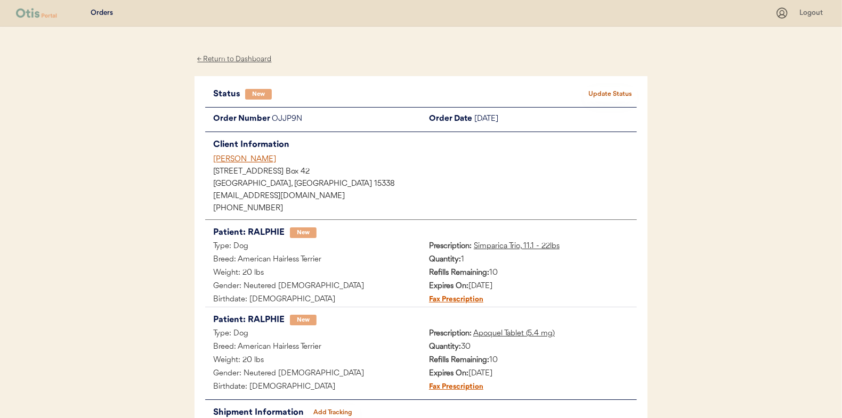
click at [603, 98] on button "Update Status" at bounding box center [610, 94] width 53 height 15
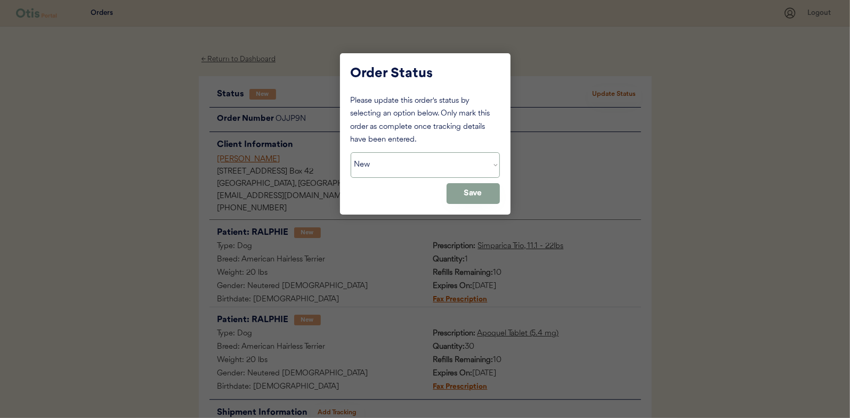
drag, startPoint x: 449, startPoint y: 156, endPoint x: 429, endPoint y: 177, distance: 28.6
click at [448, 157] on select "Status On Hold New In Progress Complete Pending HW Consent Canceled" at bounding box center [425, 165] width 149 height 26
select select ""in_progress""
click at [351, 152] on select "Status On Hold New In Progress Complete Pending HW Consent Canceled" at bounding box center [425, 165] width 149 height 26
click at [467, 197] on button "Save" at bounding box center [473, 193] width 53 height 21
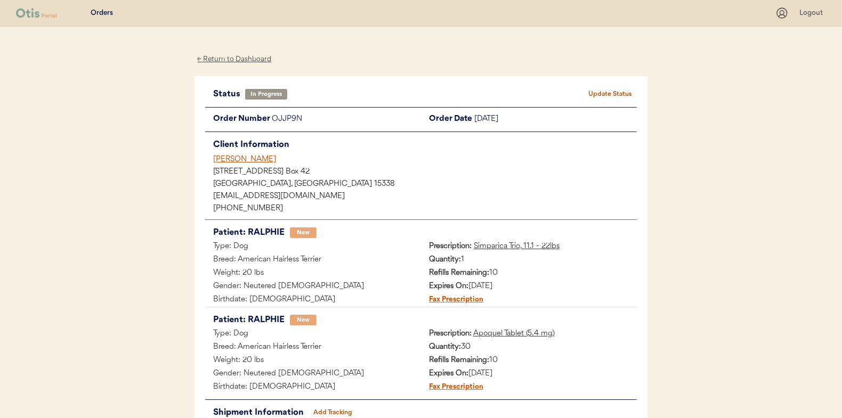
click at [240, 59] on div "← Return to Dashboard" at bounding box center [235, 59] width 80 height 12
